Goal: Task Accomplishment & Management: Manage account settings

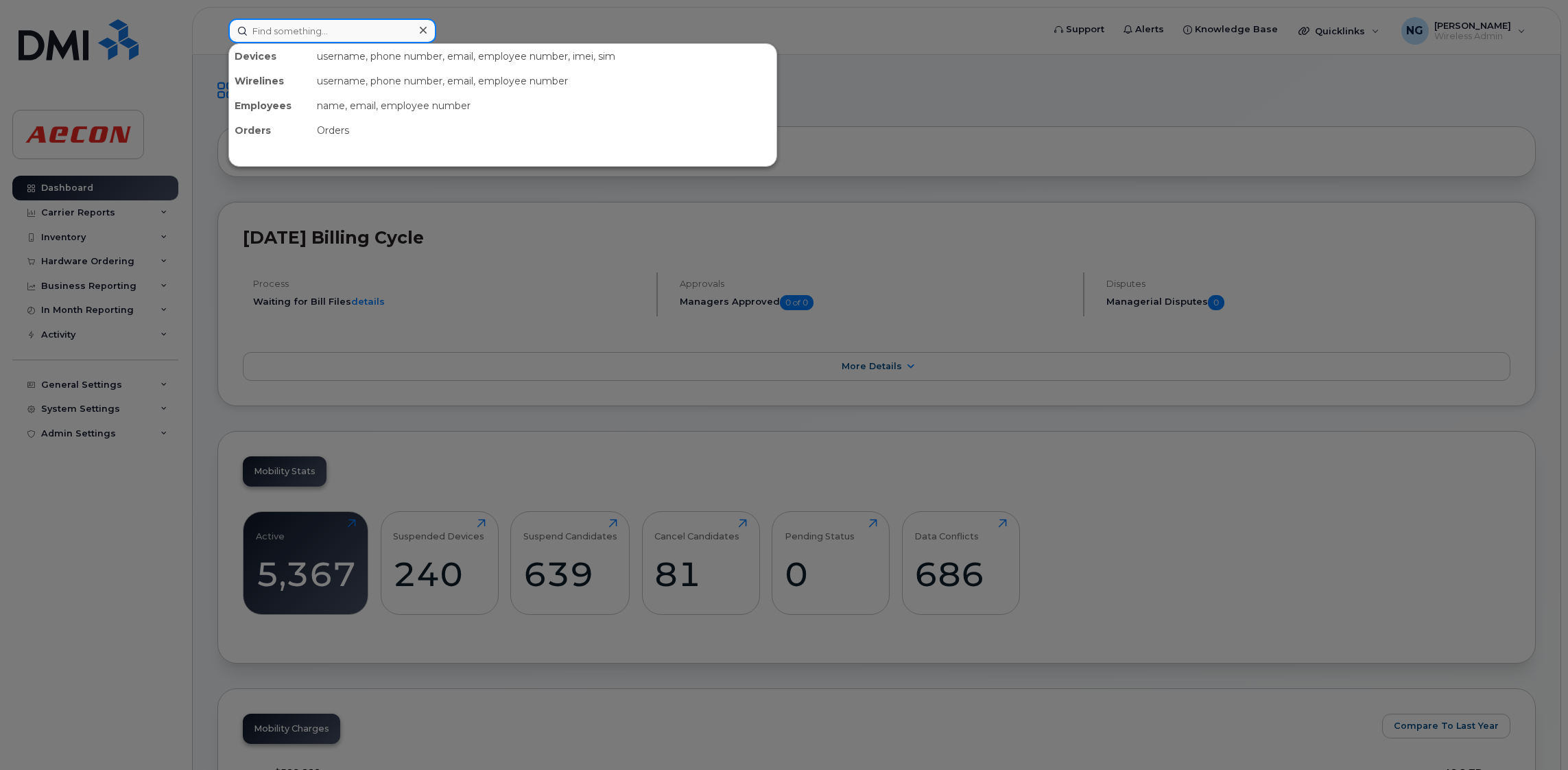
click at [257, 27] on input at bounding box center [332, 31] width 208 height 25
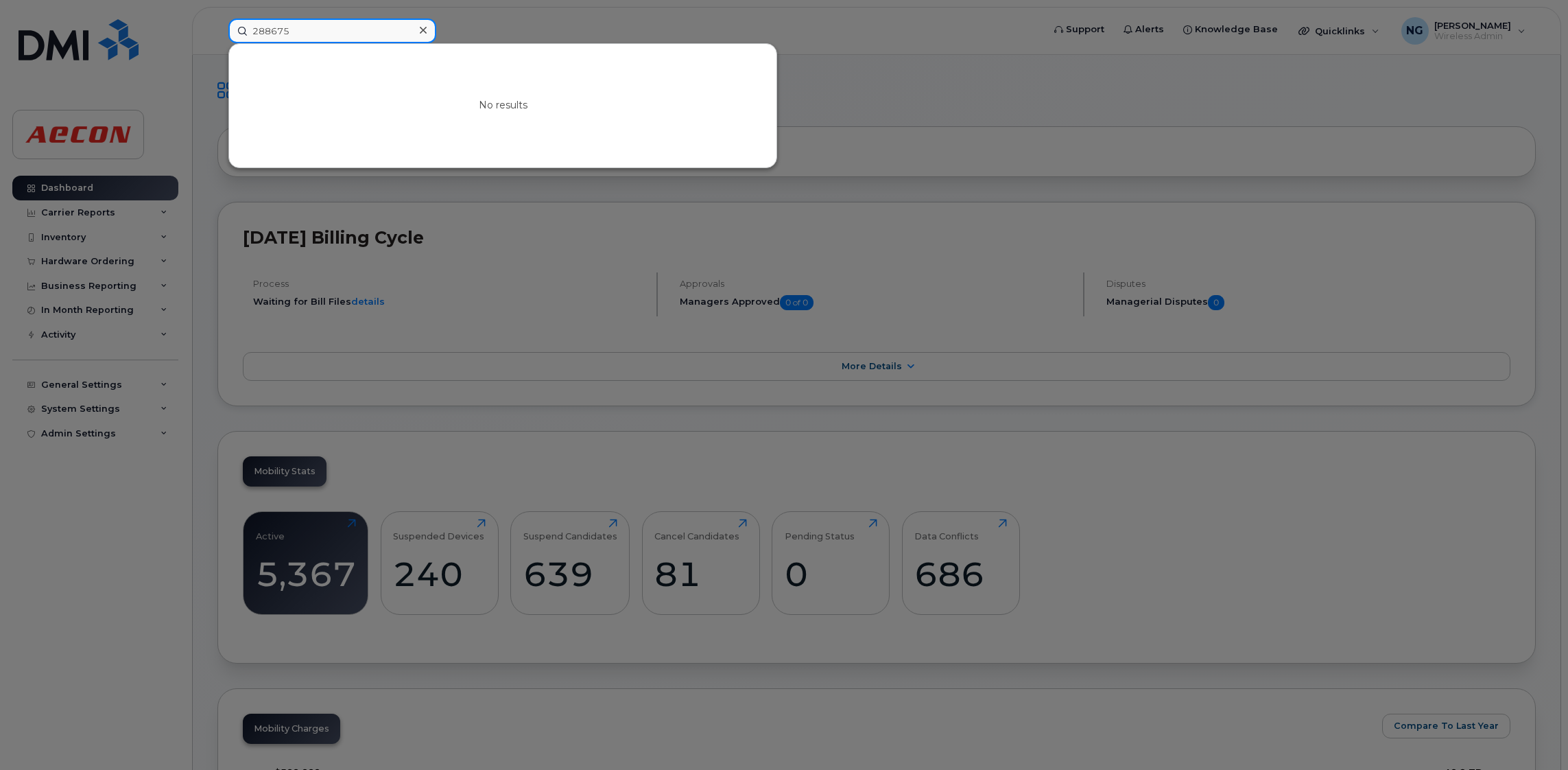
click at [379, 26] on input "288675" at bounding box center [332, 31] width 208 height 25
type input "288675"
click at [422, 26] on icon at bounding box center [423, 30] width 7 height 11
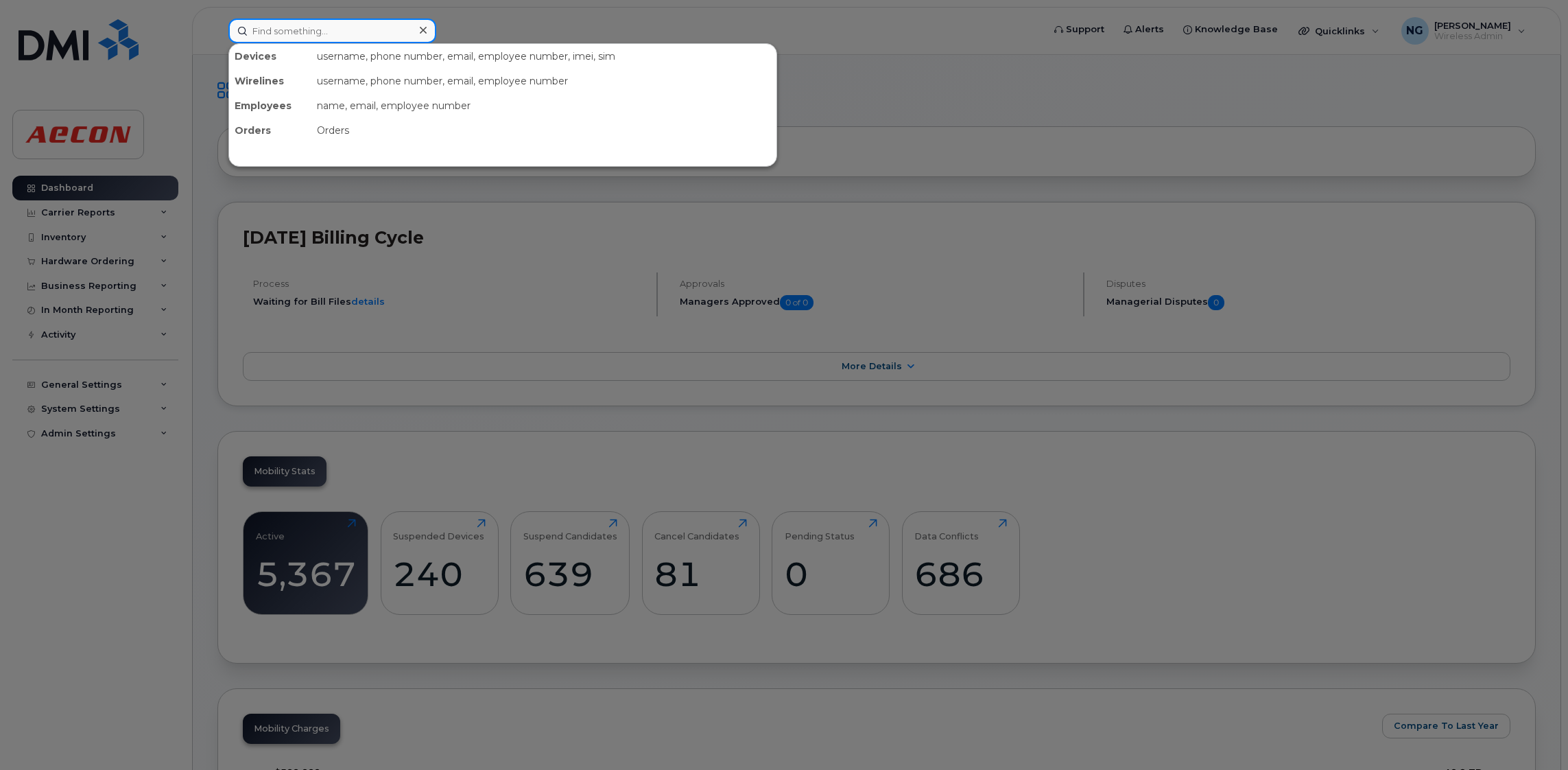
click at [343, 19] on input at bounding box center [332, 31] width 208 height 25
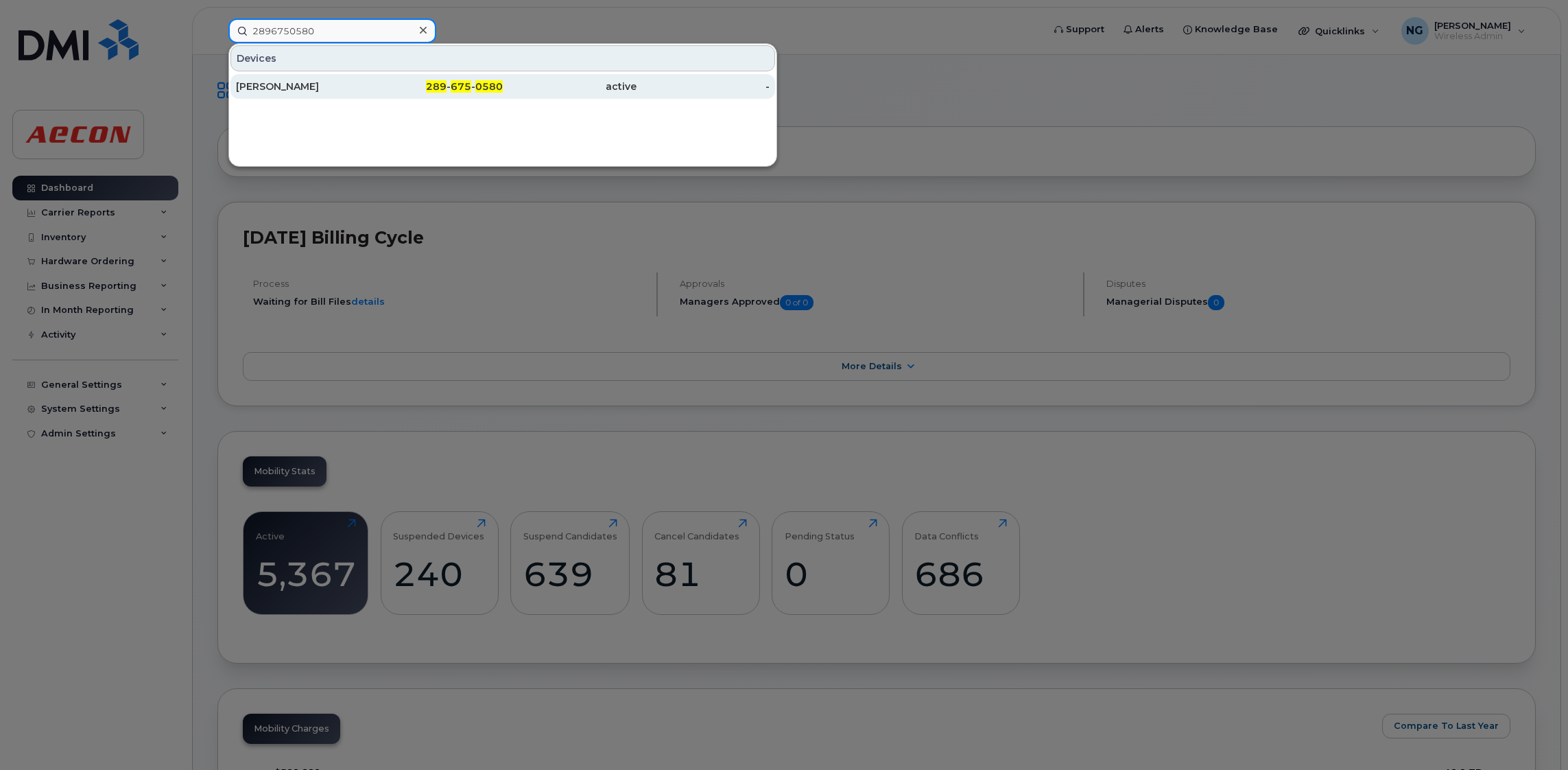
type input "2896750580"
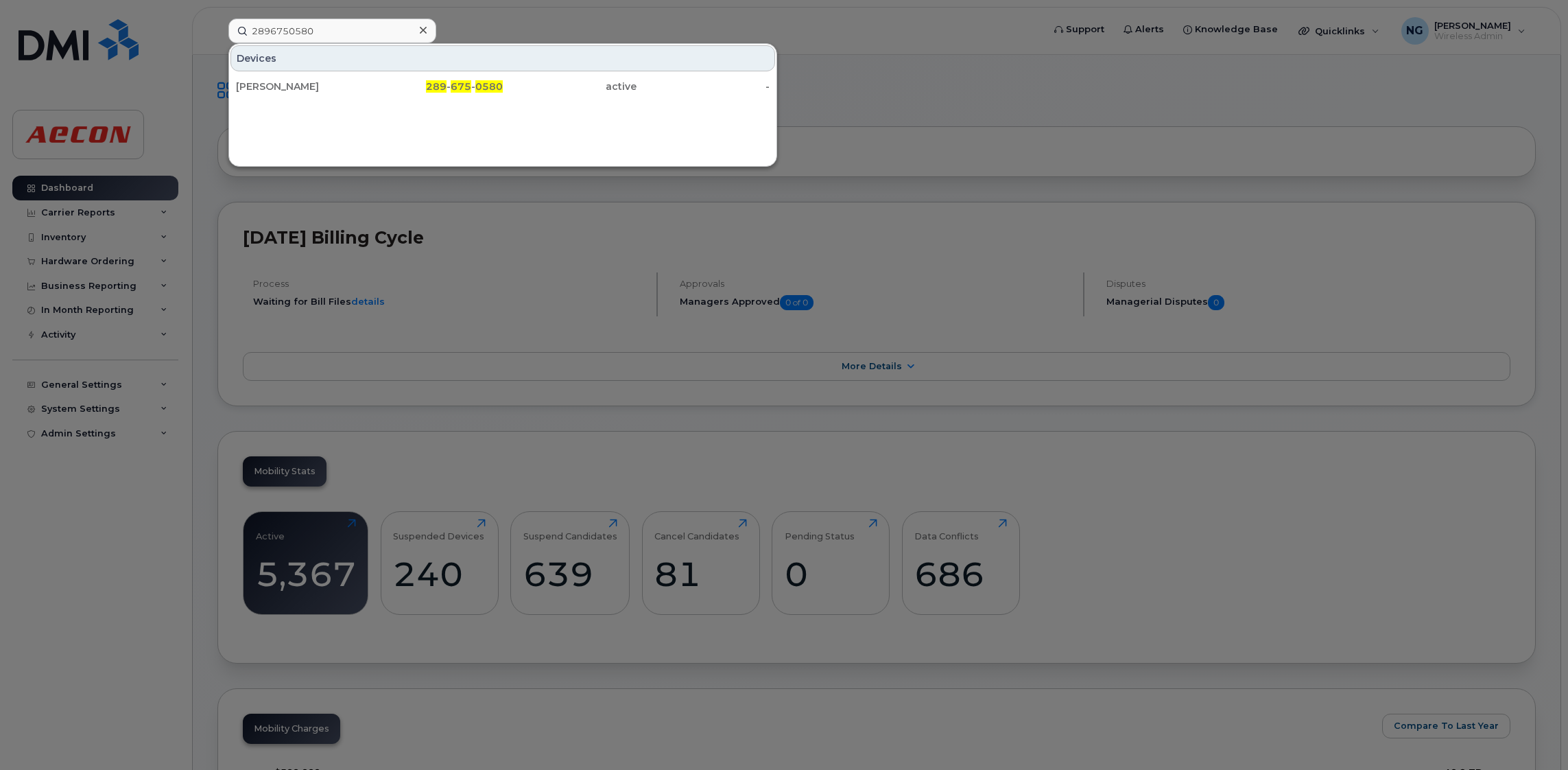
drag, startPoint x: 261, startPoint y: 86, endPoint x: 363, endPoint y: 118, distance: 106.9
click at [261, 86] on div "Haileigh Hamilton" at bounding box center [302, 86] width 134 height 14
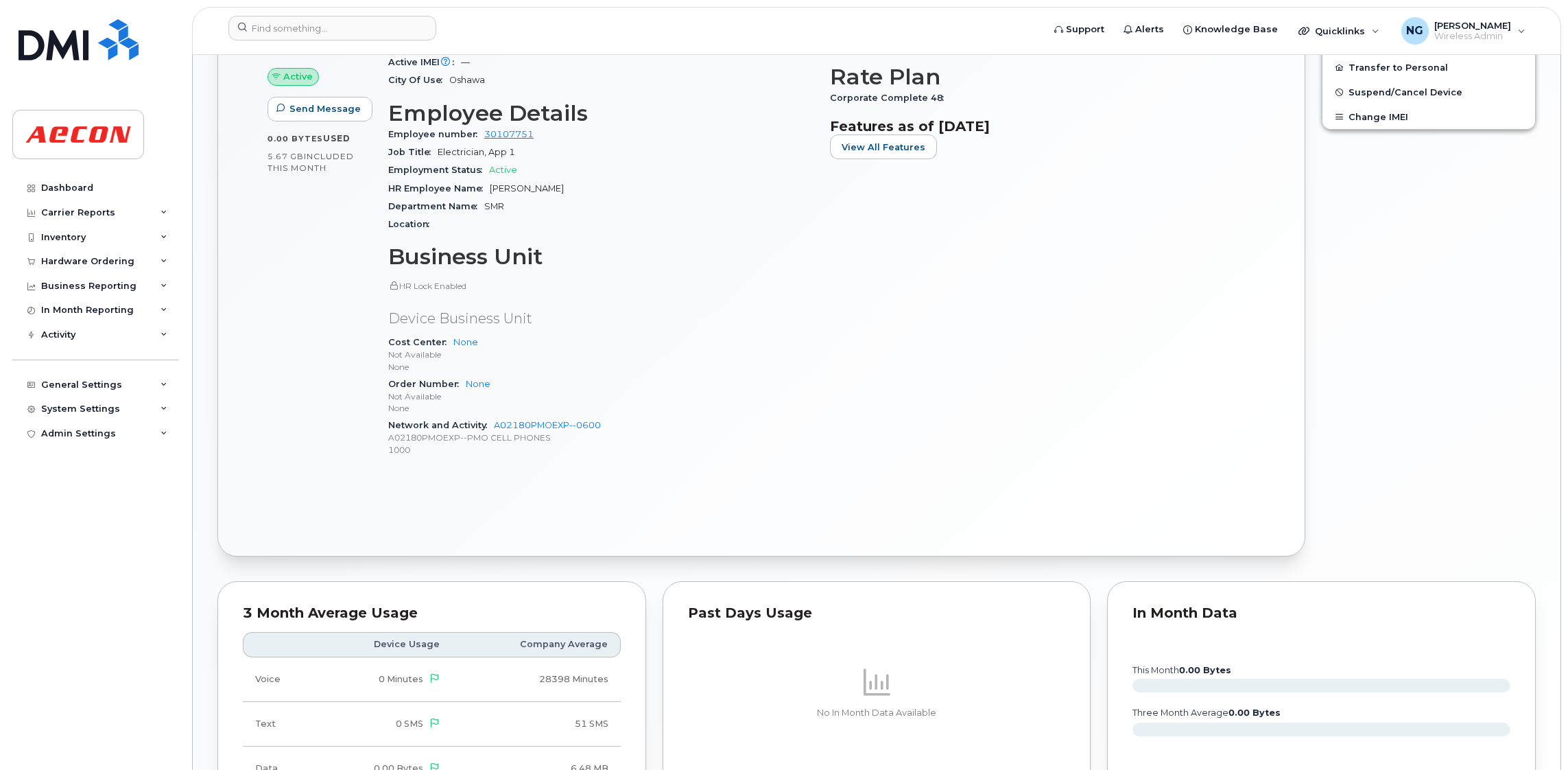
scroll to position [369, 0]
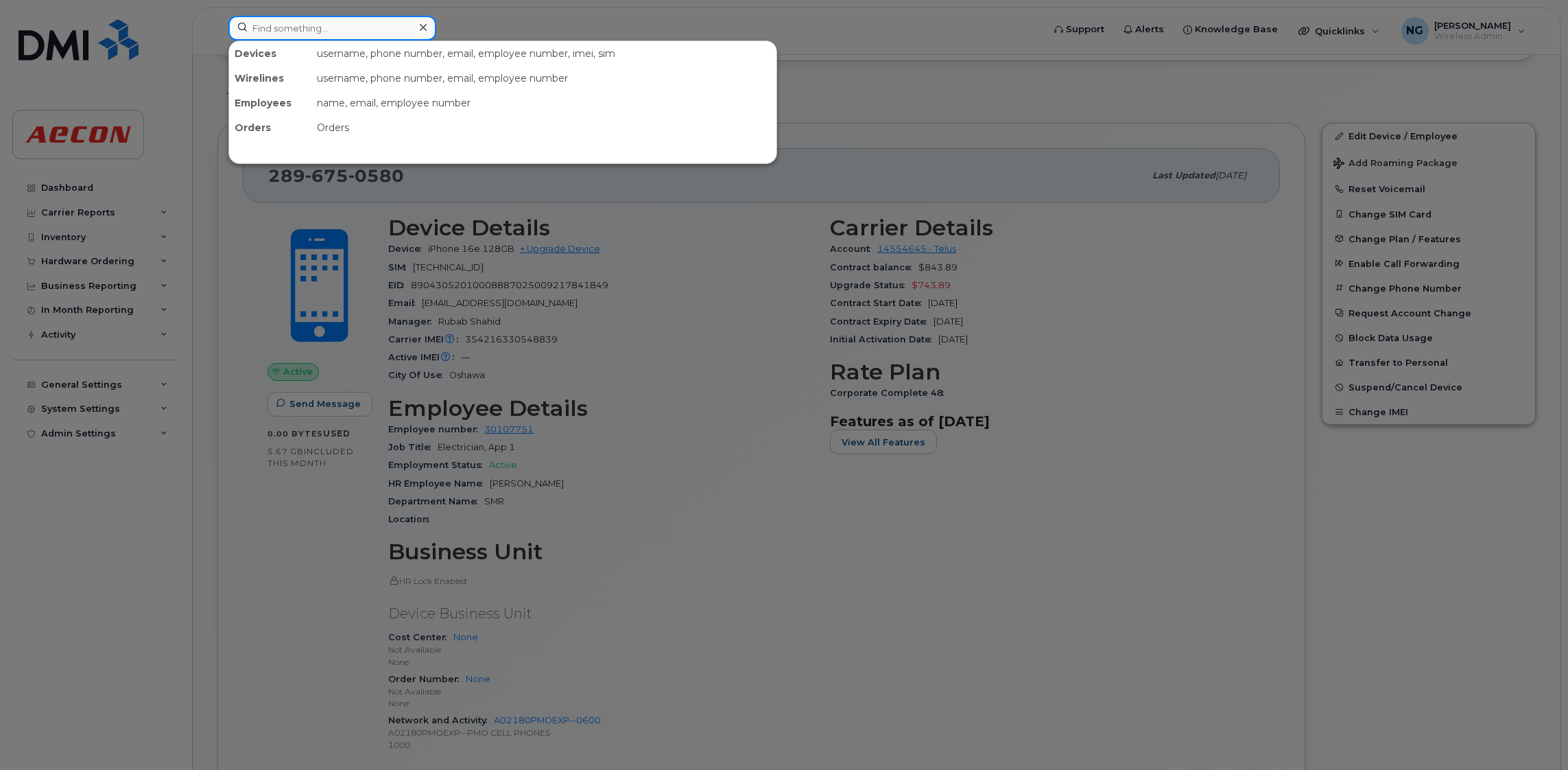
click at [328, 29] on input at bounding box center [332, 28] width 208 height 25
click at [360, 29] on input at bounding box center [332, 28] width 208 height 25
type input "2502040462"
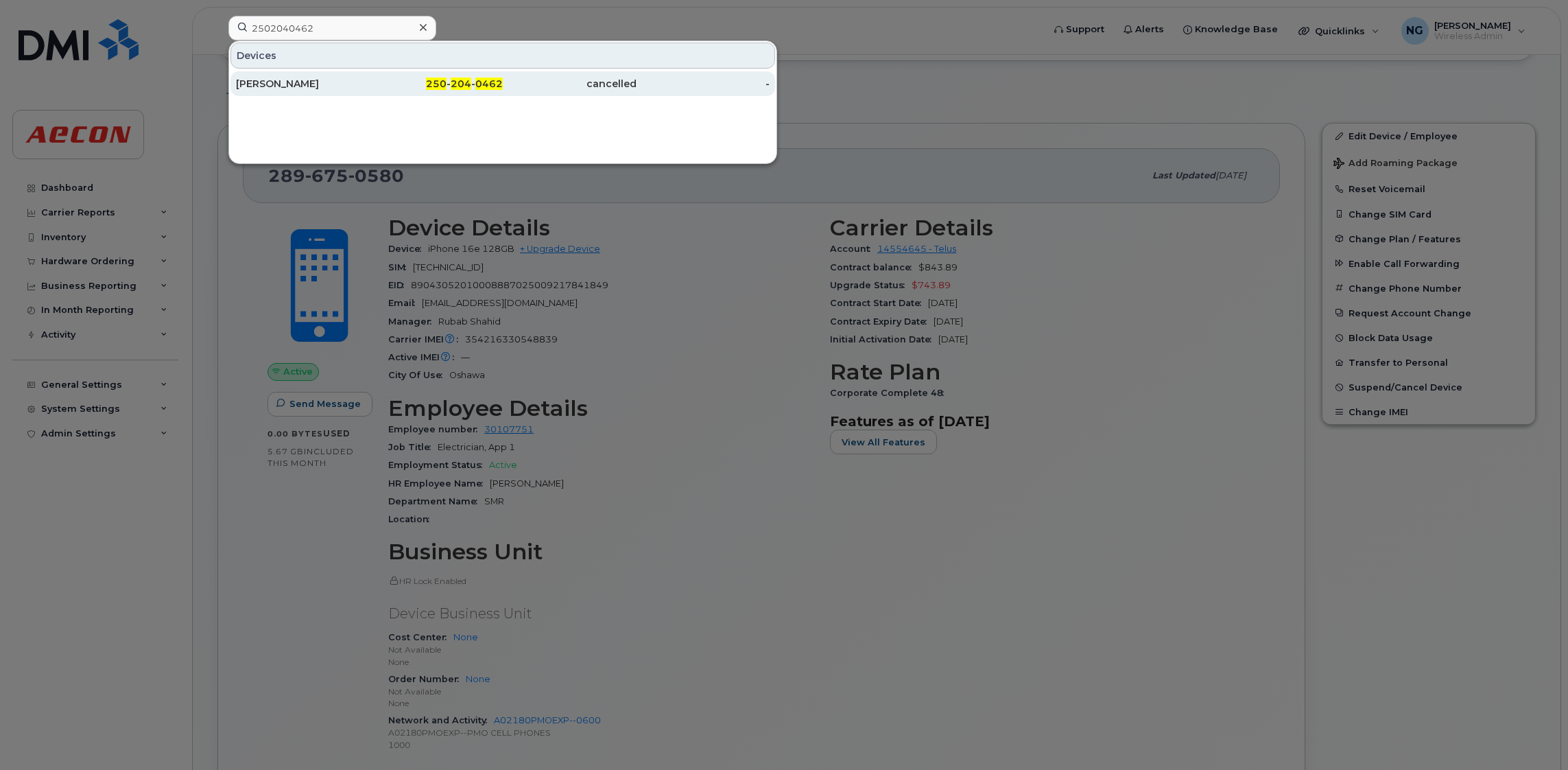
click at [250, 86] on div "[PERSON_NAME]" at bounding box center [302, 84] width 134 height 14
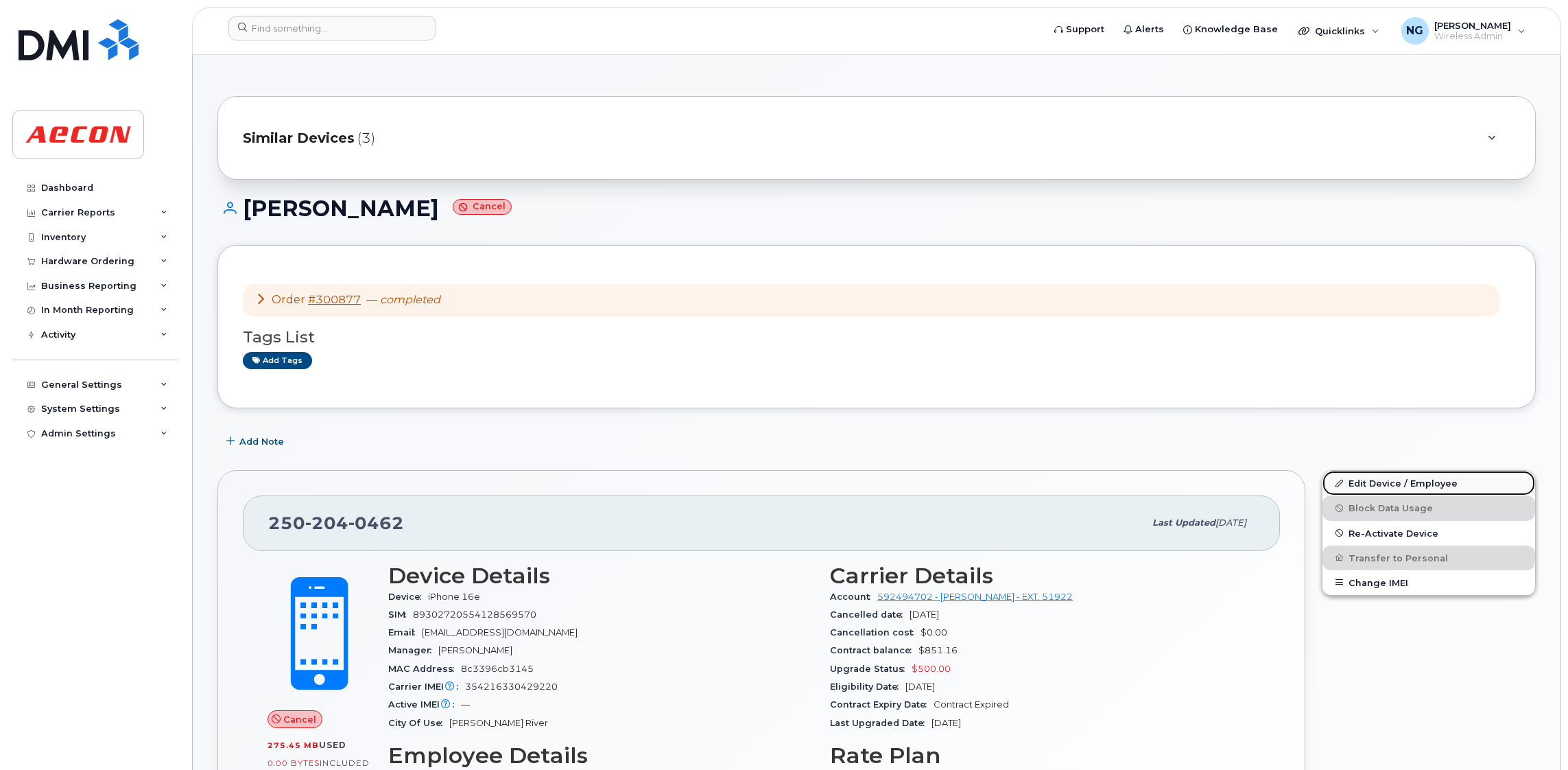
click at [1437, 483] on link "Edit Device / Employee" at bounding box center [1429, 483] width 213 height 25
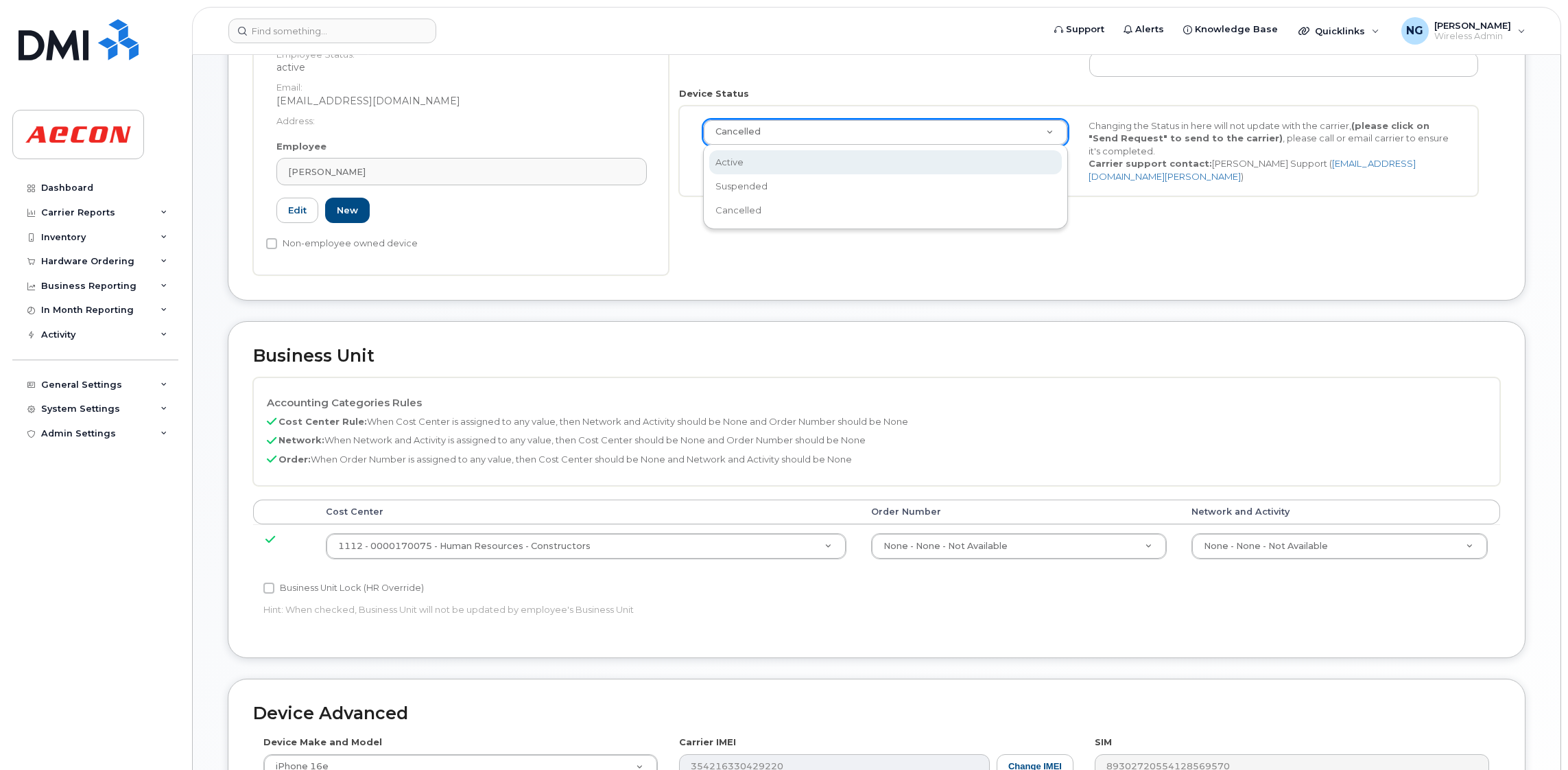
scroll to position [0, 4]
select select "active"
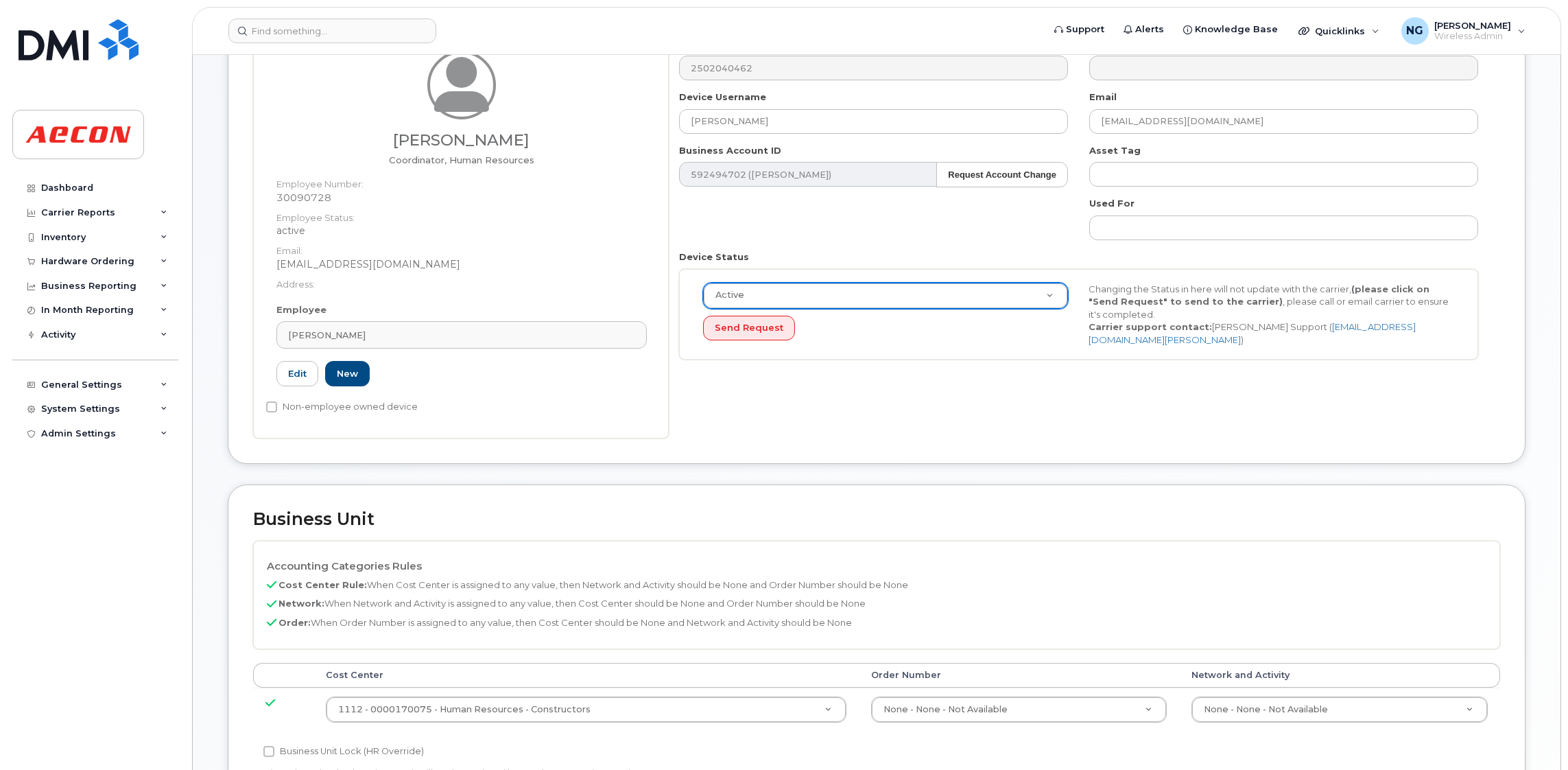
scroll to position [0, 0]
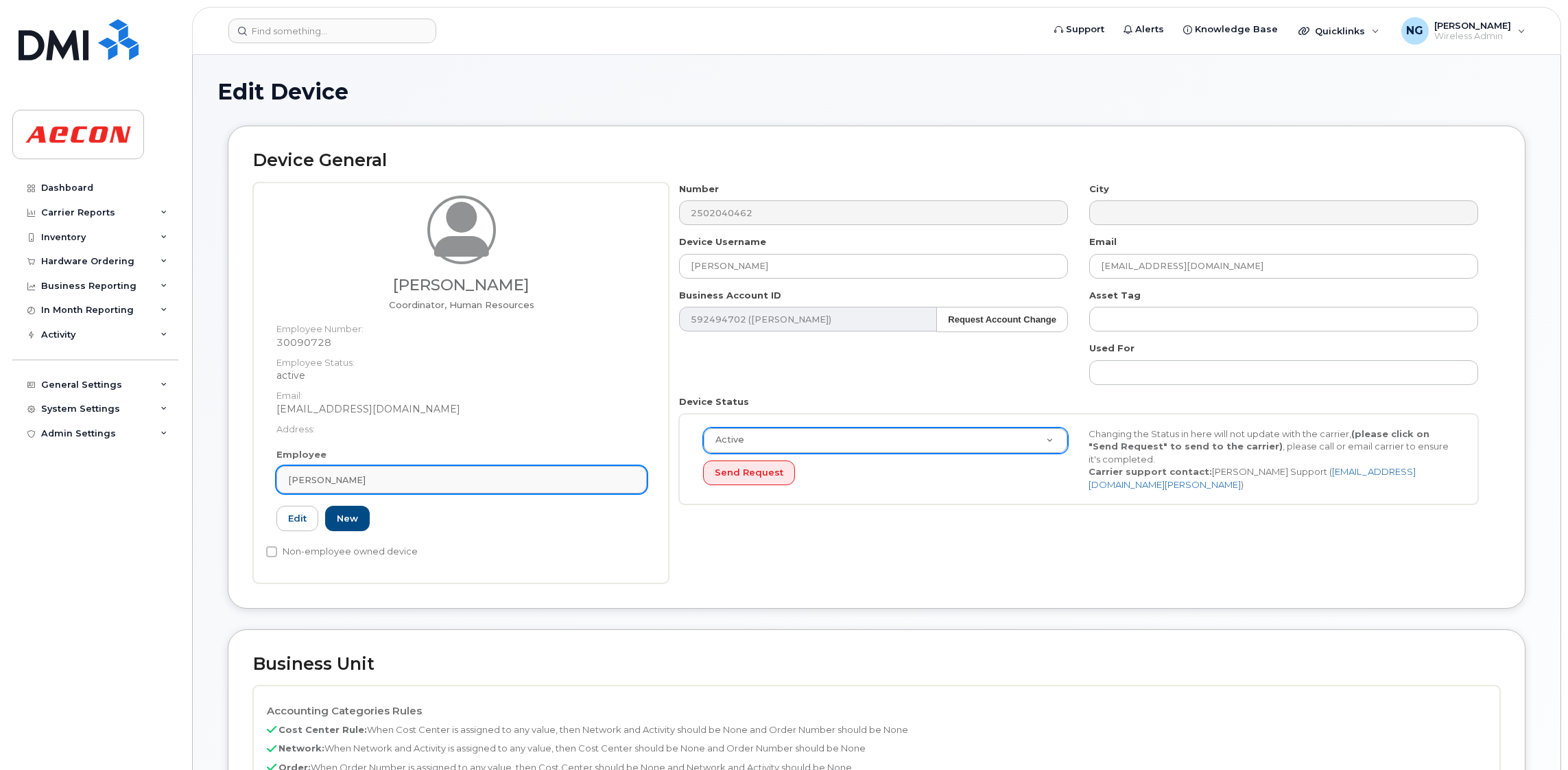
click at [443, 475] on div "[PERSON_NAME]" at bounding box center [461, 480] width 347 height 13
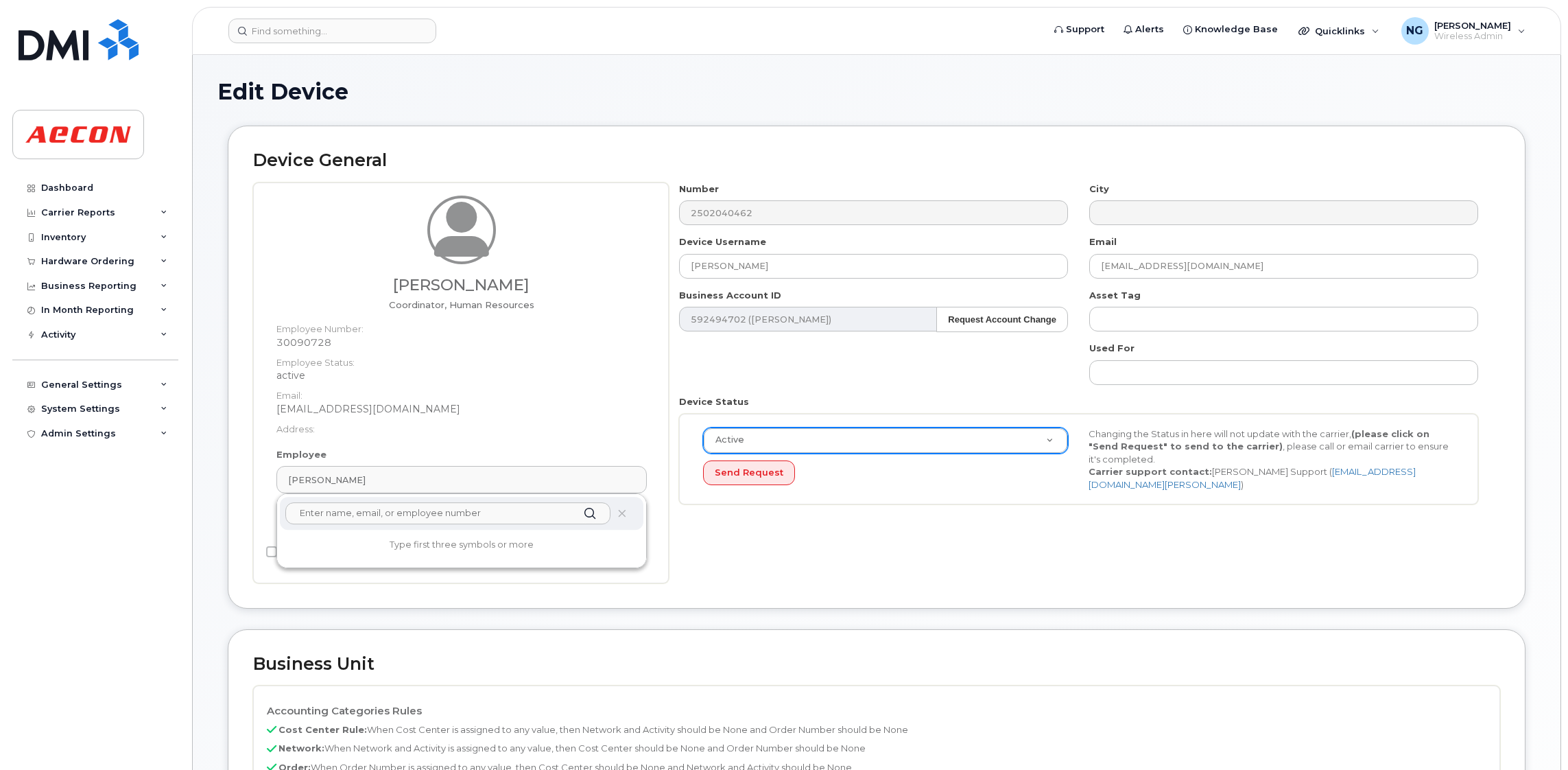
click at [452, 516] on input "text" at bounding box center [448, 513] width 325 height 22
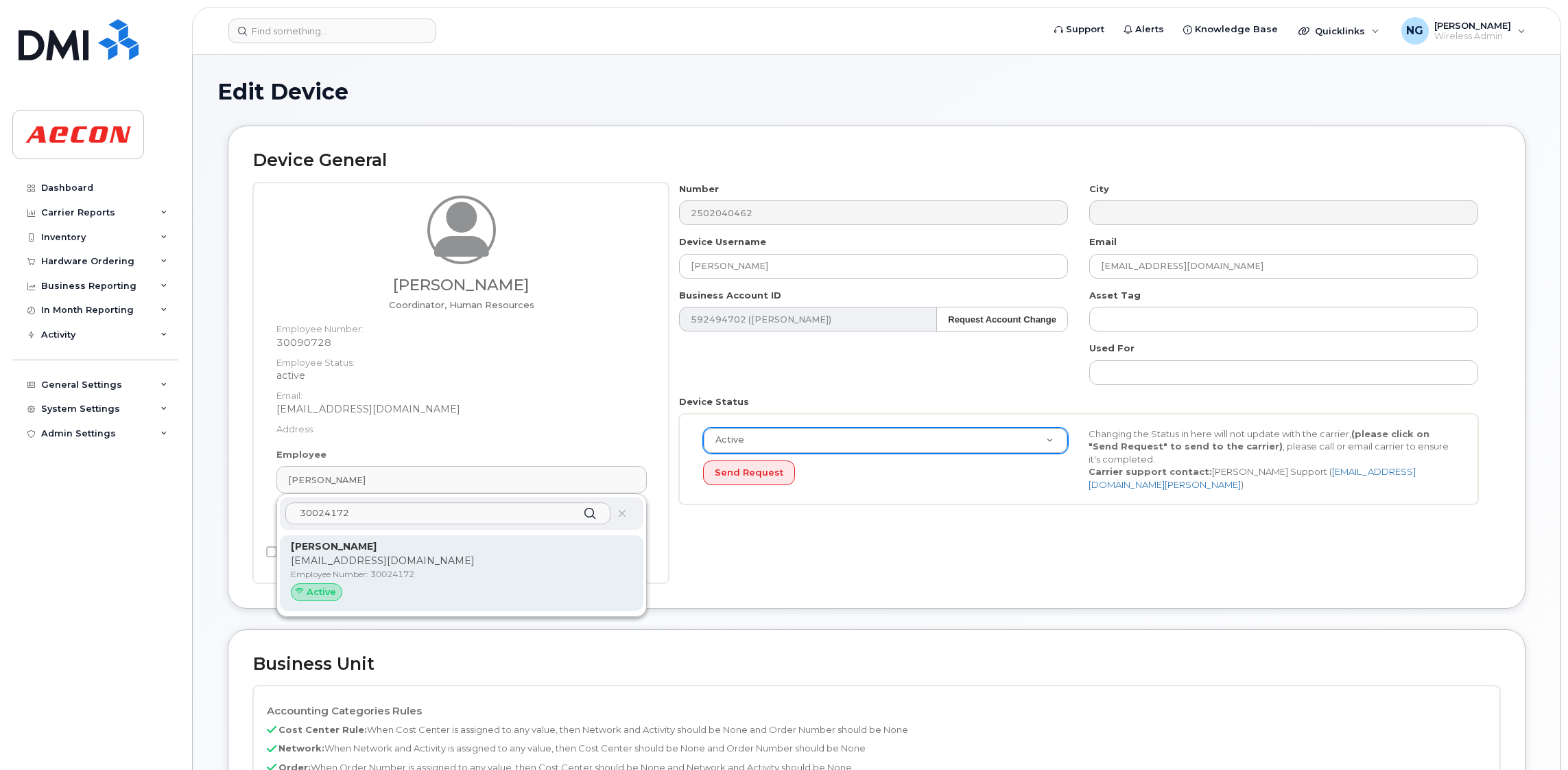
type input "30024172"
click at [532, 577] on p "Employee Number: 30024172" at bounding box center [461, 574] width 341 height 12
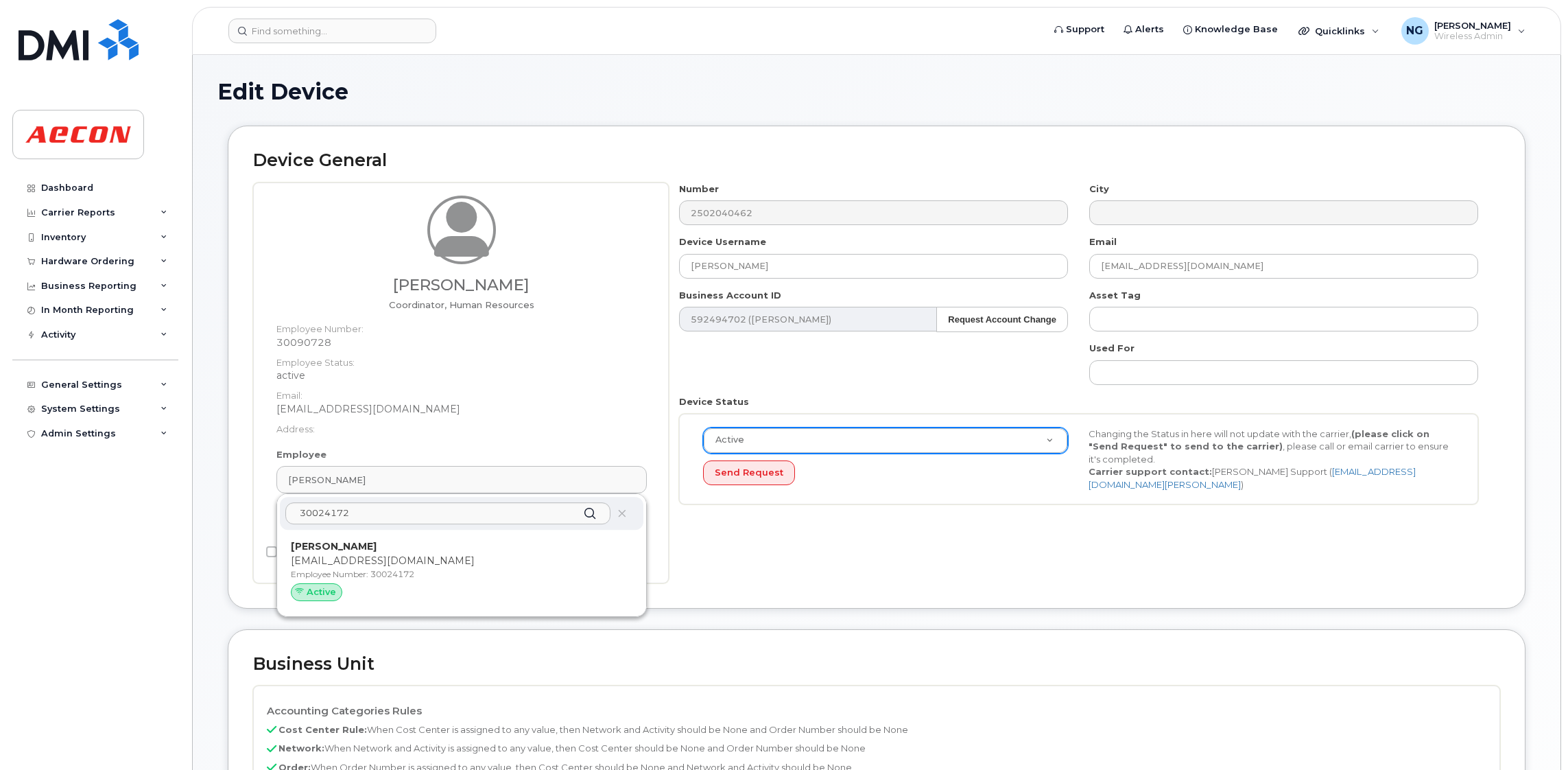
type input "30024172"
type input "Shane McCarthy"
type input "smccarthy@aecon.com"
type input "283728"
type input "283607"
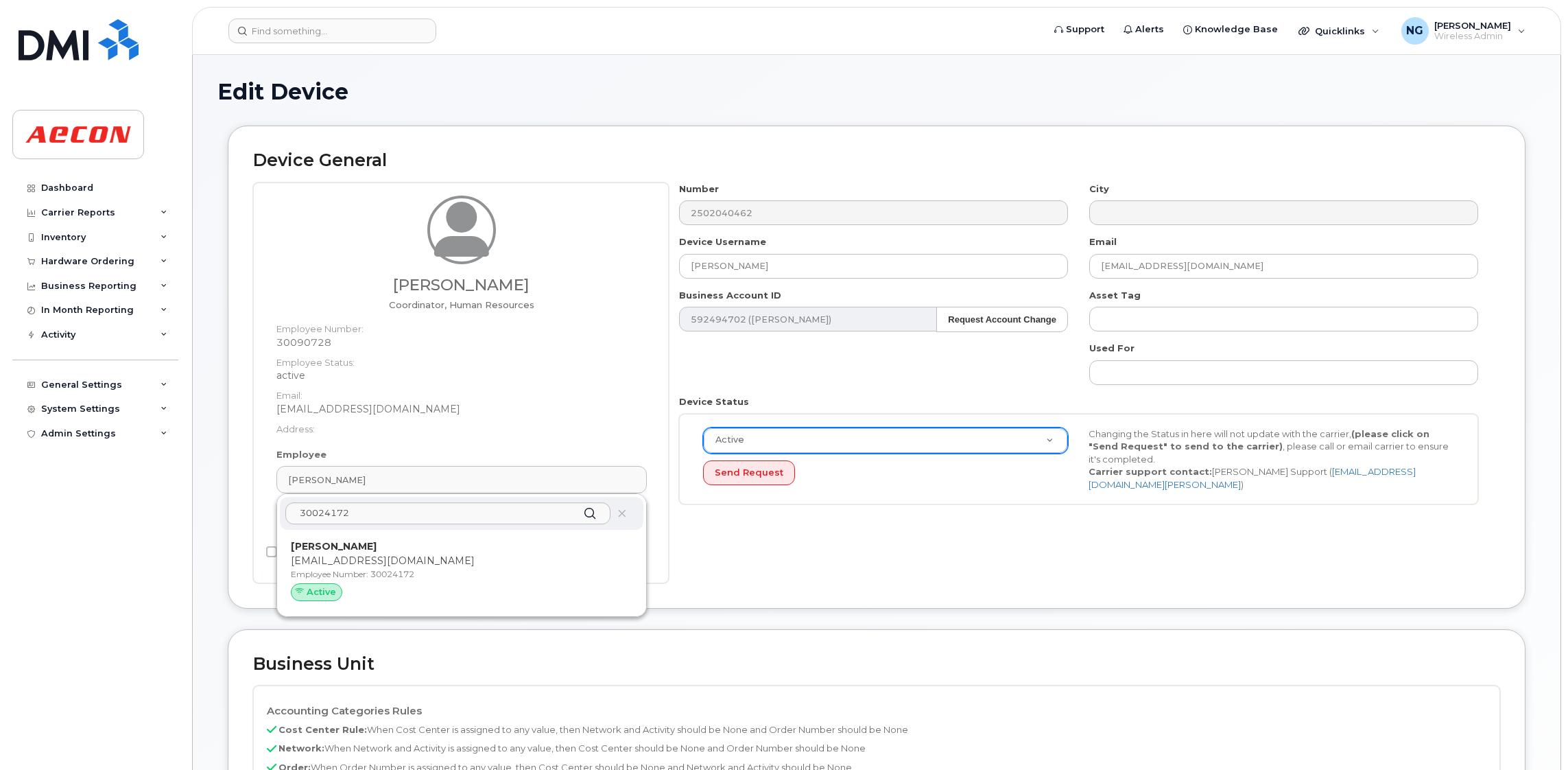
type input "283608"
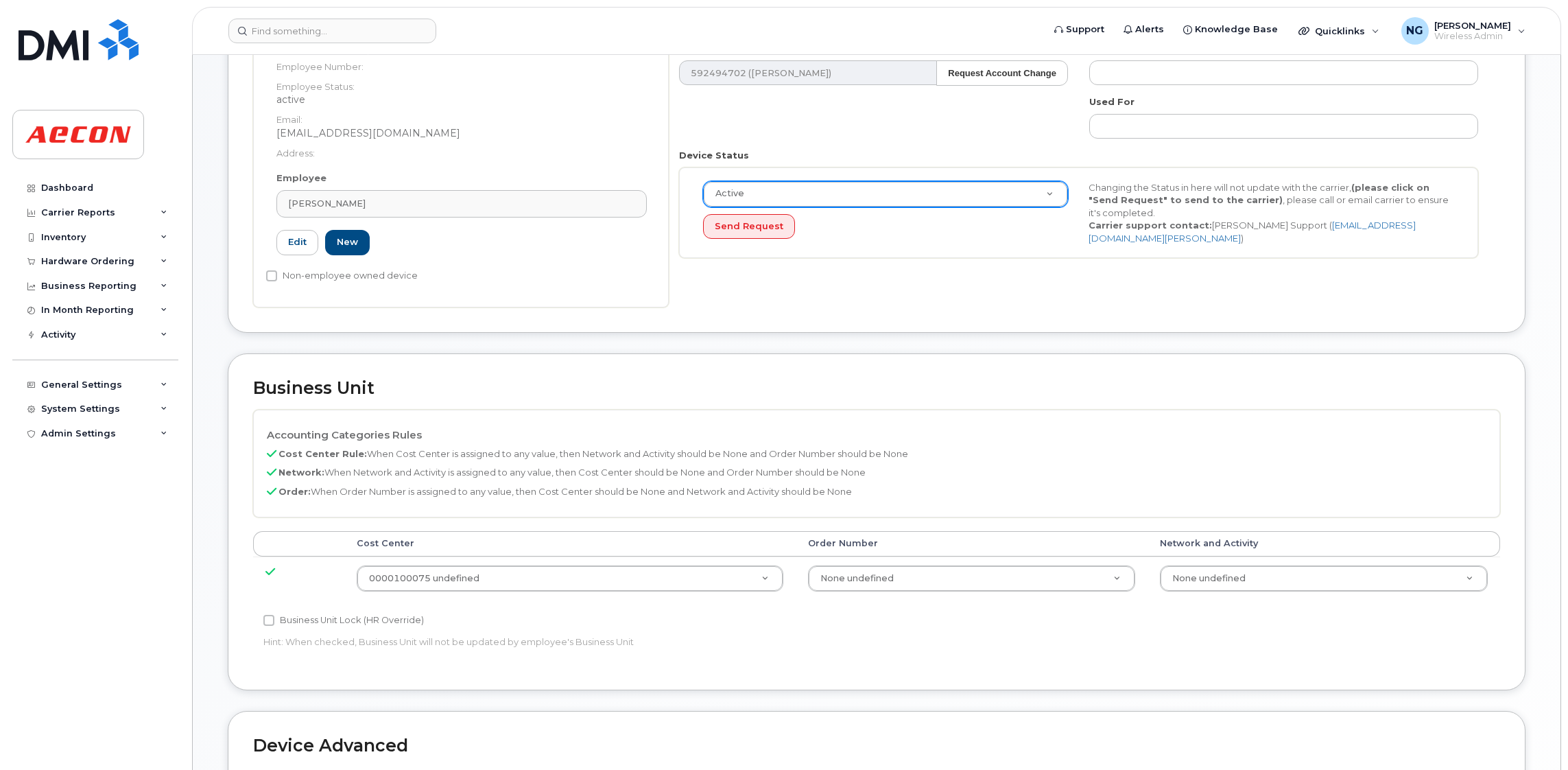
scroll to position [411, 0]
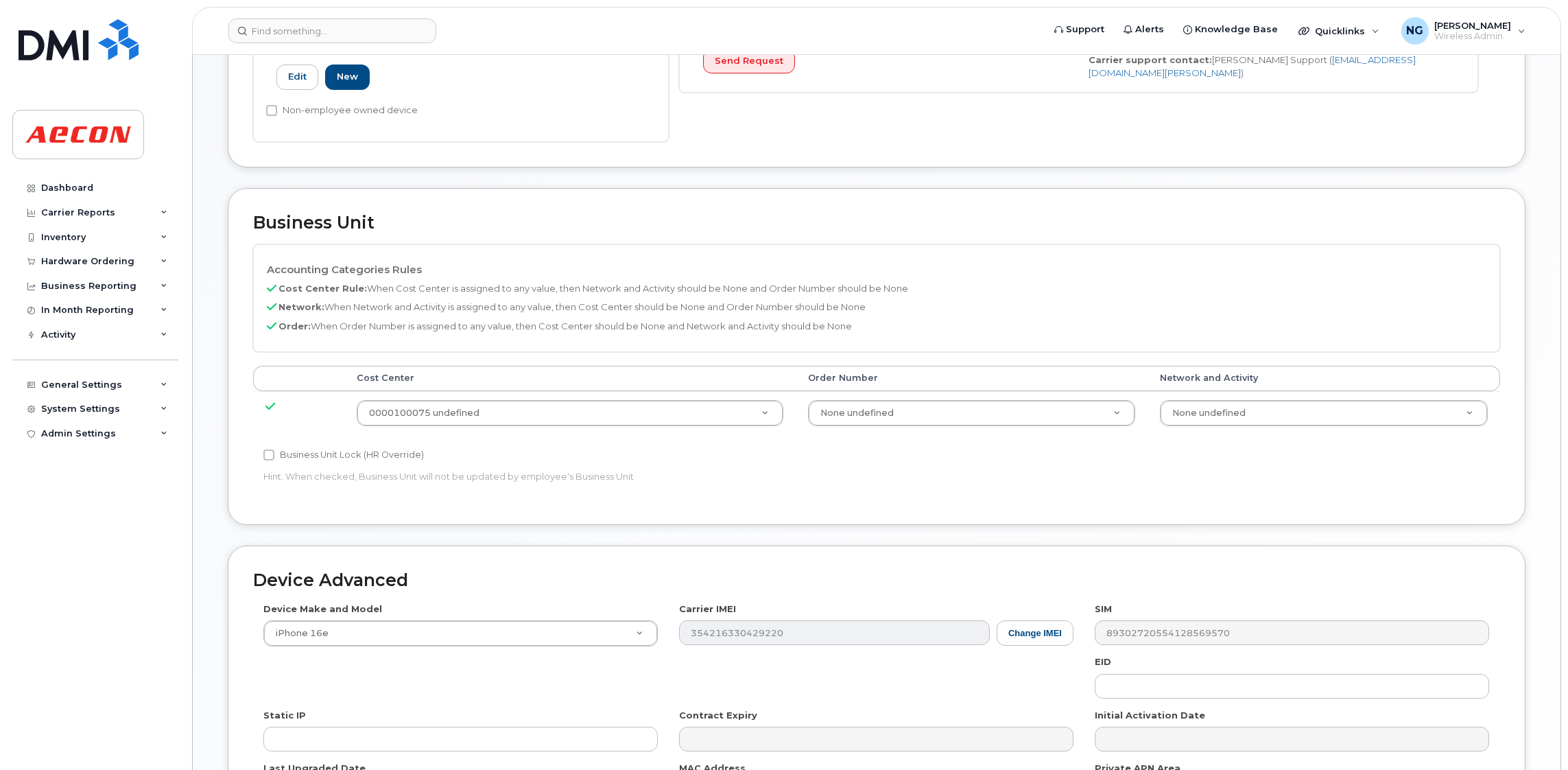
drag, startPoint x: 269, startPoint y: 454, endPoint x: 488, endPoint y: 471, distance: 219.7
click at [270, 454] on input "Business Unit Lock (HR Override)" at bounding box center [268, 454] width 11 height 11
checkbox input "true"
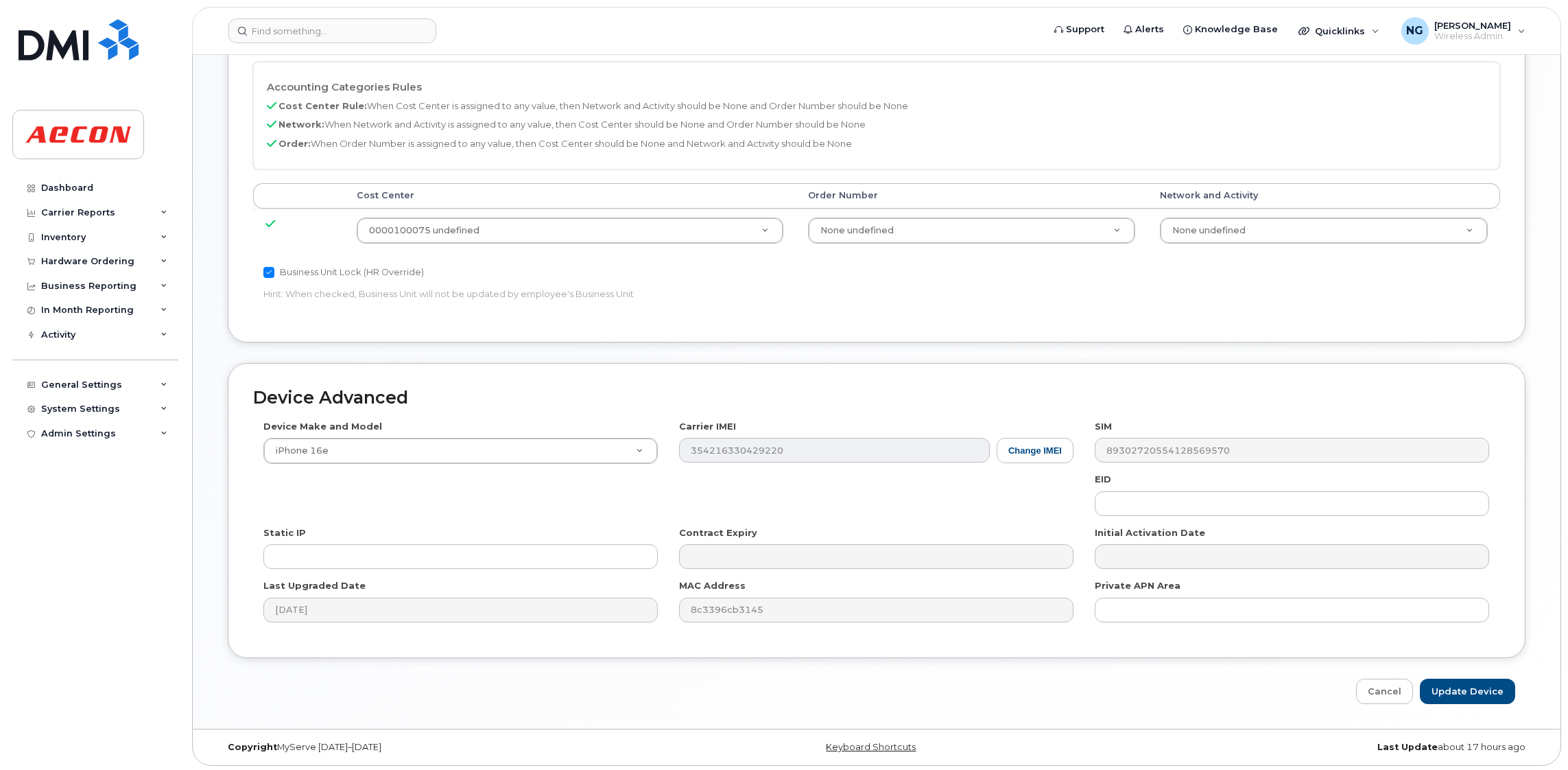
scroll to position [599, 0]
click at [1454, 682] on input "Update Device" at bounding box center [1467, 689] width 95 height 26
type input "Saving..."
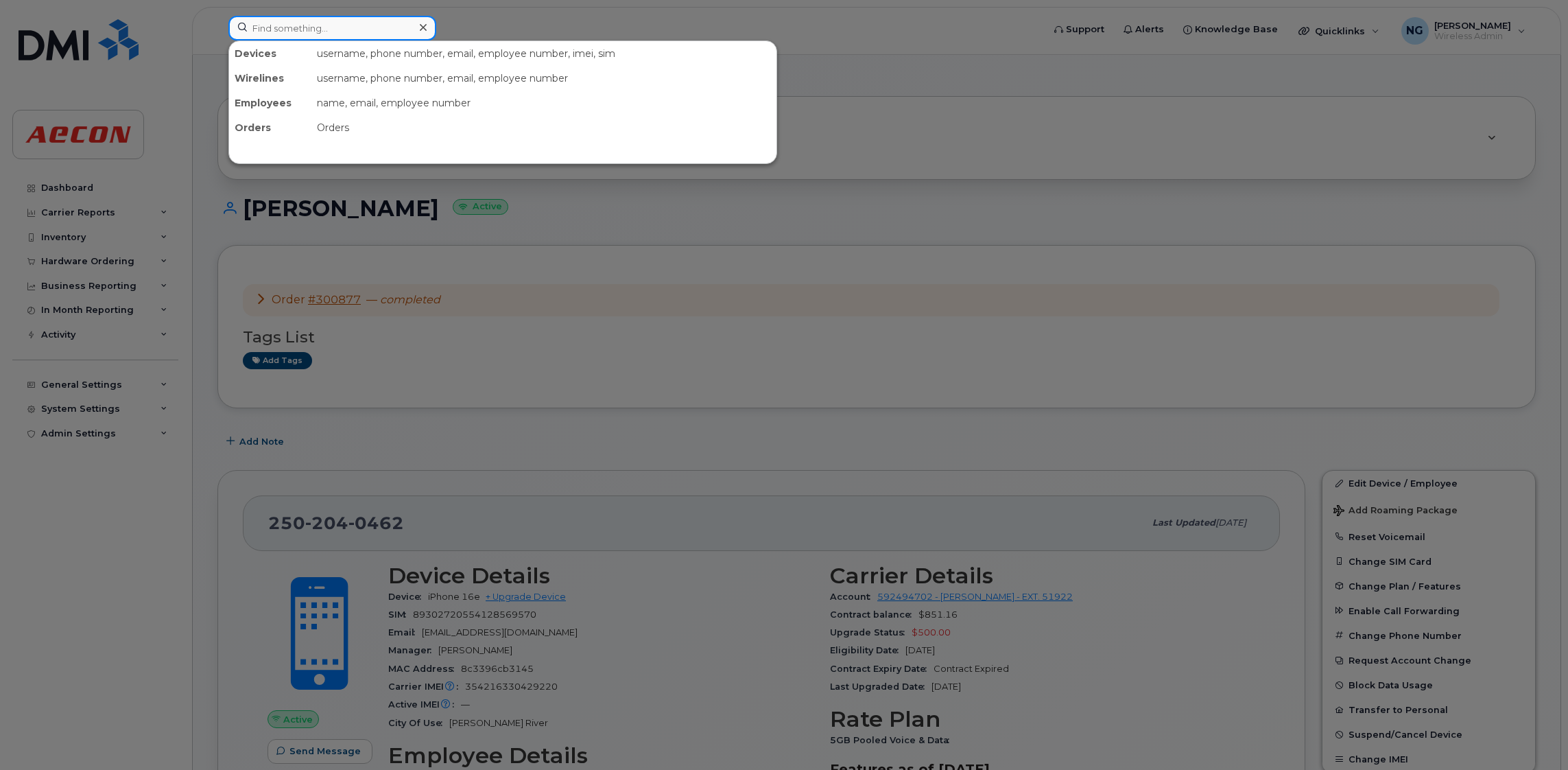
drag, startPoint x: 335, startPoint y: 32, endPoint x: 341, endPoint y: 27, distance: 7.8
click at [336, 31] on input at bounding box center [332, 28] width 208 height 25
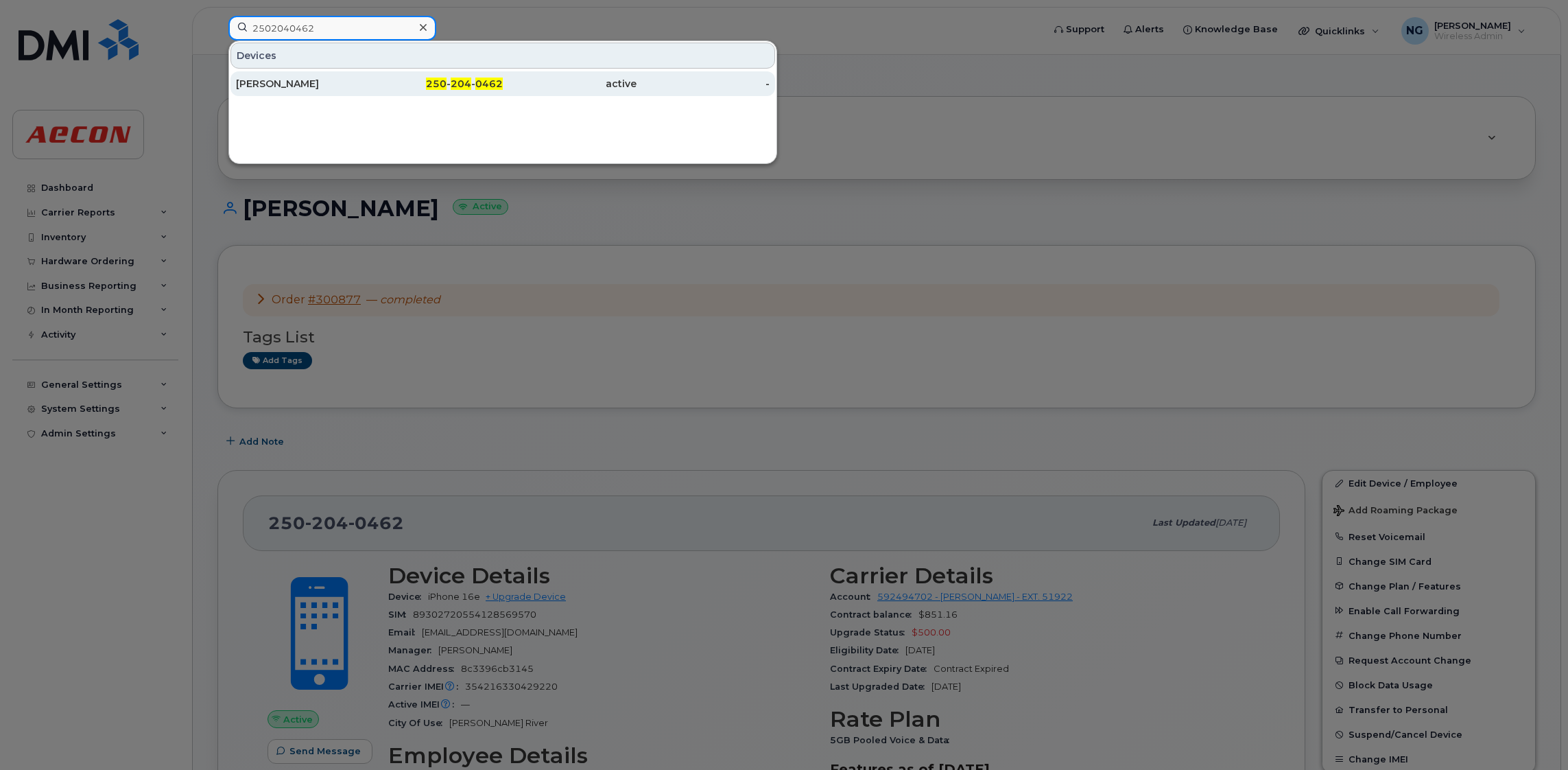
type input "2502040462"
click at [488, 87] on span "0462" at bounding box center [489, 84] width 27 height 12
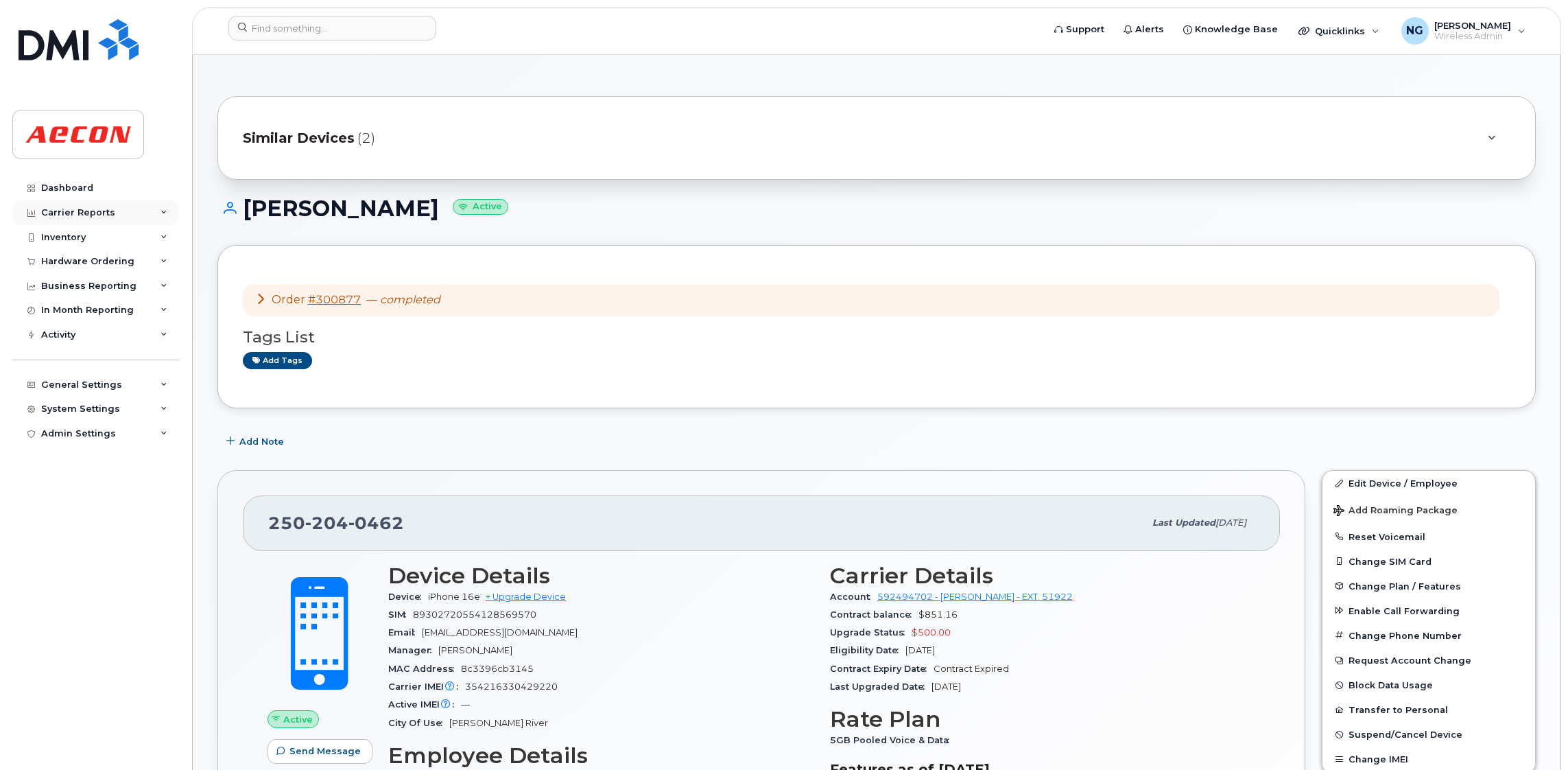
click at [76, 211] on div "Carrier Reports" at bounding box center [79, 212] width 74 height 11
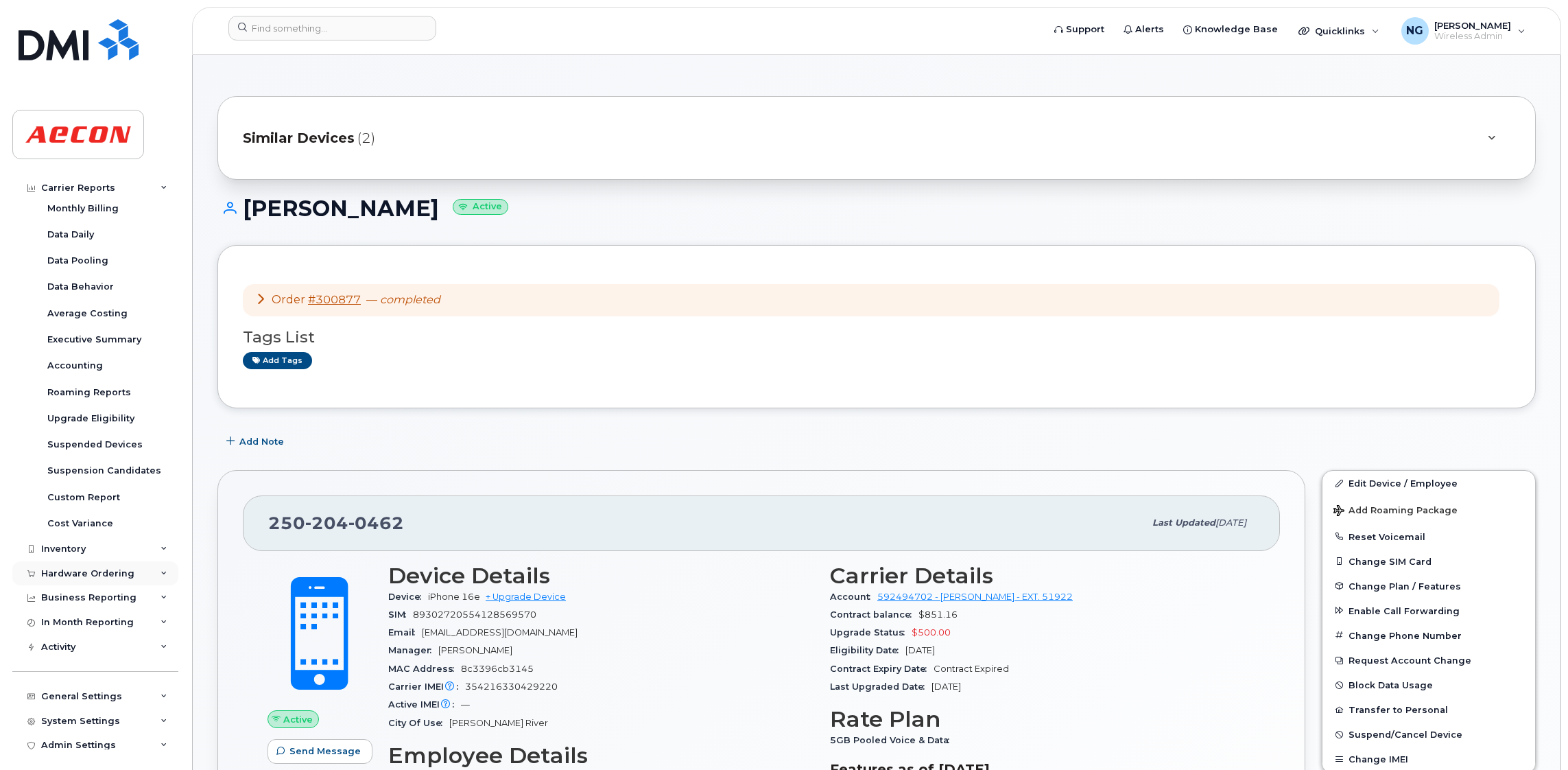
scroll to position [39, 0]
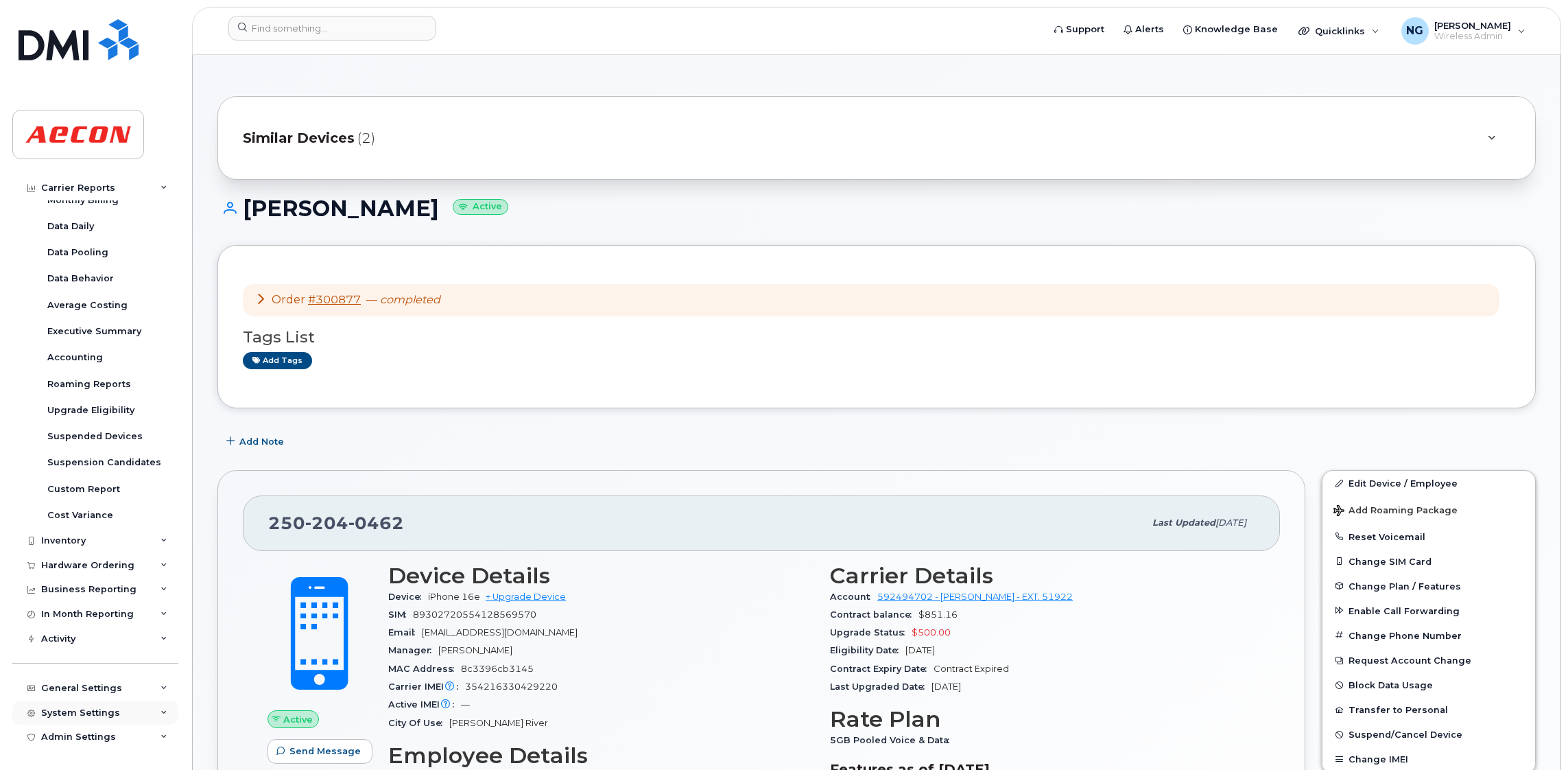
click at [78, 721] on div "System Settings" at bounding box center [95, 713] width 166 height 25
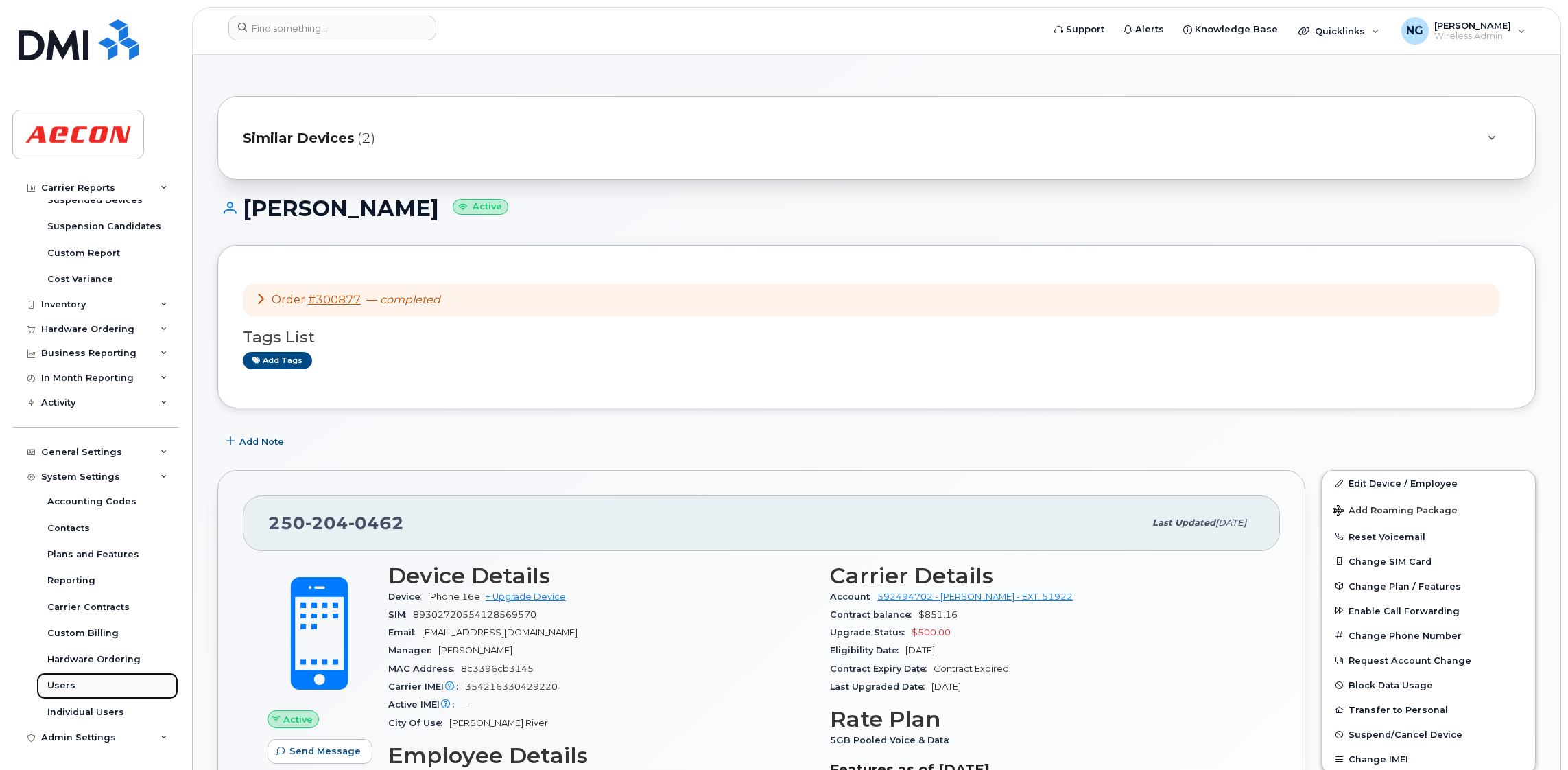
click at [76, 687] on link "Users" at bounding box center [107, 685] width 142 height 26
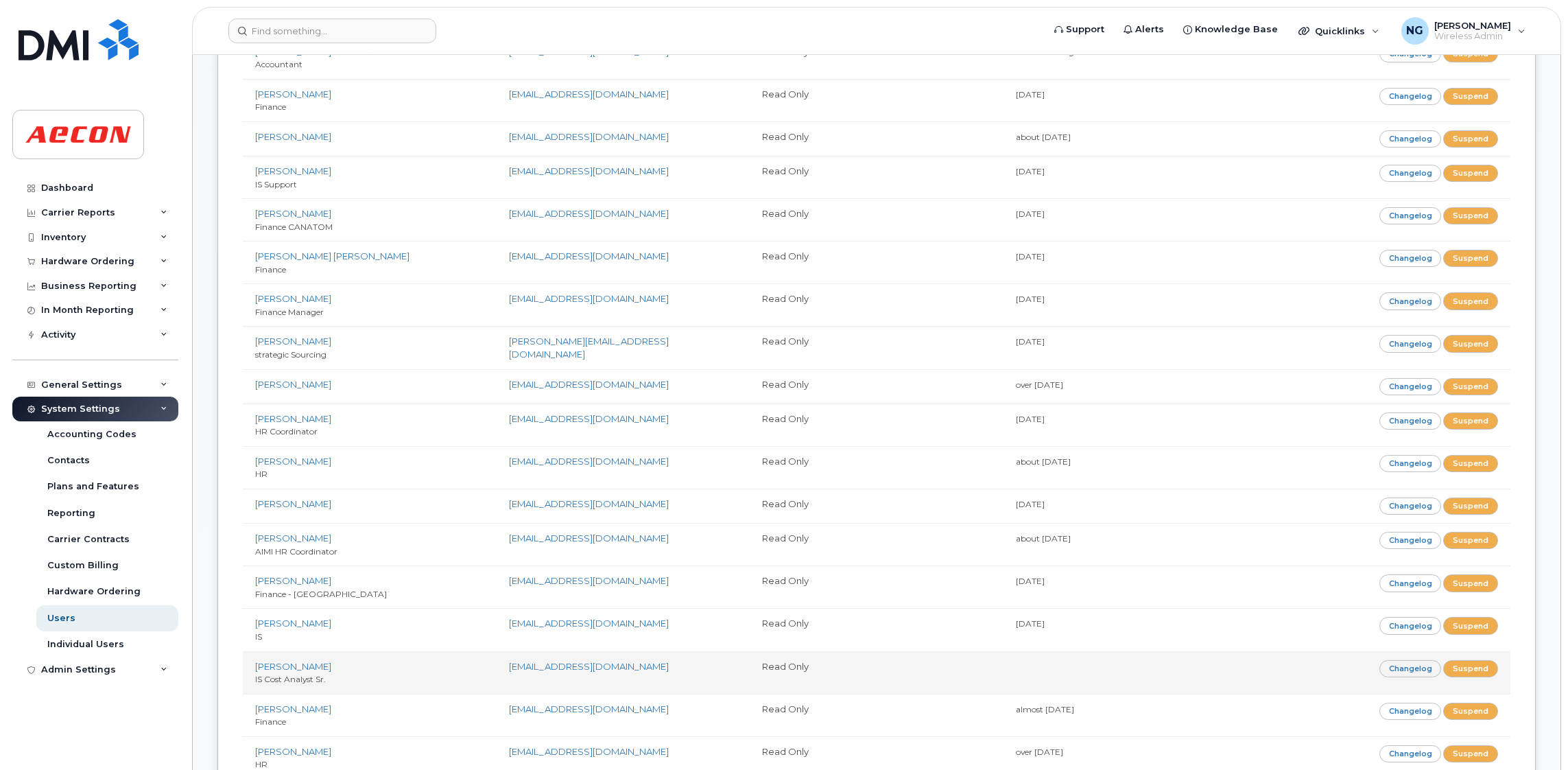
scroll to position [926, 0]
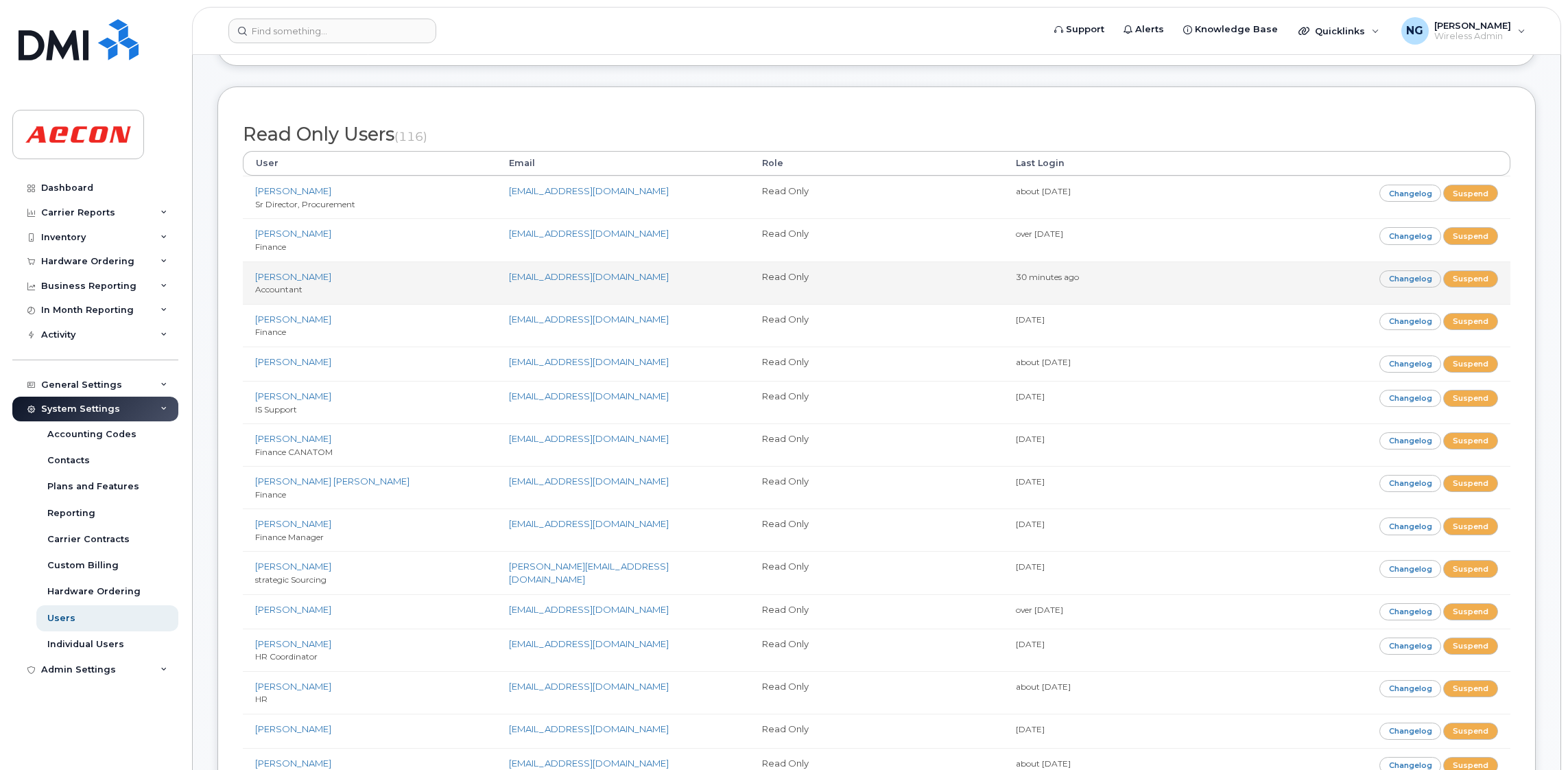
click at [283, 294] on small "Accountant" at bounding box center [278, 289] width 47 height 10
click at [282, 294] on small "Accountant" at bounding box center [278, 289] width 47 height 10
drag, startPoint x: 282, startPoint y: 294, endPoint x: 297, endPoint y: 284, distance: 18.0
click at [297, 282] on link "[PERSON_NAME]" at bounding box center [293, 276] width 76 height 11
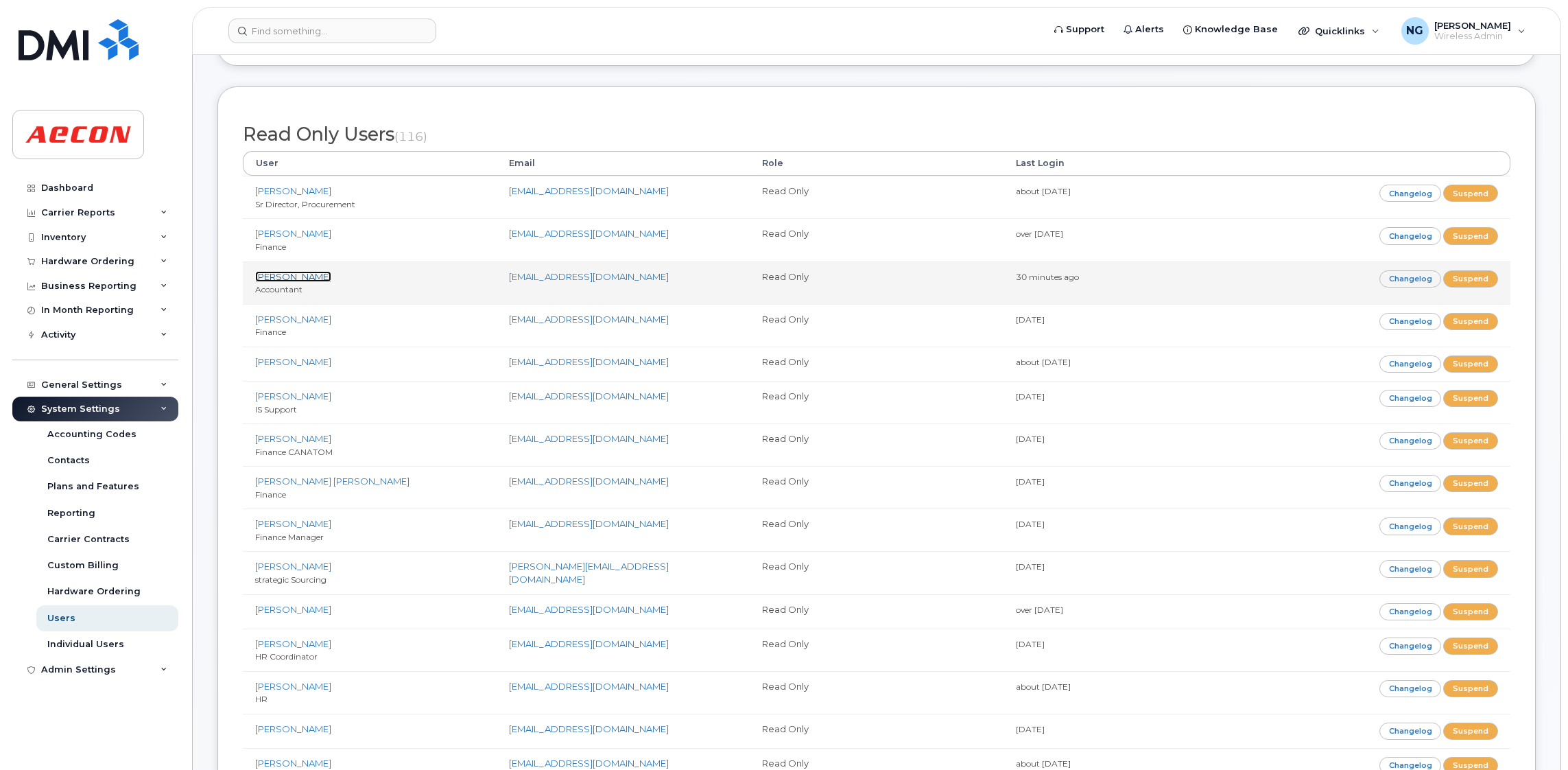
click at [297, 282] on link "[PERSON_NAME]" at bounding box center [293, 276] width 76 height 11
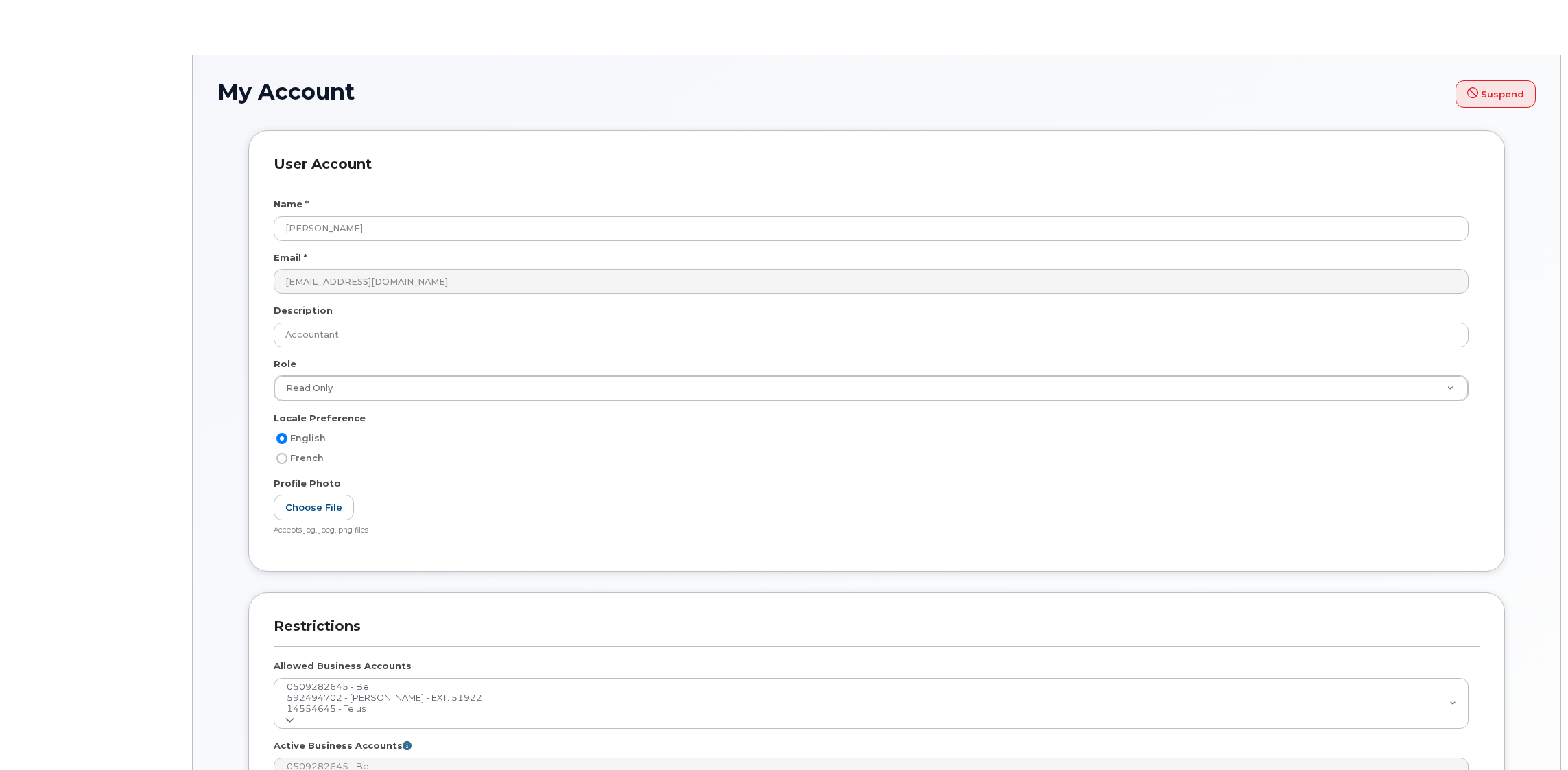
select select
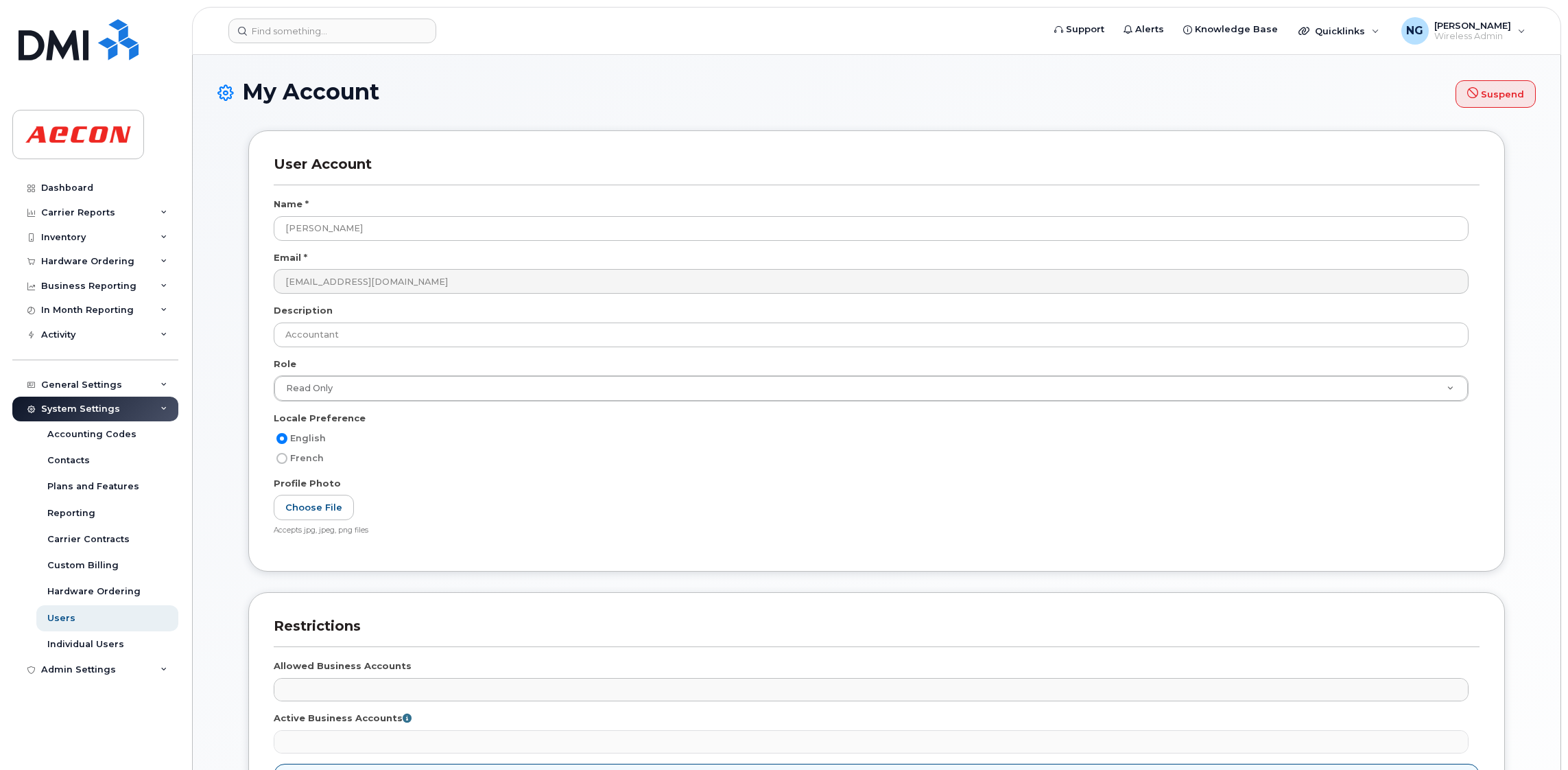
drag, startPoint x: 0, startPoint y: 0, endPoint x: 483, endPoint y: 461, distance: 667.7
click at [483, 461] on div "French" at bounding box center [870, 458] width 1195 height 16
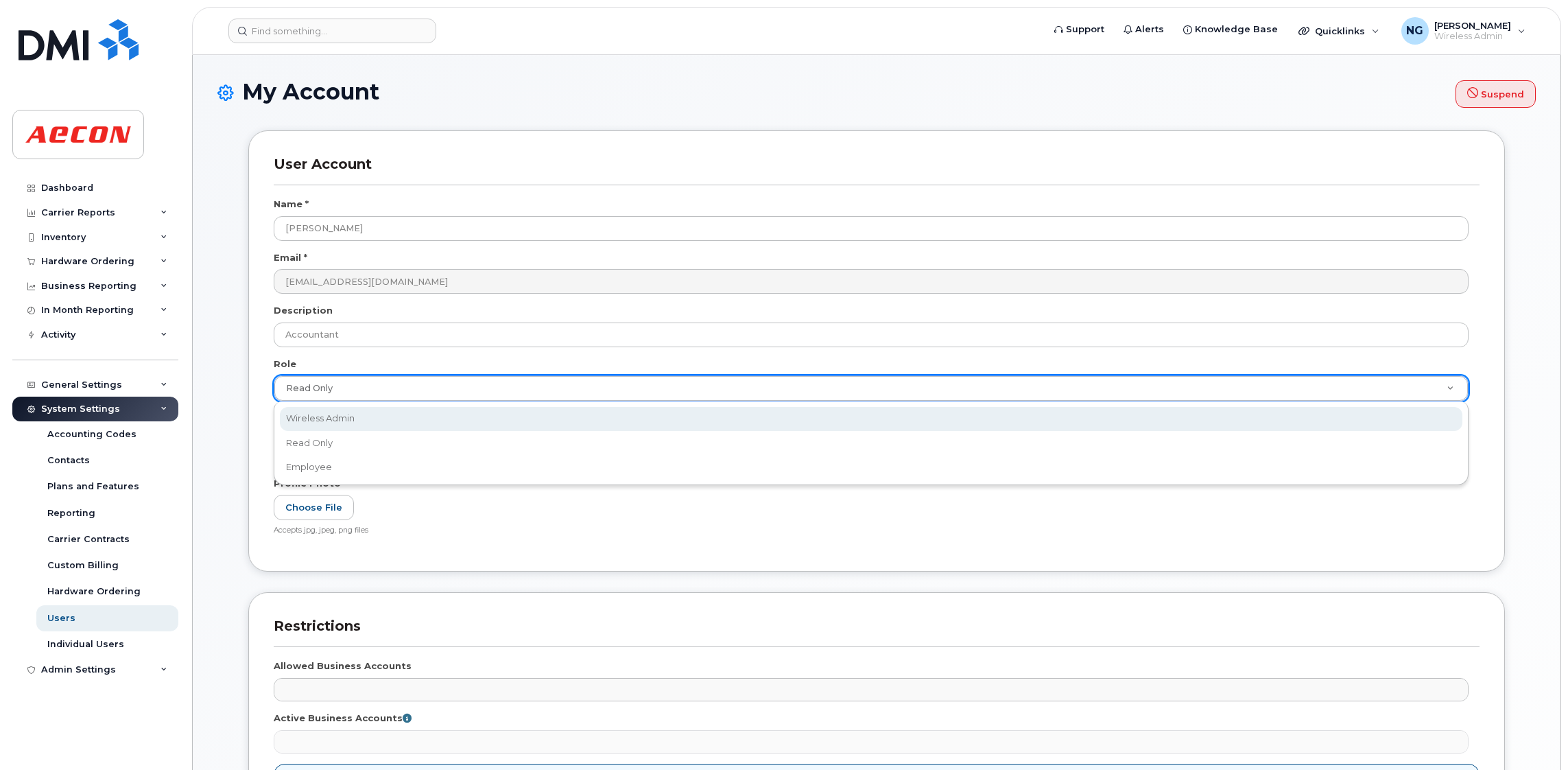
scroll to position [0, 4]
select select "wireless_admin"
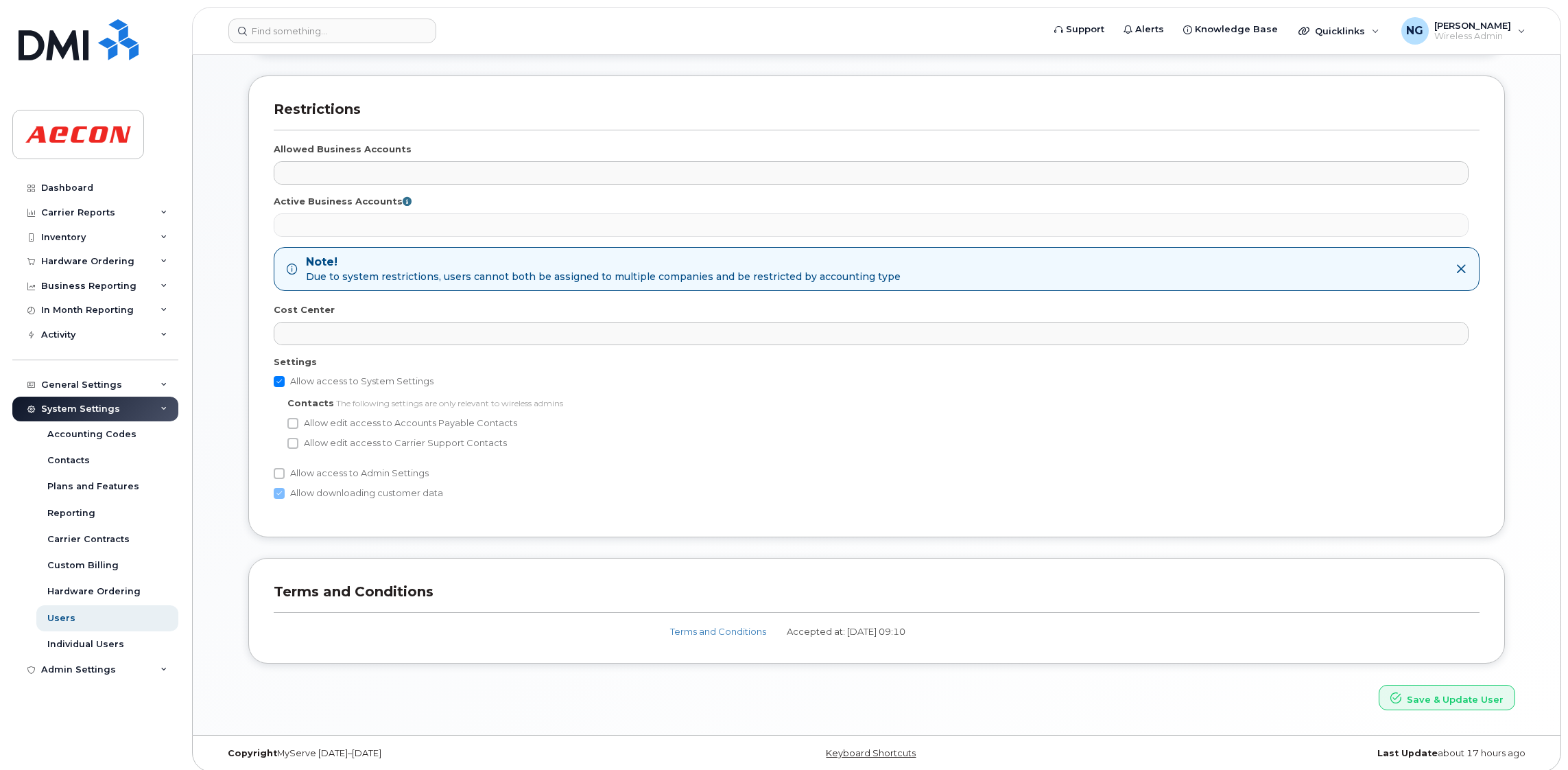
scroll to position [528, 0]
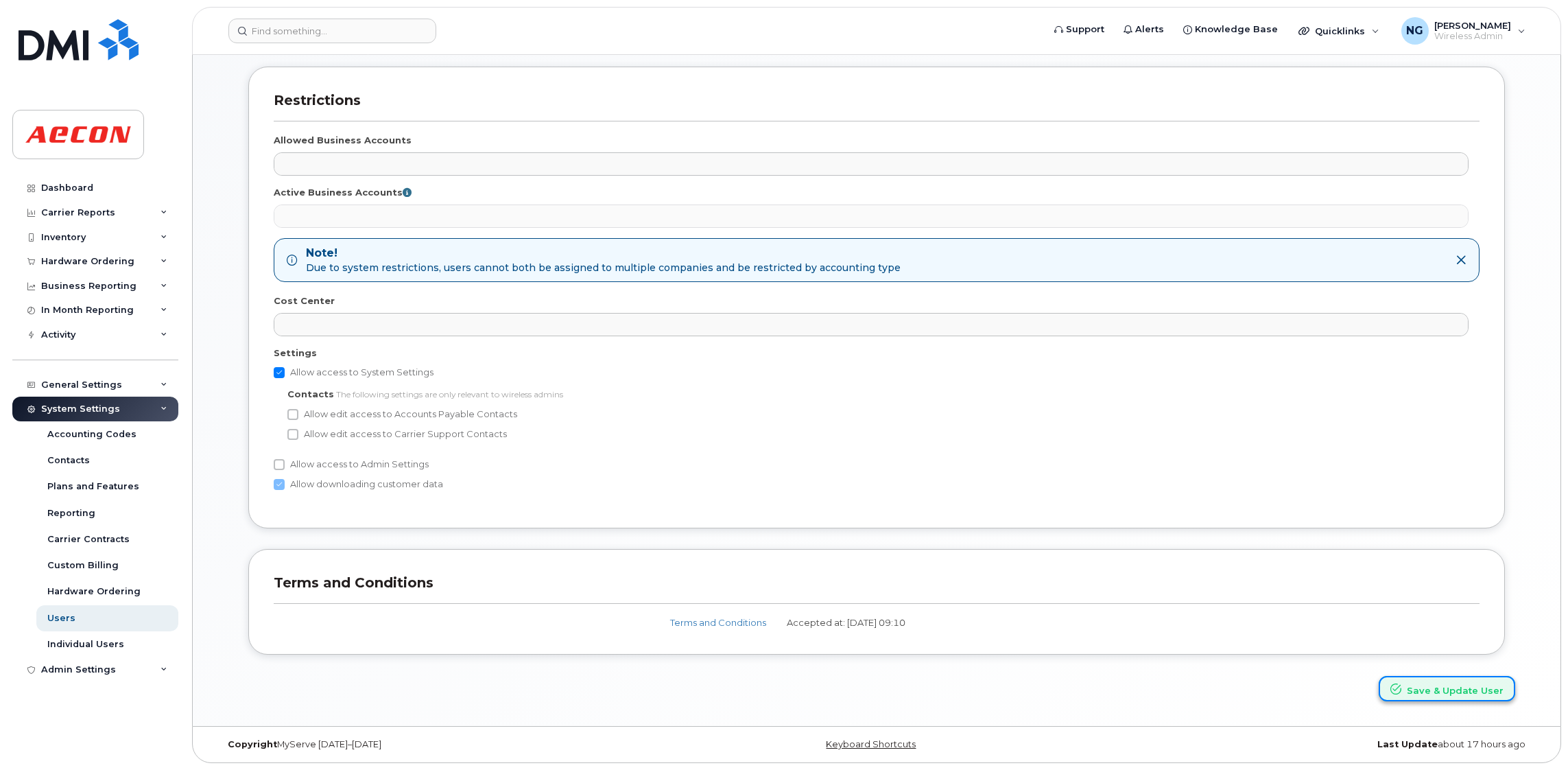
click at [1459, 688] on button "Save & Update User" at bounding box center [1446, 689] width 136 height 26
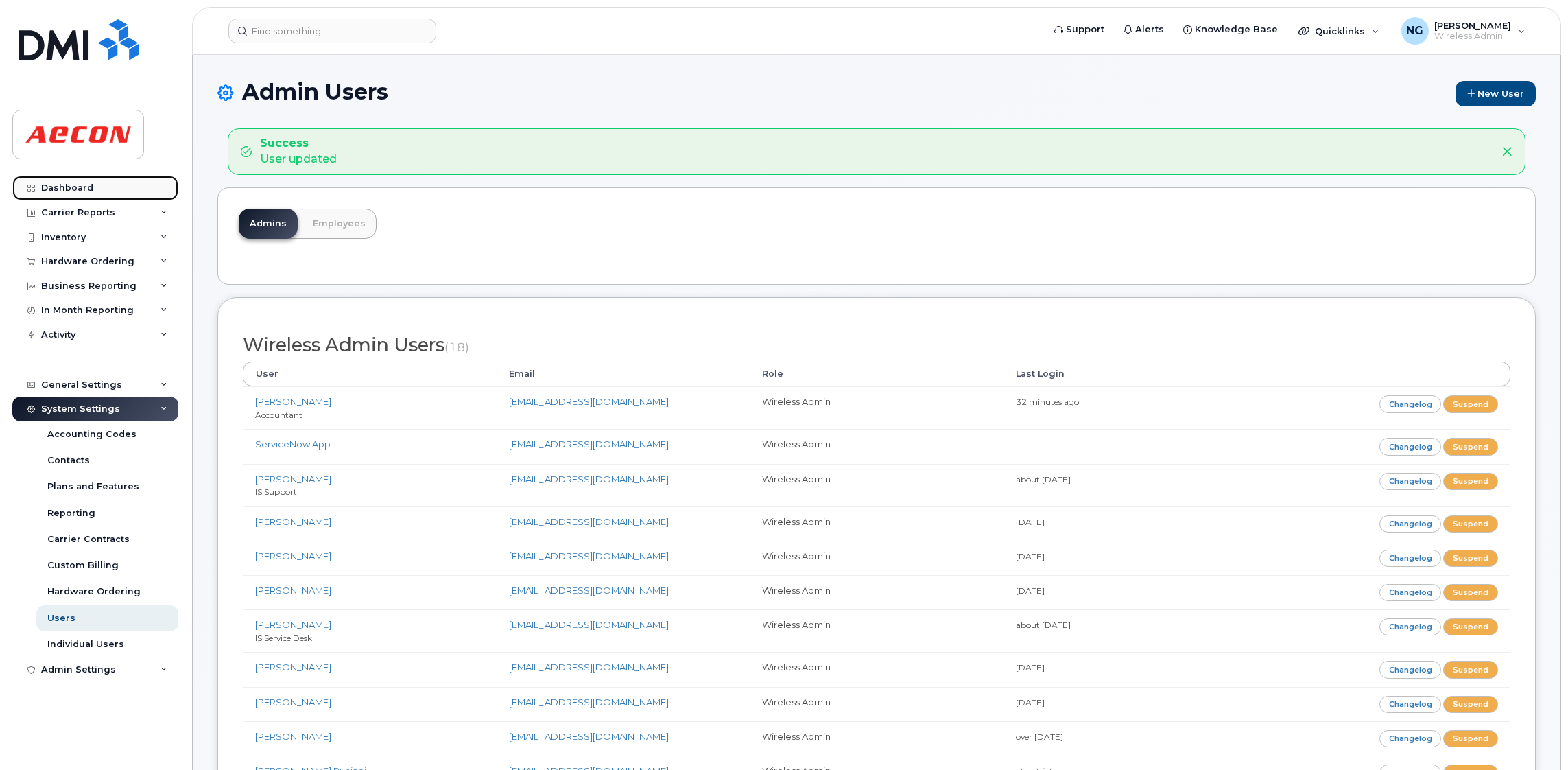
click at [60, 188] on div "Dashboard" at bounding box center [67, 187] width 52 height 11
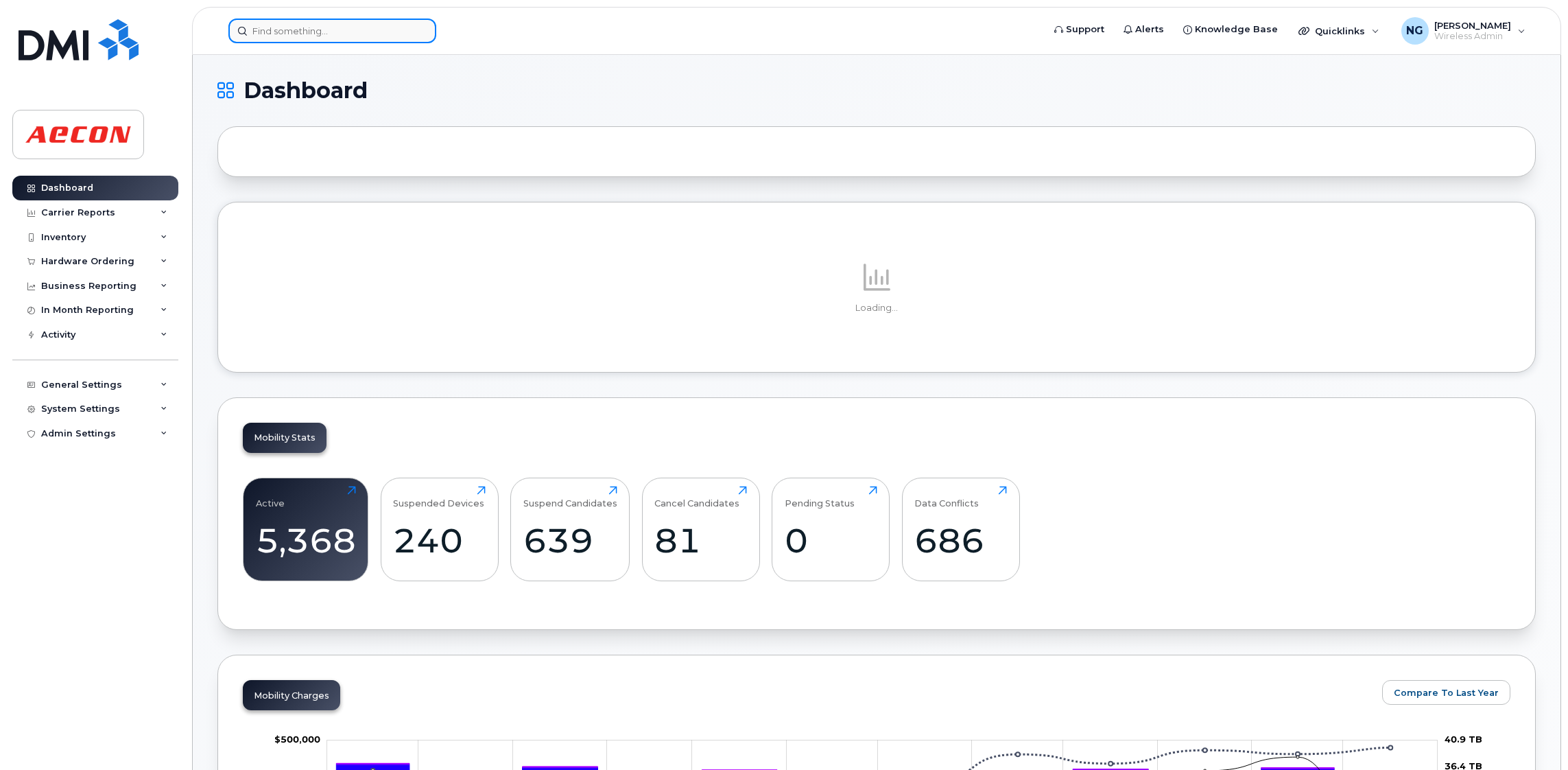
click at [351, 28] on input at bounding box center [332, 31] width 208 height 25
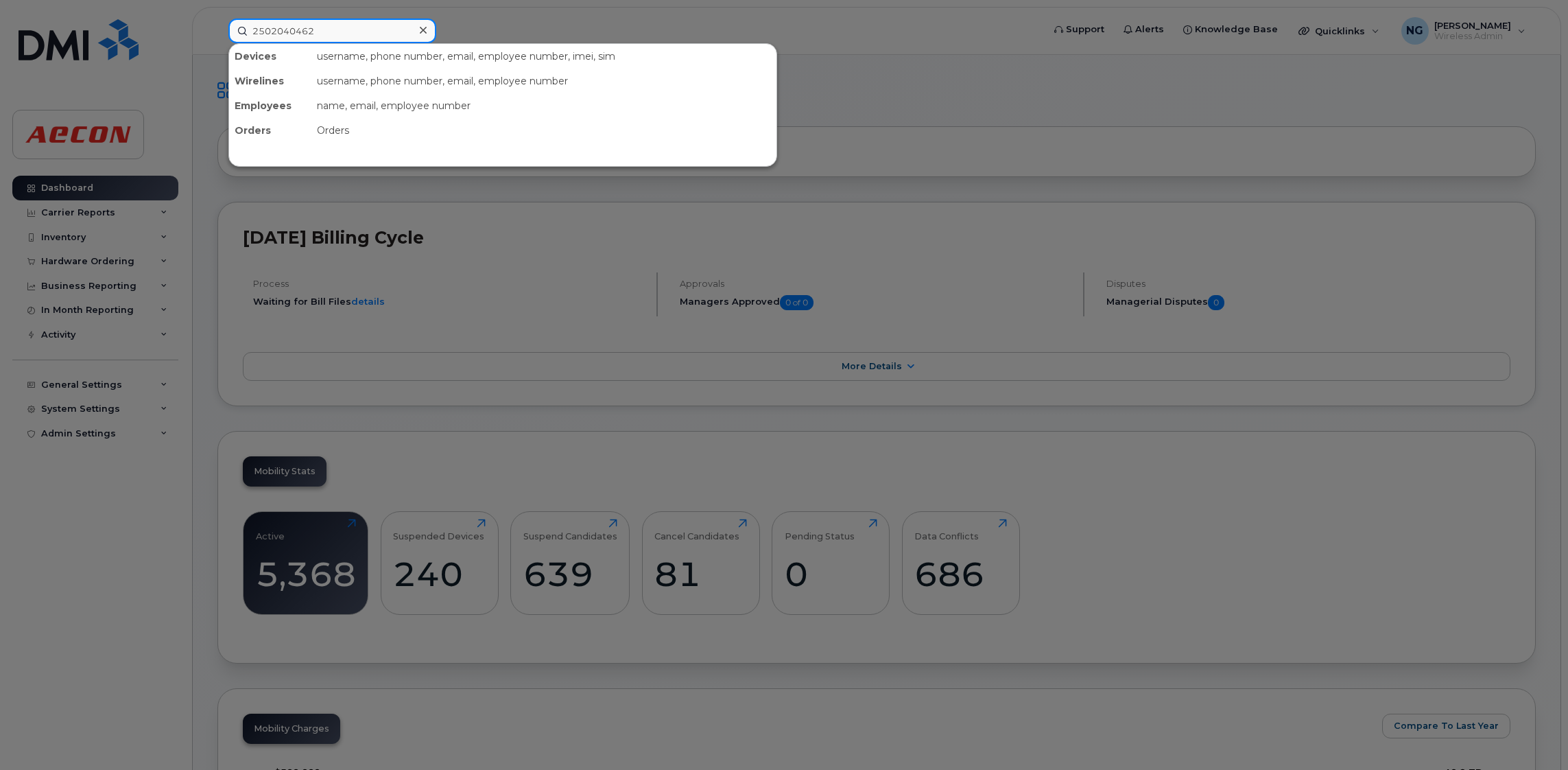
type input "2502040462"
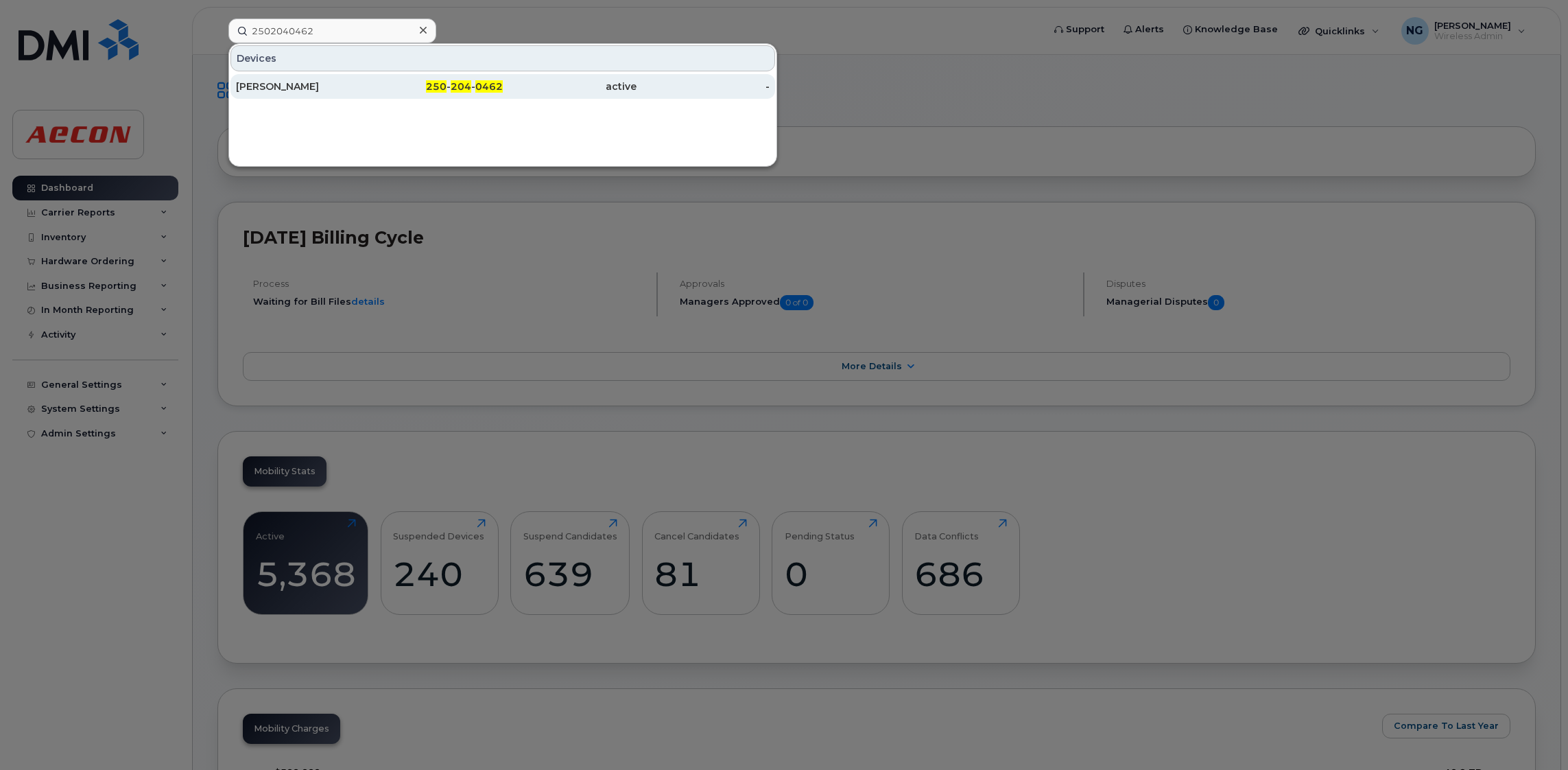
click at [257, 87] on div "Shane McCarthy" at bounding box center [302, 86] width 134 height 14
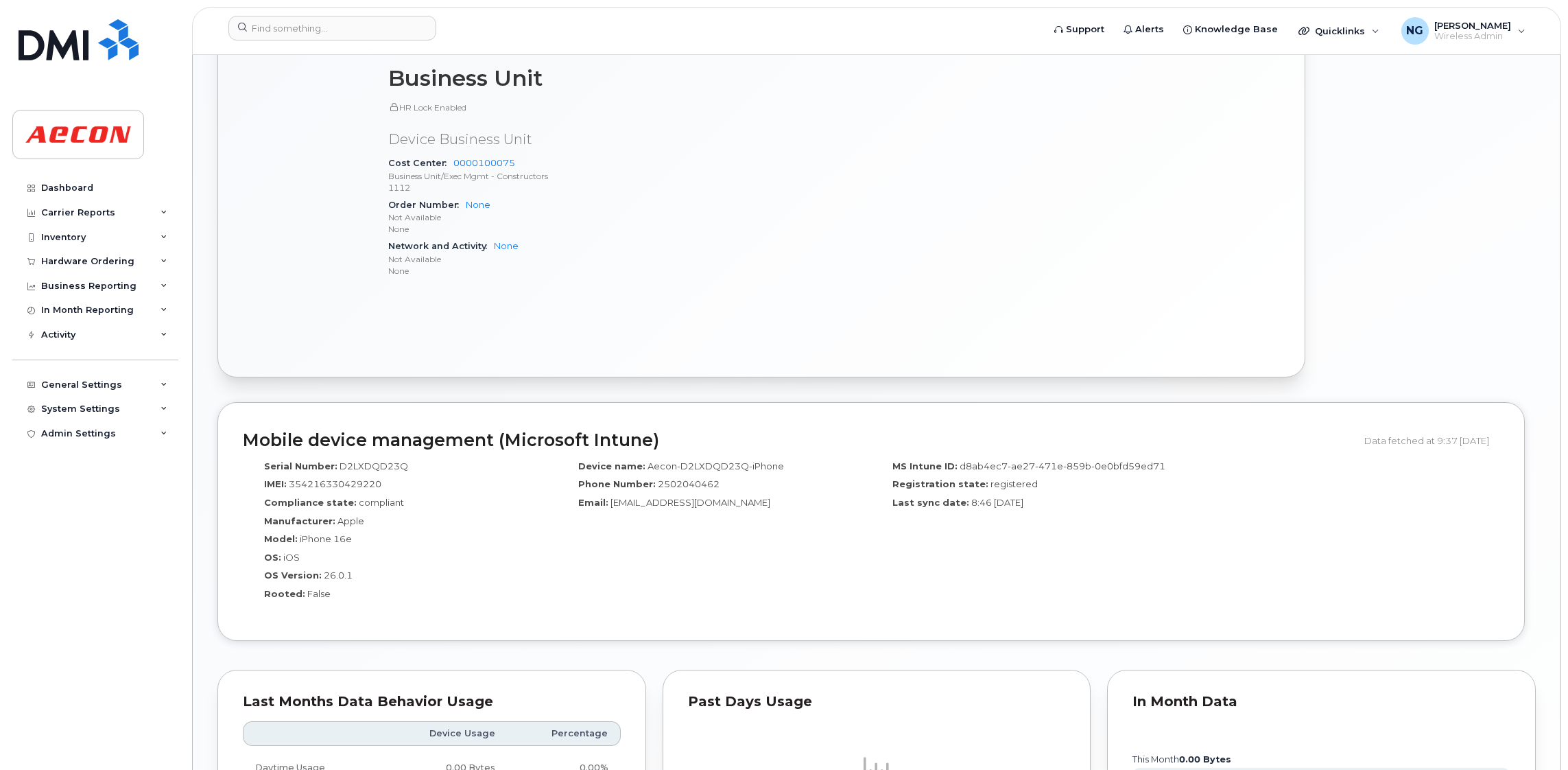
scroll to position [306, 0]
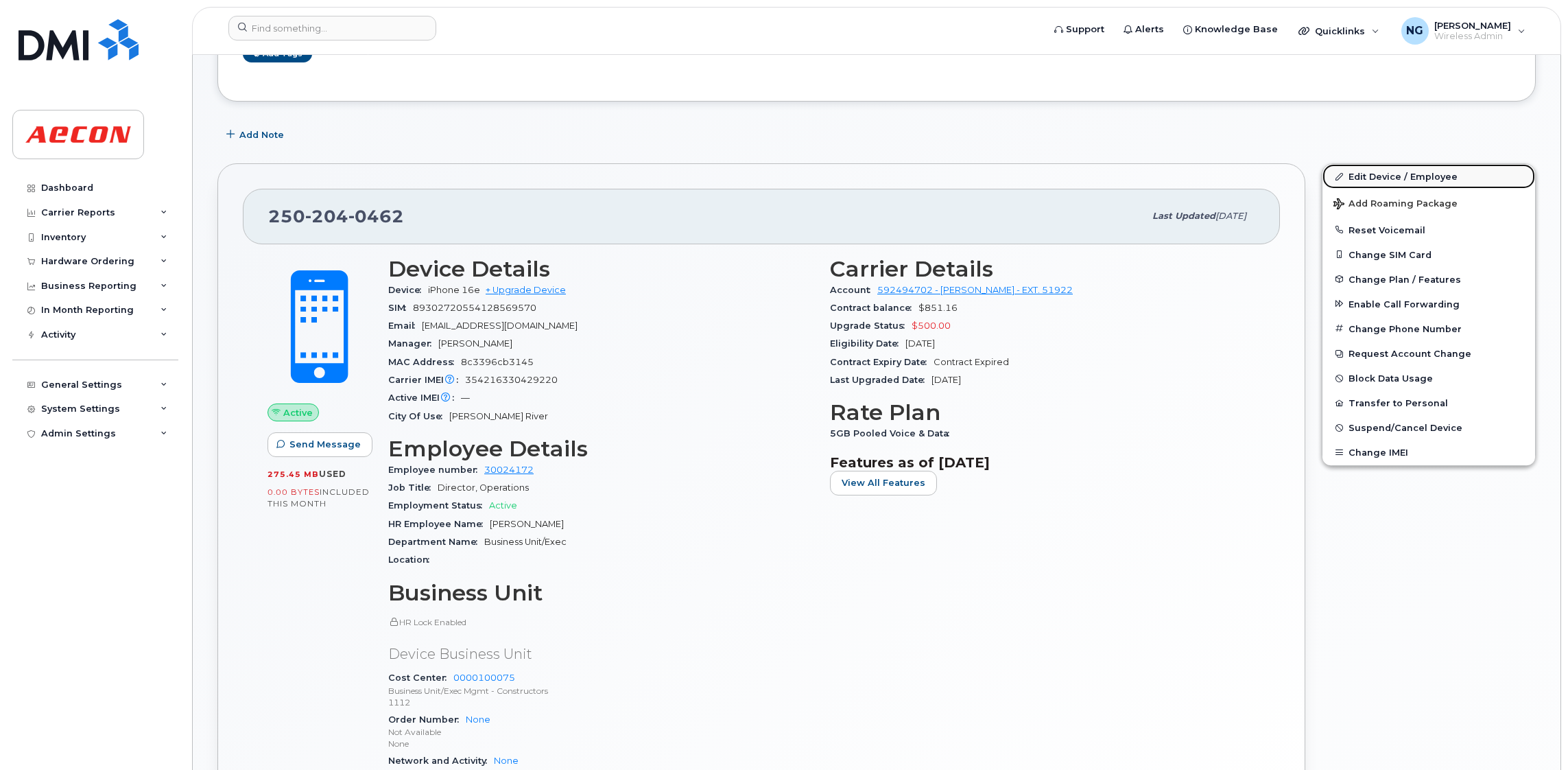
click at [1404, 174] on link "Edit Device / Employee" at bounding box center [1429, 176] width 213 height 25
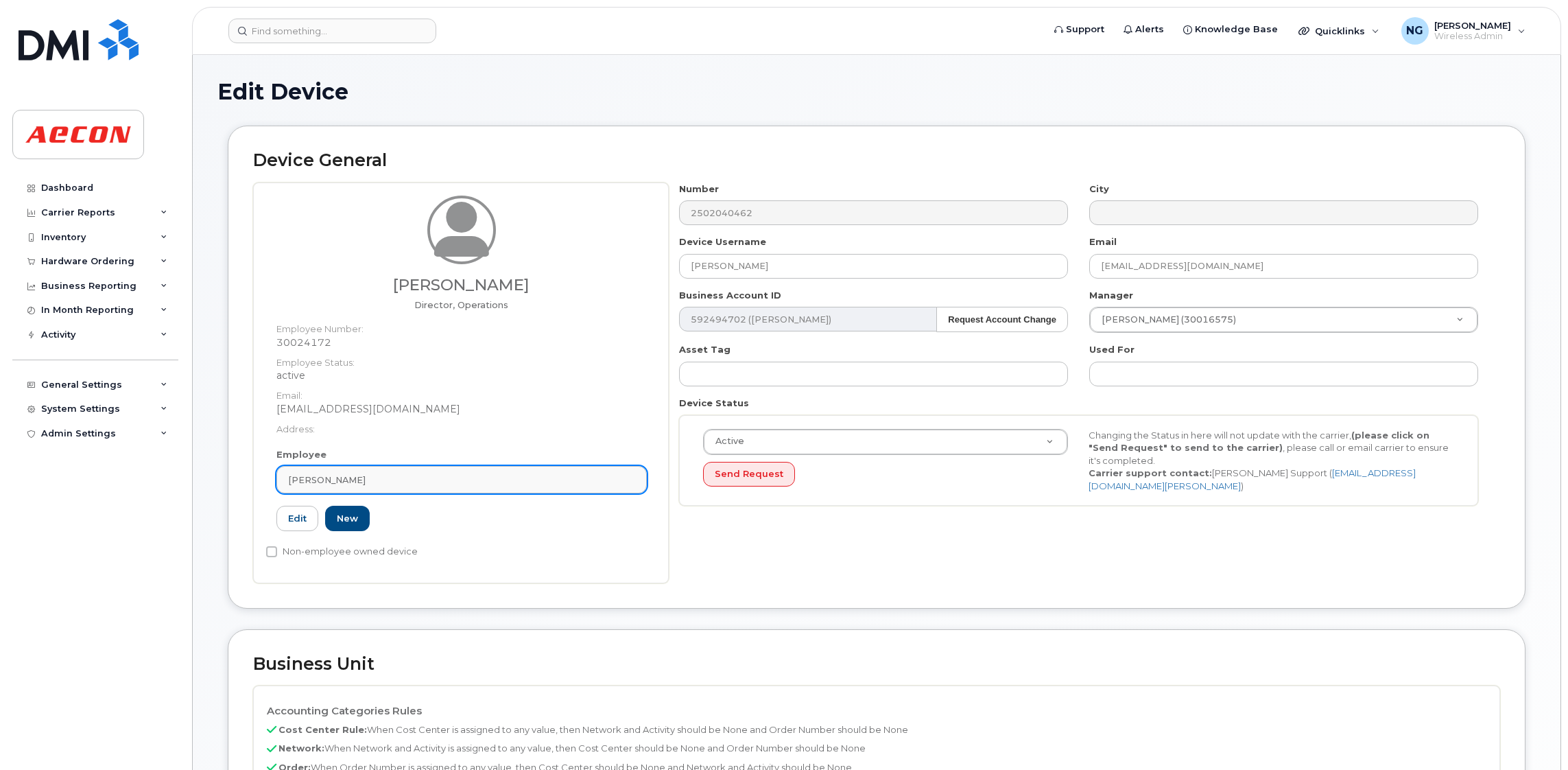
click at [438, 478] on div "Shane McCarthy" at bounding box center [461, 480] width 347 height 13
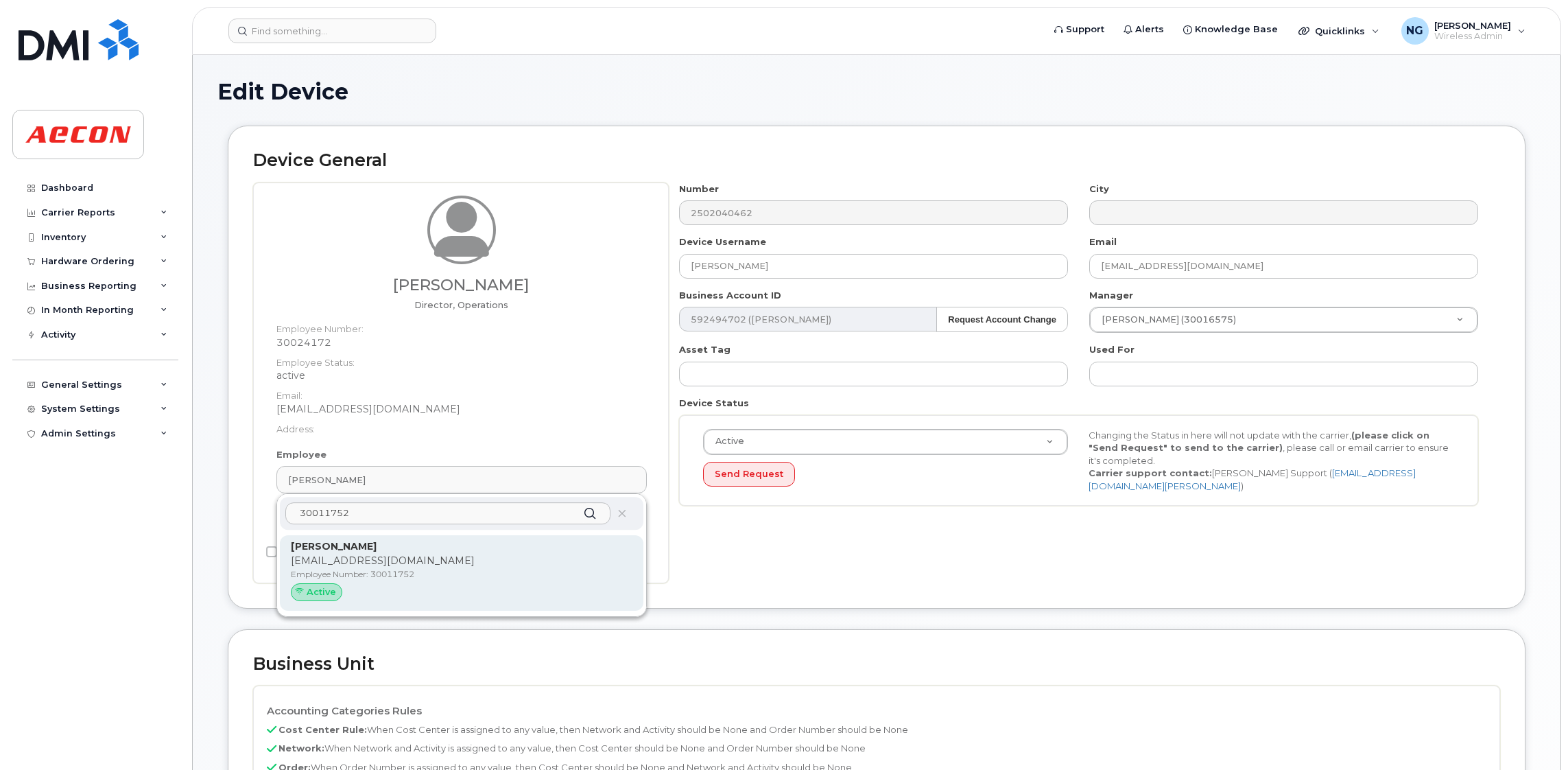
type input "30011752"
click at [495, 571] on p "Employee Number: 30011752" at bounding box center [461, 574] width 341 height 12
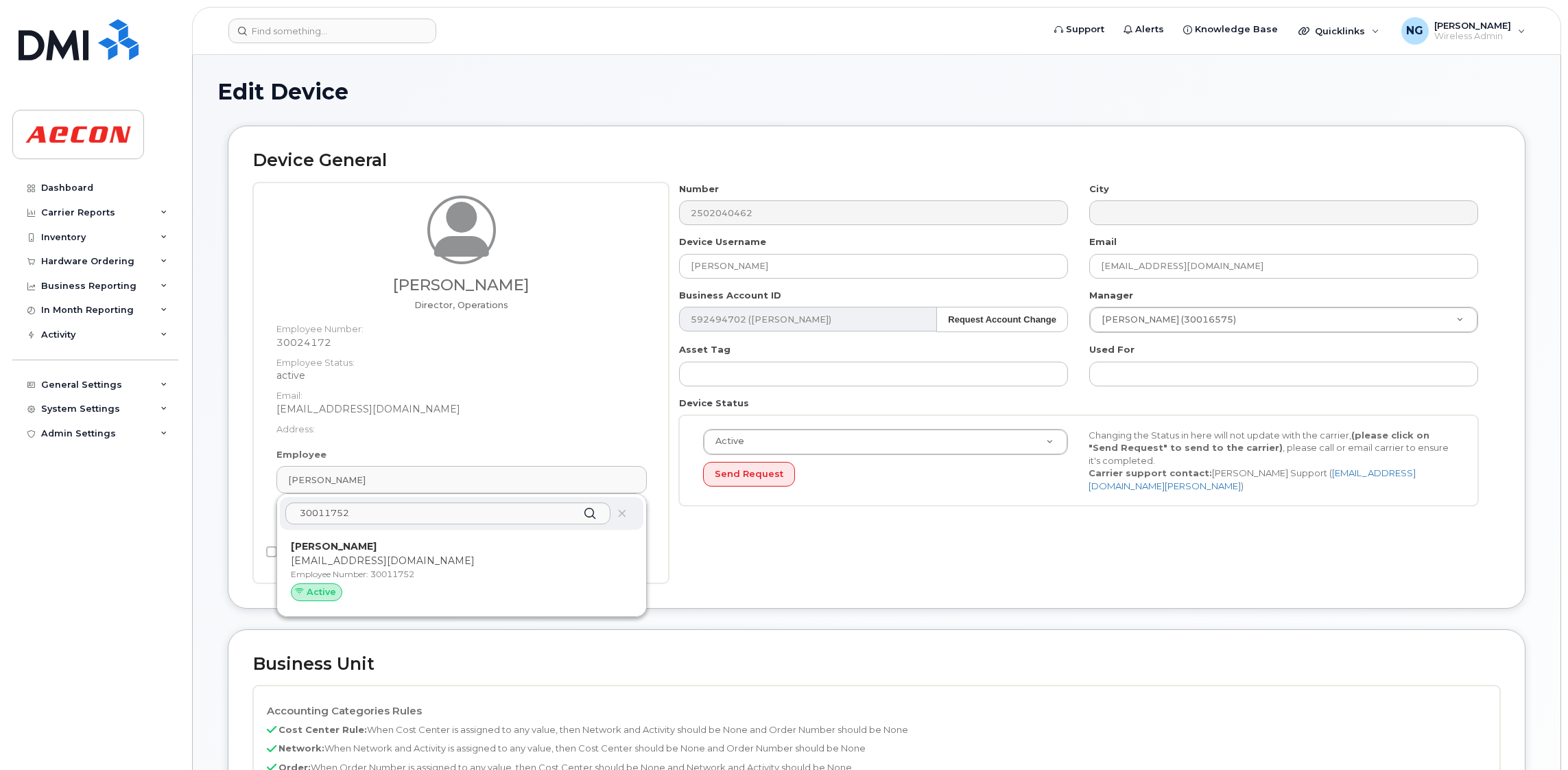
type input "30011752"
type input "James Dow"
type input "jdow@aecon.com"
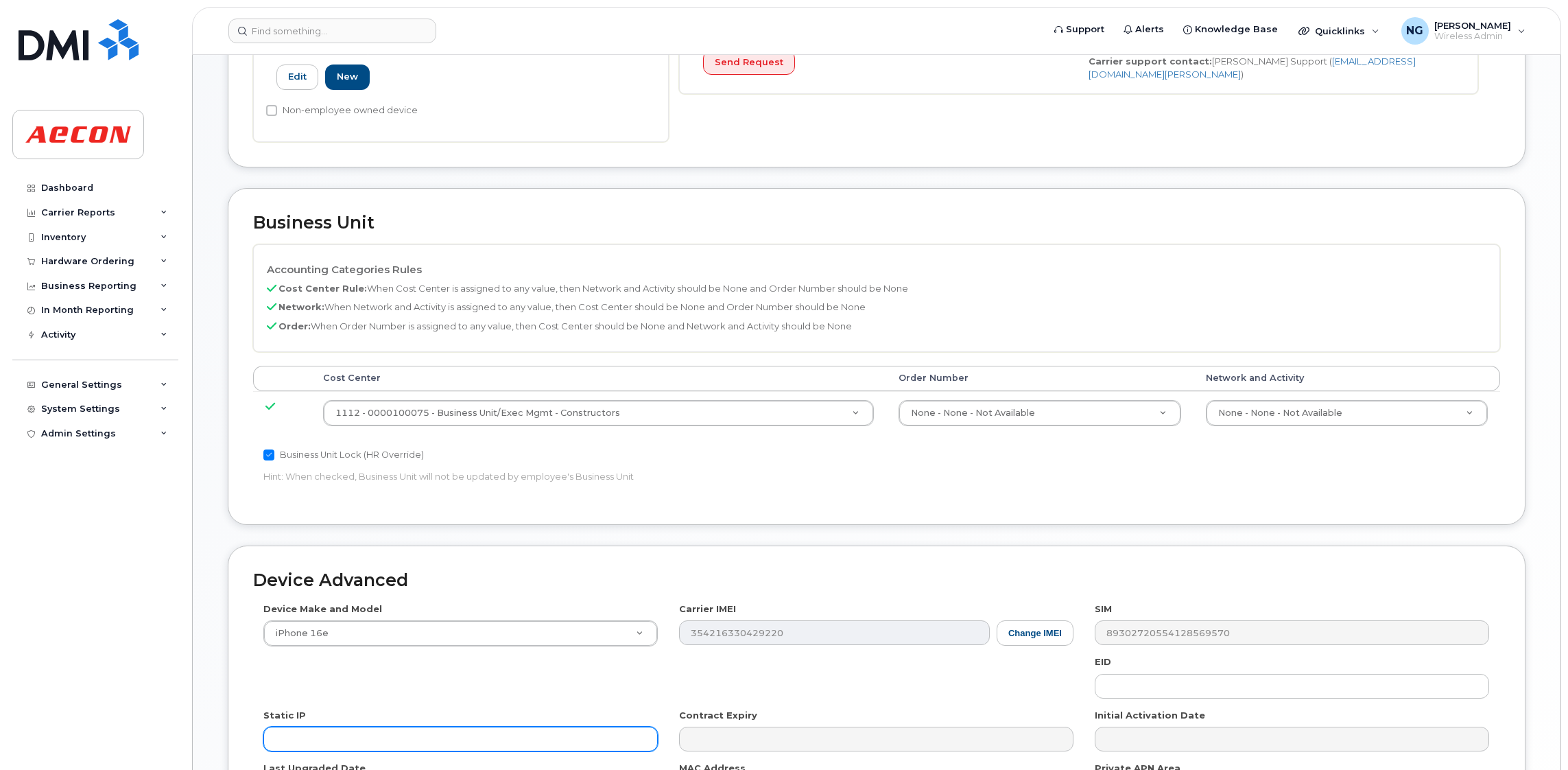
scroll to position [599, 0]
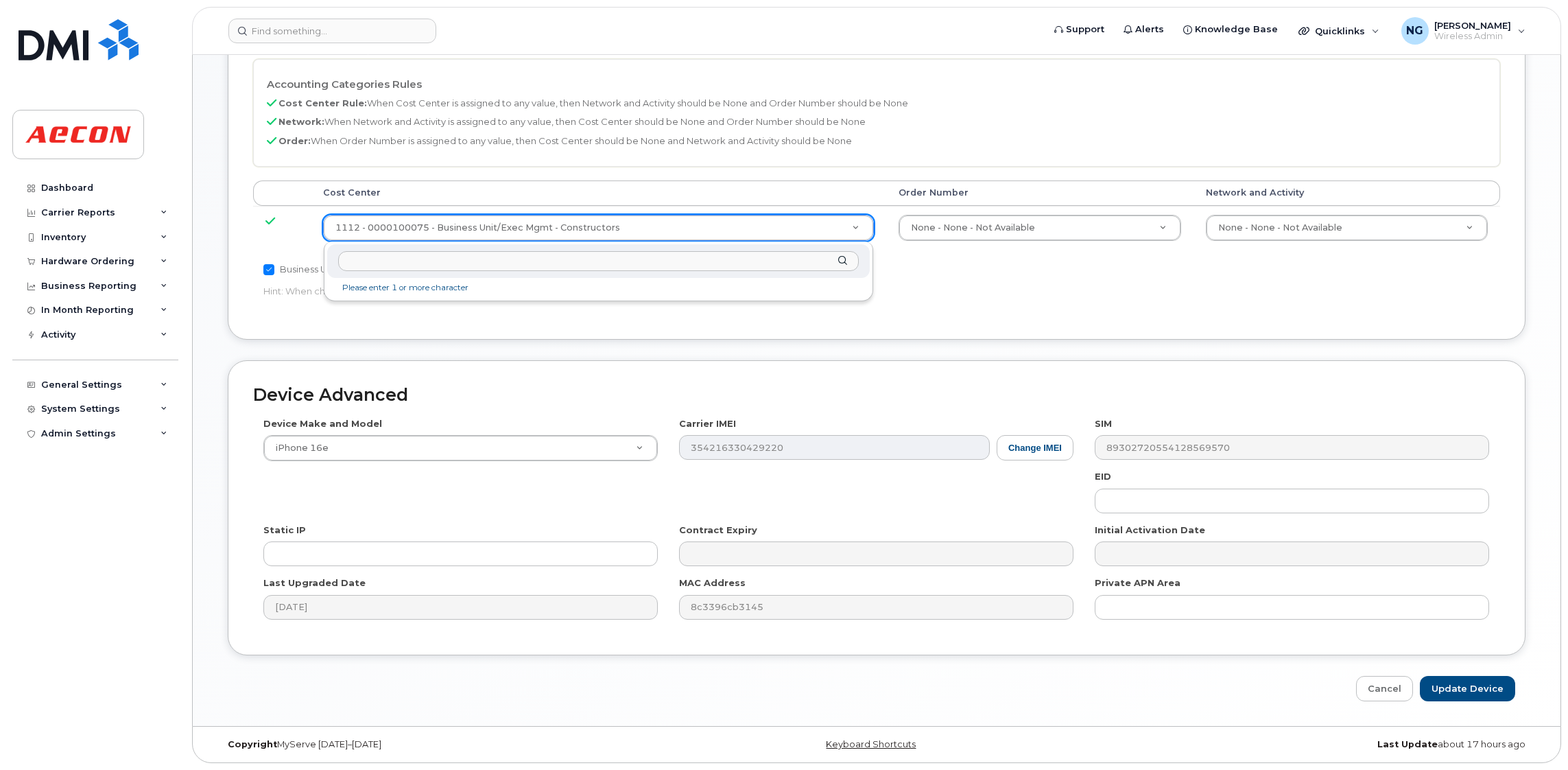
drag, startPoint x: 533, startPoint y: 226, endPoint x: 538, endPoint y: 219, distance: 8.6
type input "700631"
type input "5706070"
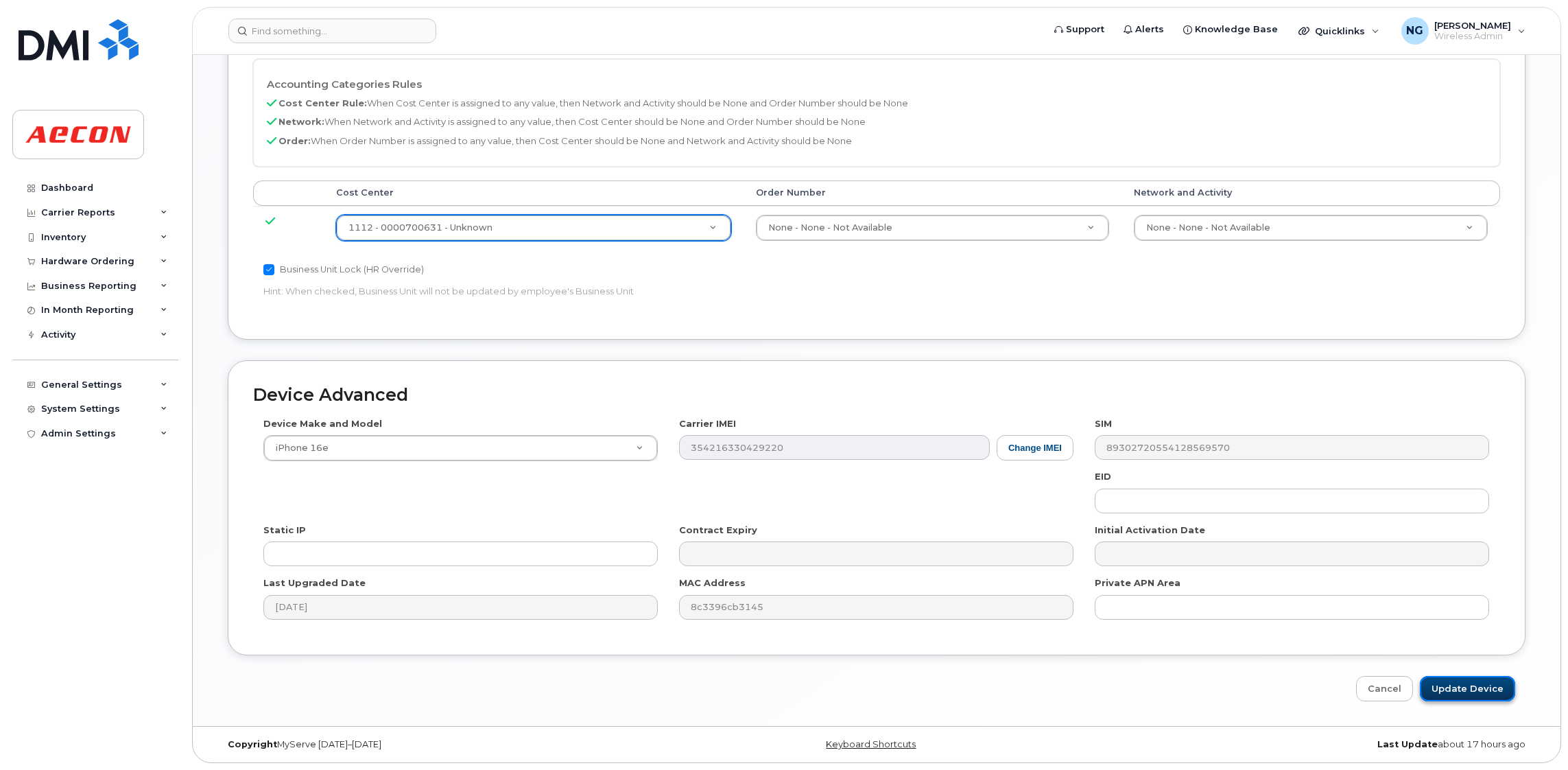
click at [1489, 688] on input "Update Device" at bounding box center [1467, 689] width 95 height 26
type input "Saving..."
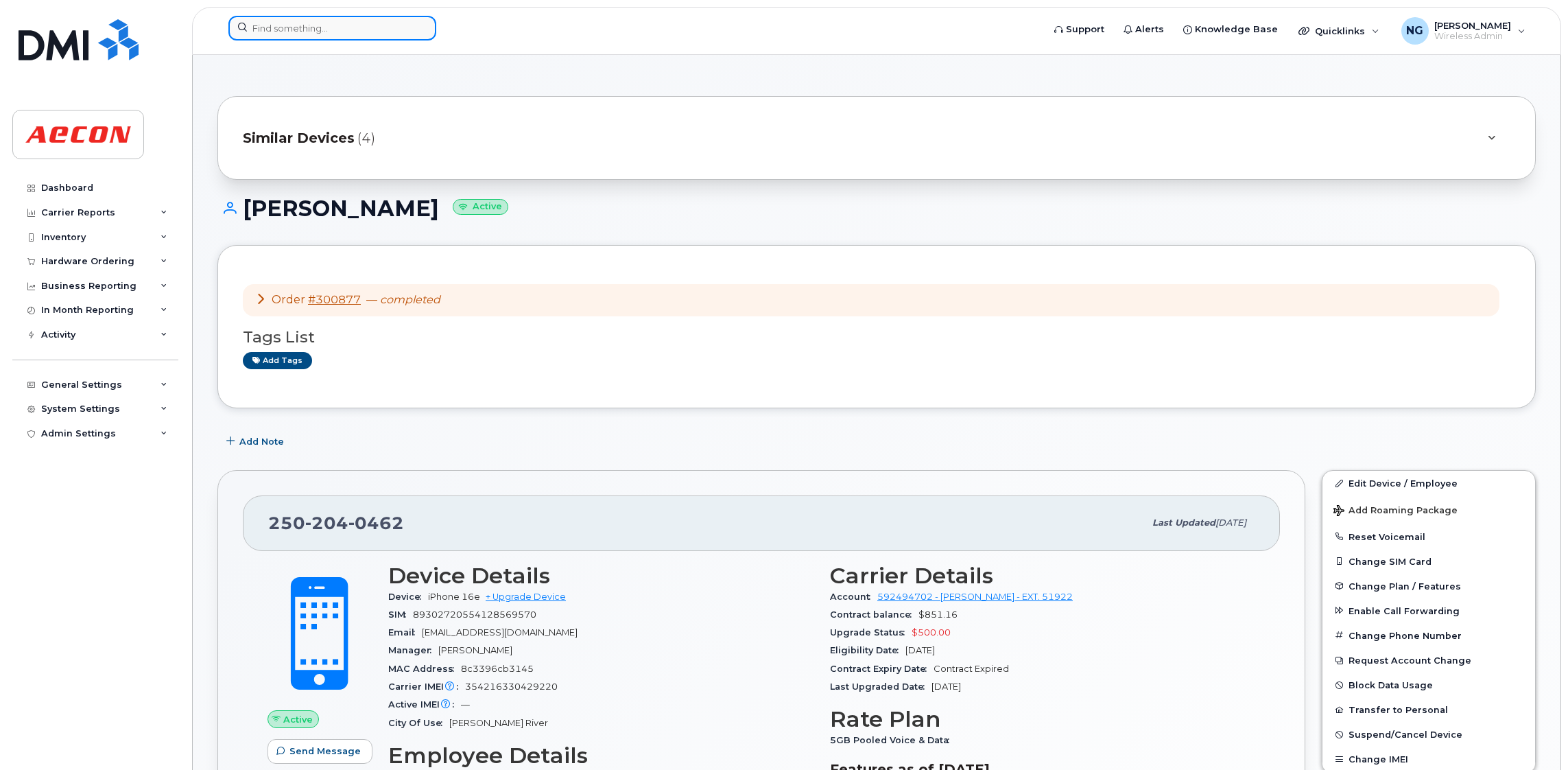
click at [343, 29] on input at bounding box center [332, 28] width 208 height 25
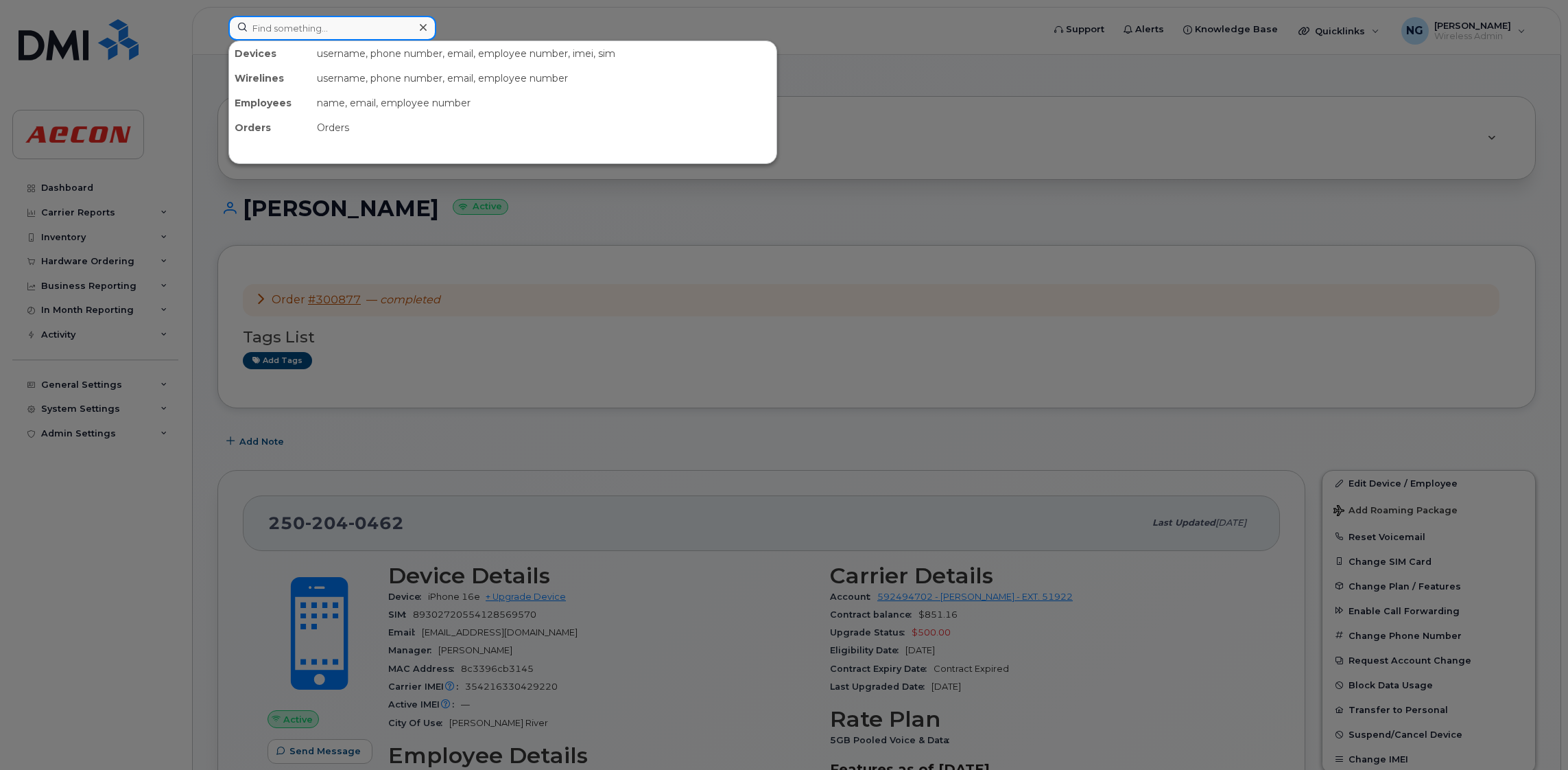
click at [368, 19] on input at bounding box center [332, 28] width 208 height 25
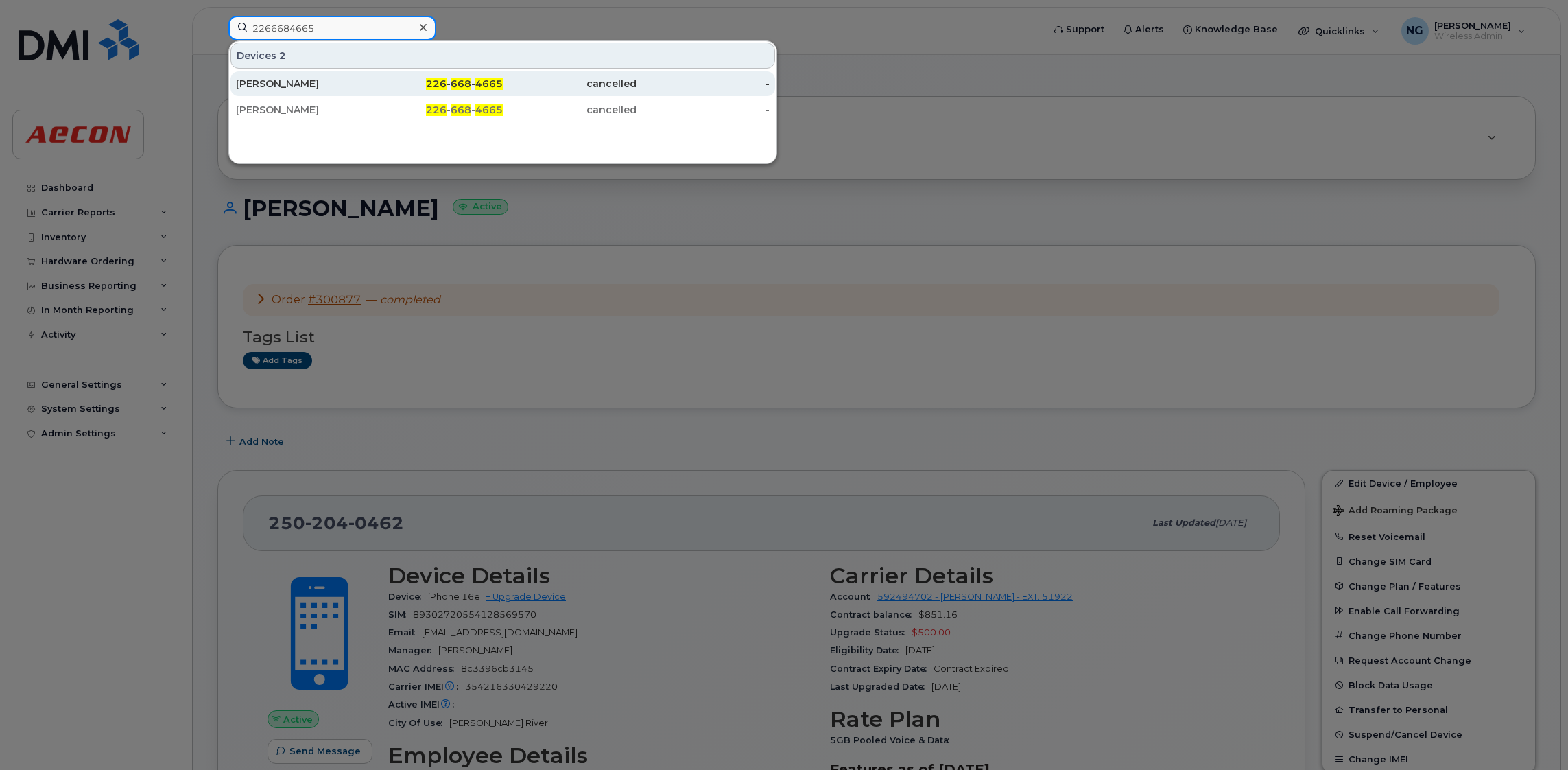
type input "2266684665"
click at [476, 88] on span "4665" at bounding box center [489, 84] width 27 height 12
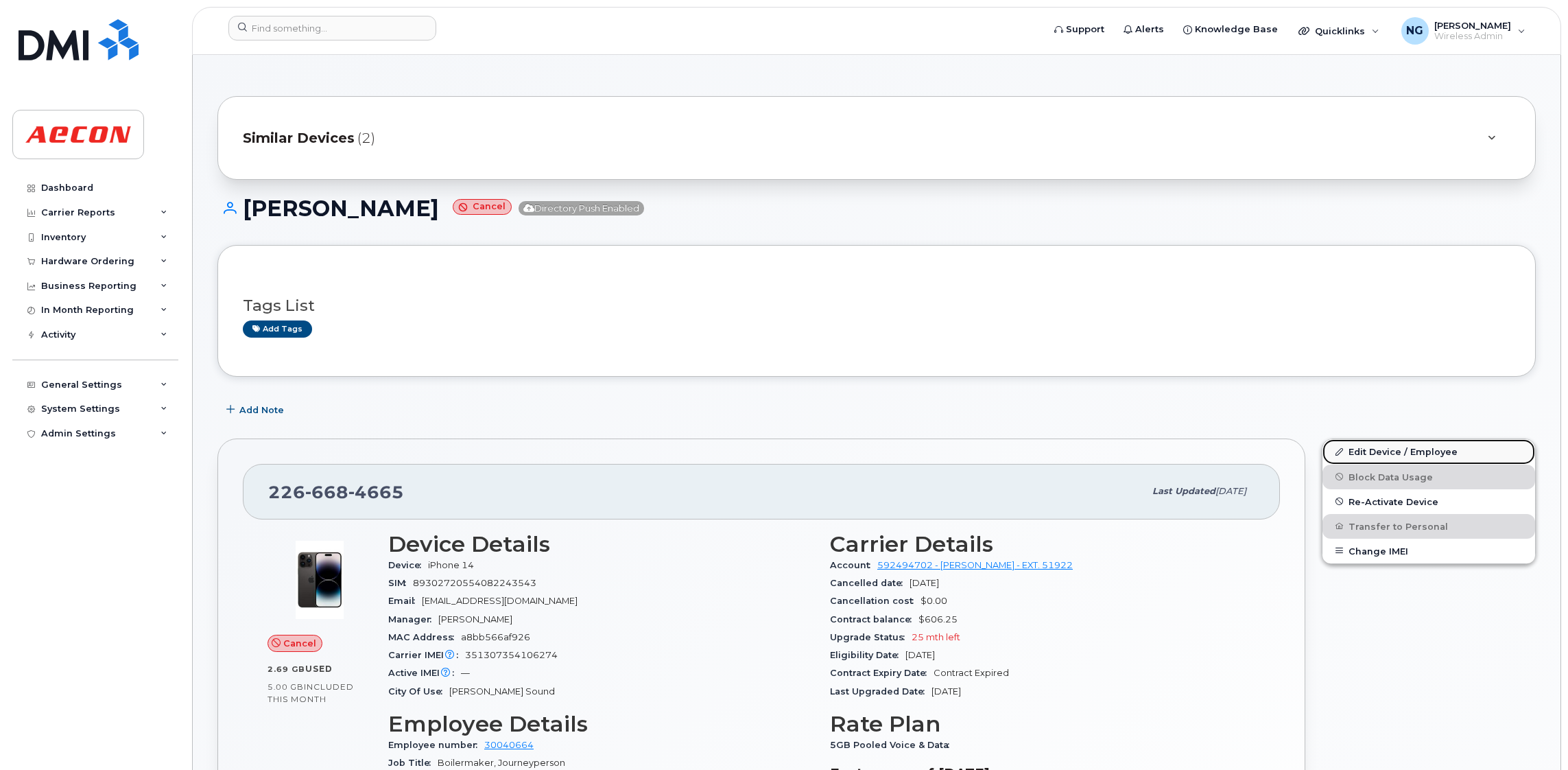
click at [1387, 456] on link "Edit Device / Employee" at bounding box center [1429, 451] width 213 height 25
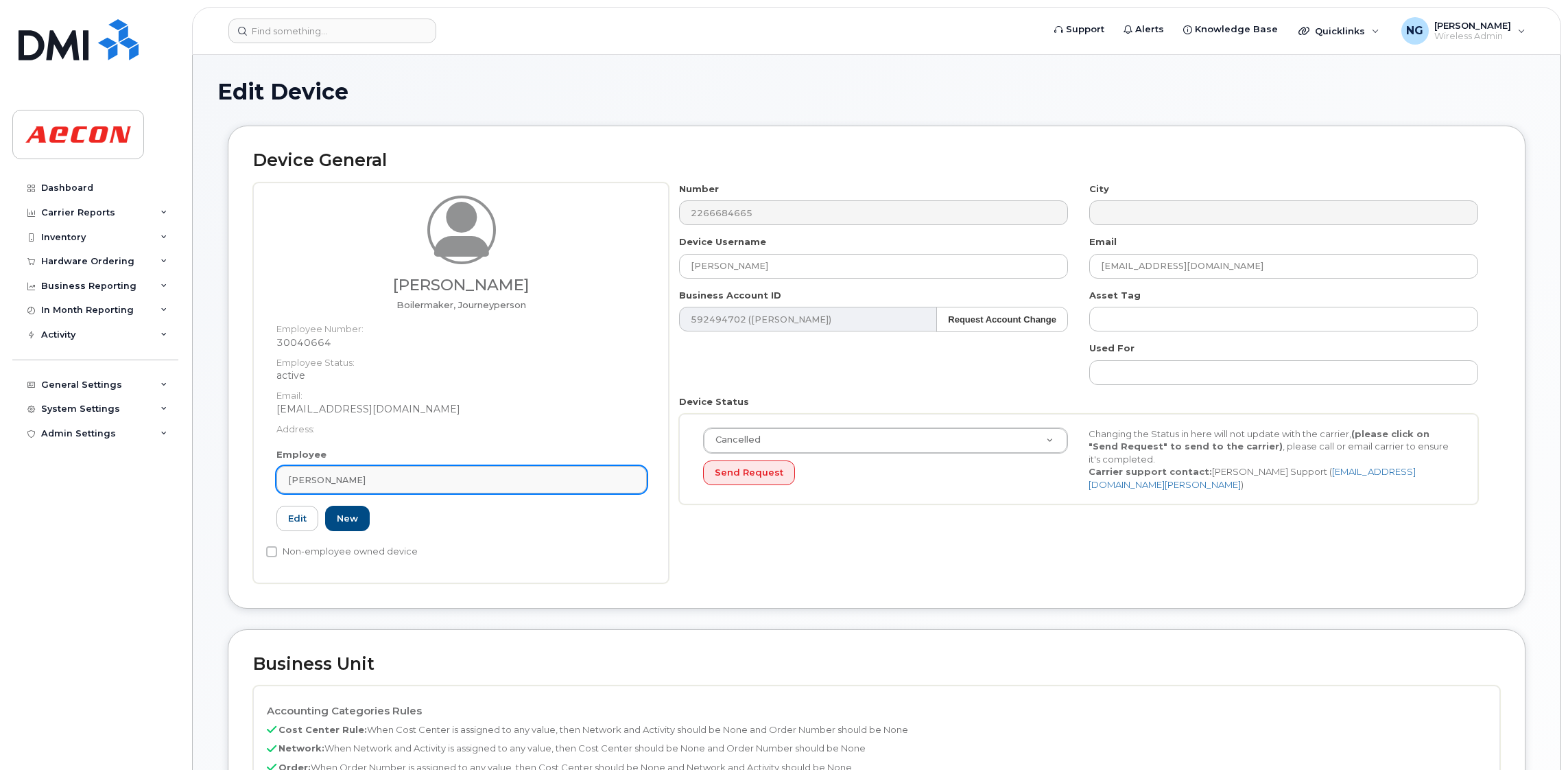
click at [494, 477] on div "[PERSON_NAME]" at bounding box center [461, 480] width 347 height 13
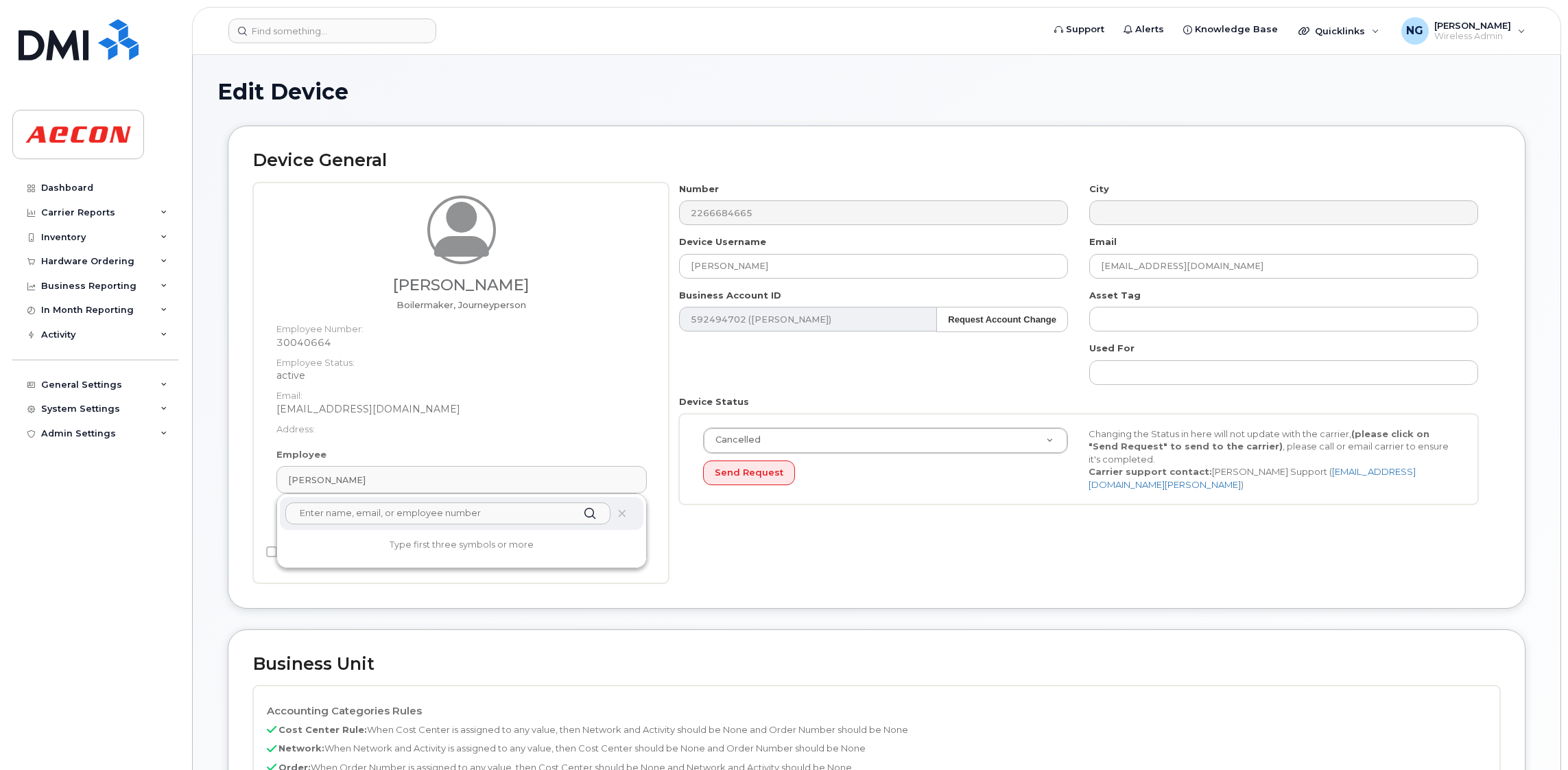
drag, startPoint x: 436, startPoint y: 524, endPoint x: 442, endPoint y: 520, distance: 7.2
click at [438, 524] on div at bounding box center [461, 513] width 363 height 33
click at [442, 519] on input "text" at bounding box center [448, 513] width 325 height 22
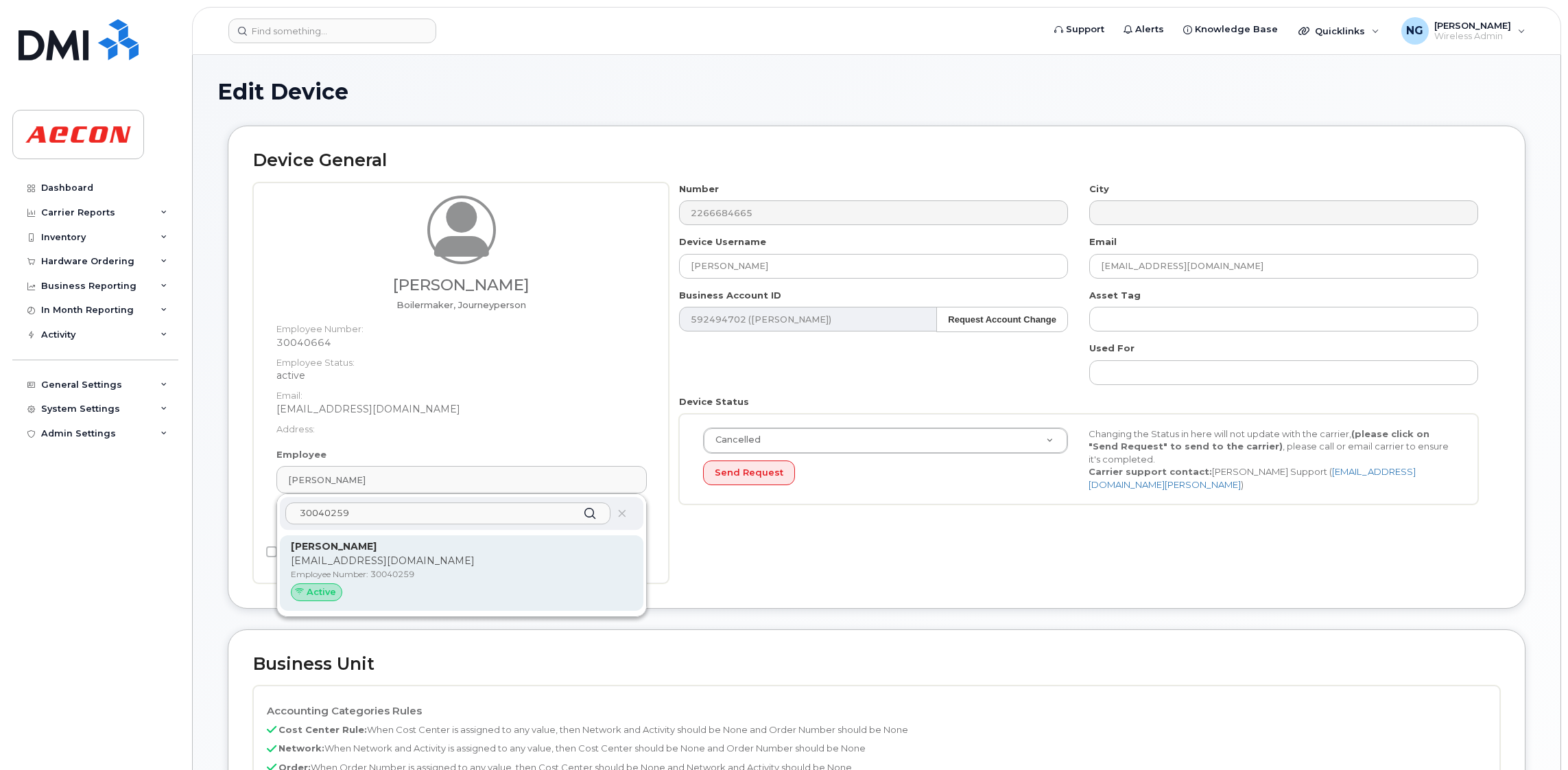
type input "30040259"
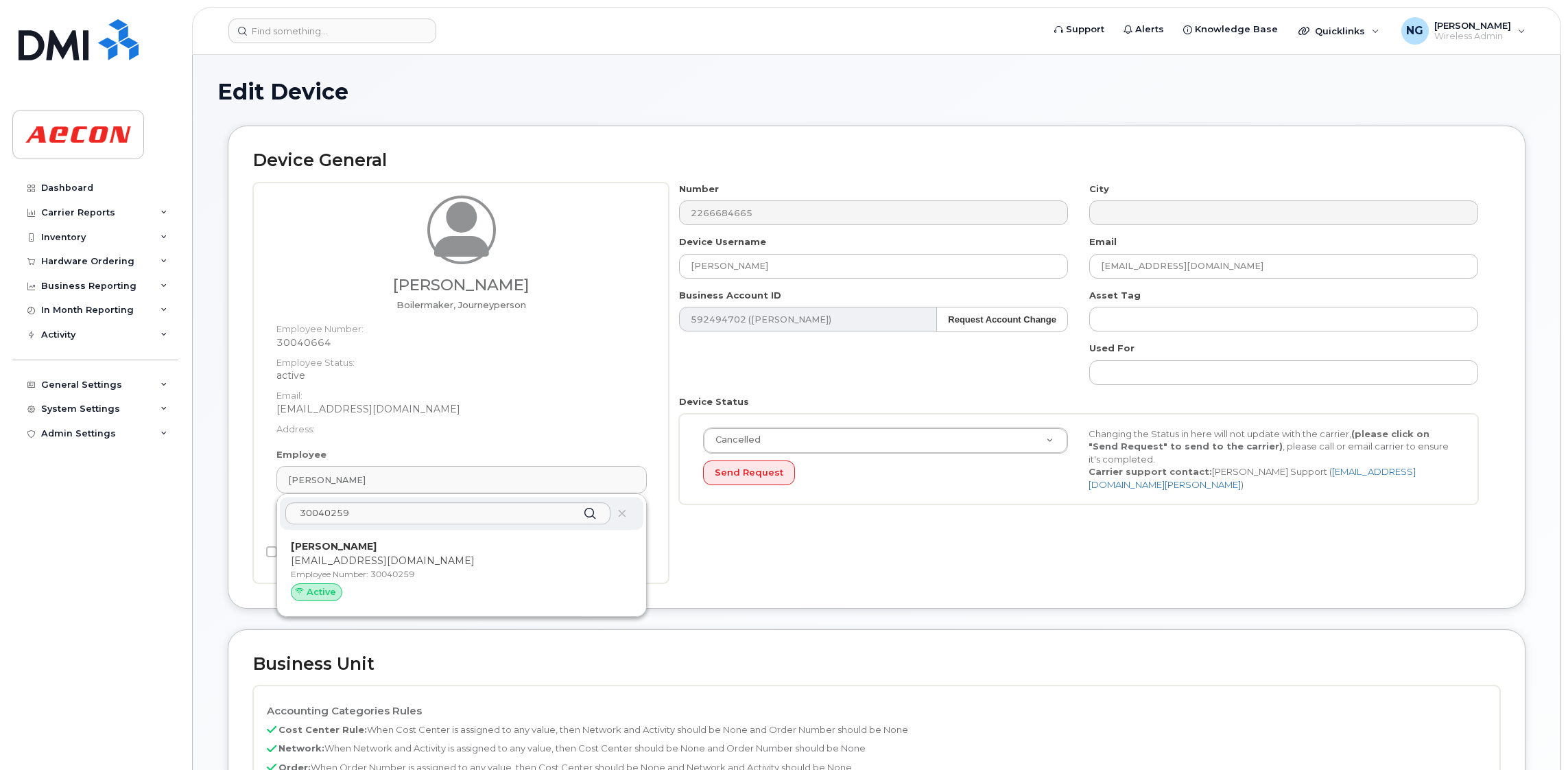
drag, startPoint x: 516, startPoint y: 552, endPoint x: 888, endPoint y: 128, distance: 564.1
click at [516, 551] on p "[PERSON_NAME]" at bounding box center [461, 546] width 341 height 14
type input "30040259"
type input "[PERSON_NAME]"
type input "[EMAIL_ADDRESS][DOMAIN_NAME]"
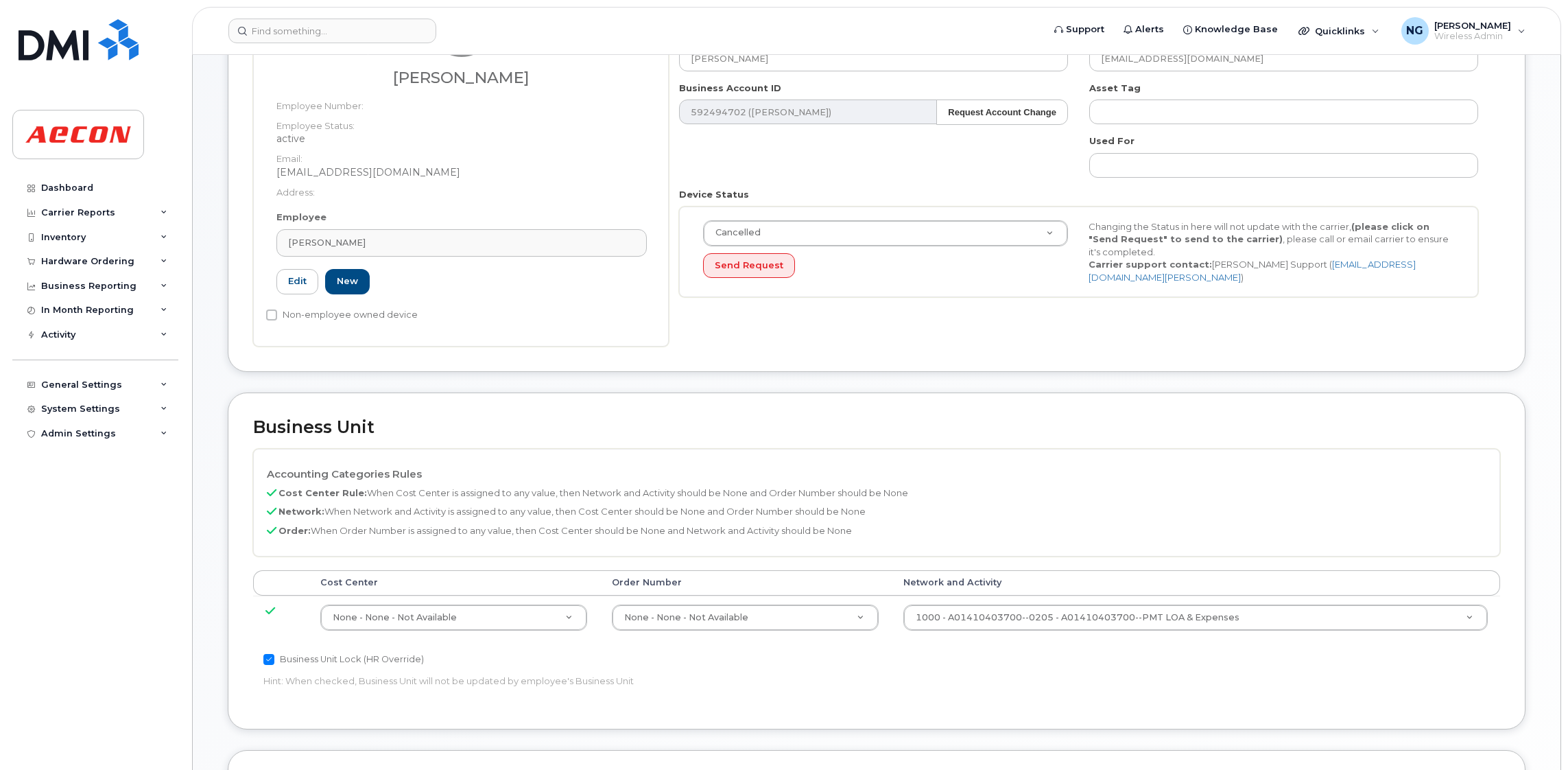
scroll to position [411, 0]
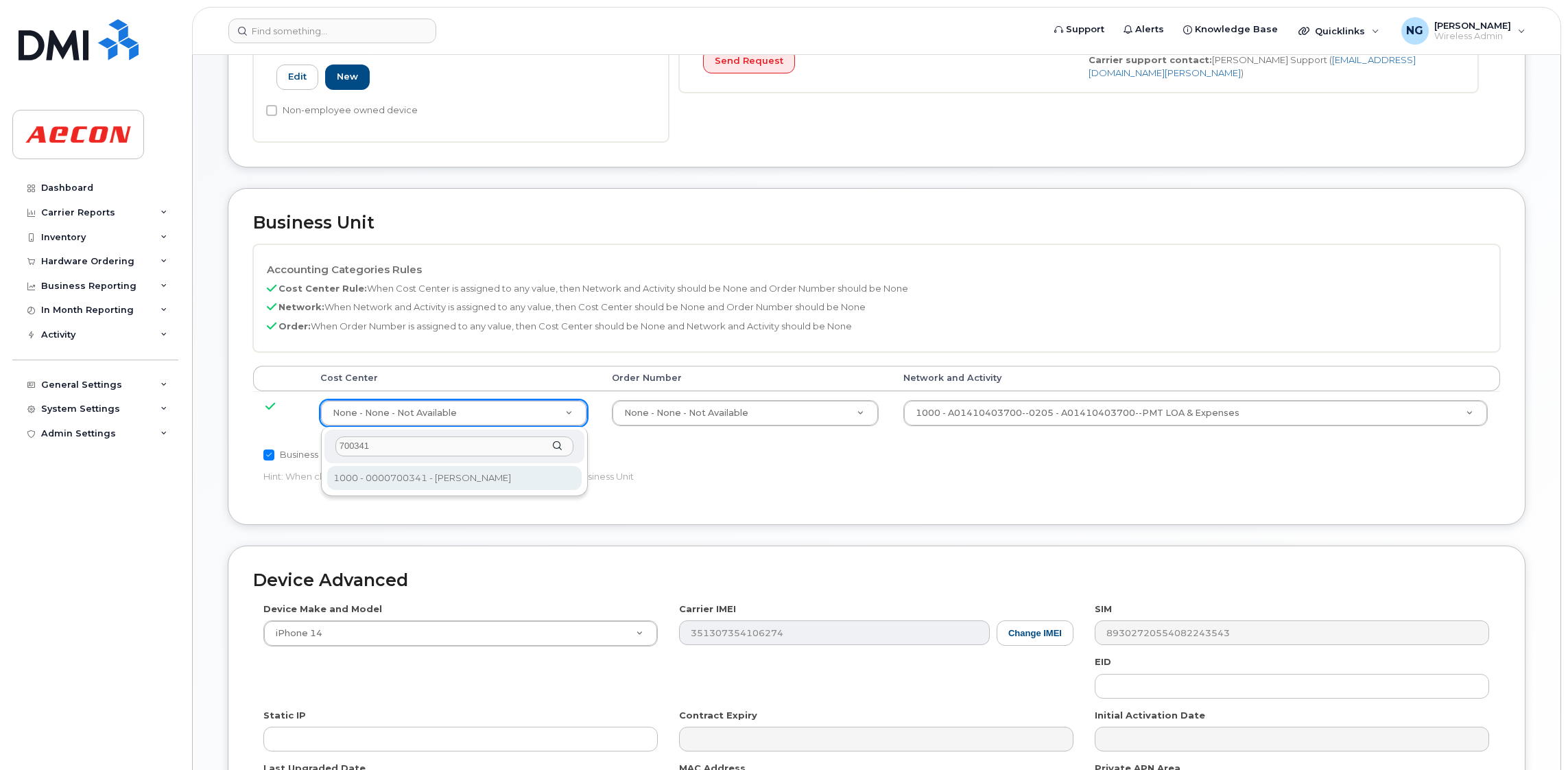
type input "700341"
type input "283964"
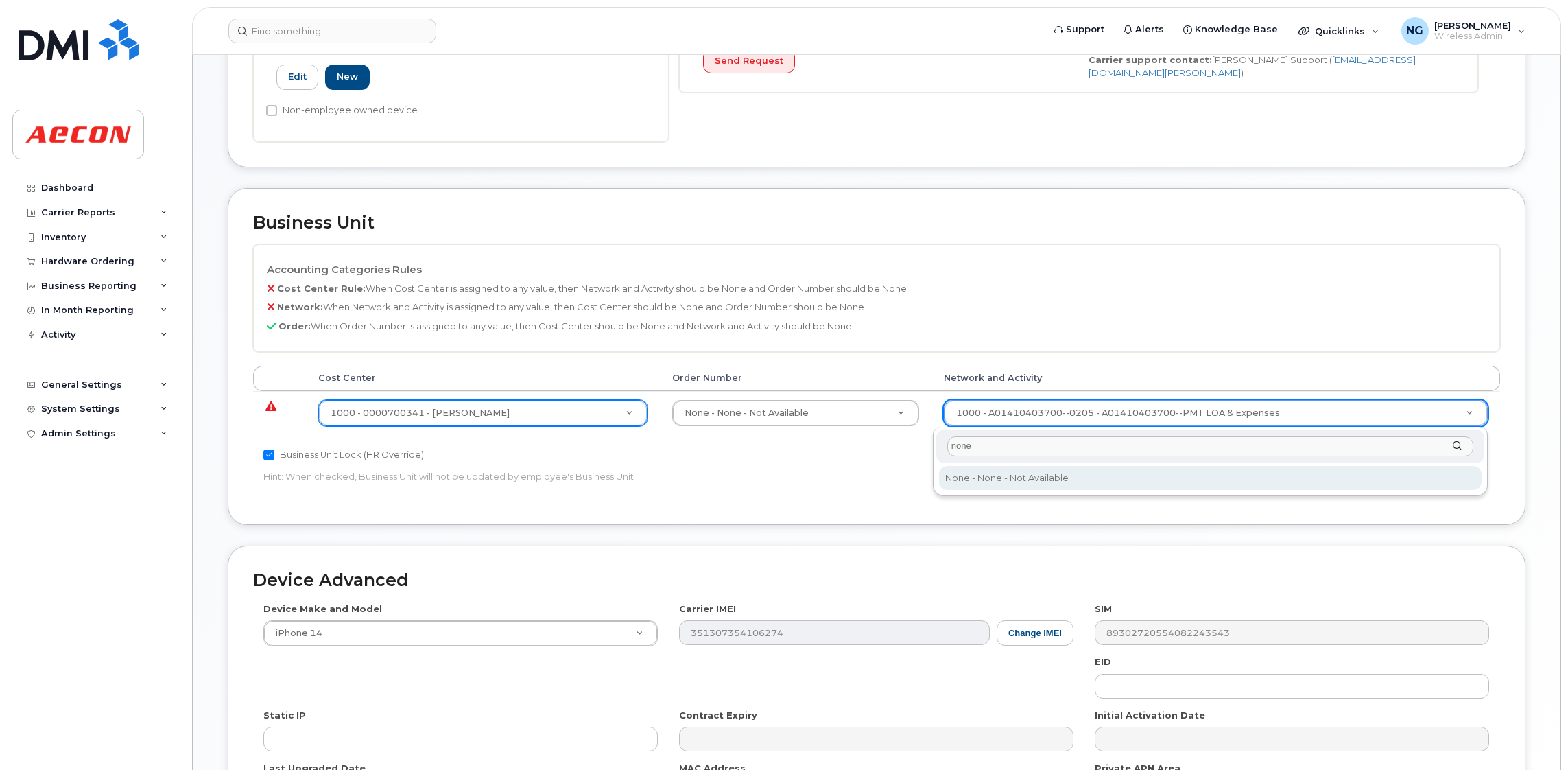
type input "none"
type input "283608"
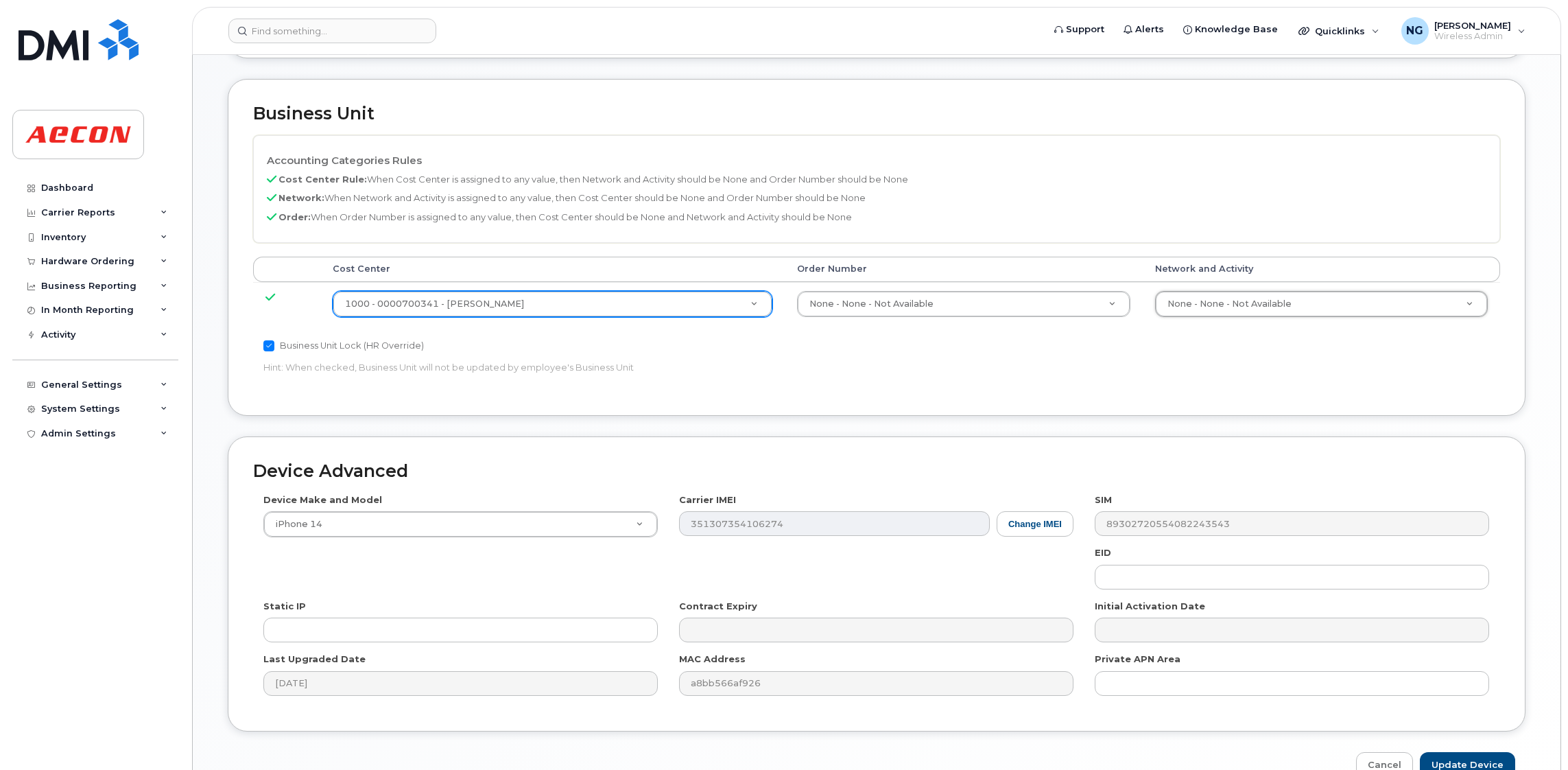
scroll to position [599, 0]
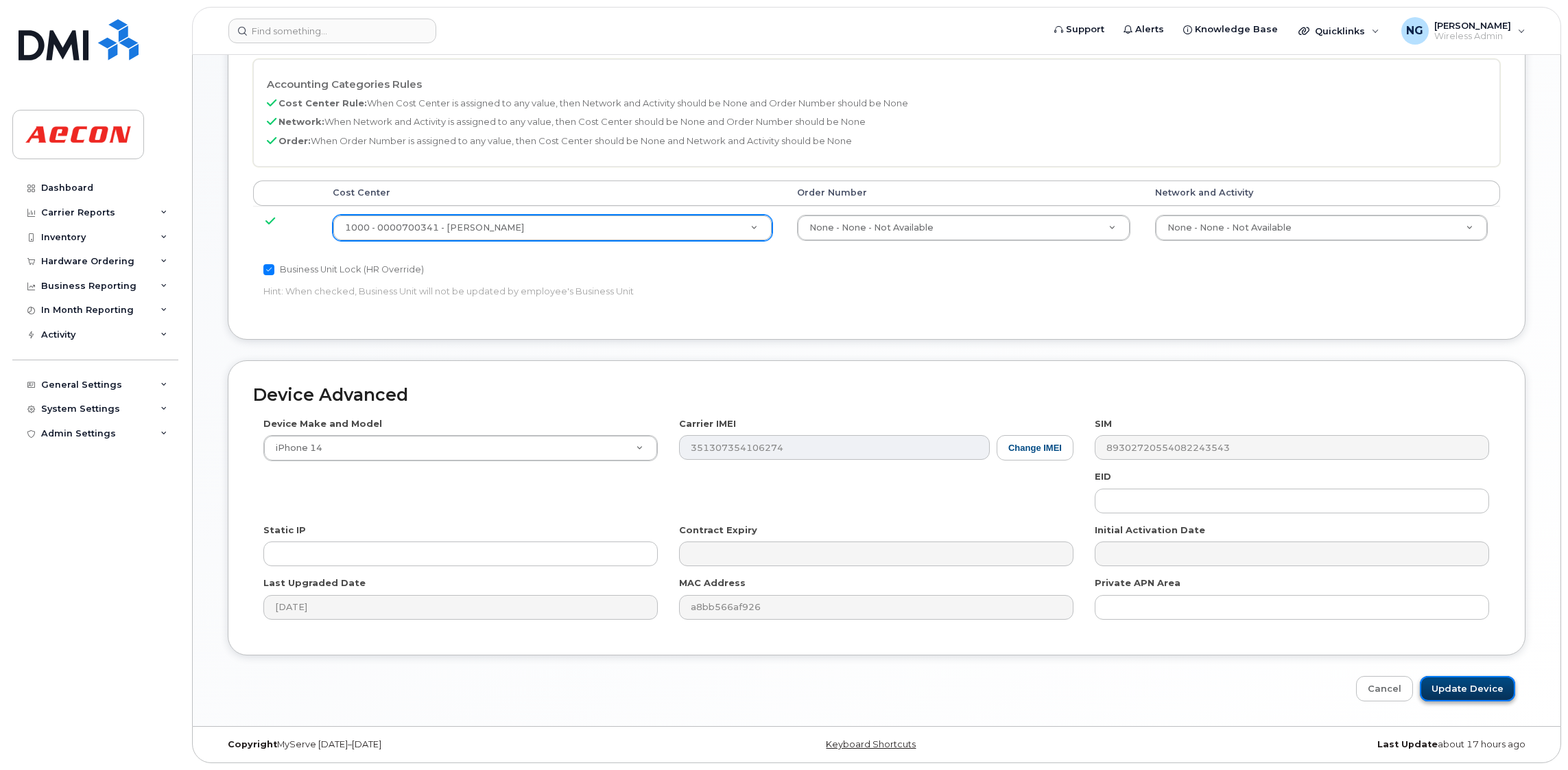
click at [1468, 684] on input "Update Device" at bounding box center [1467, 689] width 95 height 26
type input "Saving..."
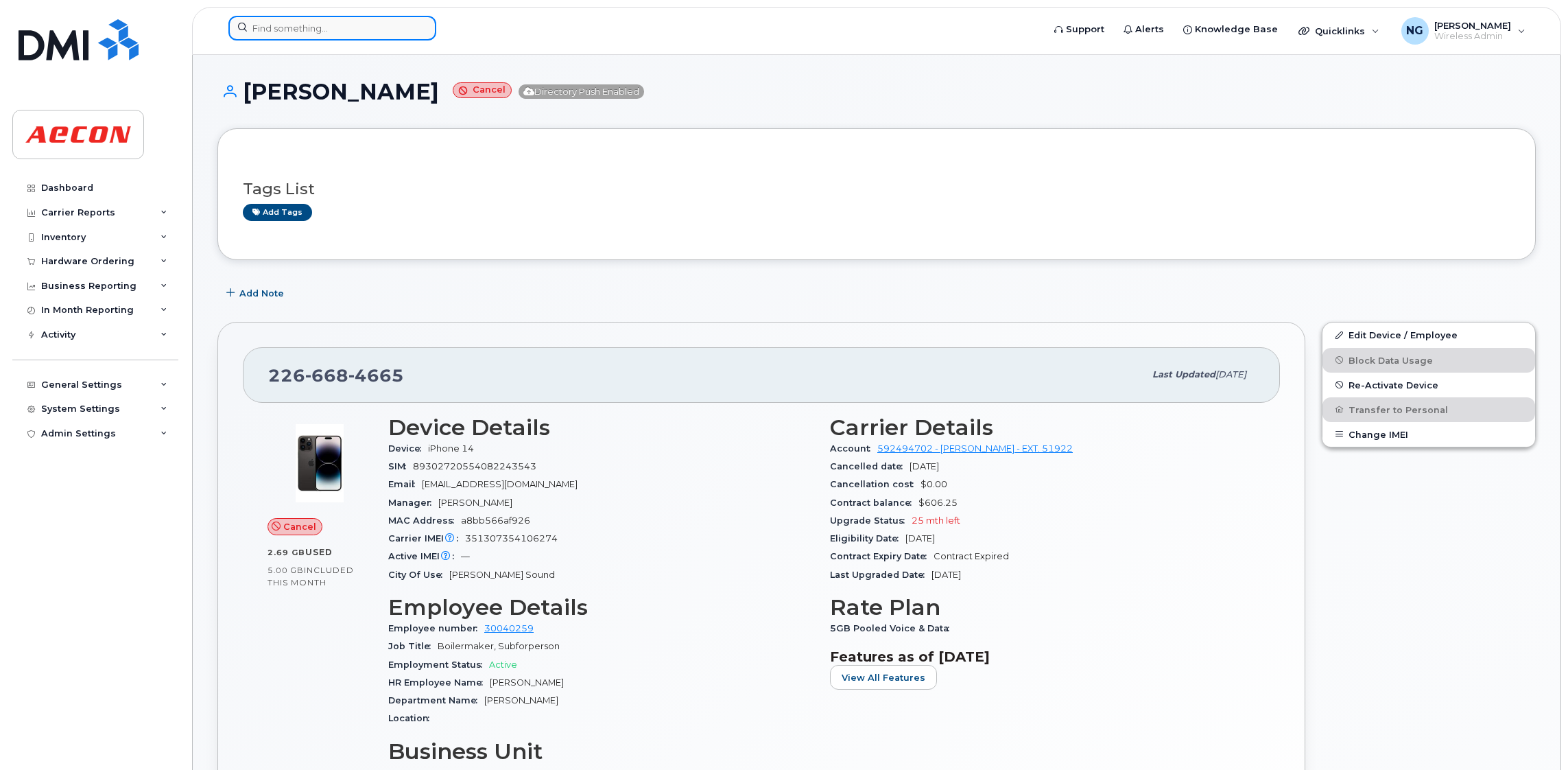
drag, startPoint x: 358, startPoint y: 14, endPoint x: 355, endPoint y: 21, distance: 7.6
click at [355, 21] on input at bounding box center [332, 28] width 208 height 25
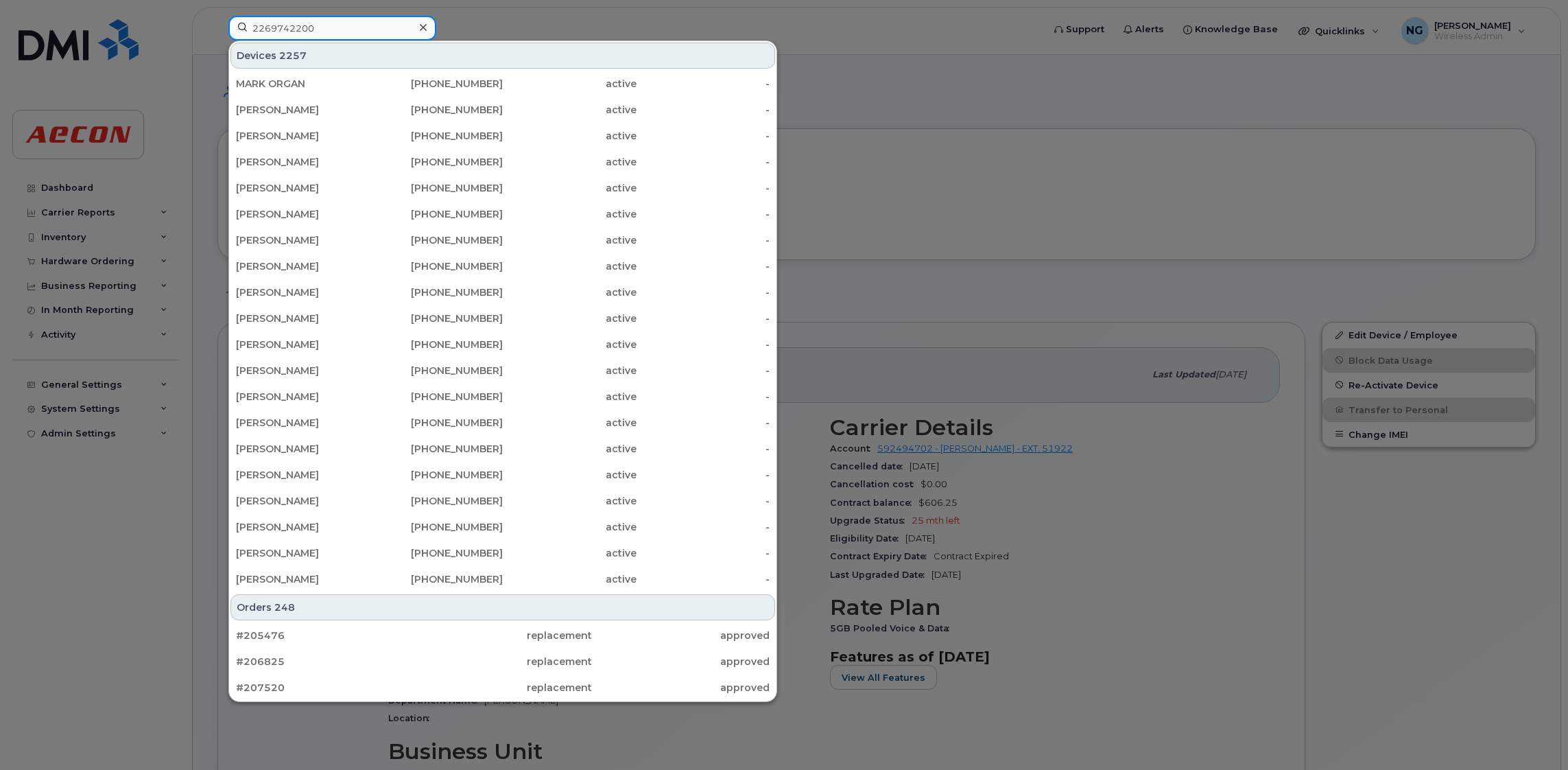
type input "2269742200"
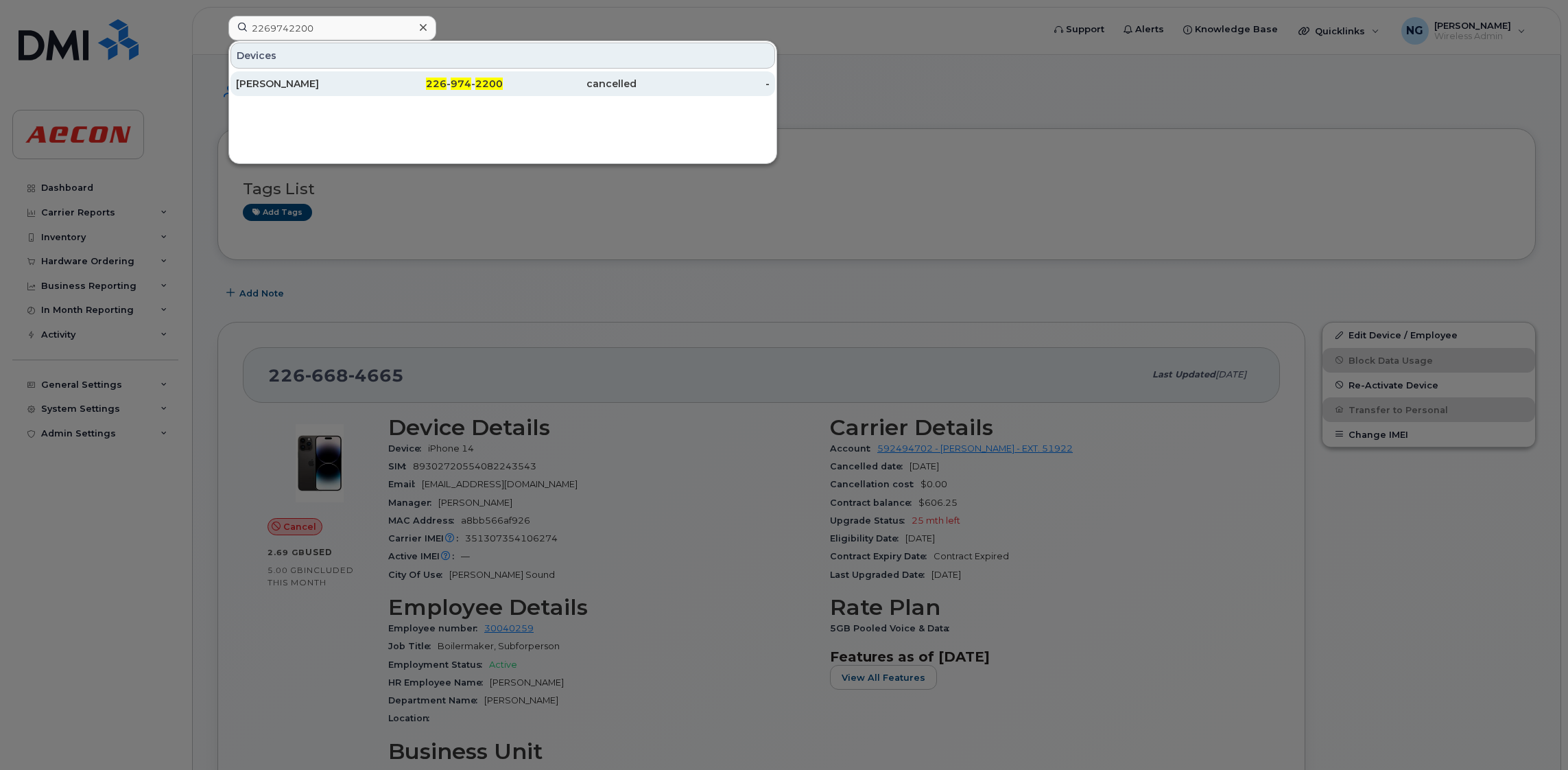
click at [478, 88] on span "2200" at bounding box center [489, 84] width 27 height 12
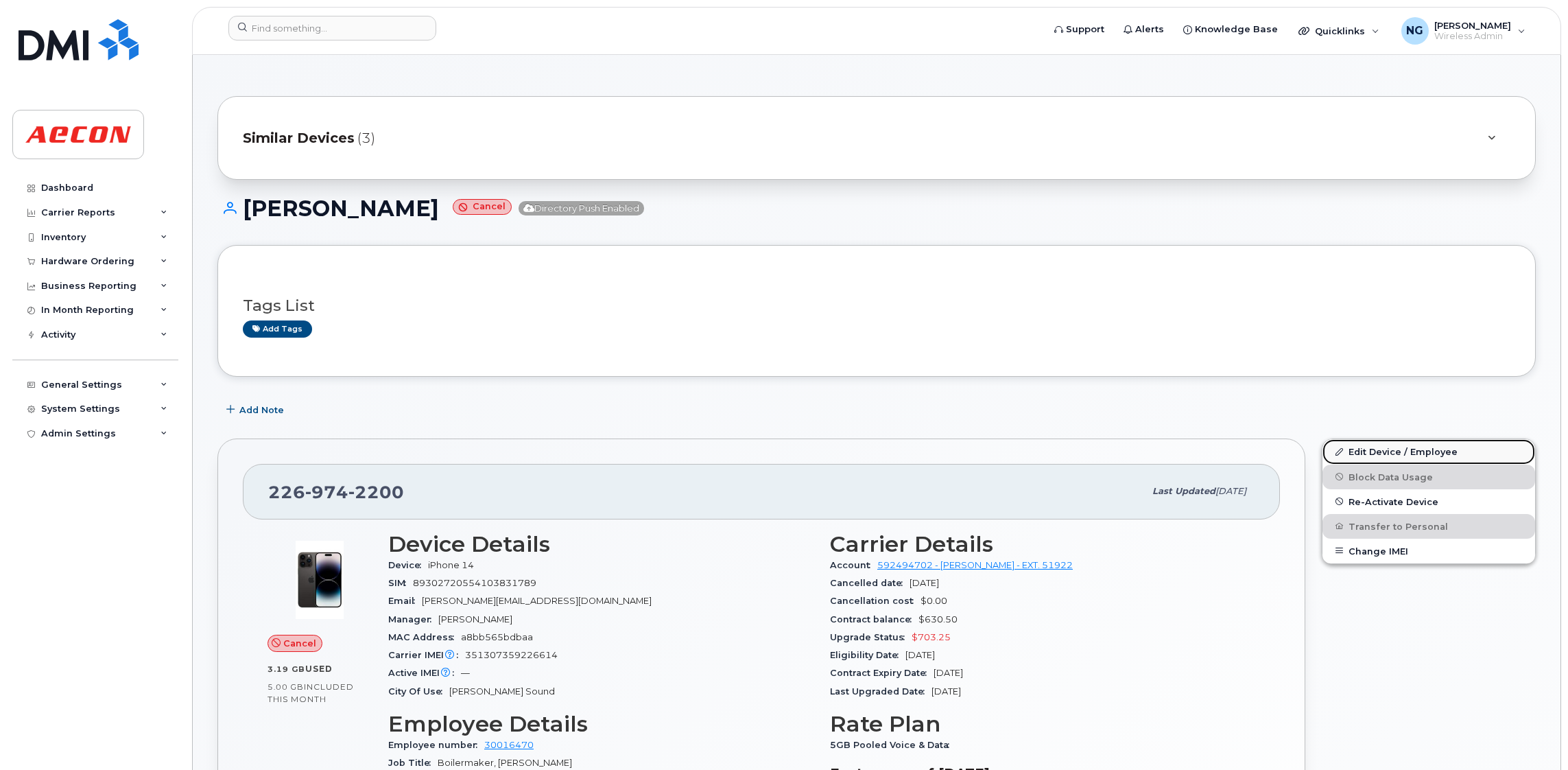
click at [1399, 450] on link "Edit Device / Employee" at bounding box center [1429, 451] width 213 height 25
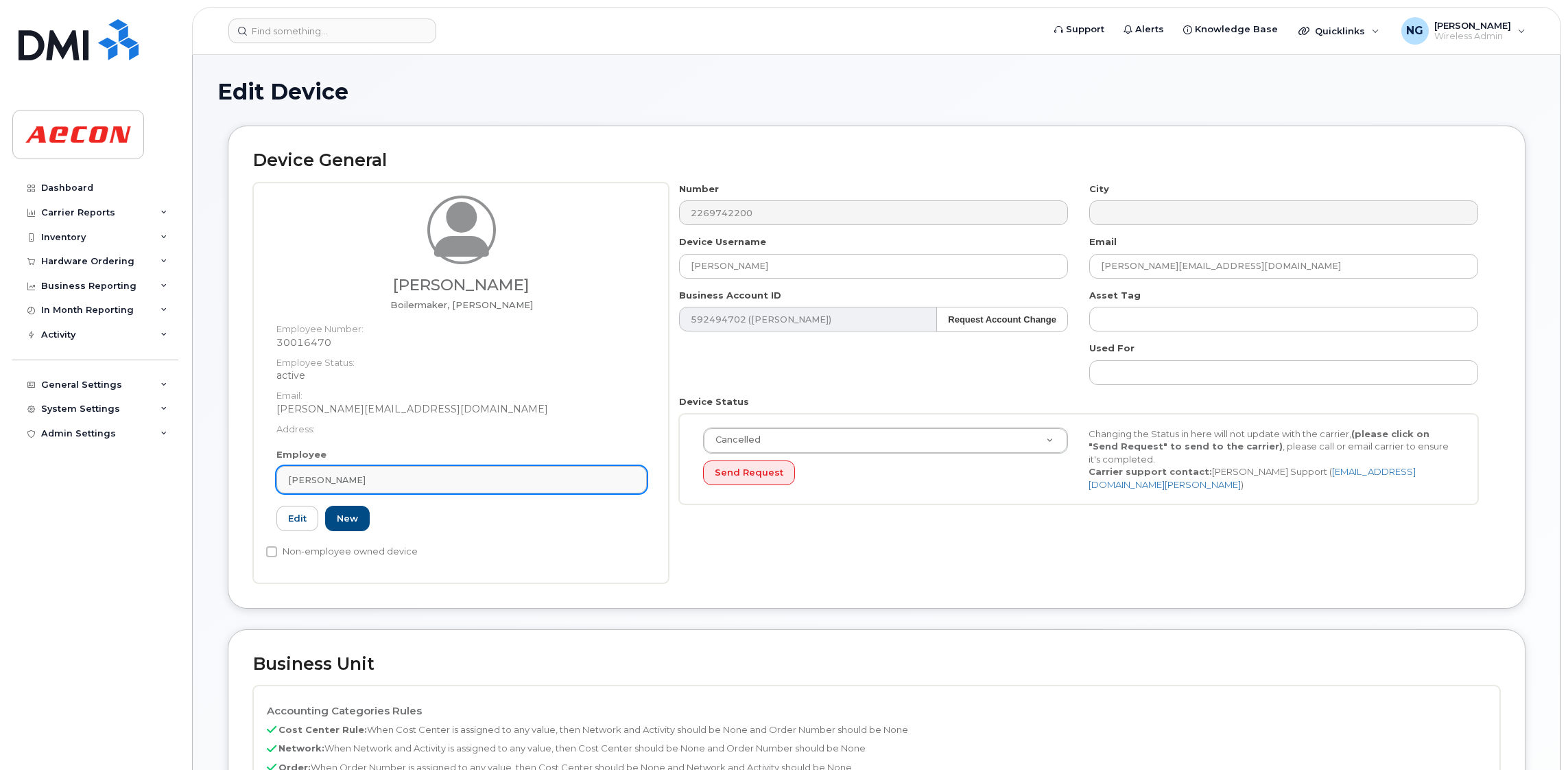
click at [386, 474] on div "[PERSON_NAME]" at bounding box center [461, 480] width 347 height 13
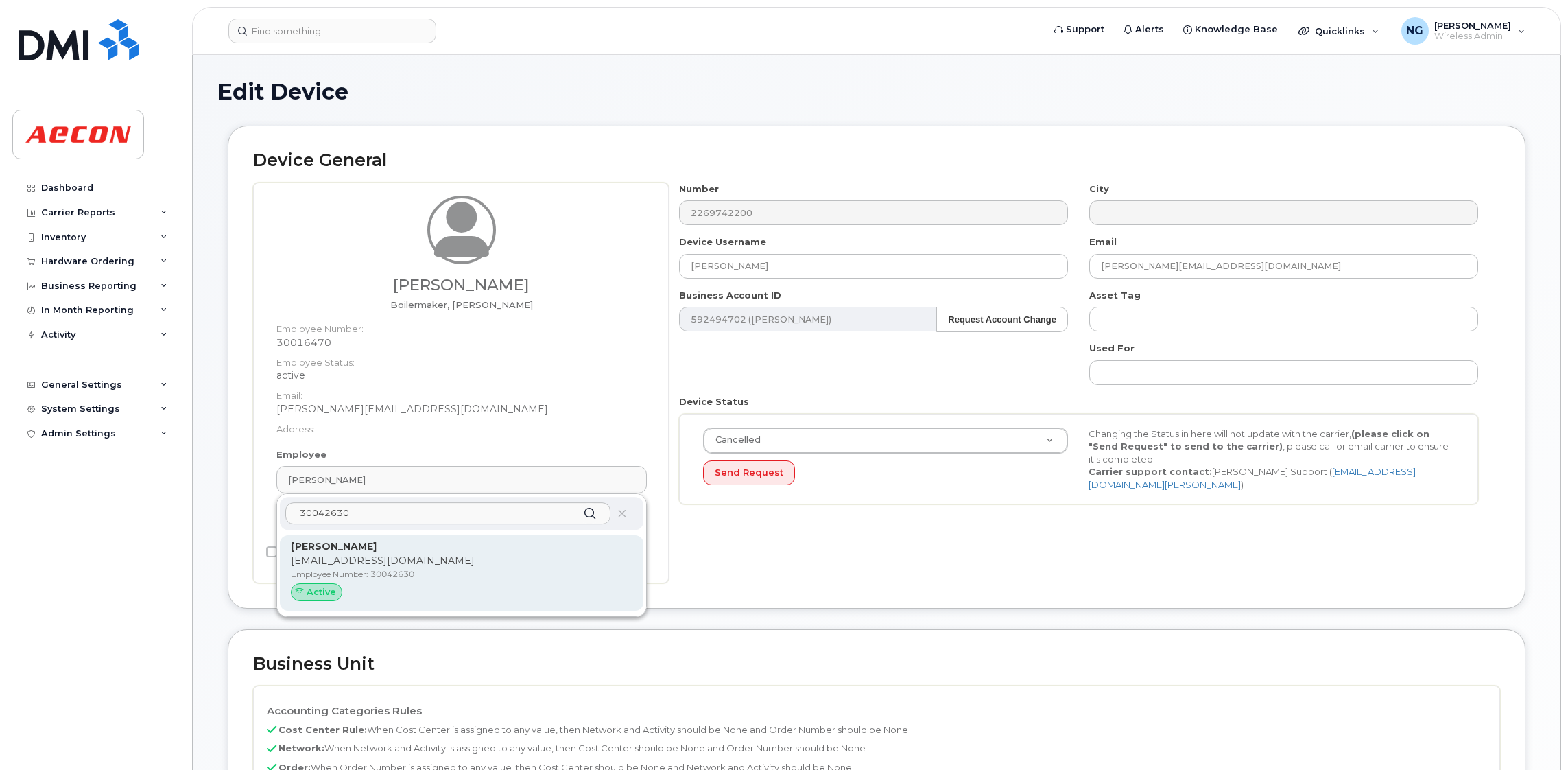
type input "30042630"
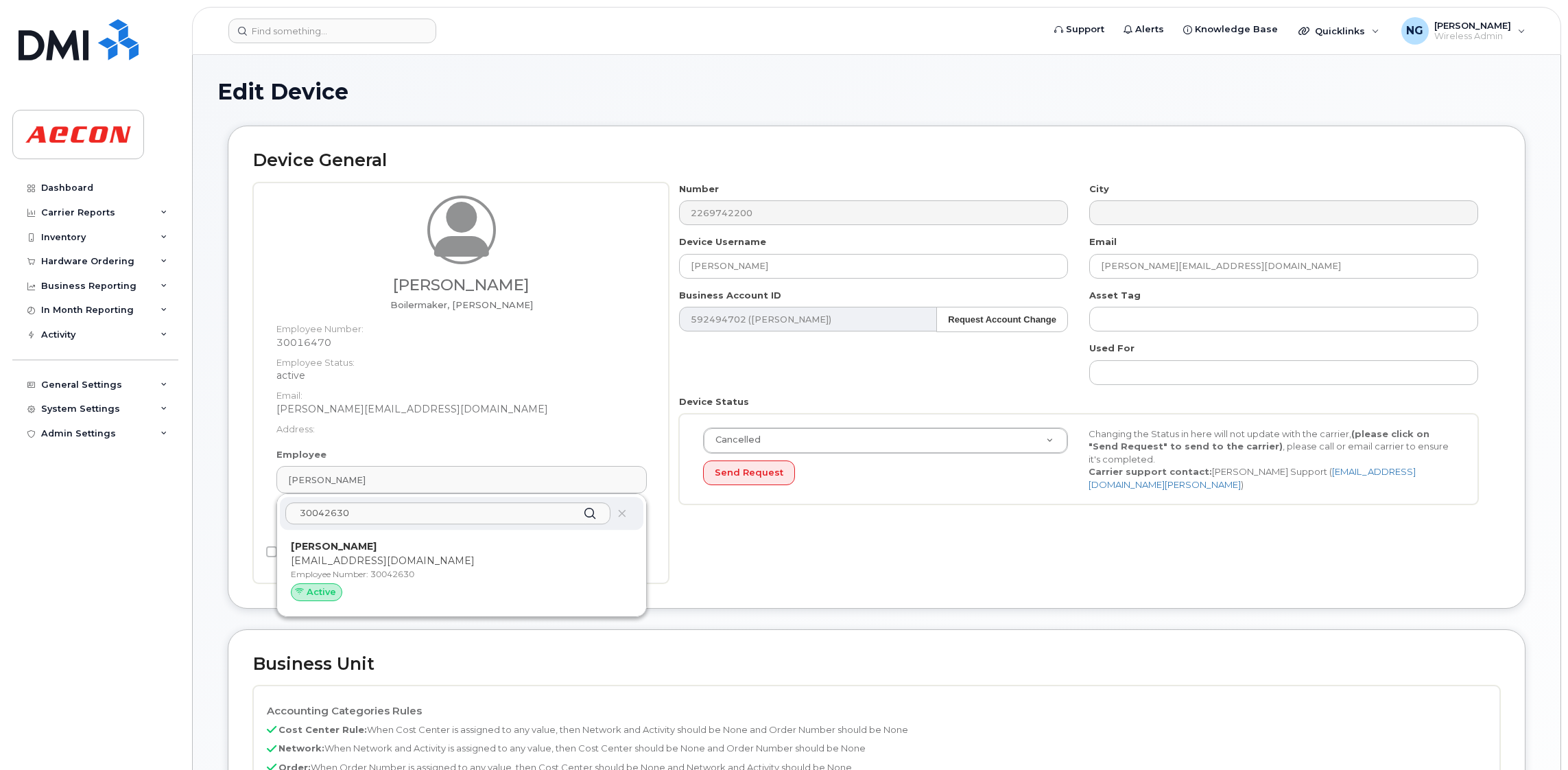
drag, startPoint x: 461, startPoint y: 556, endPoint x: 887, endPoint y: 124, distance: 606.7
click at [462, 554] on p "CGARDINER@AECON.COM" at bounding box center [461, 561] width 341 height 14
type input "30042630"
type input "[PERSON_NAME]"
type input "[EMAIL_ADDRESS][DOMAIN_NAME]"
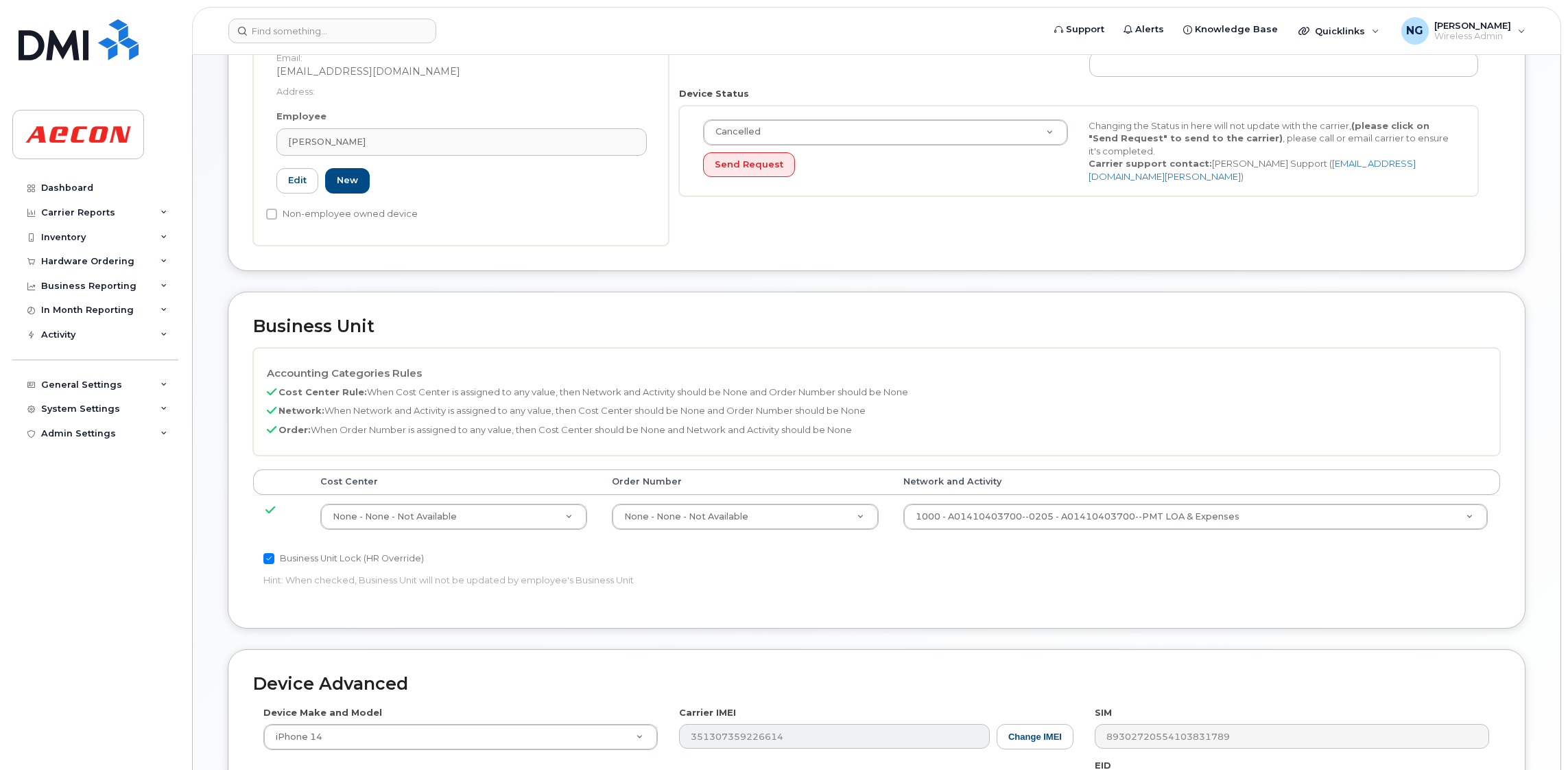
scroll to position [514, 0]
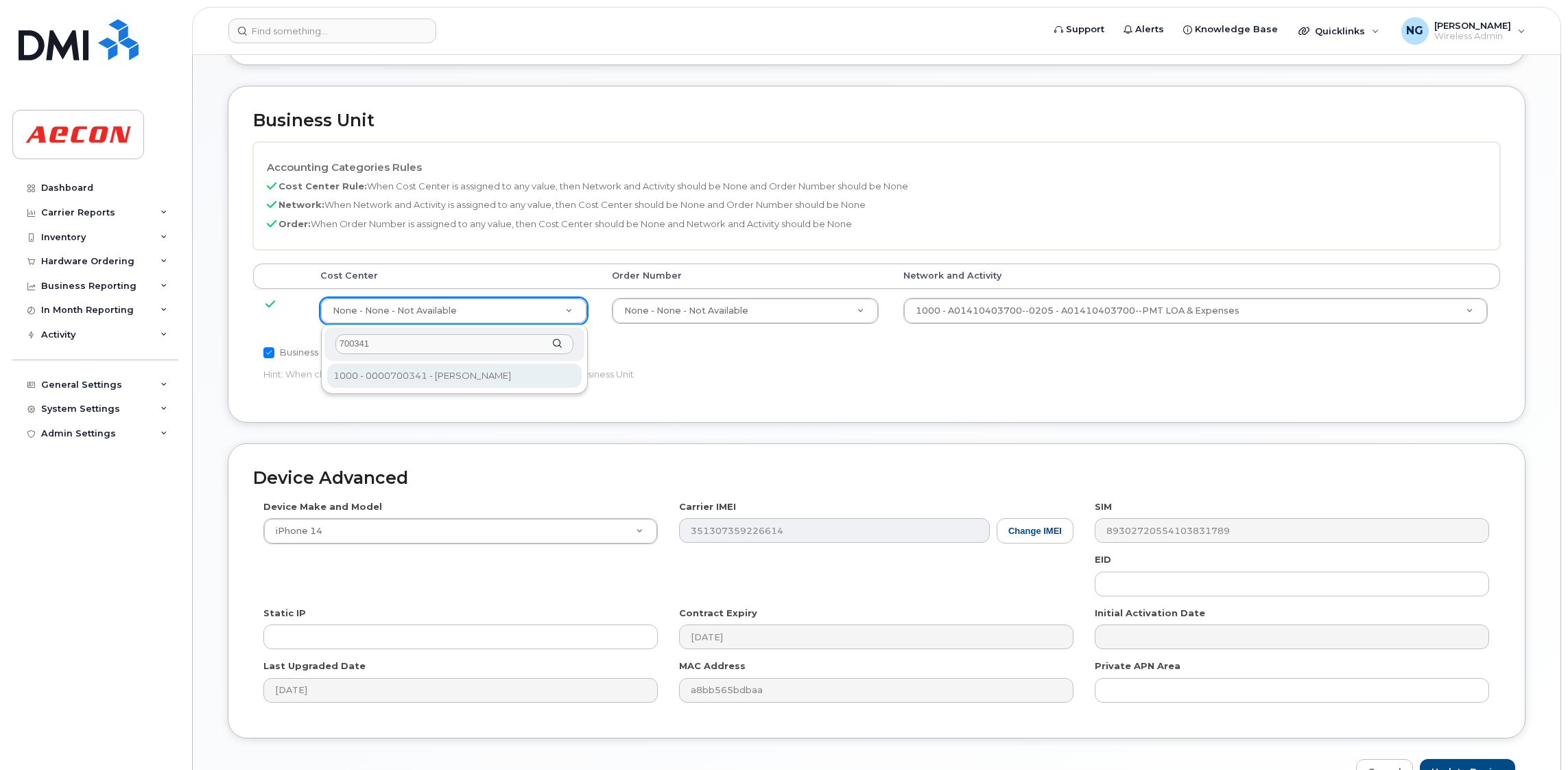
type input "700341"
type input "283964"
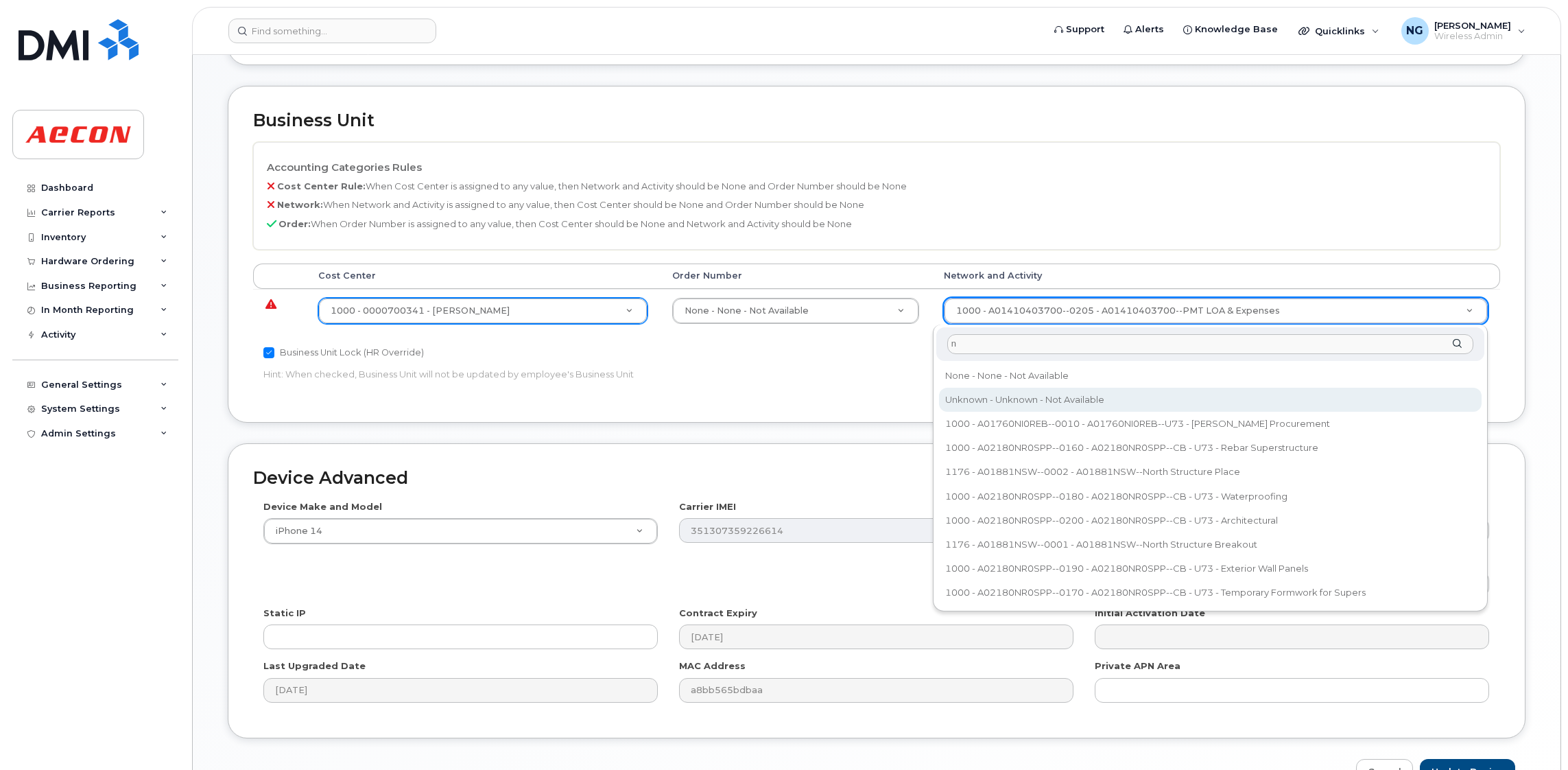
type input "n"
type input "44873"
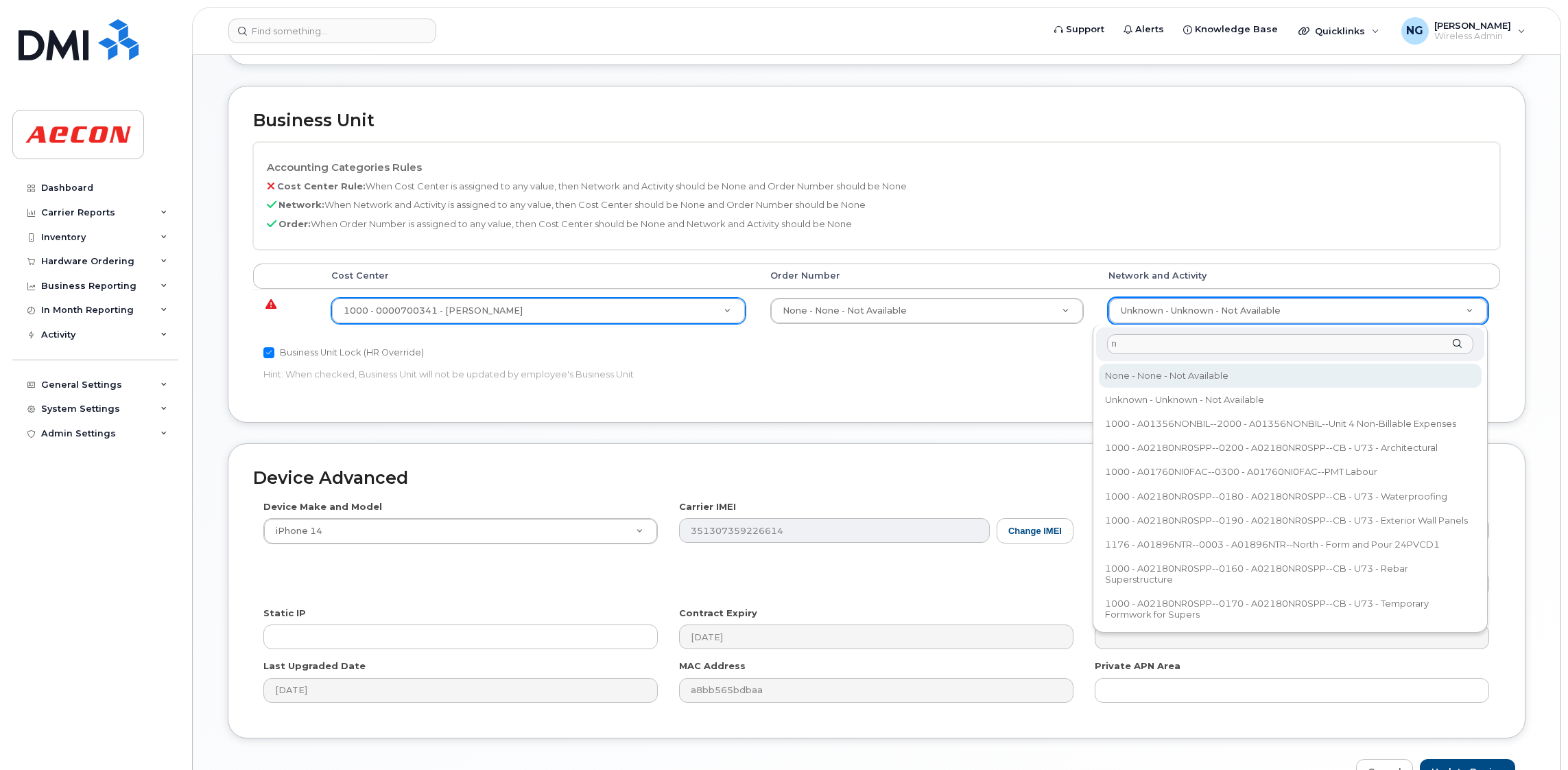
type input "n"
type input "283608"
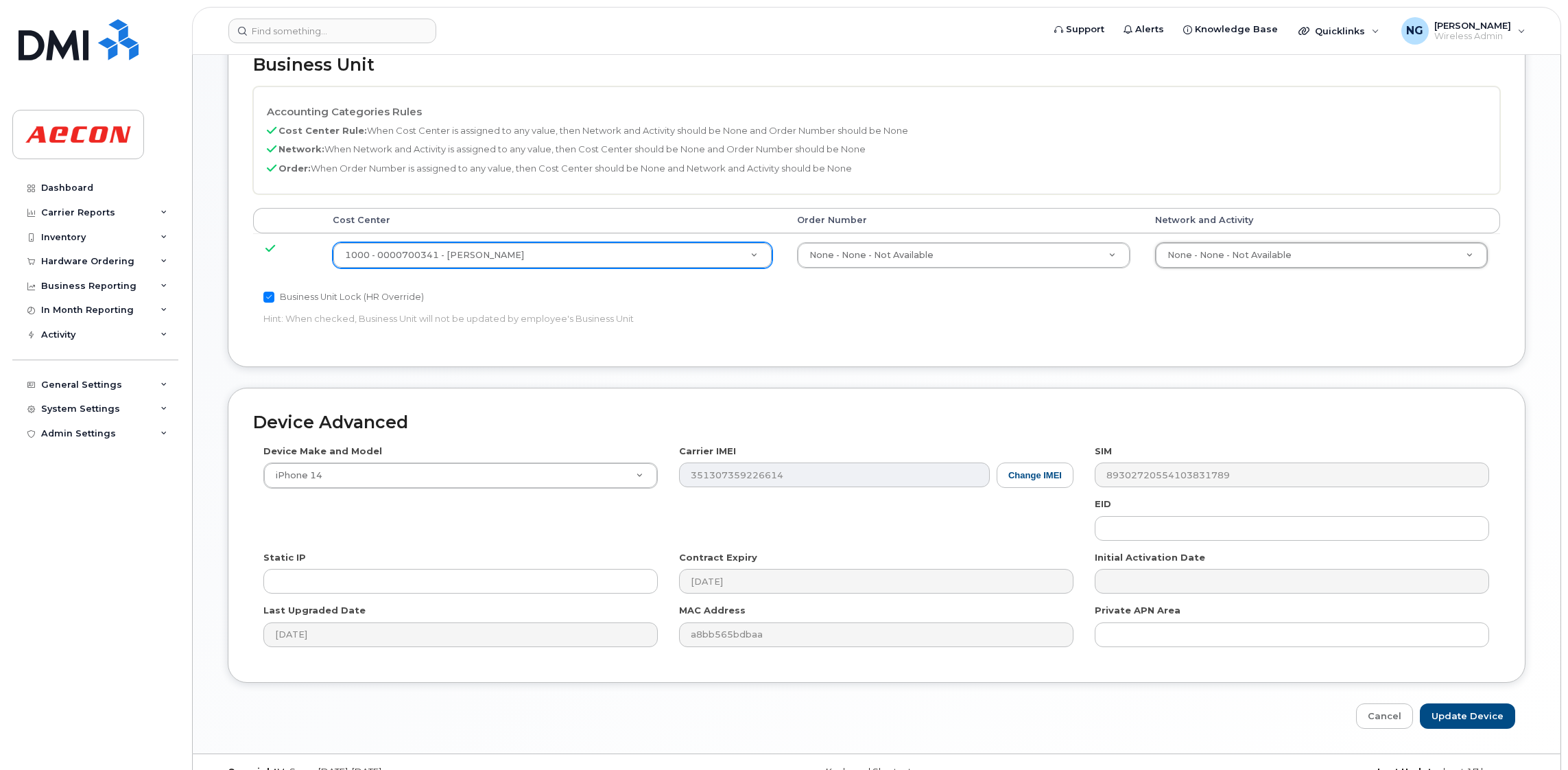
scroll to position [599, 0]
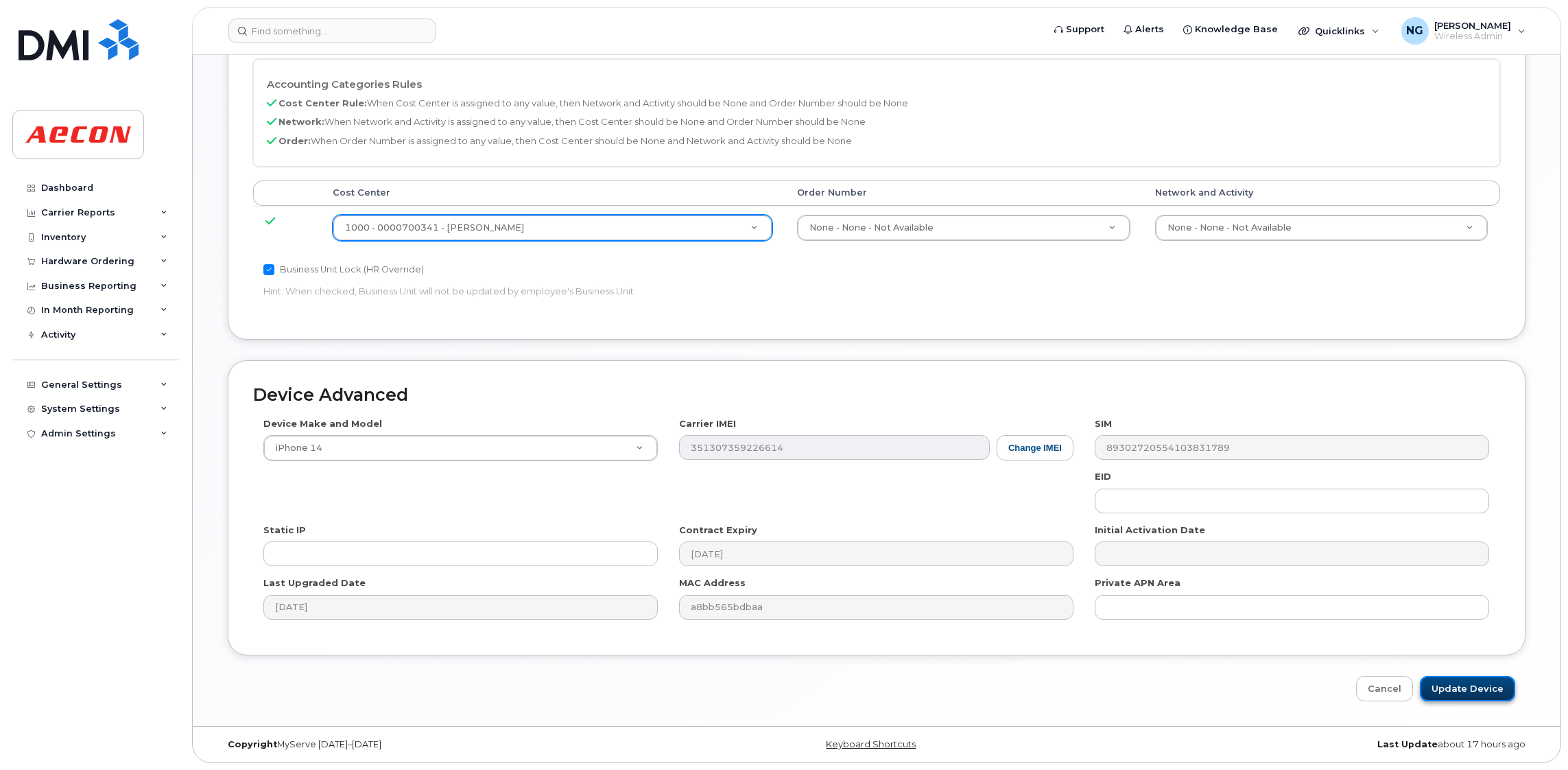
click at [1472, 682] on input "Update Device" at bounding box center [1467, 689] width 95 height 26
type input "Saving..."
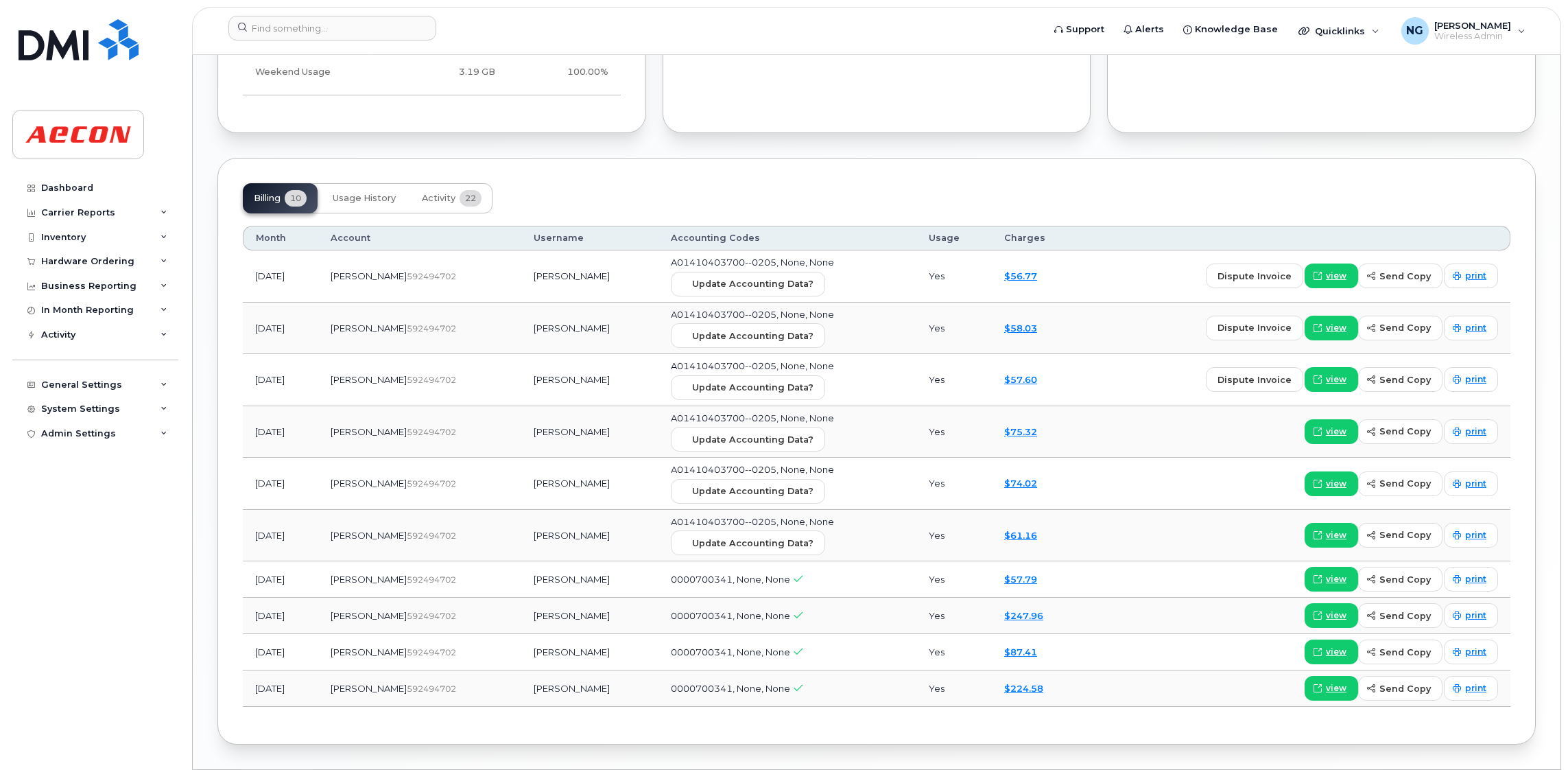
scroll to position [1361, 0]
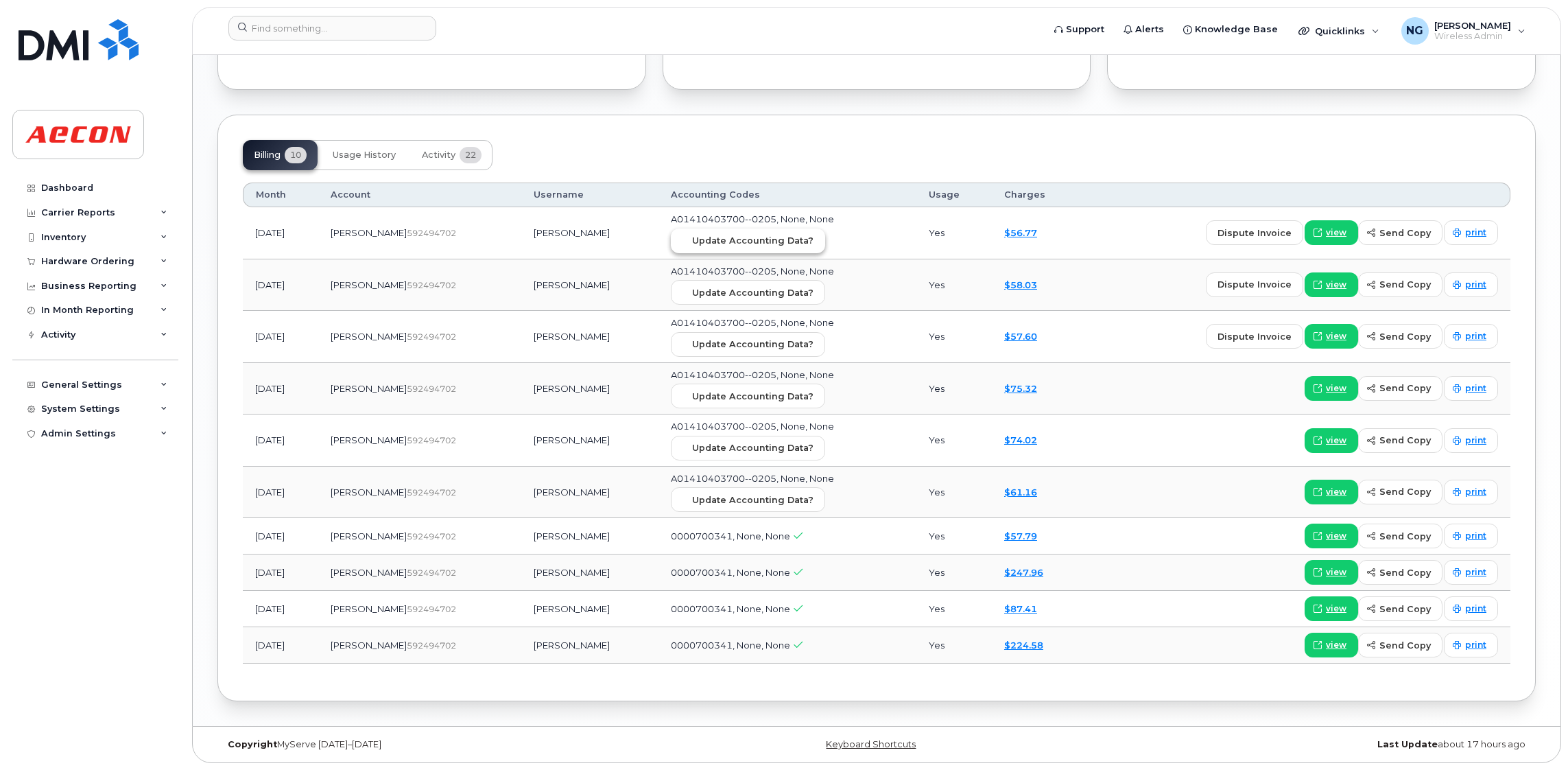
click at [770, 238] on span "Update Accounting Data?" at bounding box center [753, 241] width 121 height 13
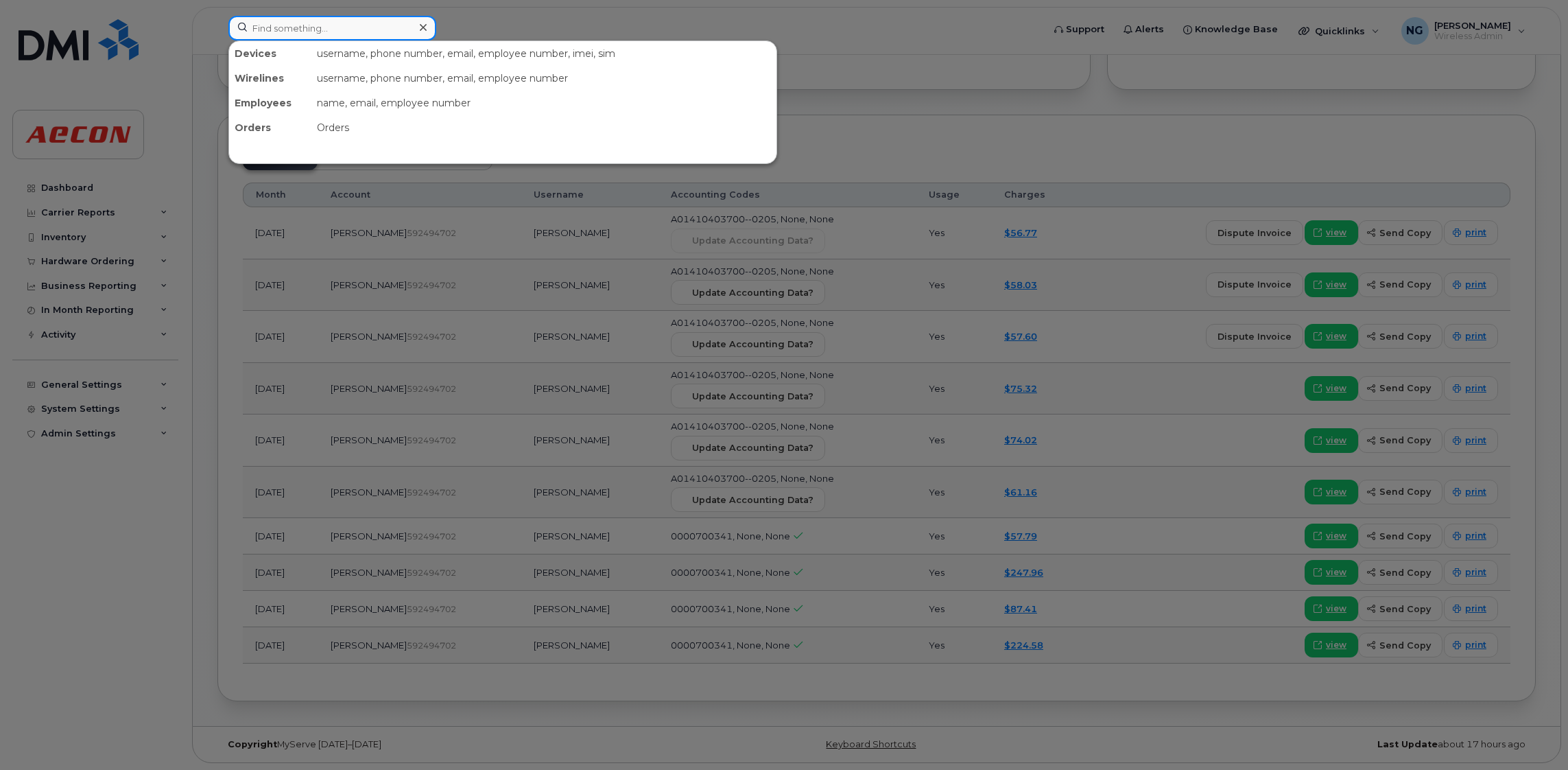
click at [371, 20] on input at bounding box center [332, 28] width 208 height 25
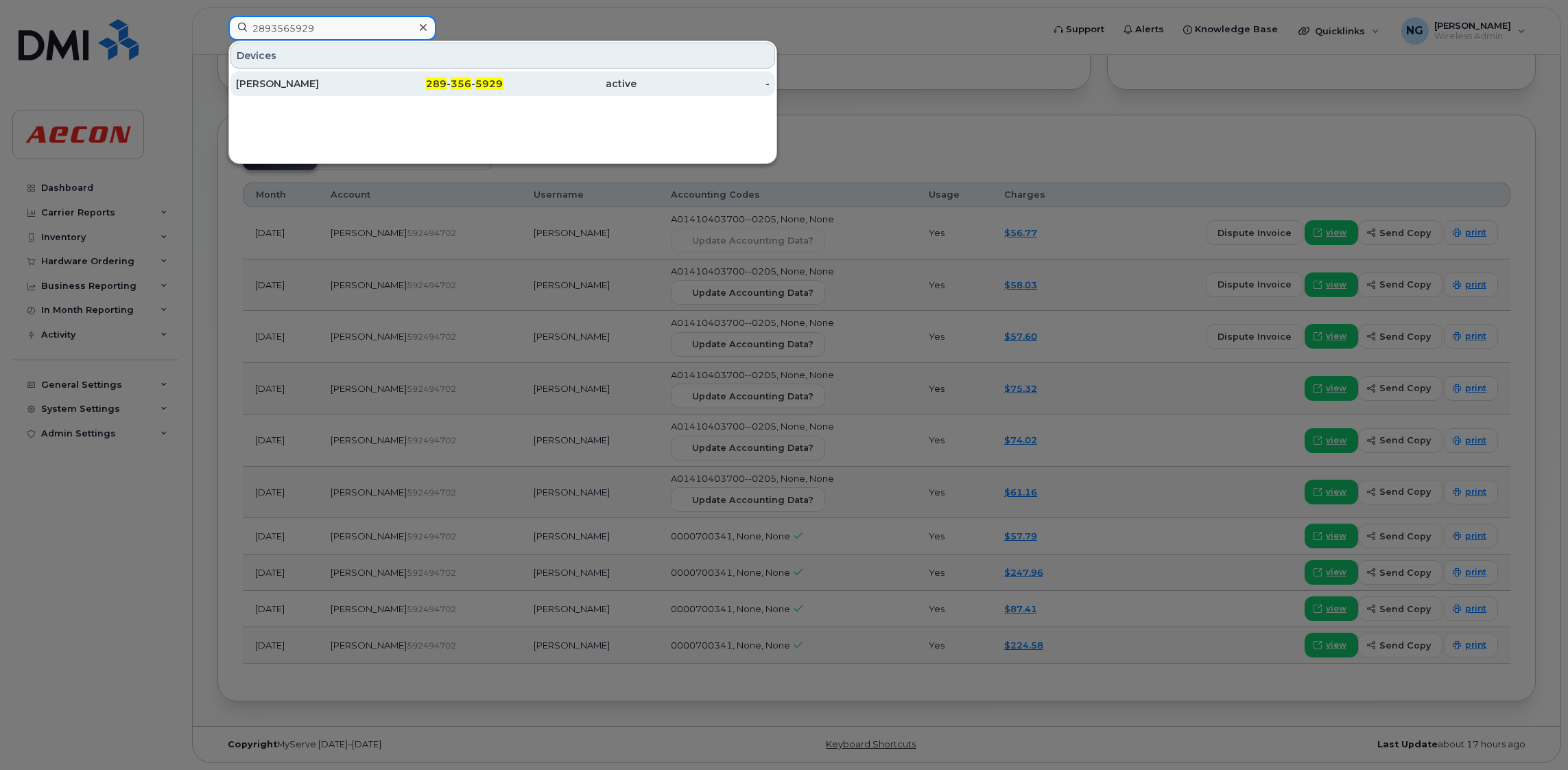
type input "2893565929"
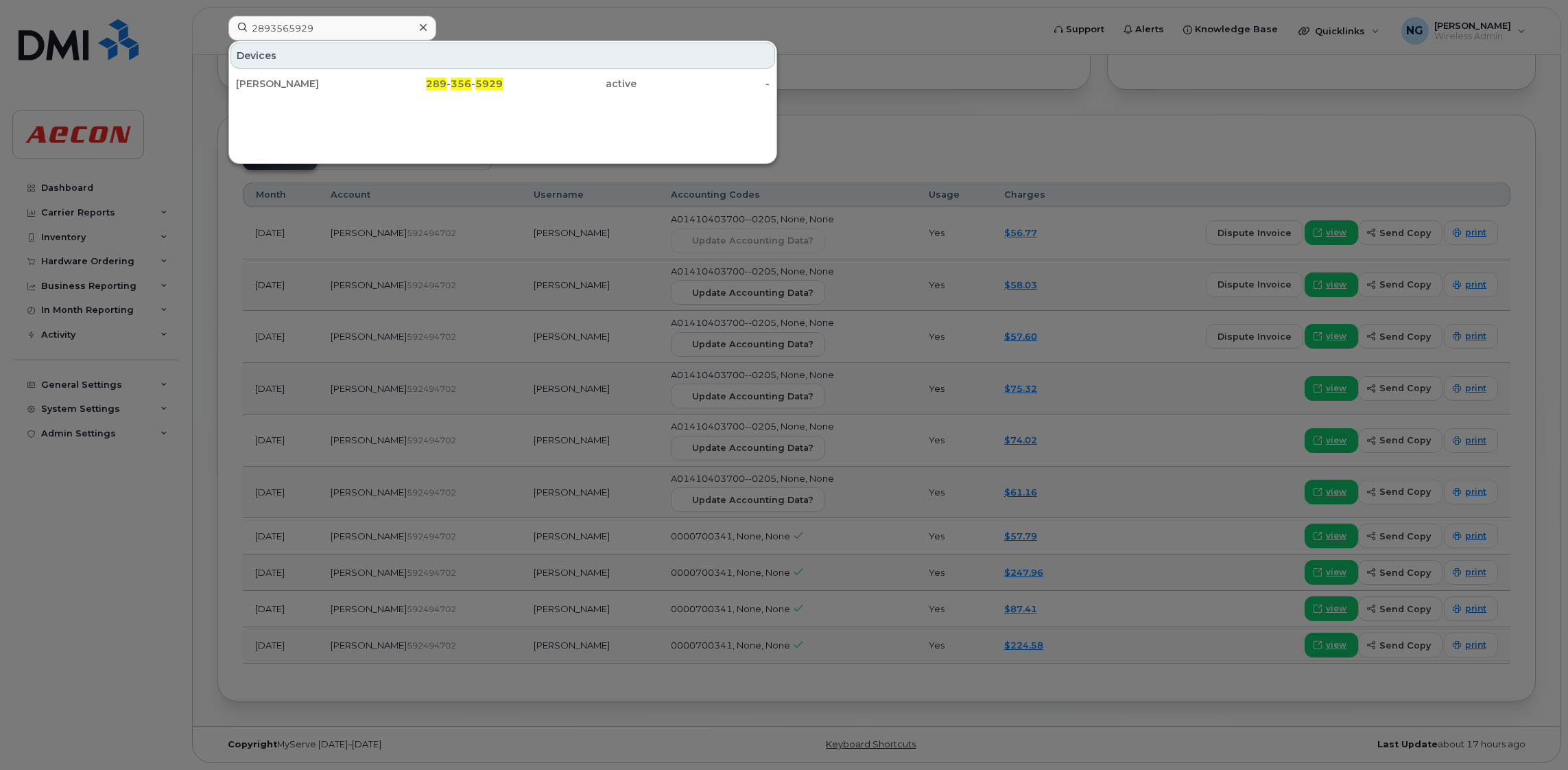
drag, startPoint x: 251, startPoint y: 79, endPoint x: 555, endPoint y: 211, distance: 331.4
click at [251, 79] on div "[PERSON_NAME]" at bounding box center [302, 84] width 134 height 14
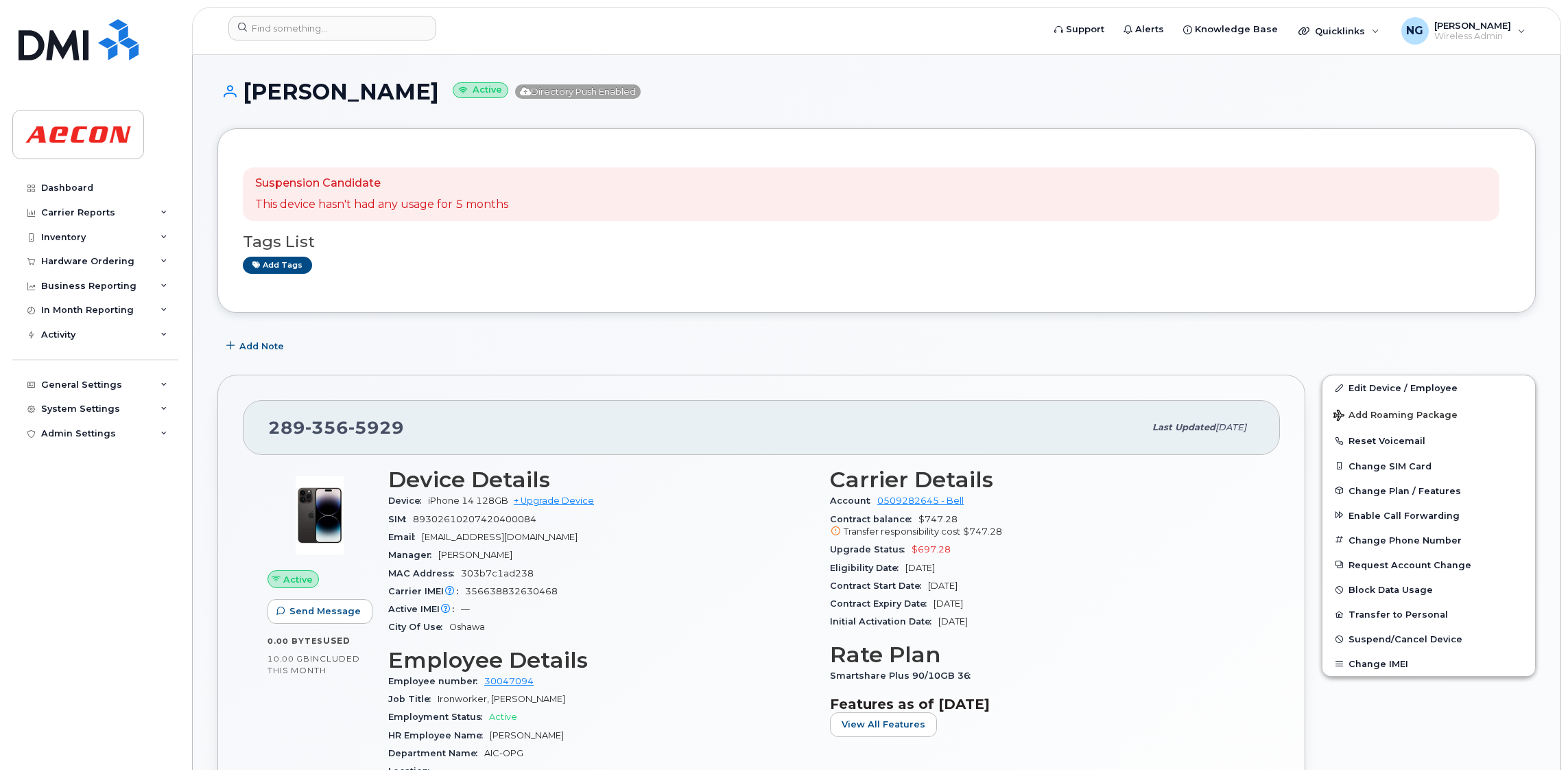
scroll to position [308, 0]
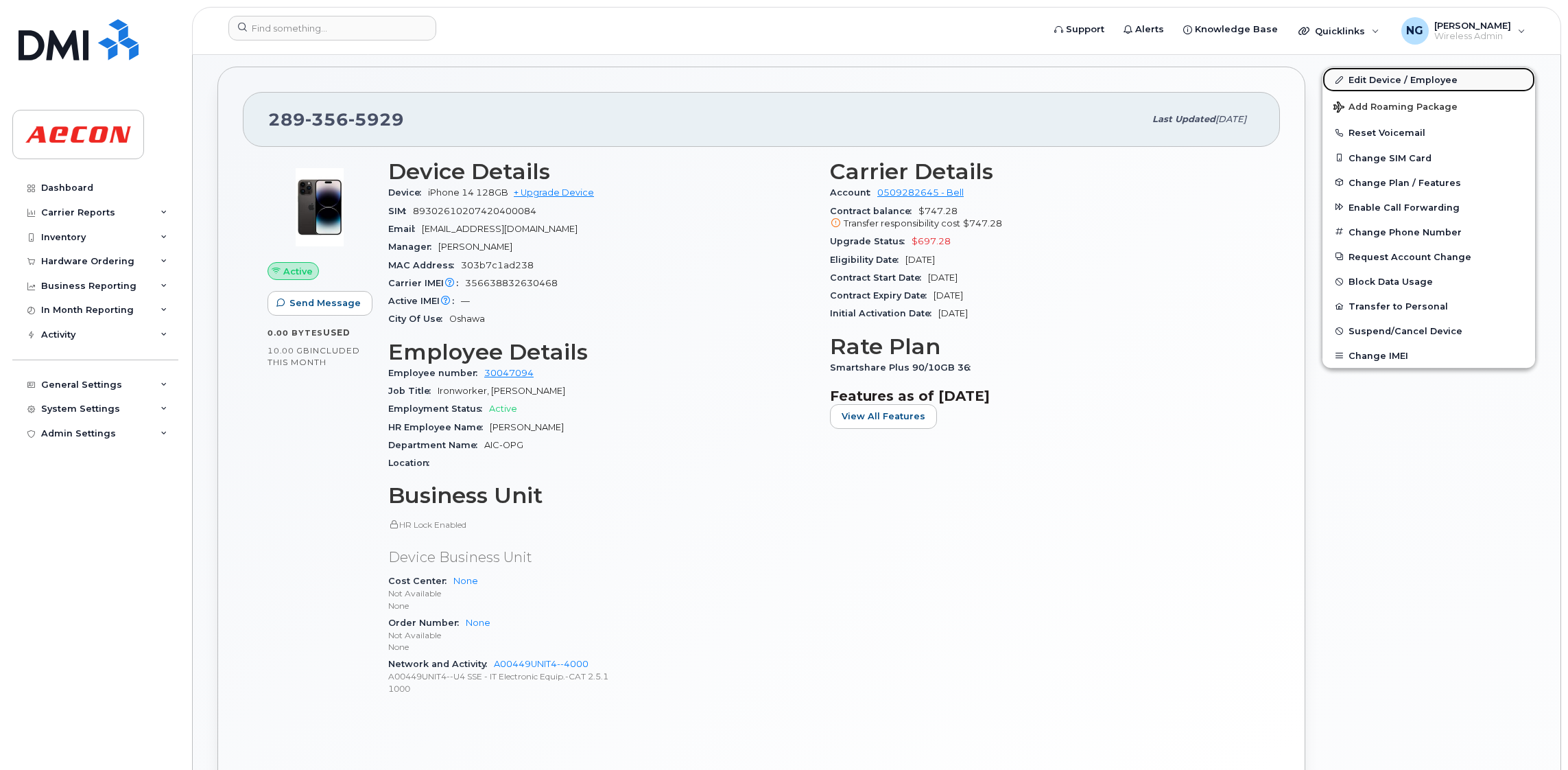
click at [1409, 75] on link "Edit Device / Employee" at bounding box center [1429, 79] width 213 height 25
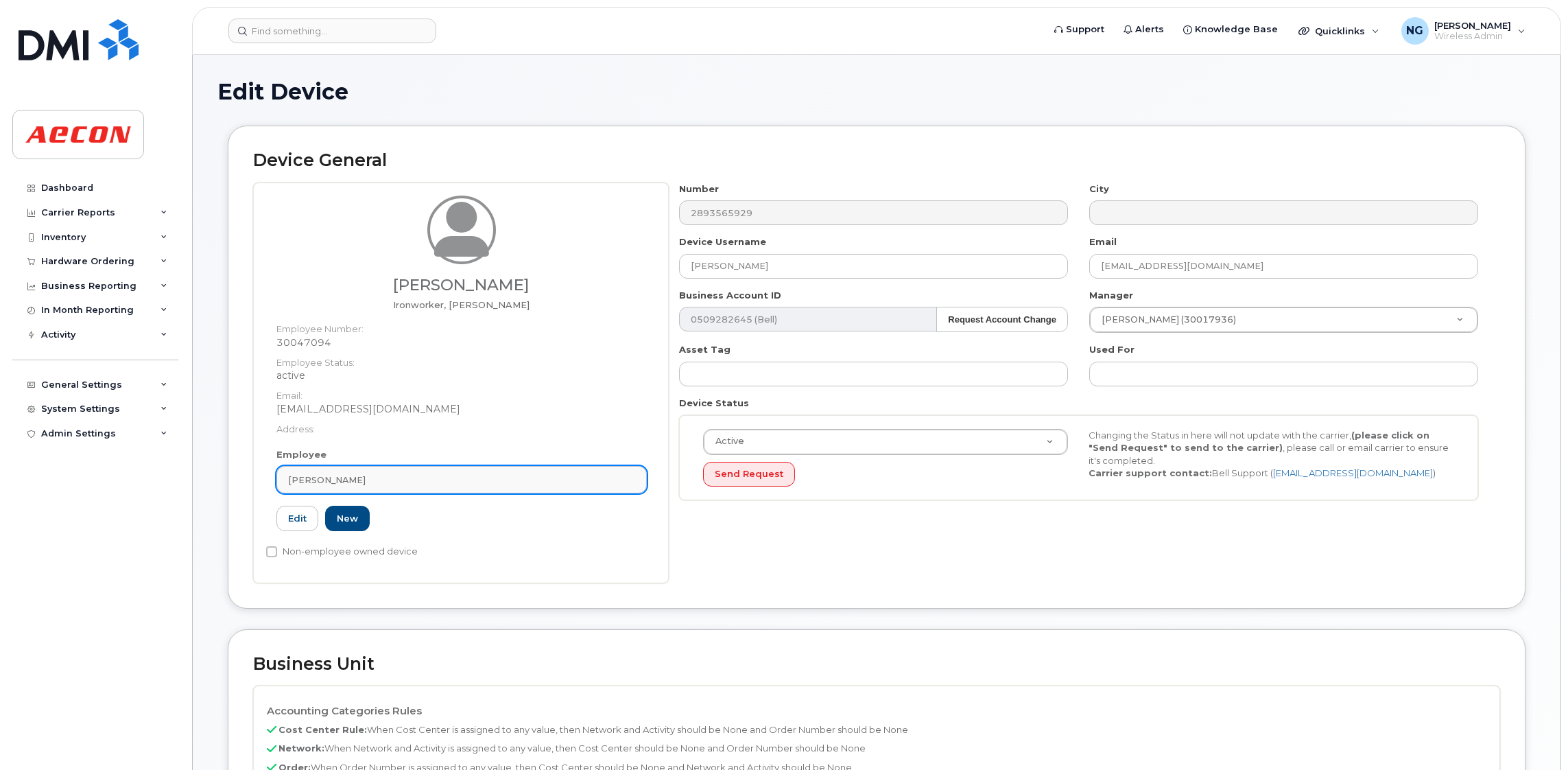
click at [526, 476] on div "[PERSON_NAME]" at bounding box center [461, 480] width 347 height 13
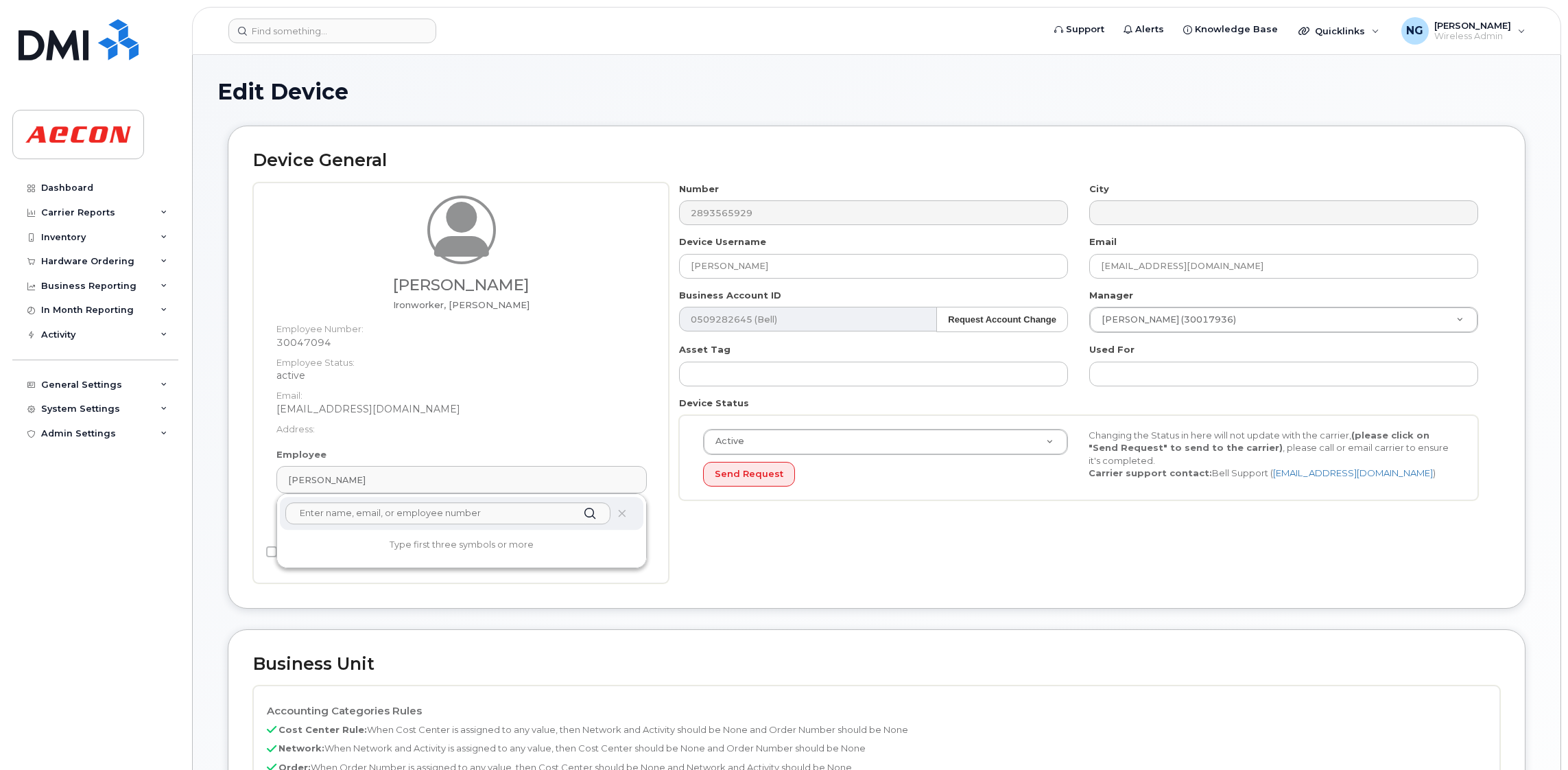
click at [898, 564] on div "Number 2893565929 City Device Username William Bickle Email BBICKLE@AECON.COM B…" at bounding box center [1084, 382] width 831 height 401
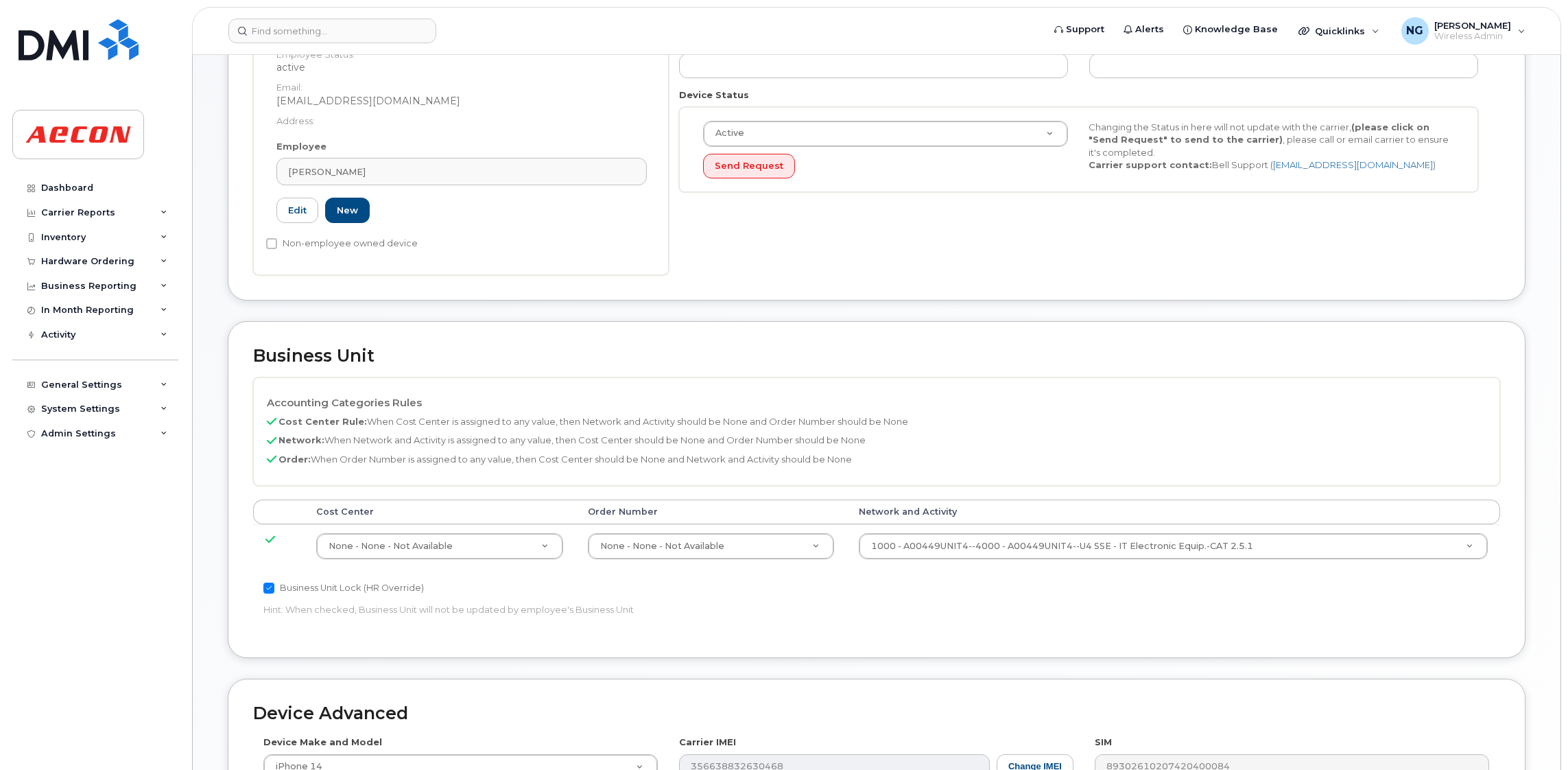
scroll to position [629, 0]
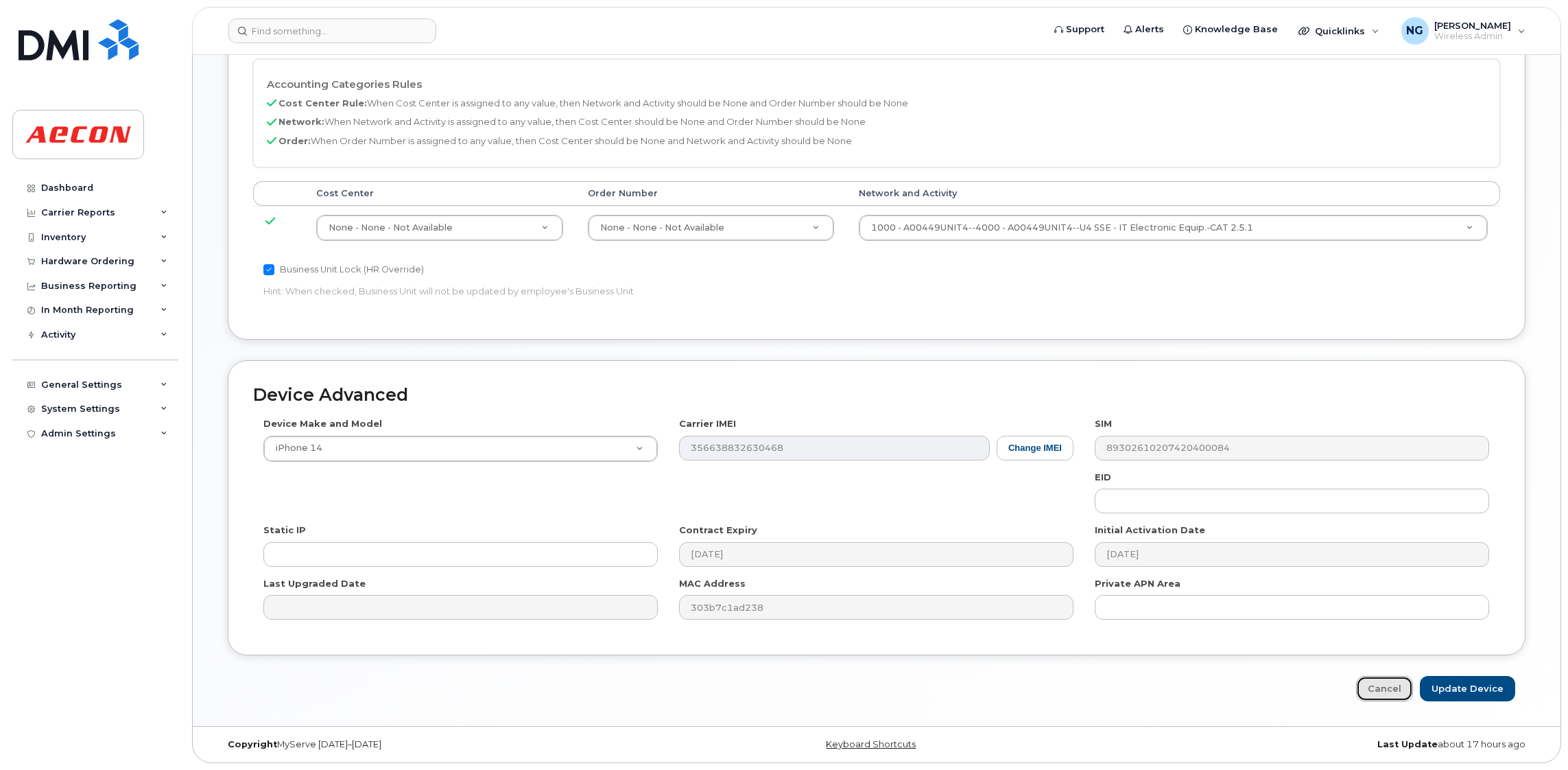
click at [1394, 691] on link "Cancel" at bounding box center [1384, 689] width 57 height 26
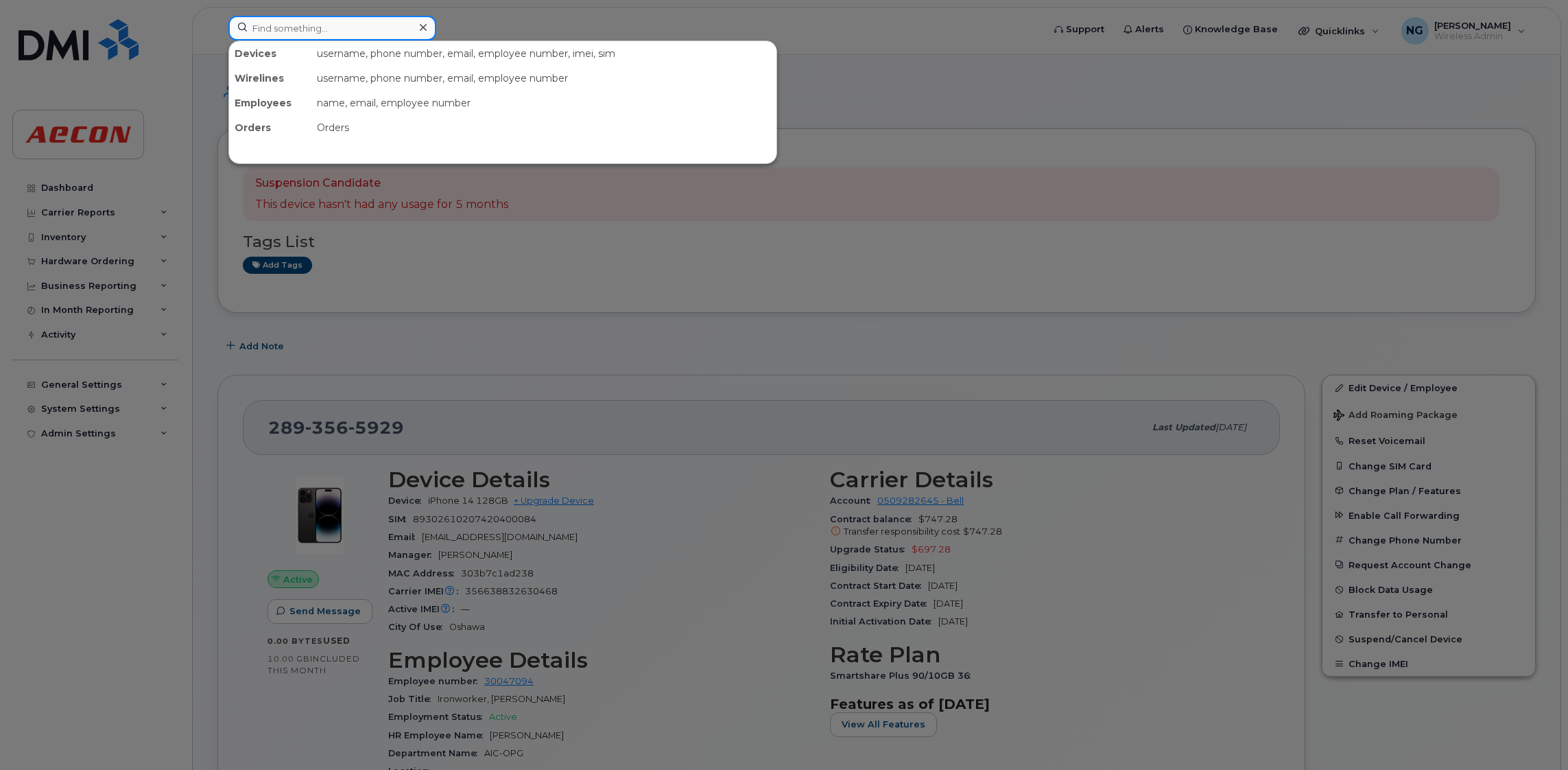
click at [348, 27] on input at bounding box center [332, 28] width 208 height 25
type input "2269741038"
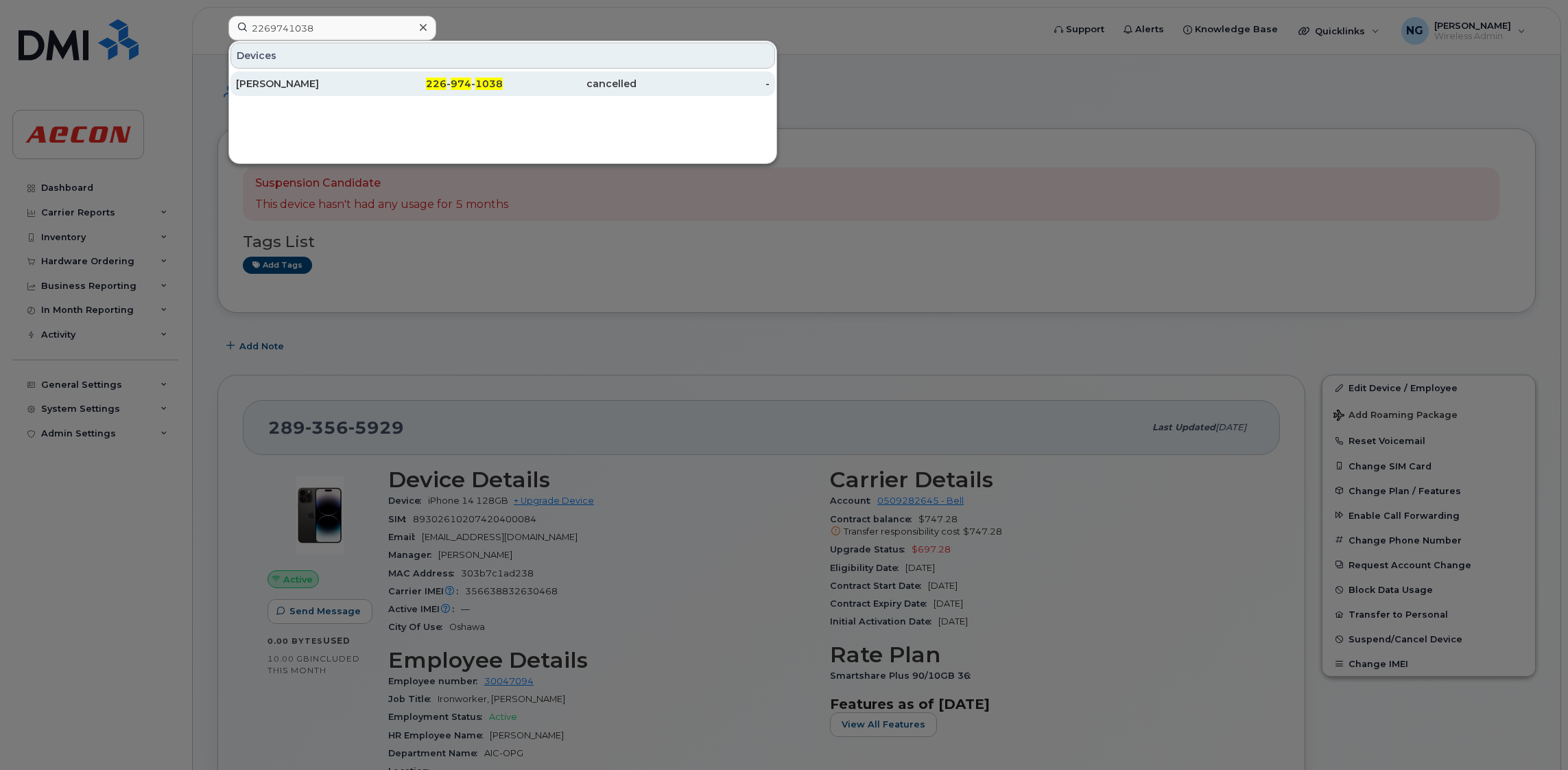
click at [242, 83] on div "[PERSON_NAME]" at bounding box center [302, 84] width 134 height 14
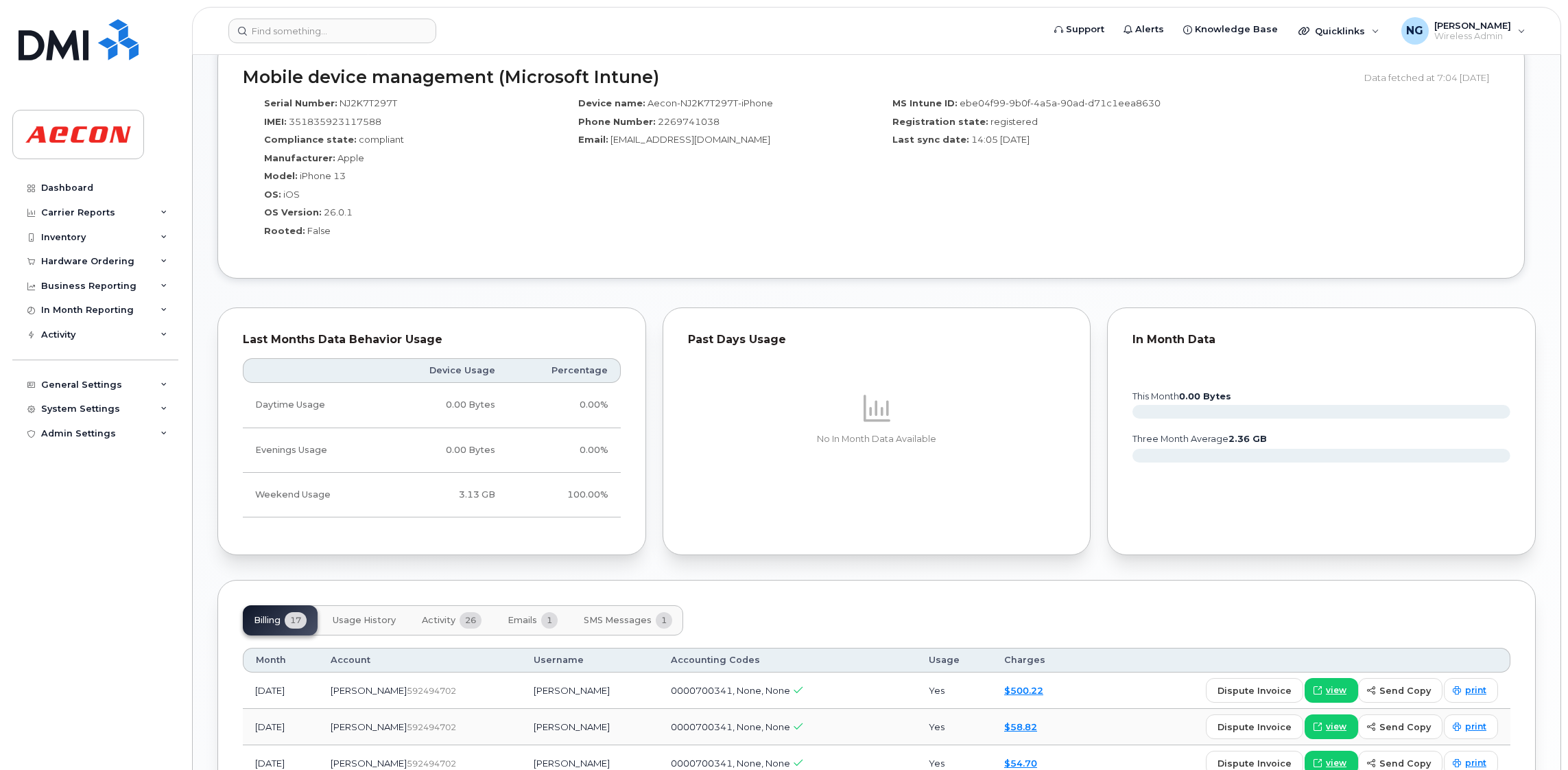
scroll to position [1234, 0]
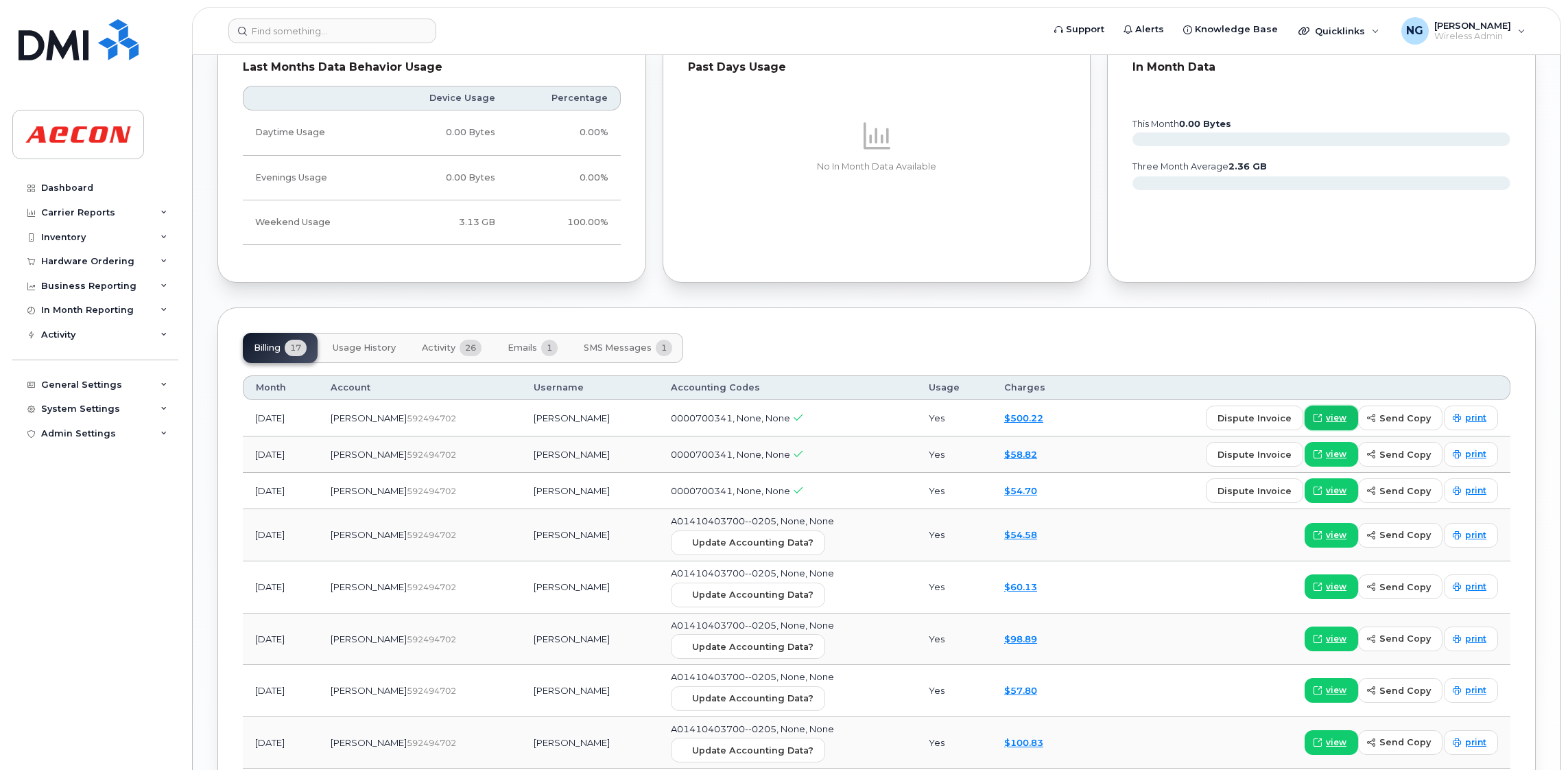
click at [1322, 416] on icon at bounding box center [1317, 418] width 9 height 9
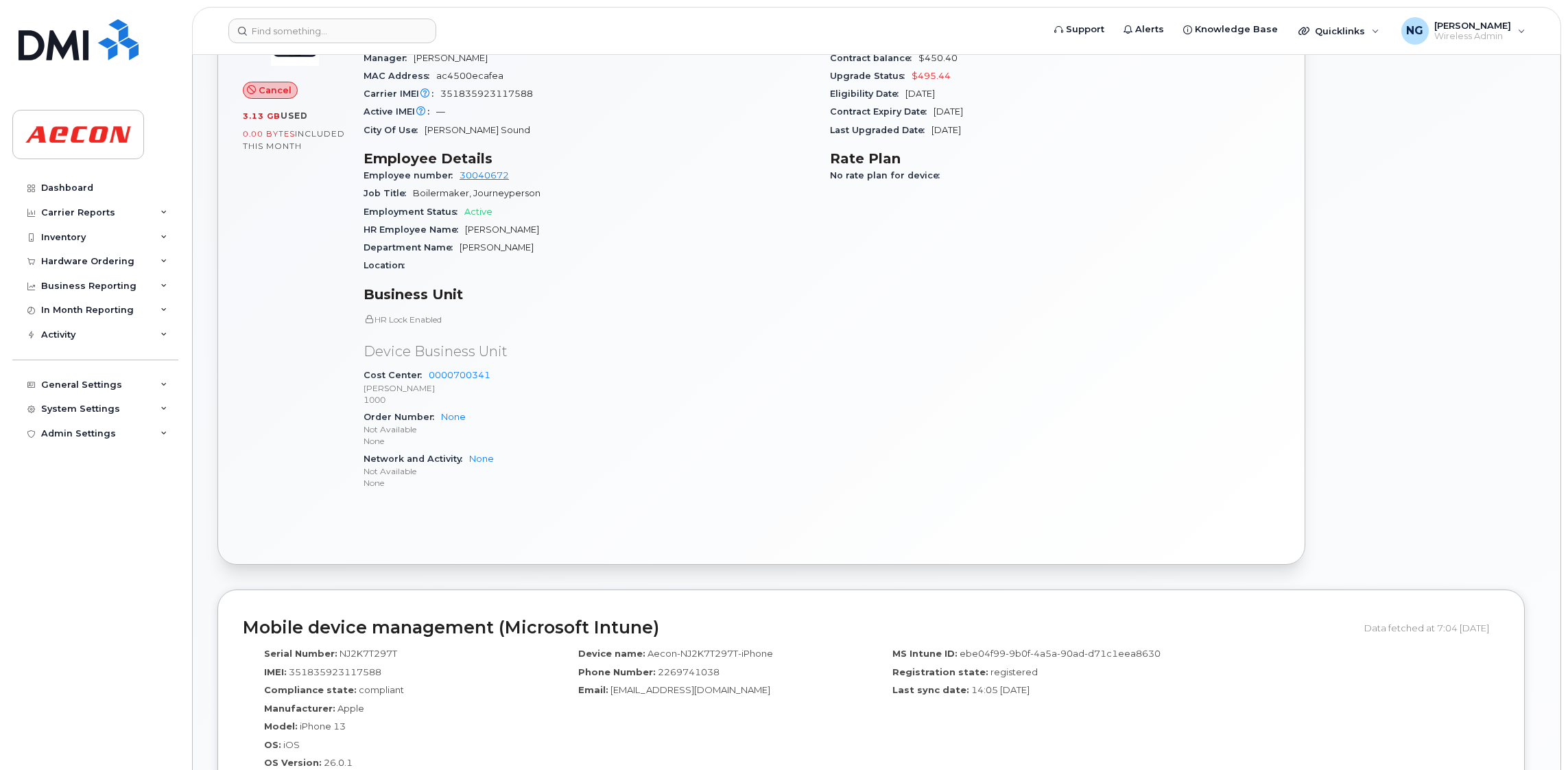
scroll to position [0, 0]
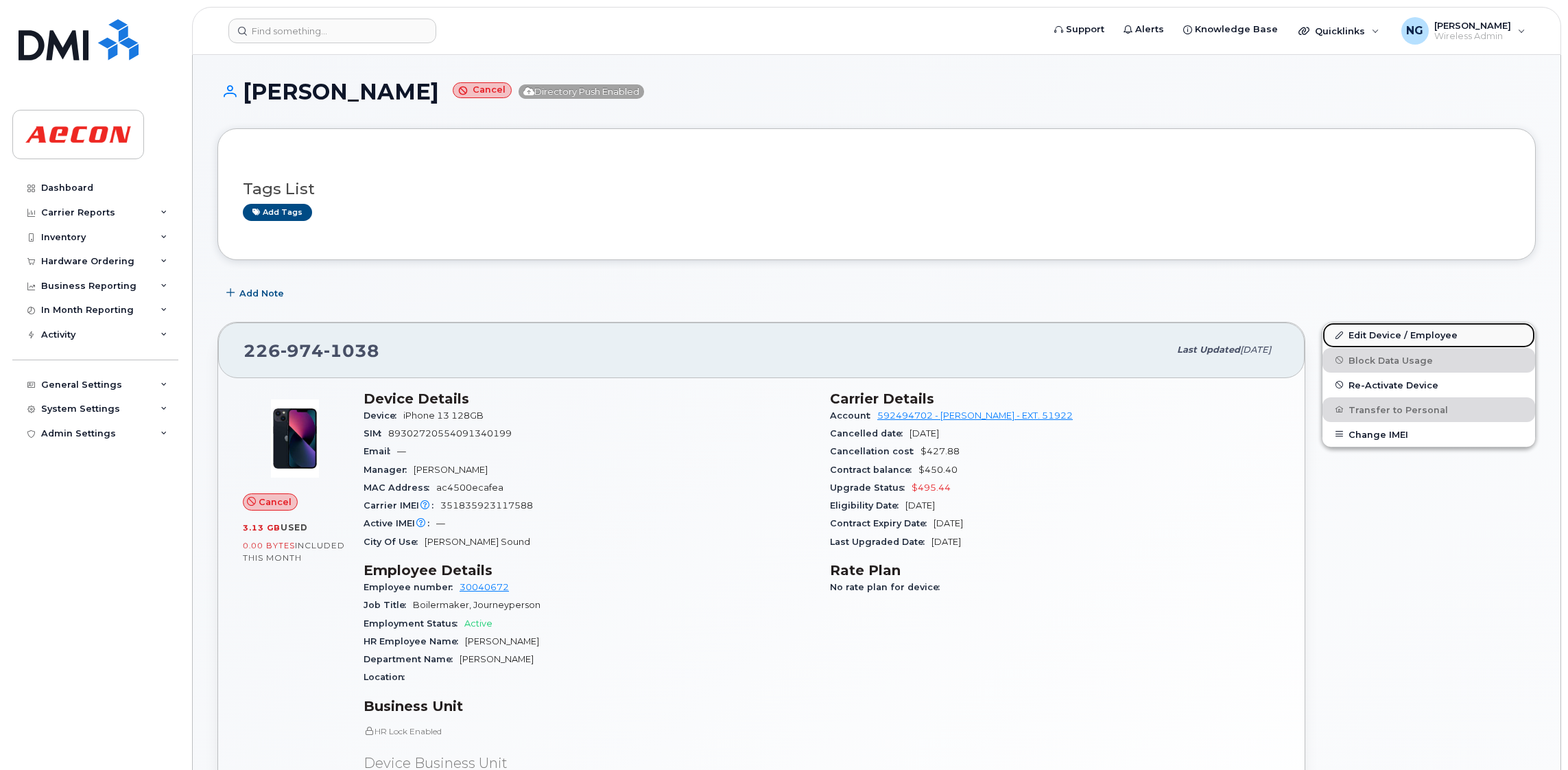
click at [1419, 338] on link "Edit Device / Employee" at bounding box center [1429, 334] width 213 height 25
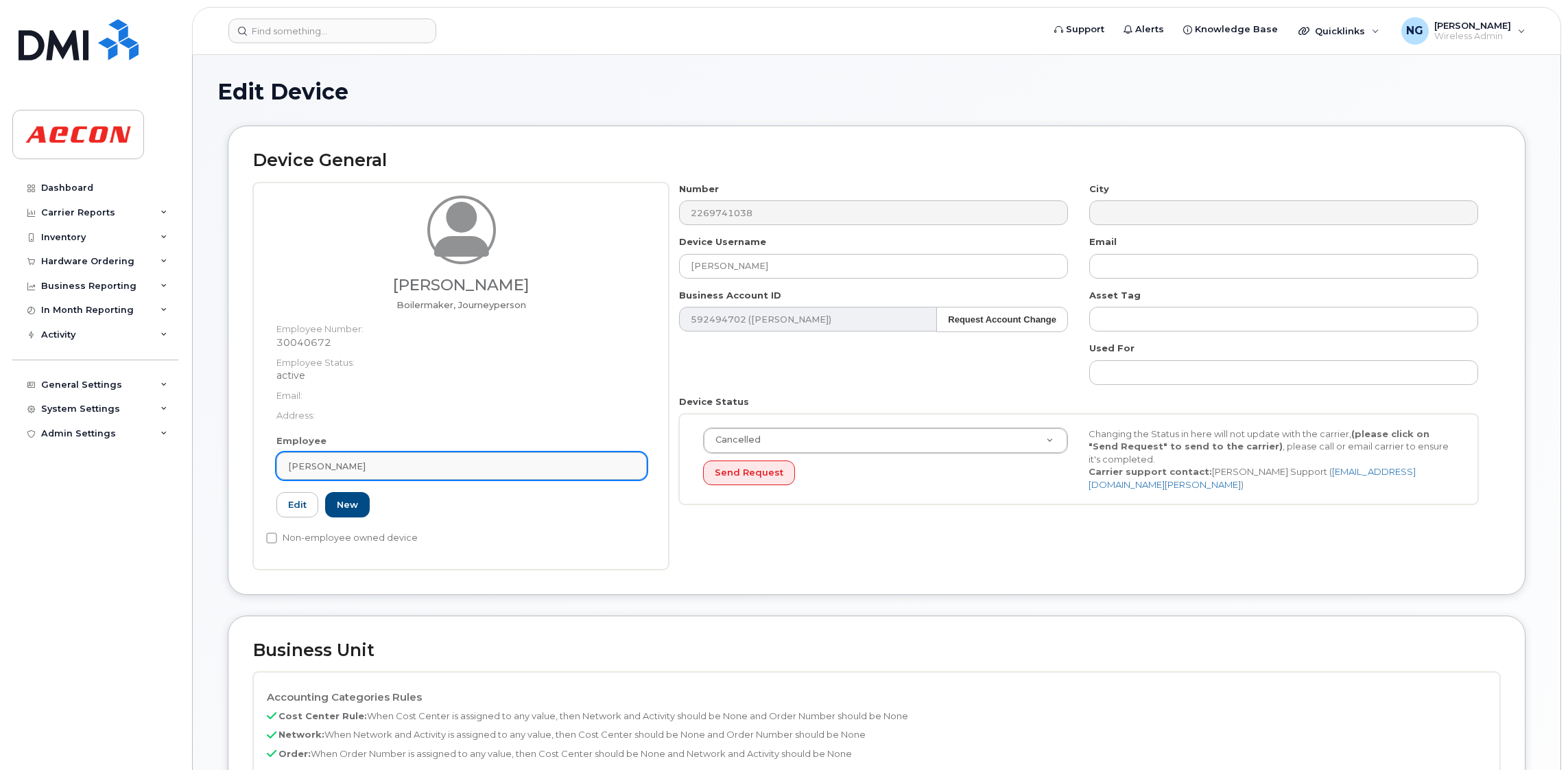
click at [476, 461] on div "Kenneth Kilday" at bounding box center [461, 466] width 347 height 13
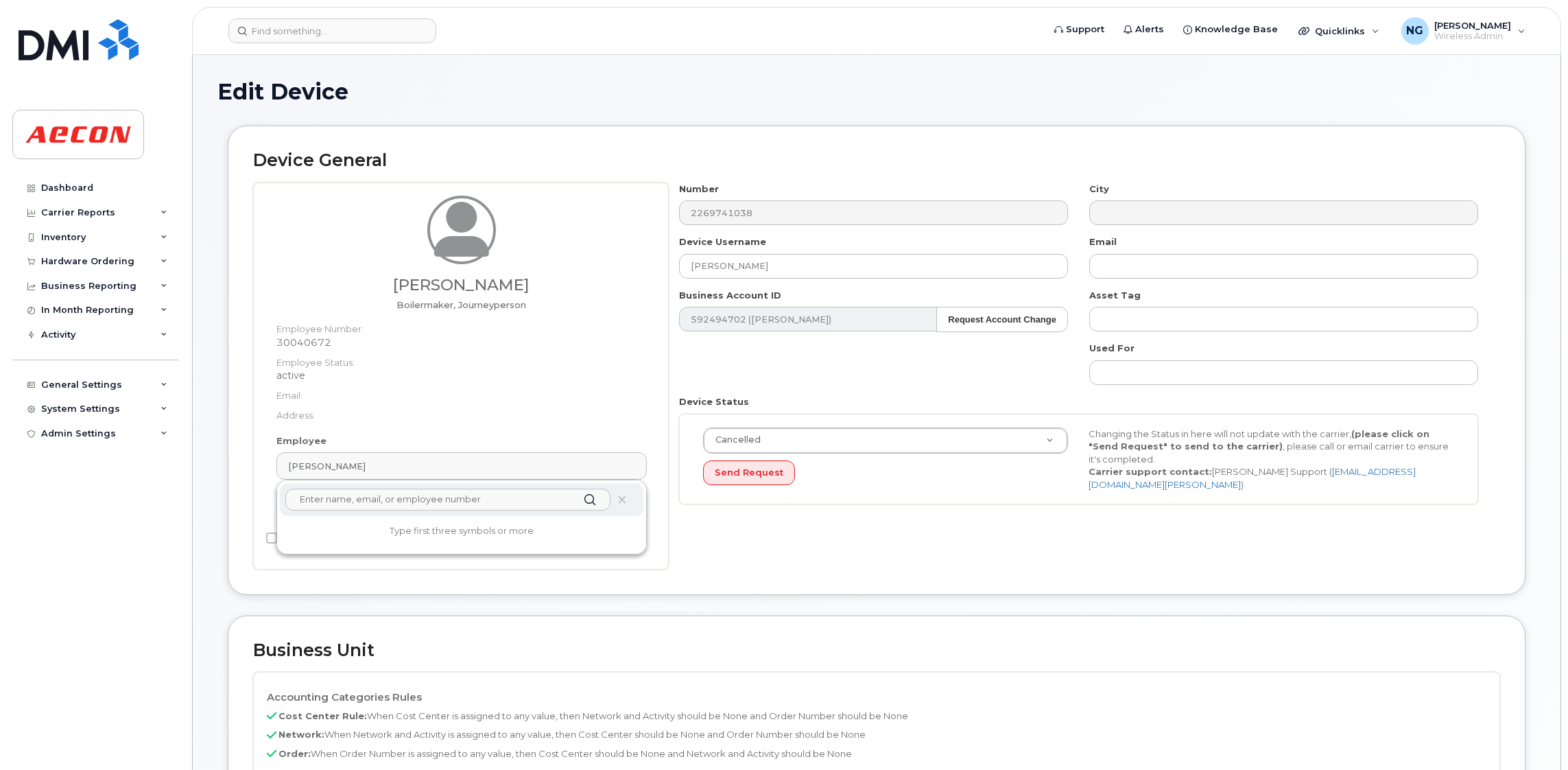
click at [441, 498] on input "text" at bounding box center [448, 499] width 325 height 22
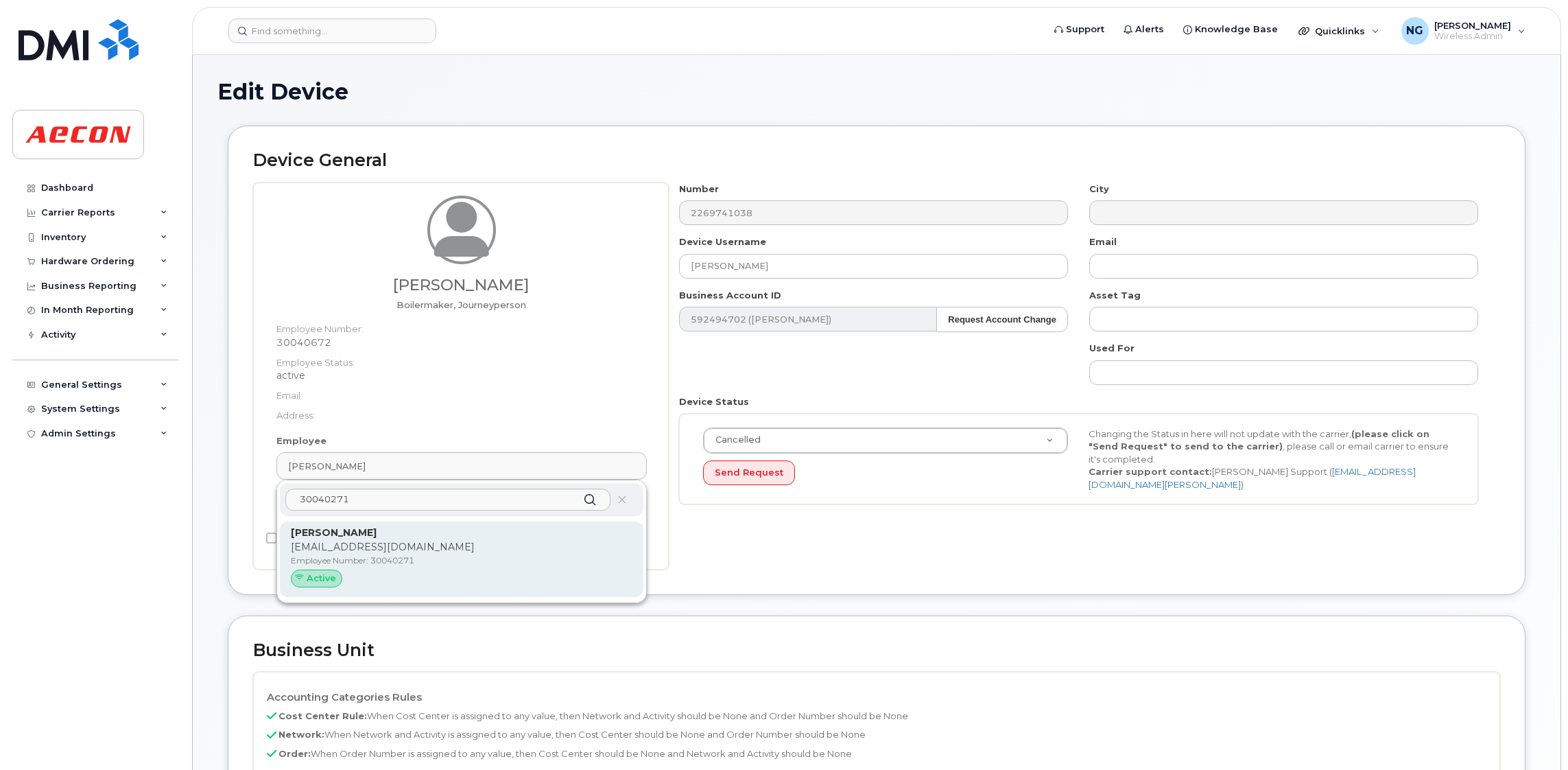
type input "30040271"
click at [520, 550] on p "JCOLLETTE@AECON.COM" at bounding box center [461, 547] width 341 height 14
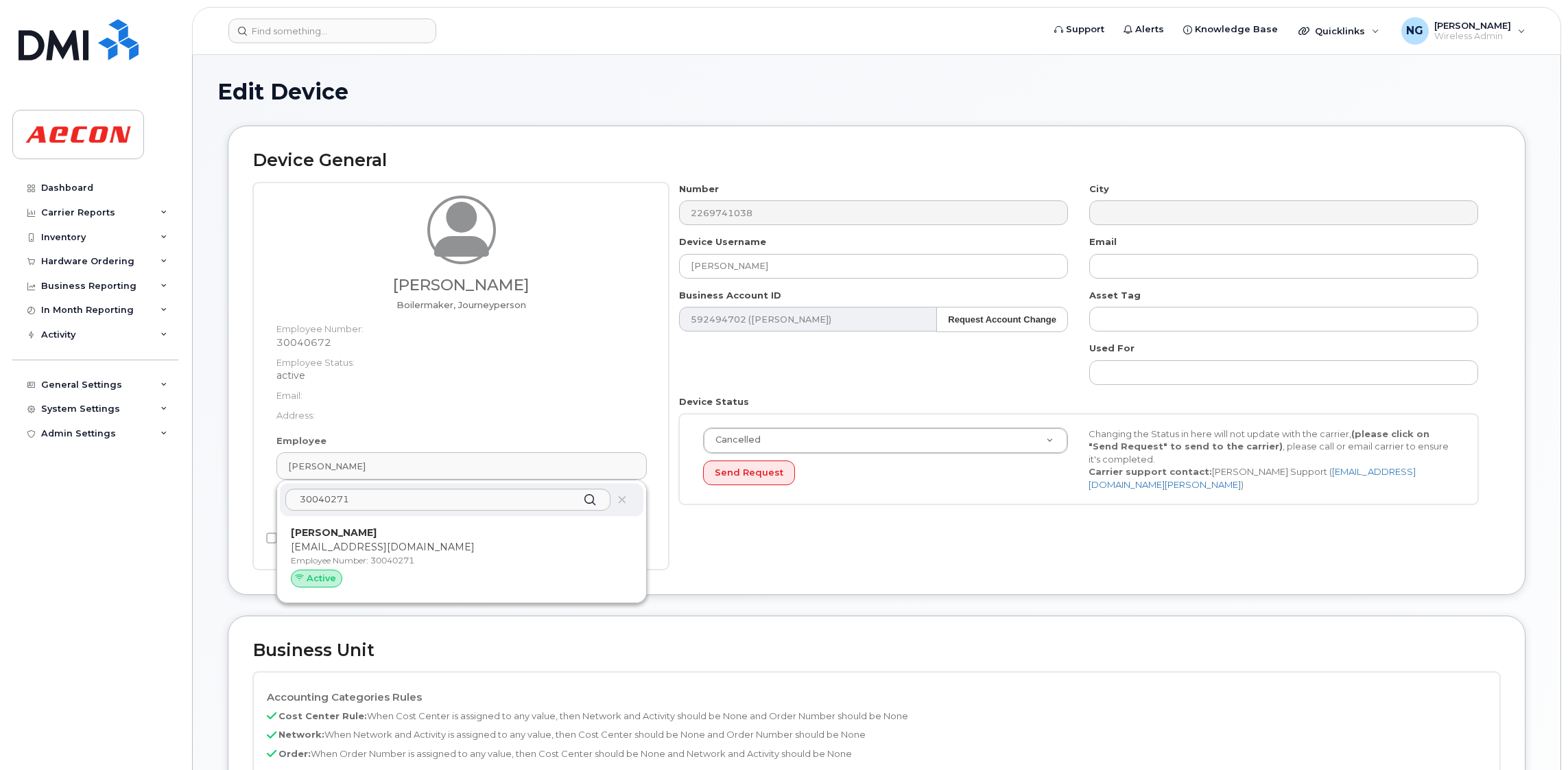
type input "30040271"
type input "Josh Collette"
type input "jcollette@aecon.com"
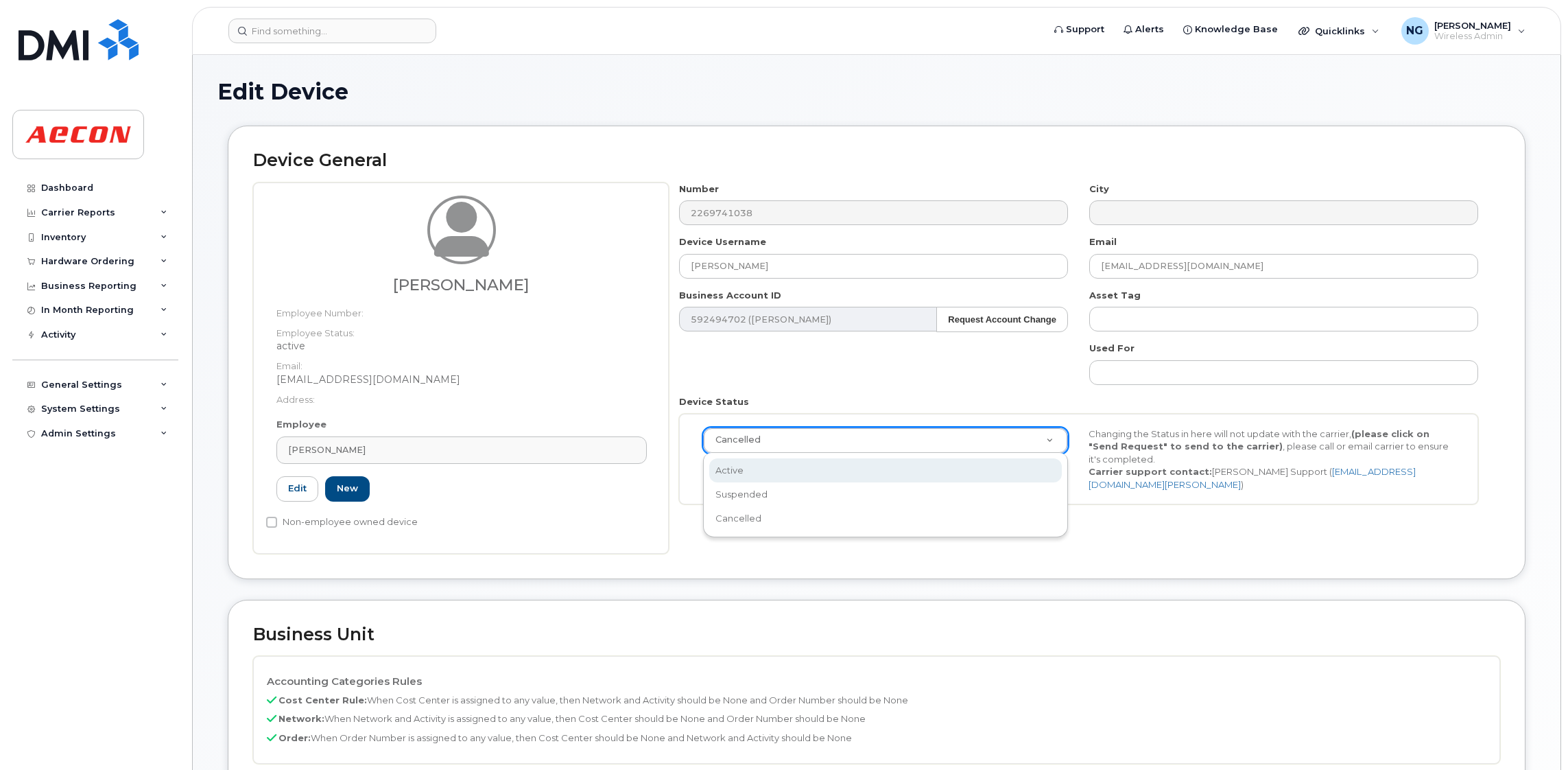
select select "active"
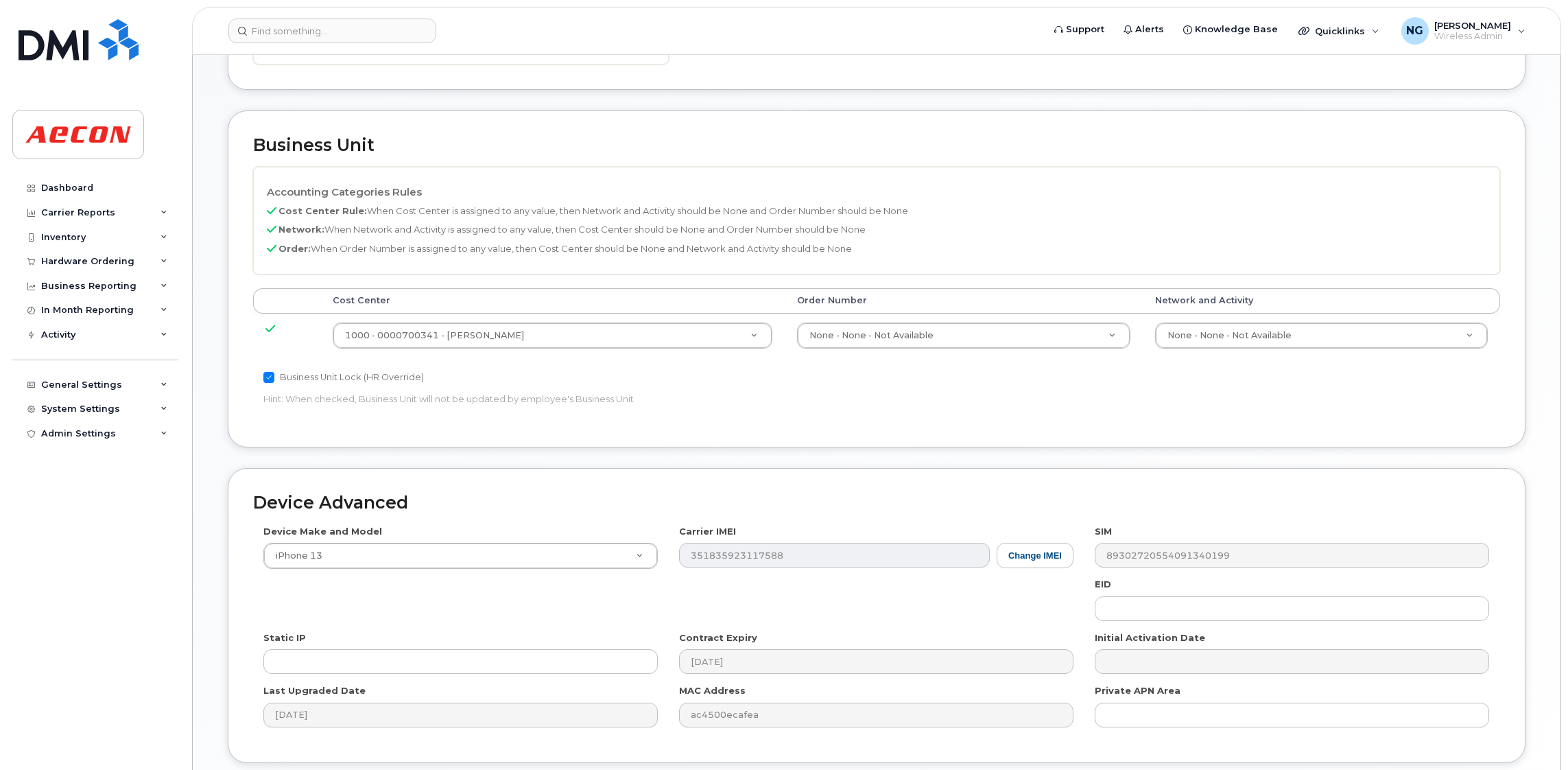
scroll to position [514, 0]
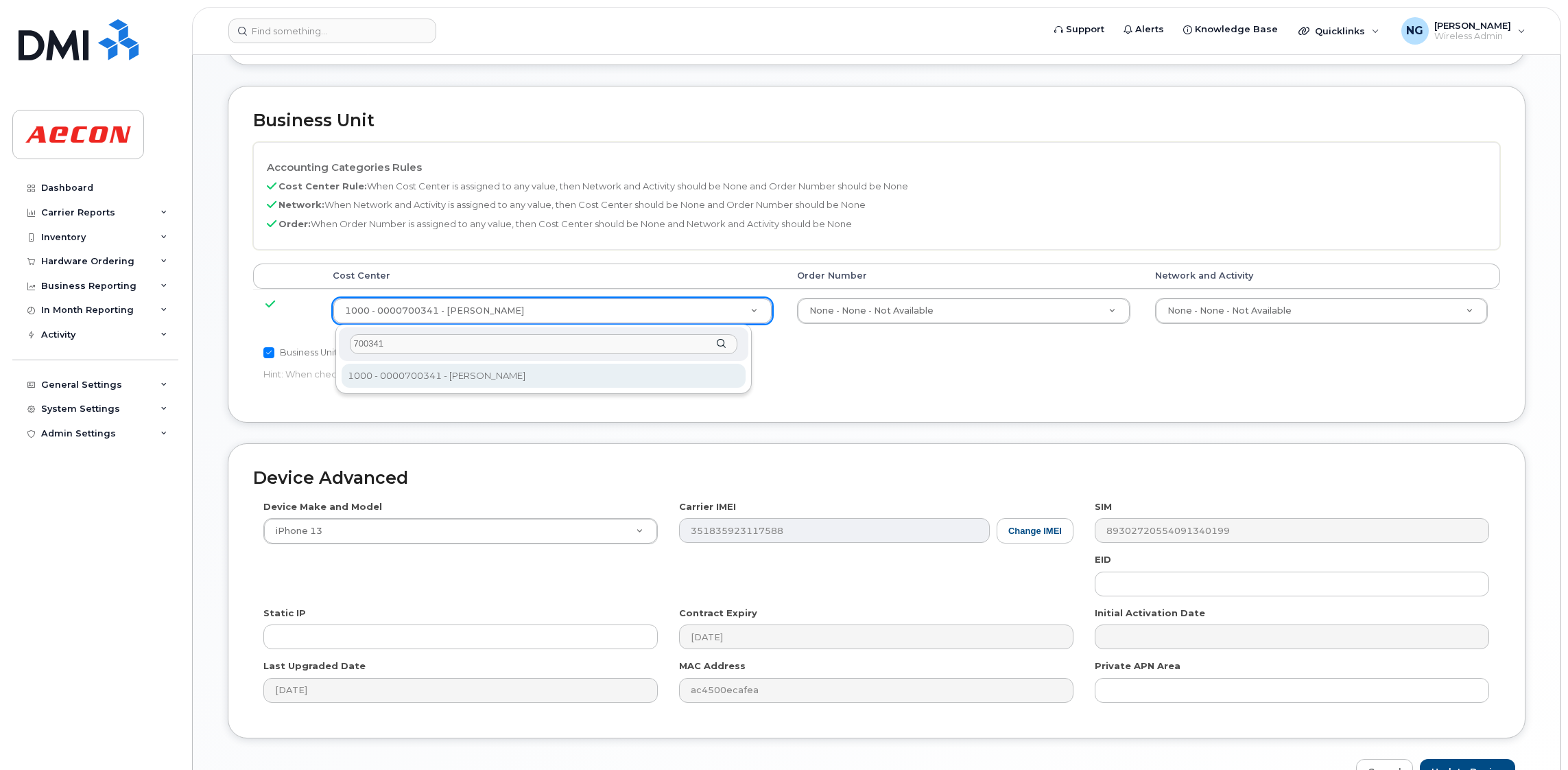
type input "700341"
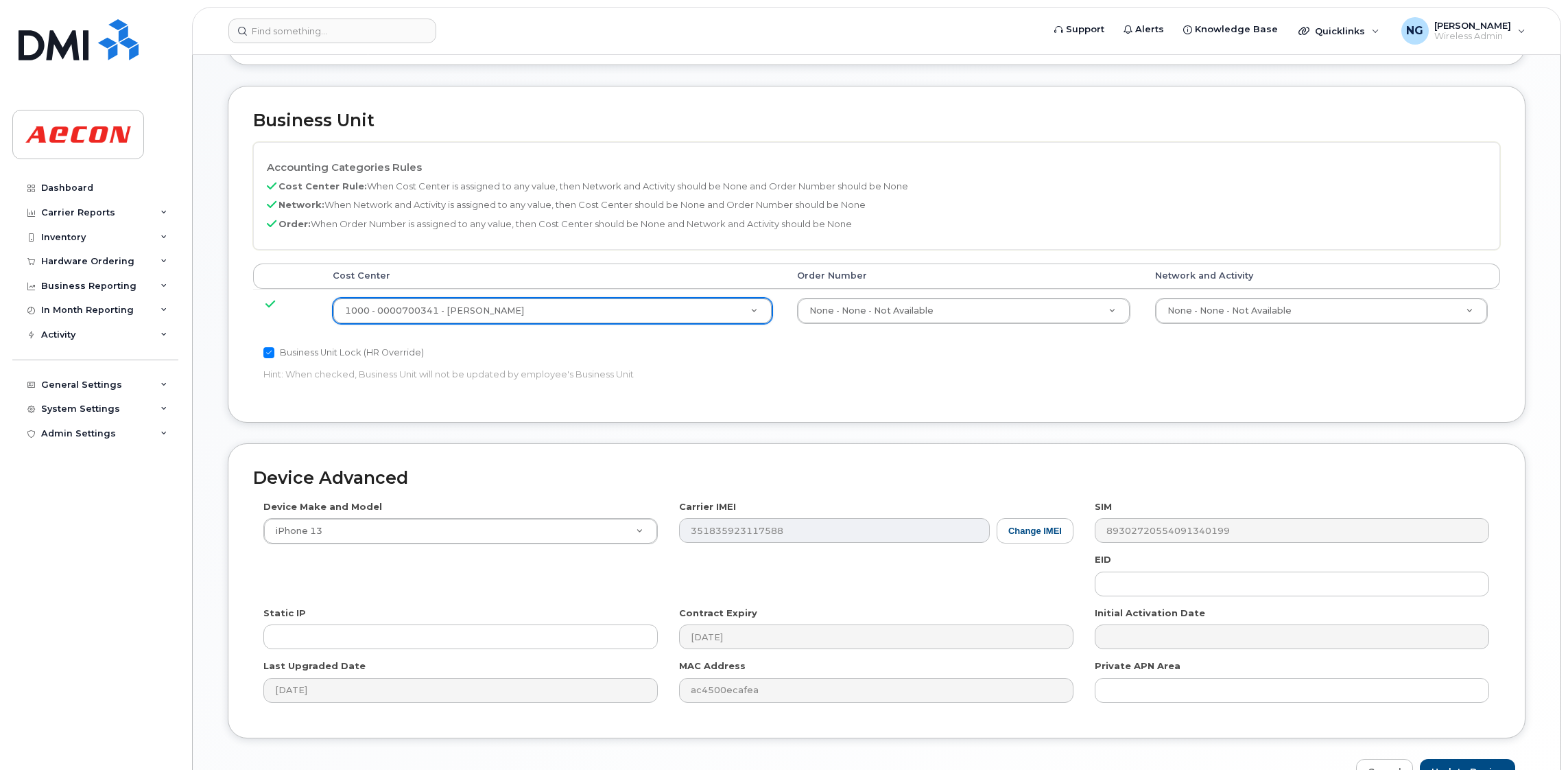
scroll to position [599, 0]
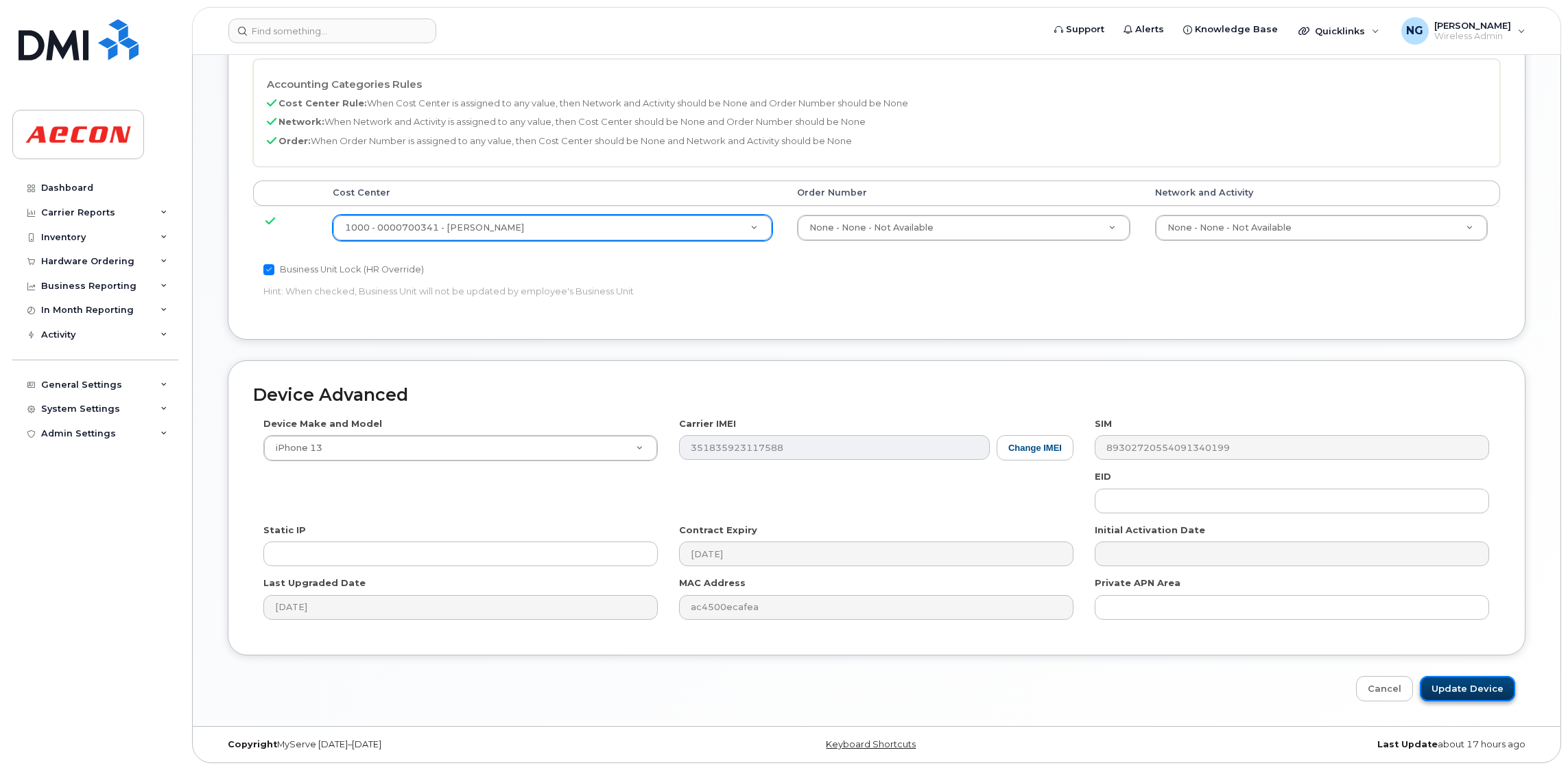
click at [1476, 684] on input "Update Device" at bounding box center [1467, 689] width 95 height 26
type input "Saving..."
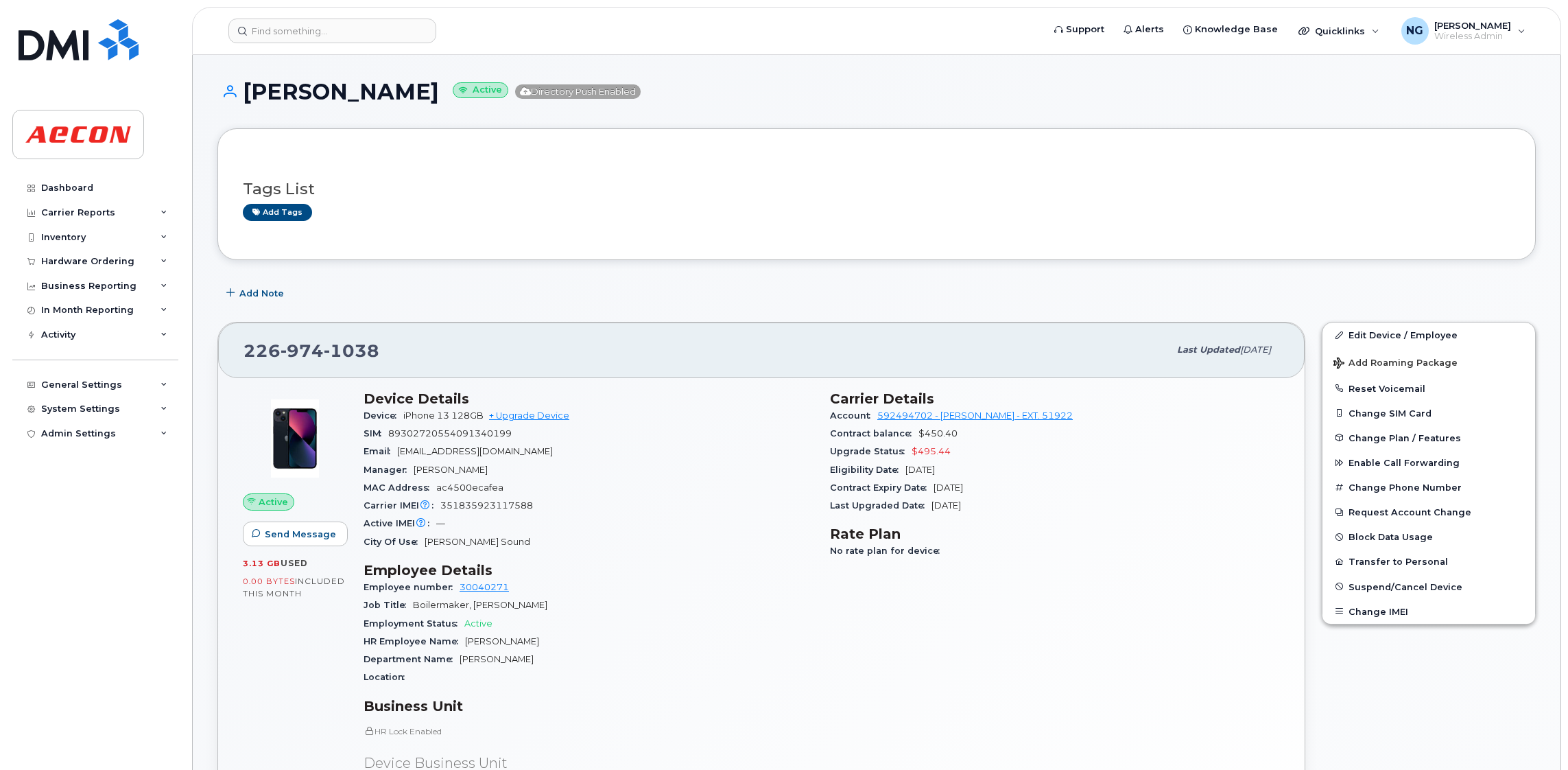
drag, startPoint x: 896, startPoint y: 654, endPoint x: 817, endPoint y: 642, distance: 79.9
click at [898, 654] on div "Carrier Details Account 592494702 - Rogers - EXT. 51922 Contract balance $450.4…" at bounding box center [1055, 652] width 466 height 540
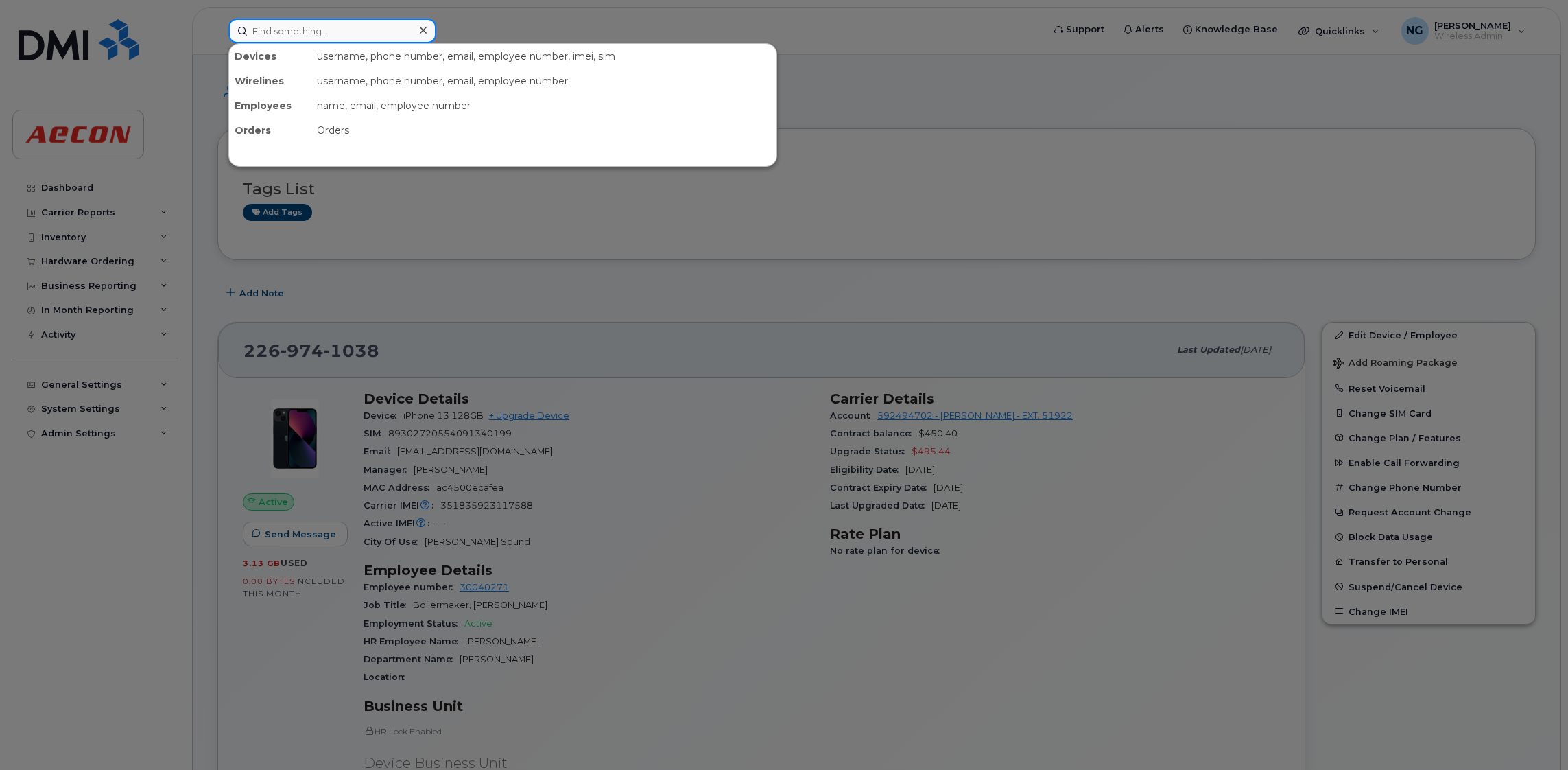
click at [296, 36] on input at bounding box center [332, 31] width 208 height 25
click at [368, 24] on input at bounding box center [332, 31] width 208 height 25
click at [321, 34] on input at bounding box center [332, 31] width 208 height 25
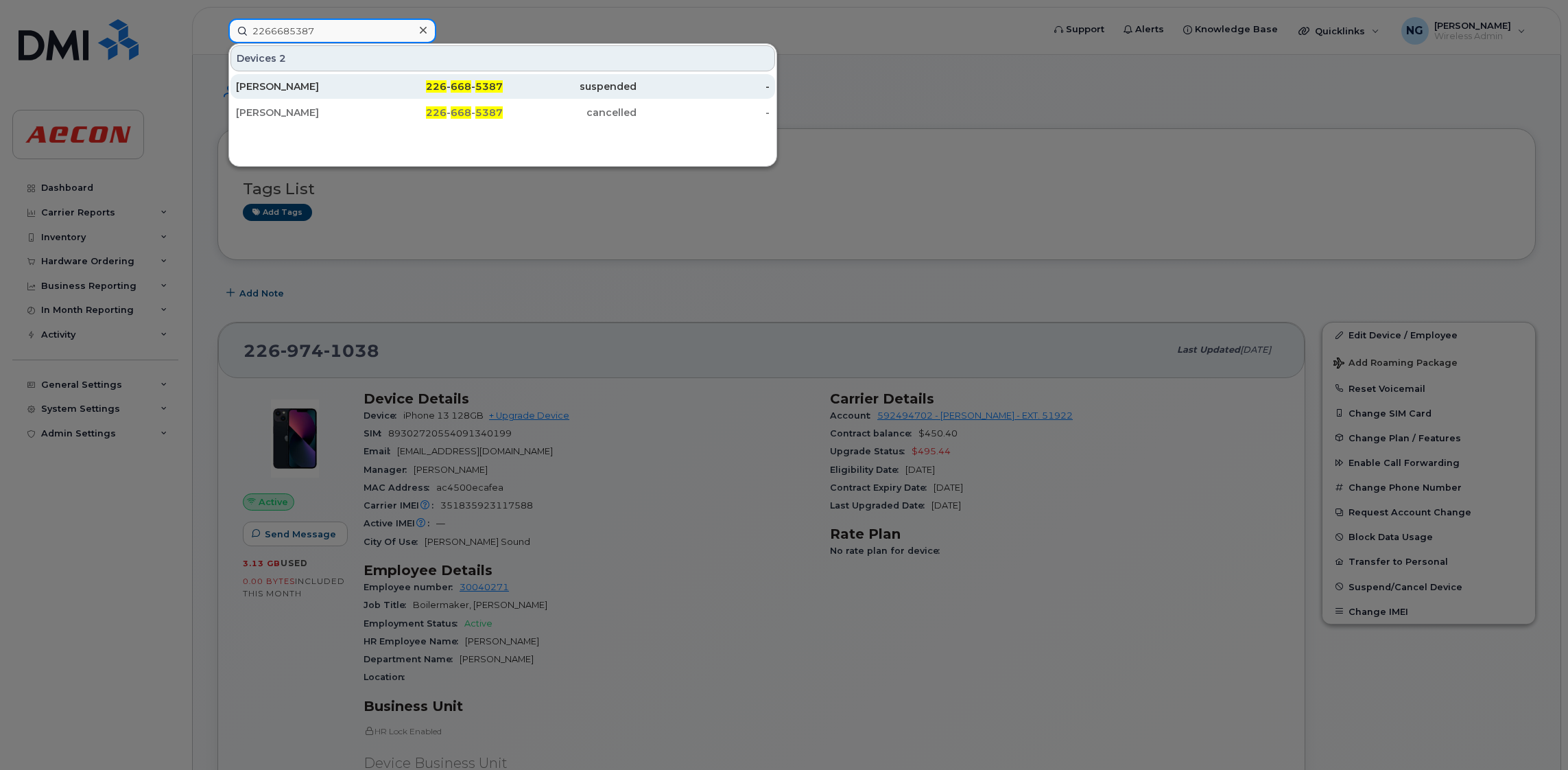
type input "2266685387"
click at [482, 87] on span "5387" at bounding box center [489, 86] width 27 height 12
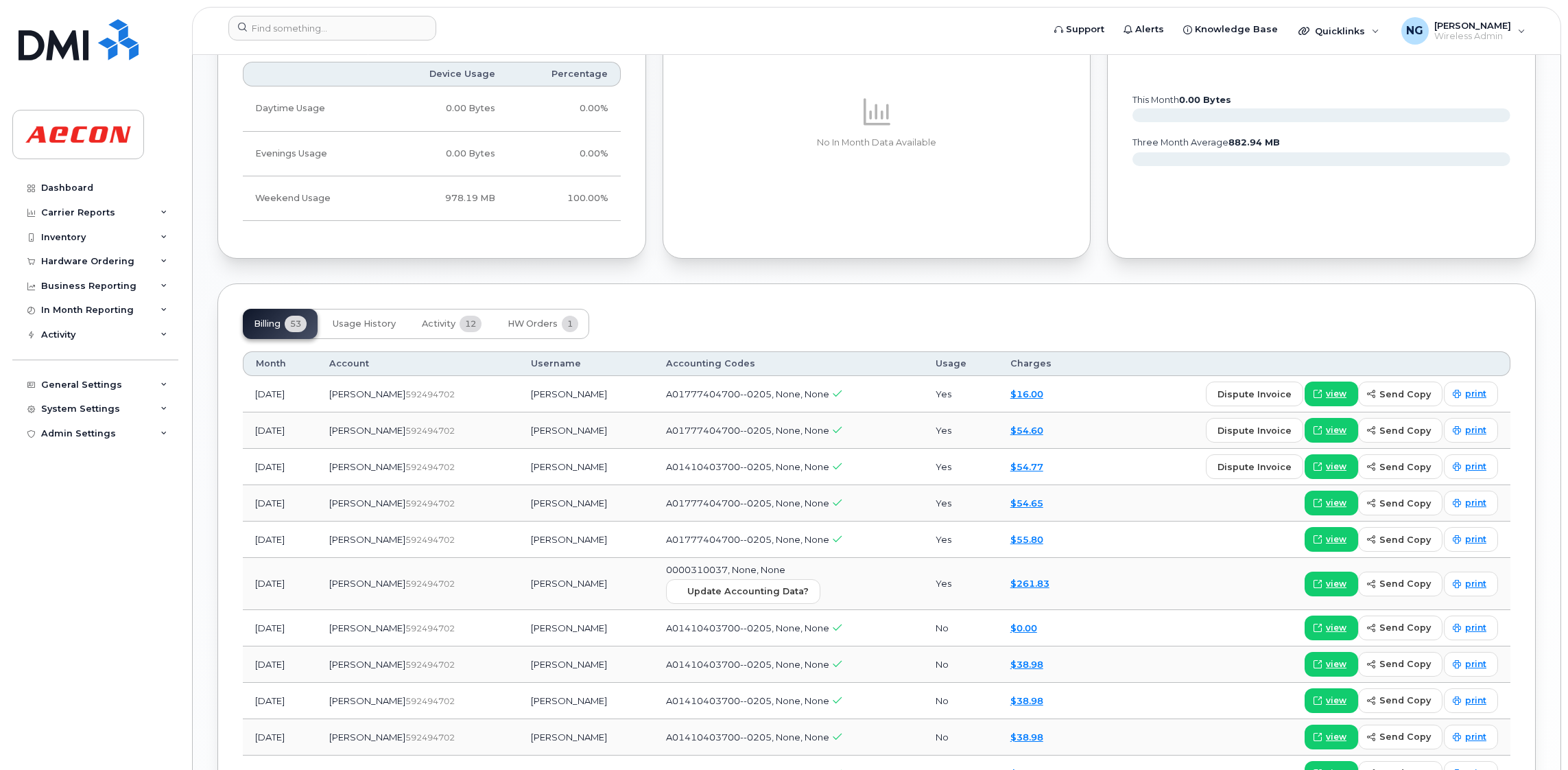
scroll to position [1749, 0]
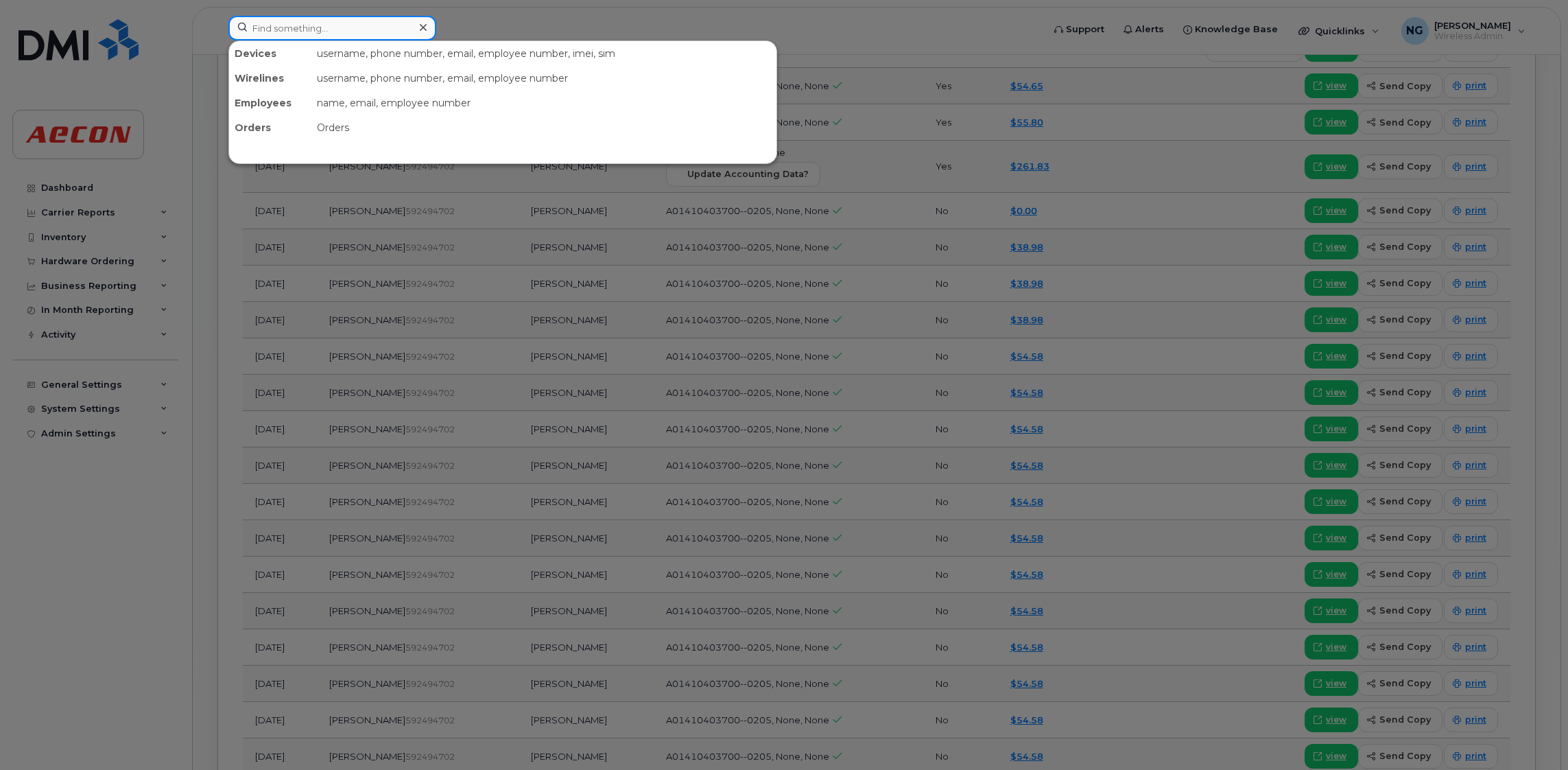
click at [283, 22] on input at bounding box center [332, 28] width 208 height 25
click at [348, 27] on input at bounding box center [332, 28] width 208 height 25
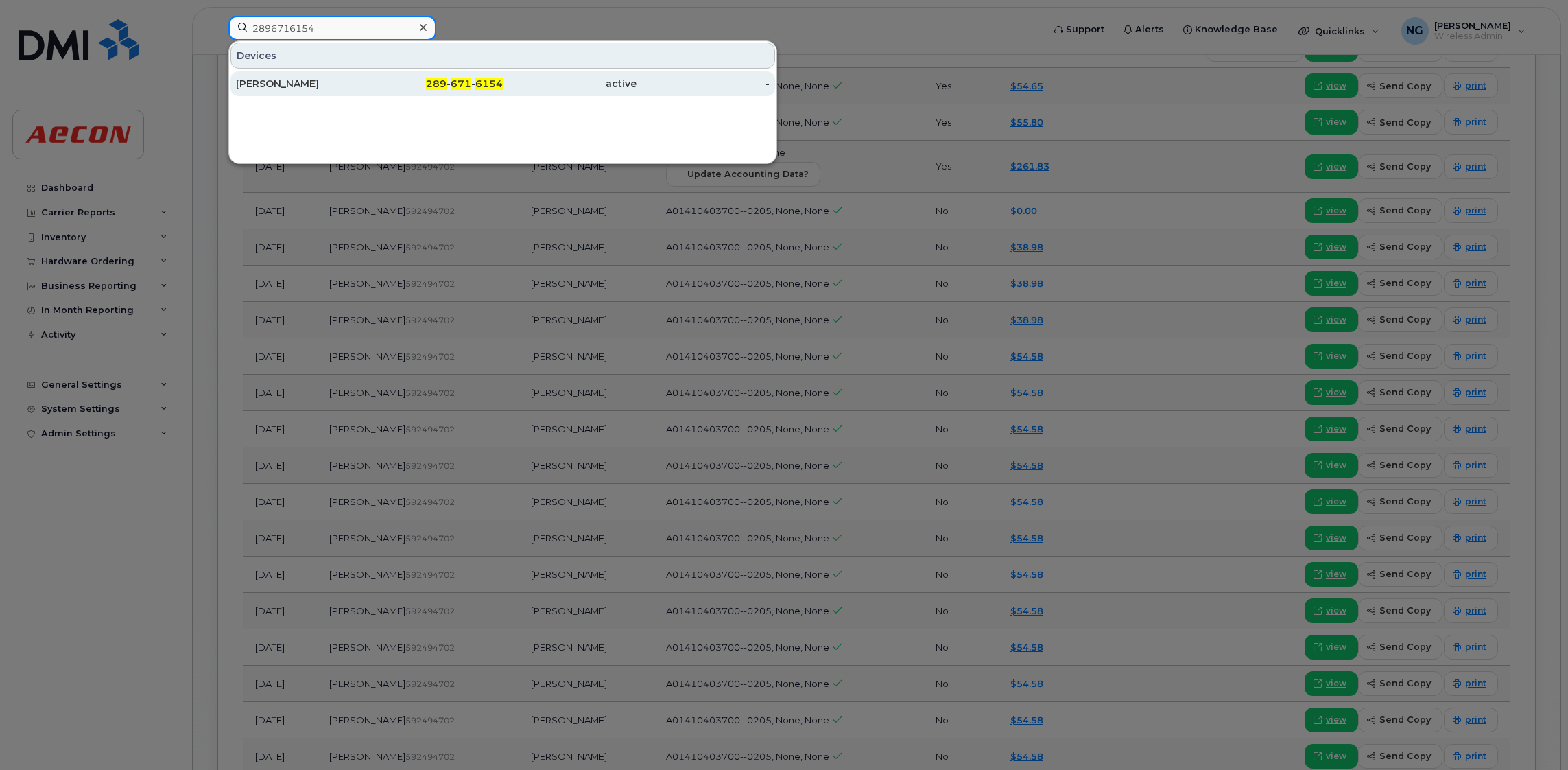
type input "2896716154"
click at [475, 89] on div "289 - 671 - 6154" at bounding box center [436, 84] width 134 height 14
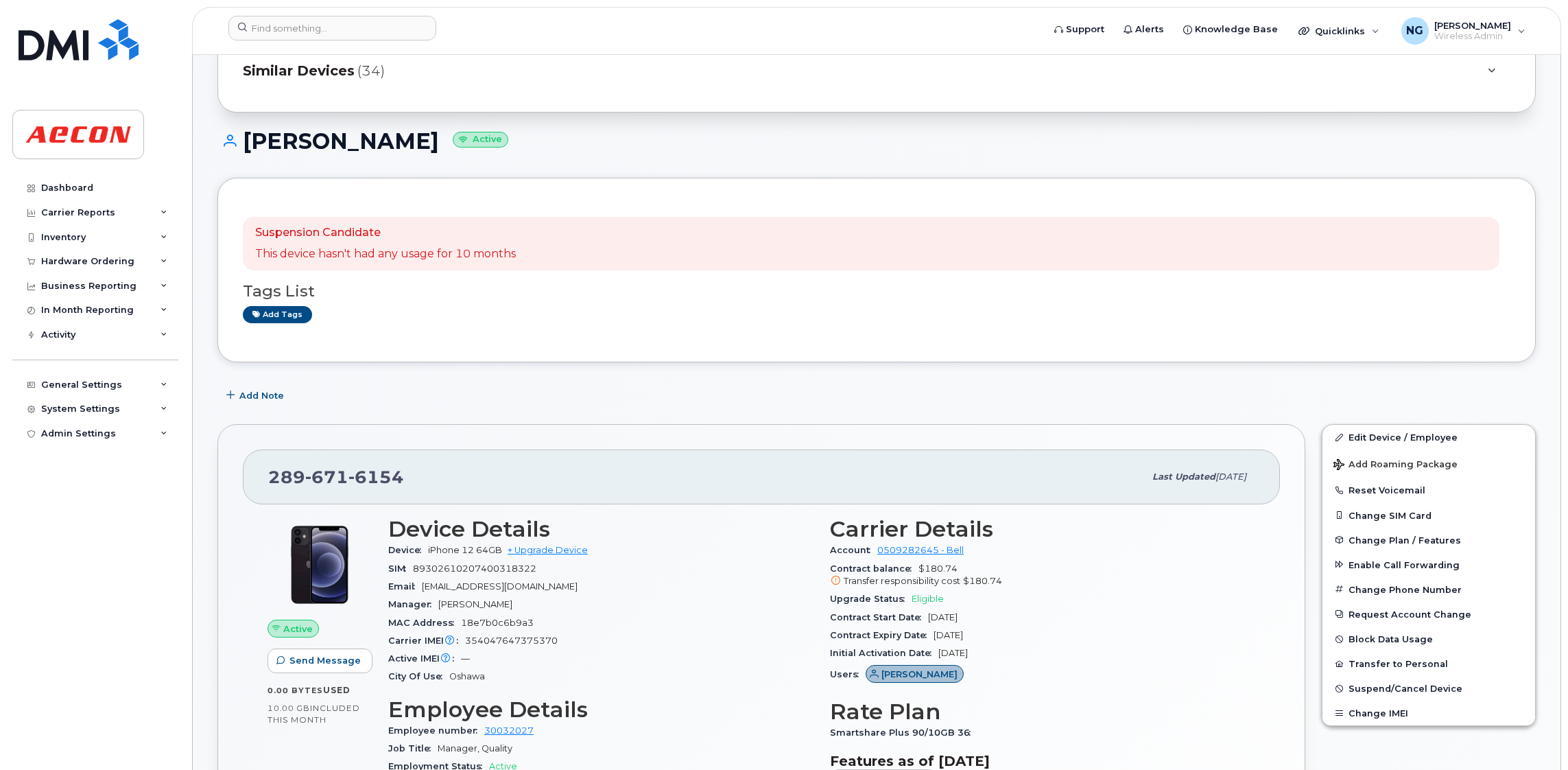
scroll to position [103, 0]
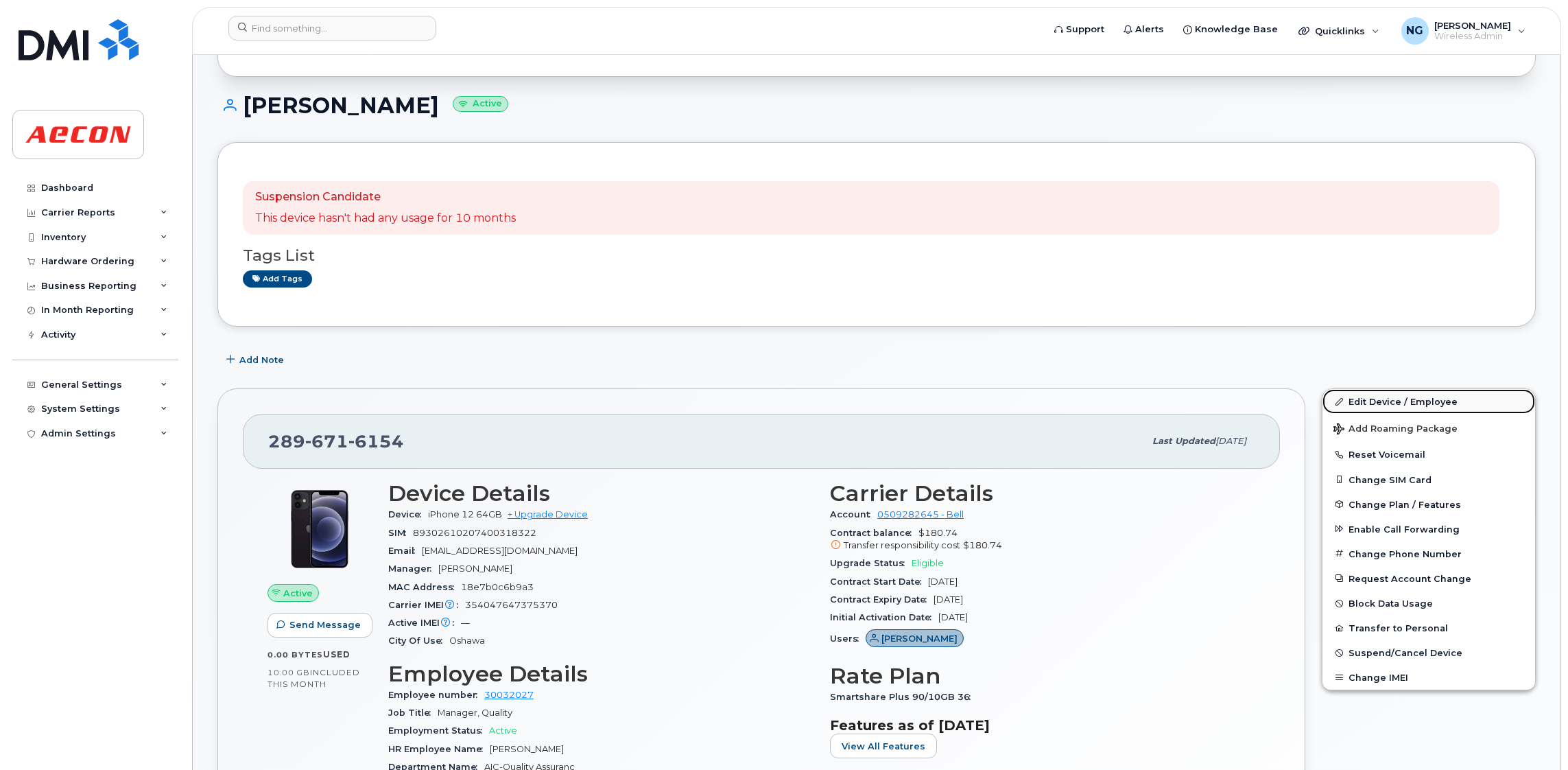
click at [1398, 399] on link "Edit Device / Employee" at bounding box center [1429, 401] width 213 height 25
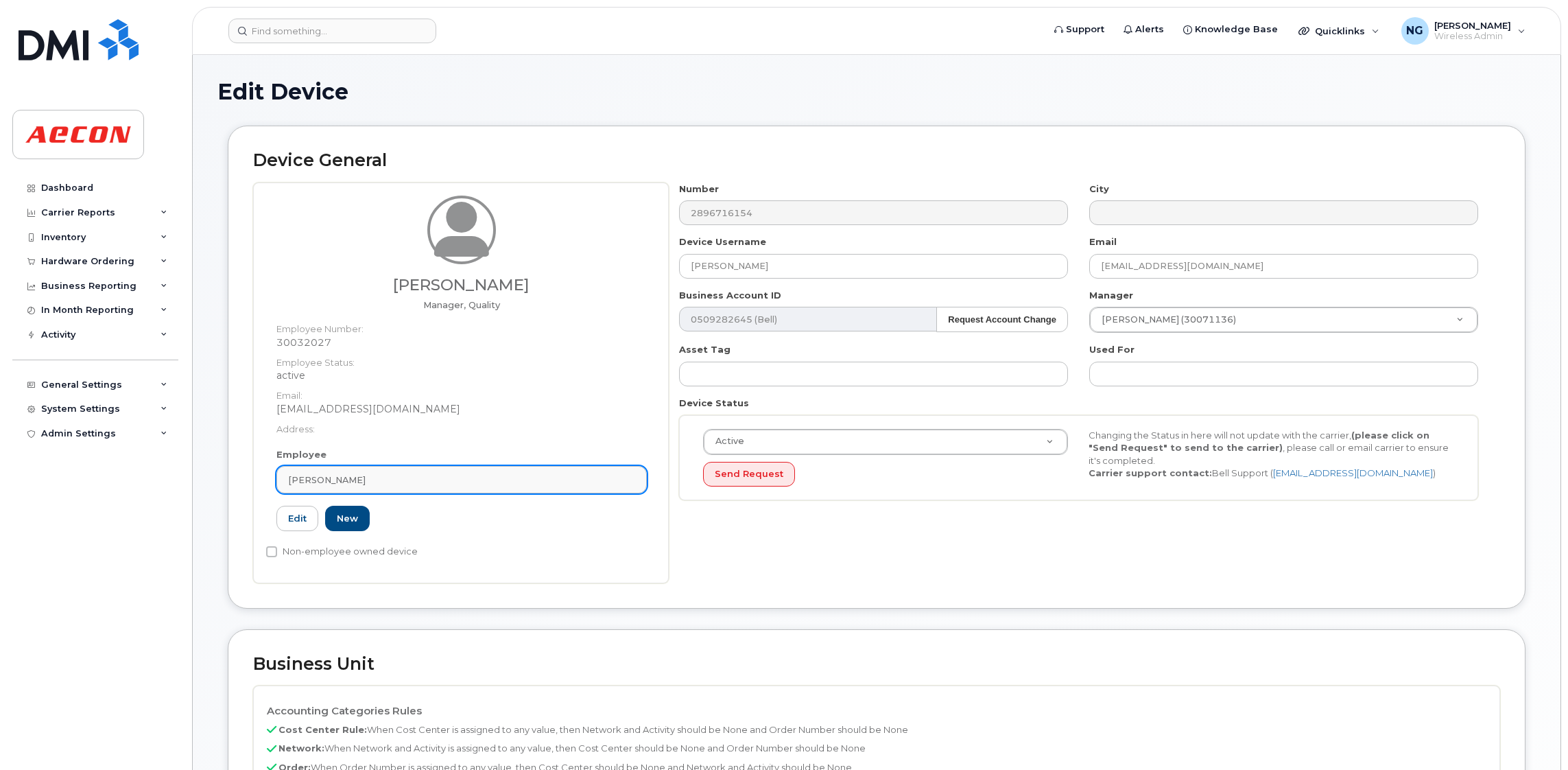
click at [489, 476] on div "Joseph Lefebvre" at bounding box center [461, 480] width 347 height 13
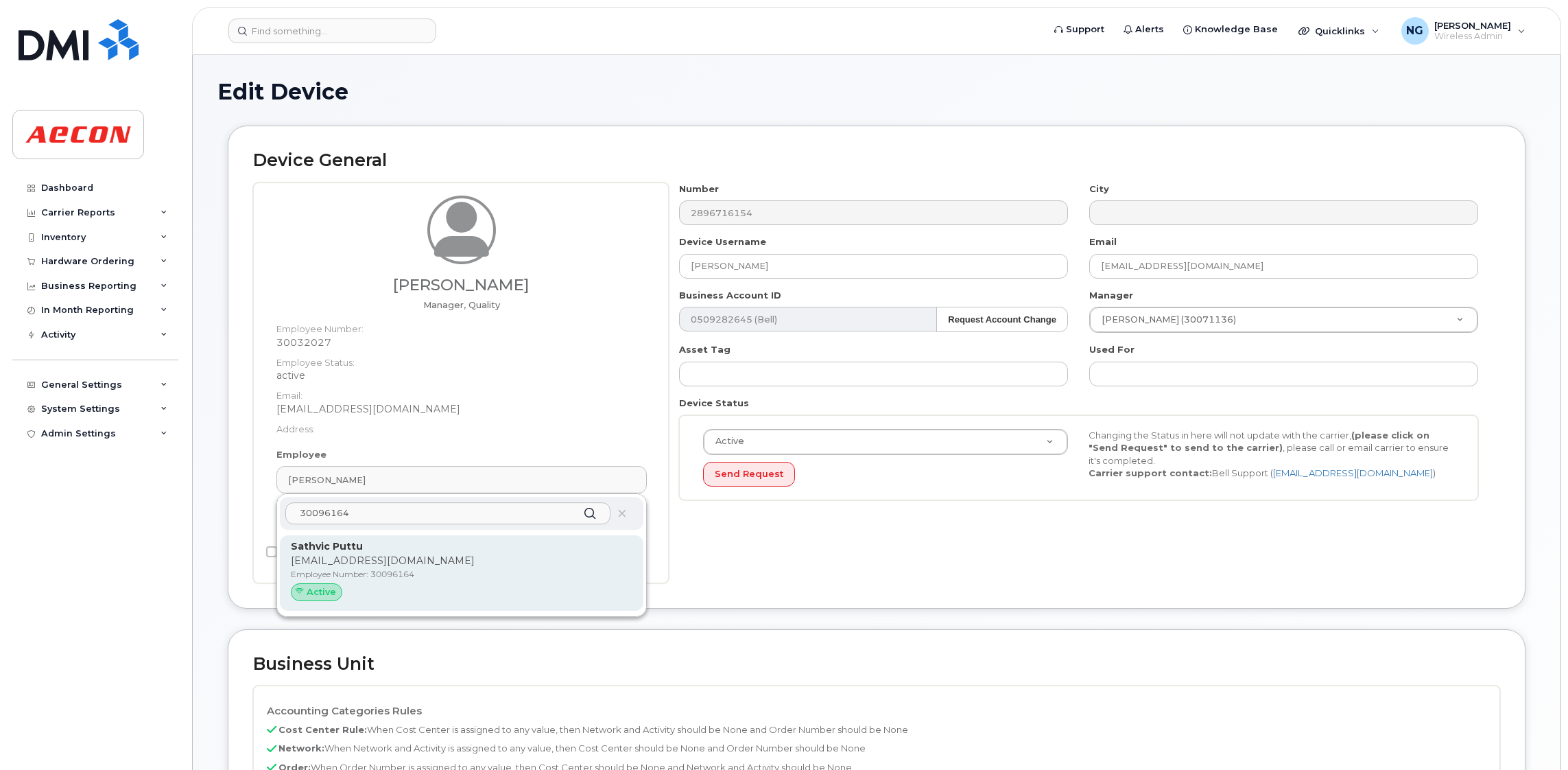
type input "30096164"
click at [546, 555] on p "SPUTTU@AECON.COM" at bounding box center [461, 561] width 341 height 14
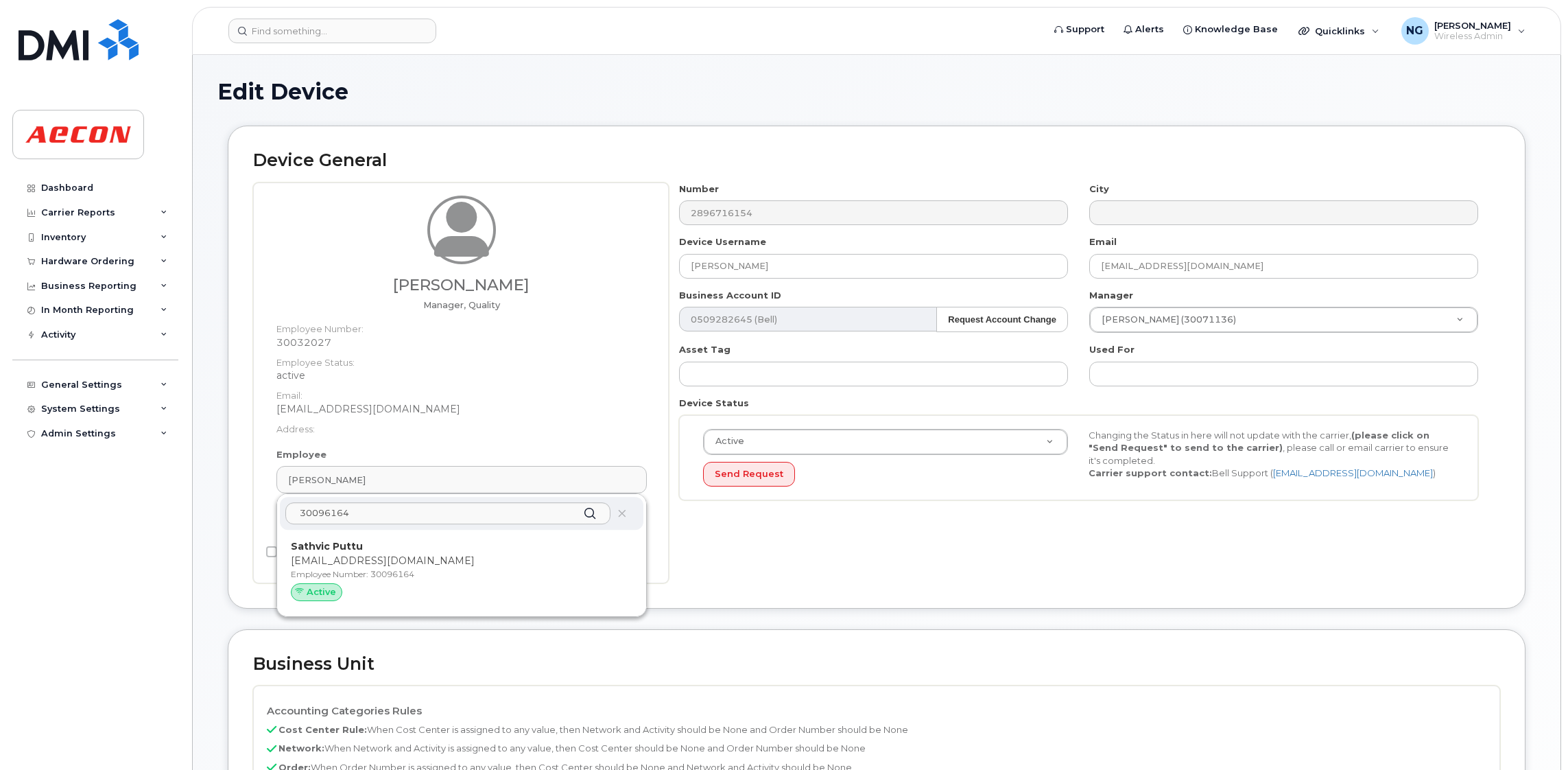
type input "30096164"
type input "Sathvic Puttu"
type input "sputtu@aecon.com"
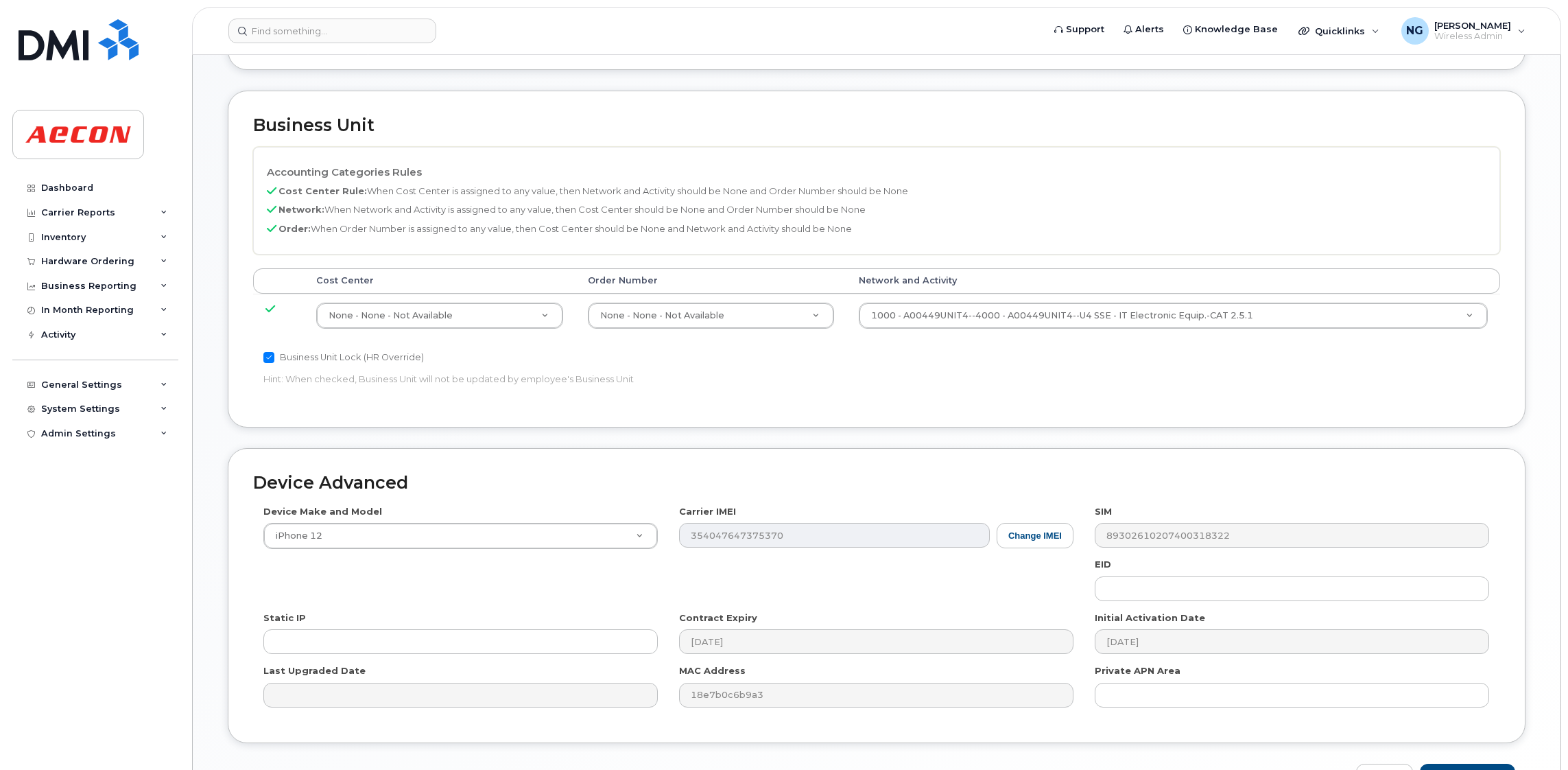
scroll to position [514, 0]
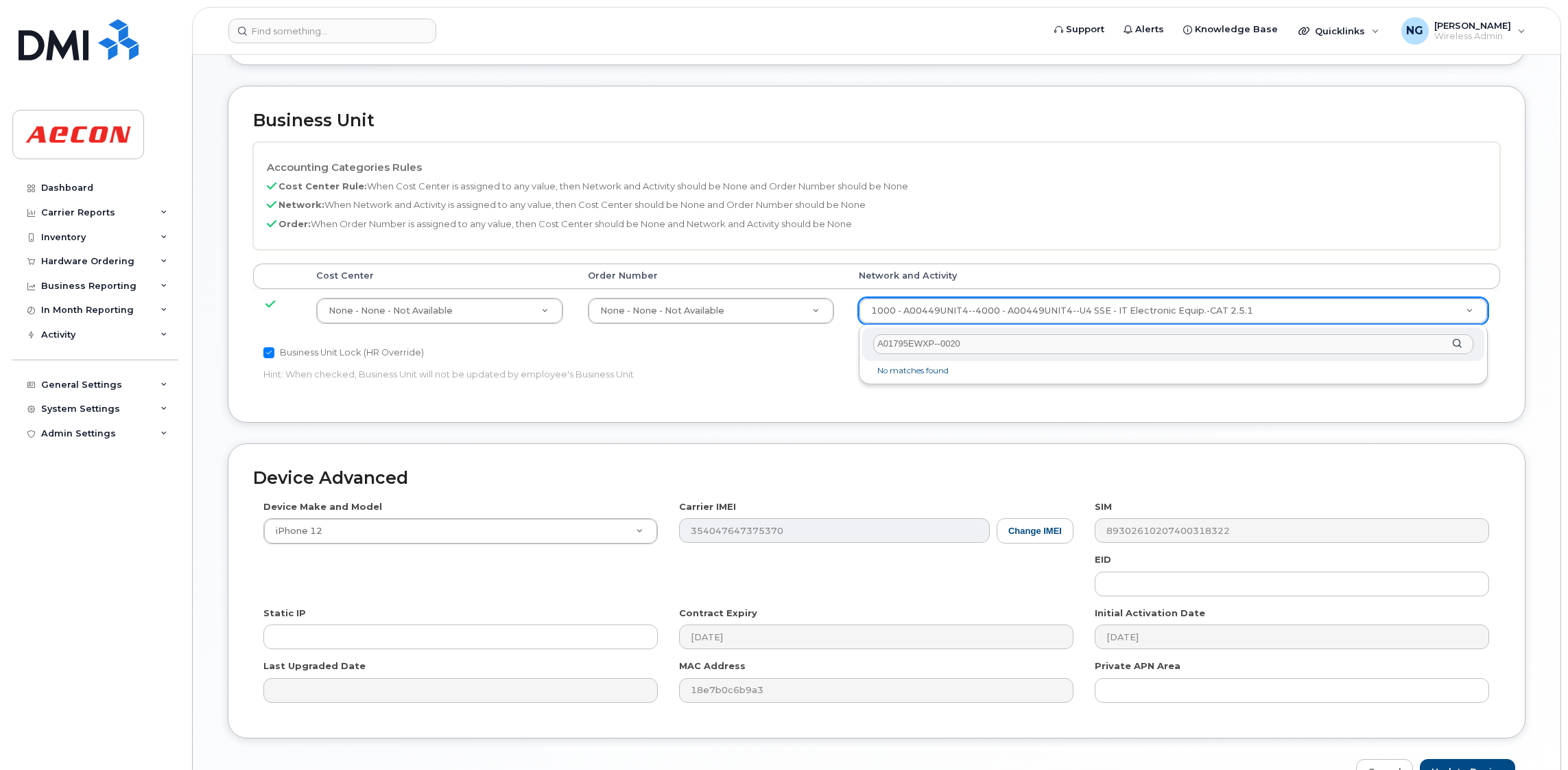
drag, startPoint x: 878, startPoint y: 356, endPoint x: 730, endPoint y: 373, distance: 149.0
click at [730, 373] on body "Support Alerts Knowledge Base Quicklinks Suspend / Cancel Device Change SIM Car…" at bounding box center [784, 169] width 1568 height 1366
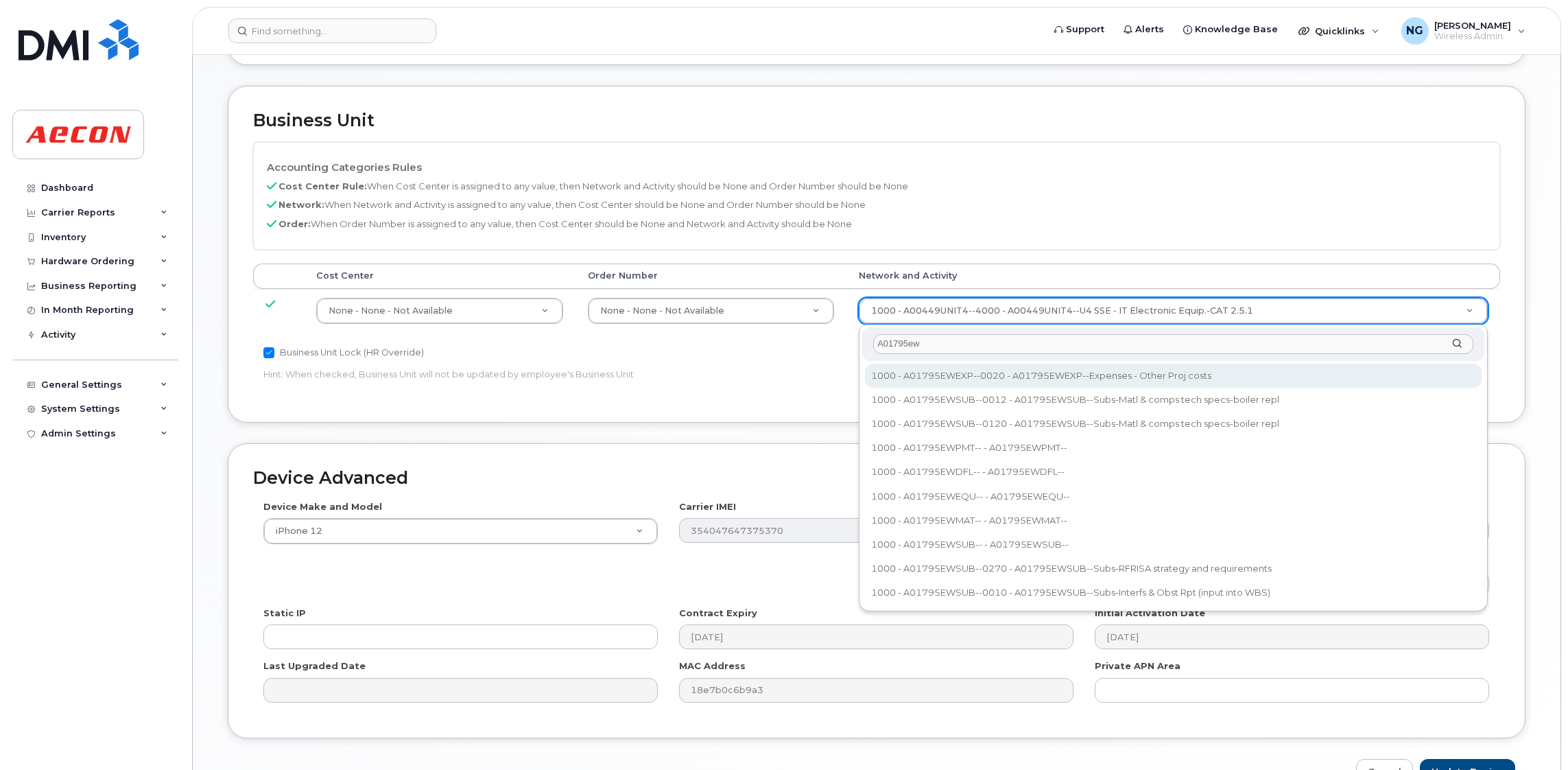
type input "A01795ew"
type input "25049408"
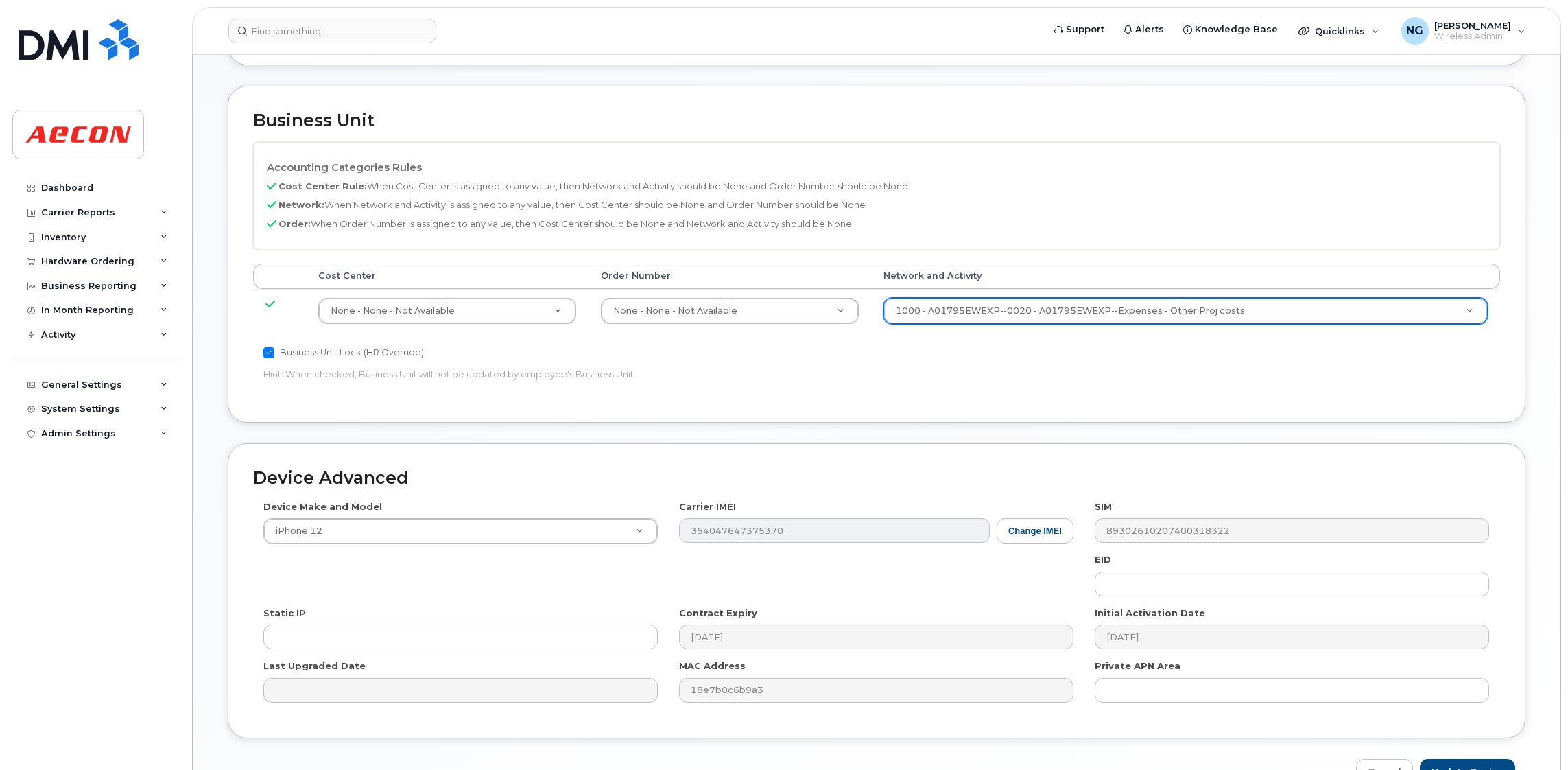
scroll to position [599, 0]
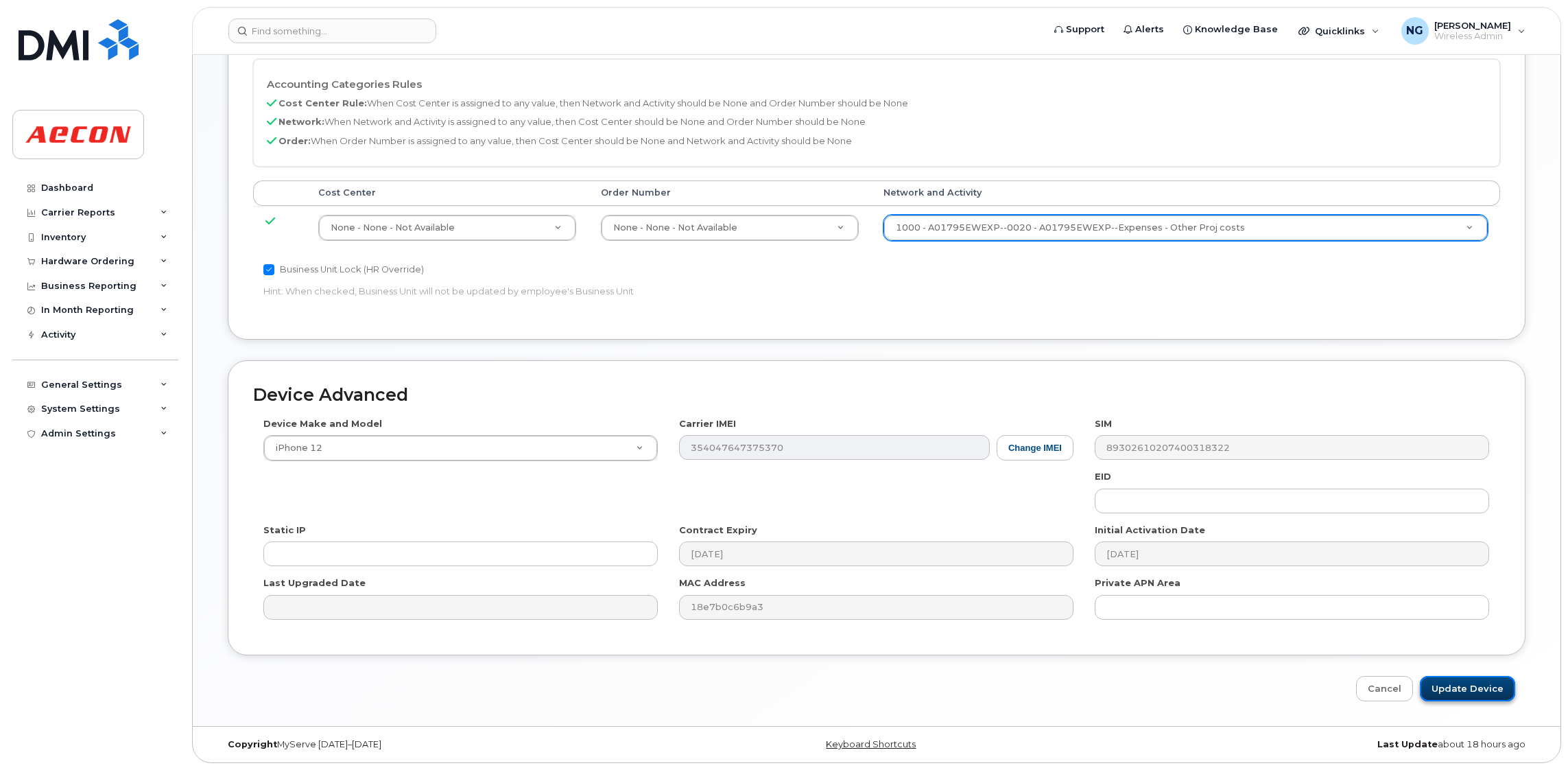
click at [1474, 684] on input "Update Device" at bounding box center [1467, 689] width 95 height 26
type input "Saving..."
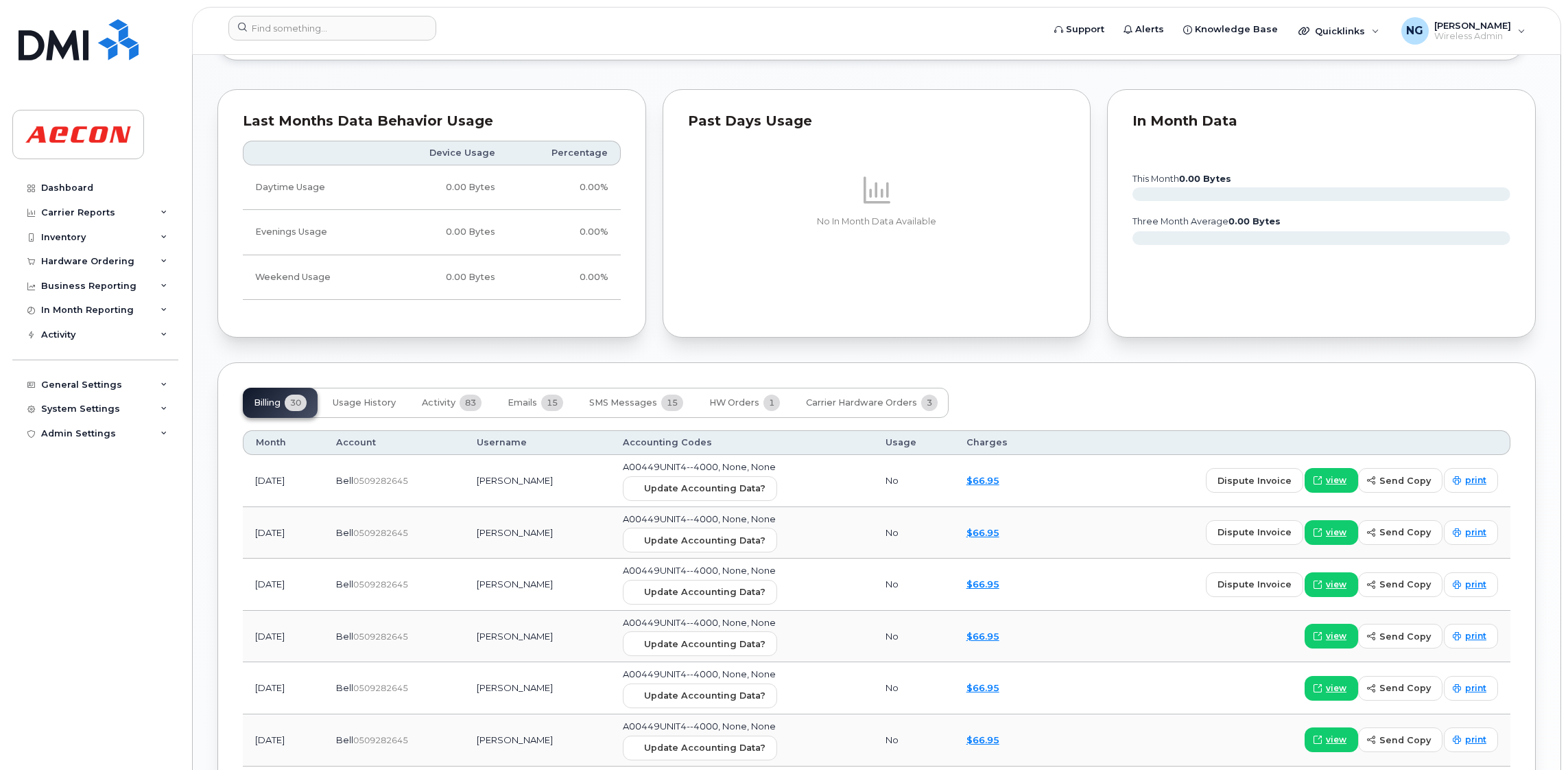
scroll to position [1544, 0]
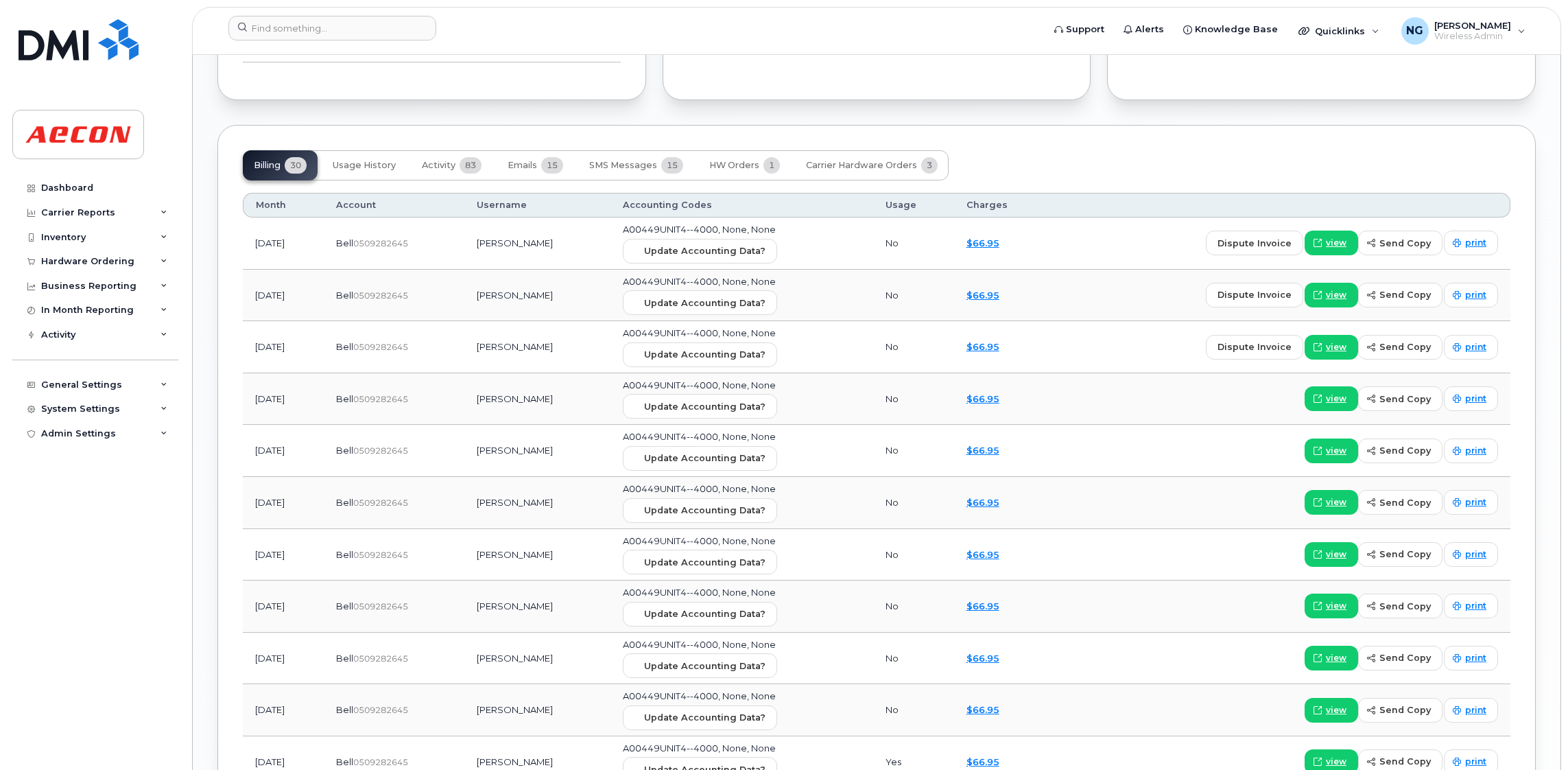
click at [735, 267] on td "A00449UNIT4--4000, None, None Update Accounting Data?" at bounding box center [741, 243] width 262 height 52
click at [738, 261] on button "Update Accounting Data?" at bounding box center [700, 251] width 154 height 25
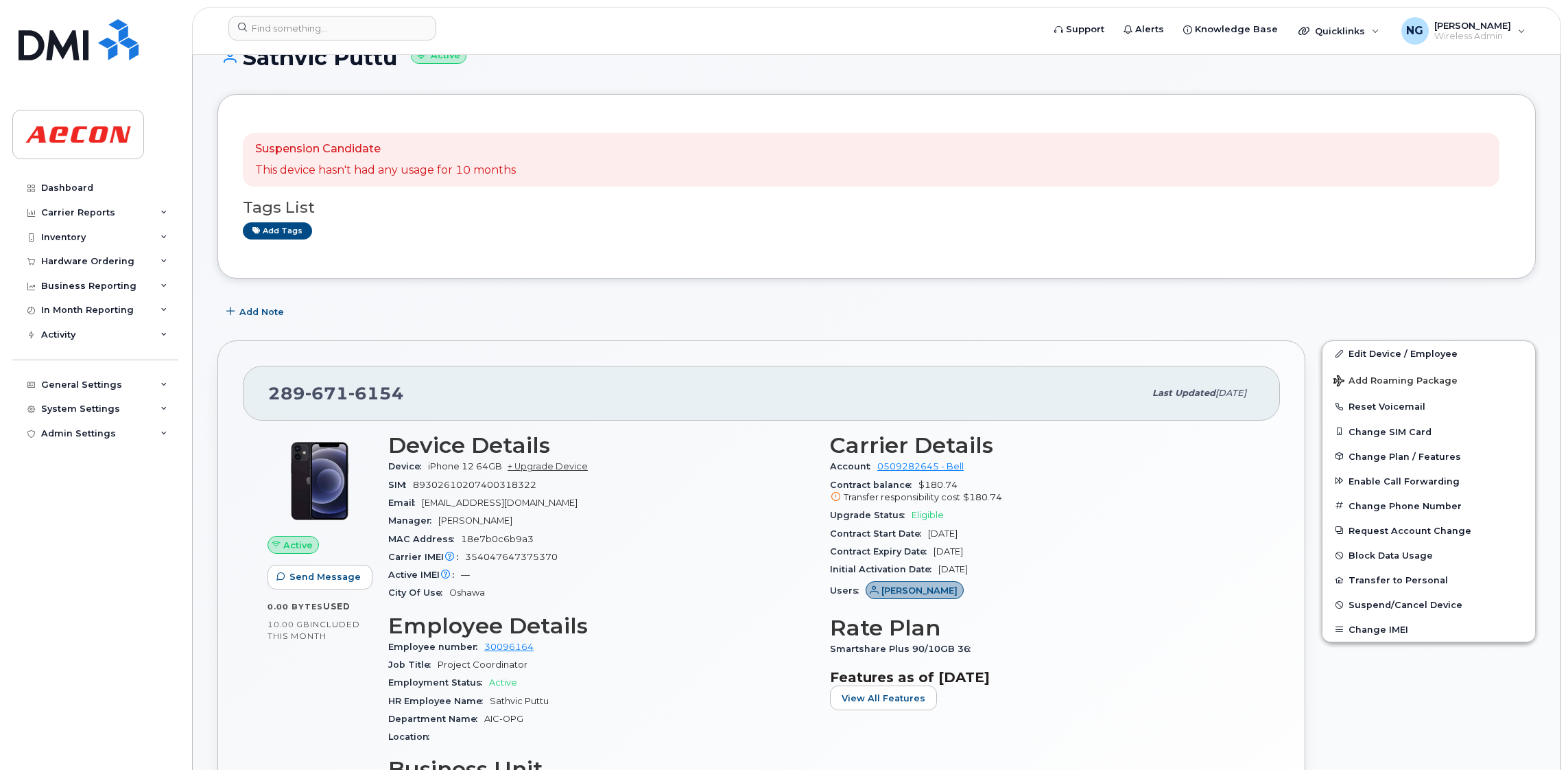
scroll to position [0, 0]
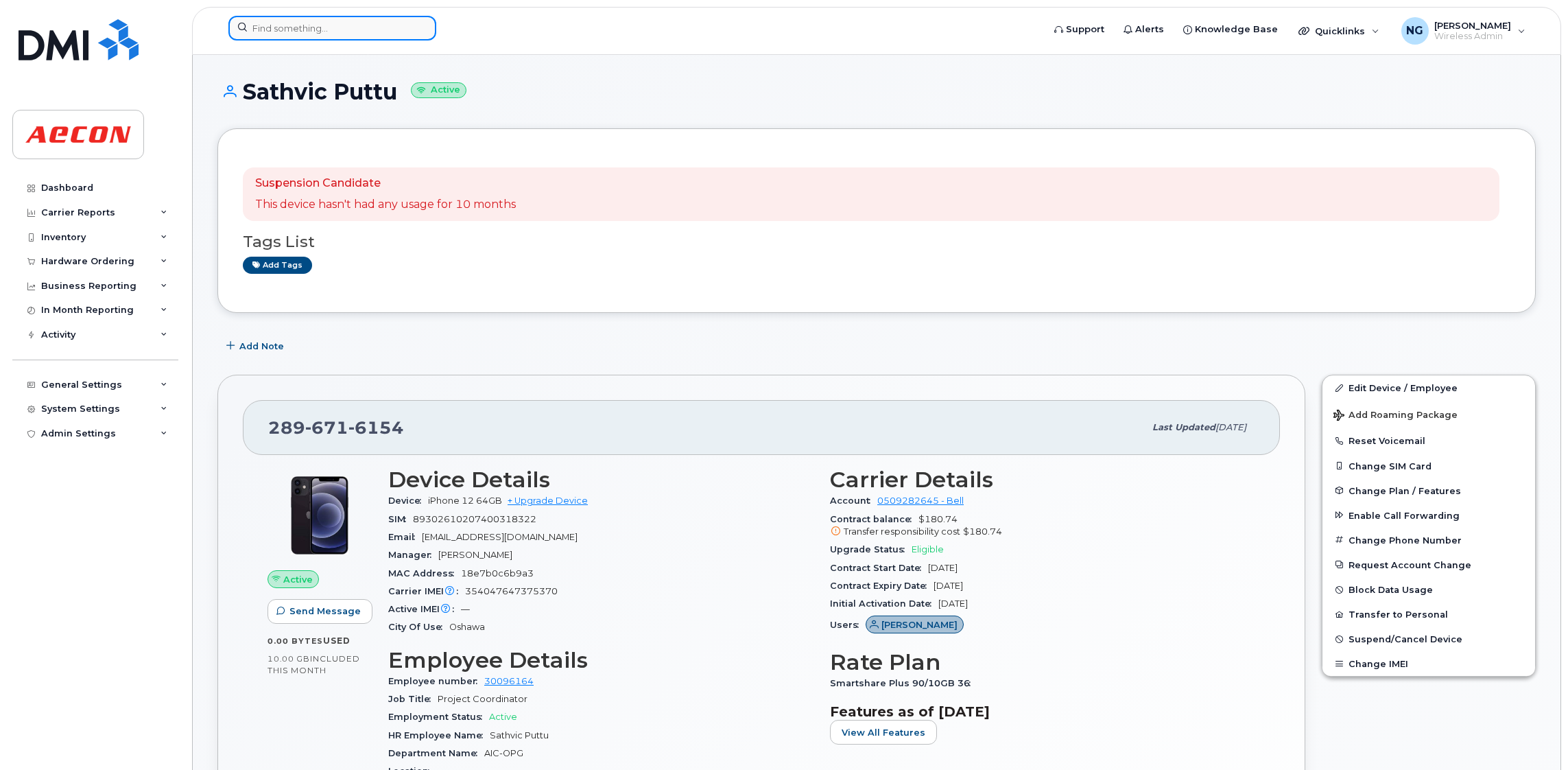
click at [263, 25] on input at bounding box center [332, 28] width 208 height 25
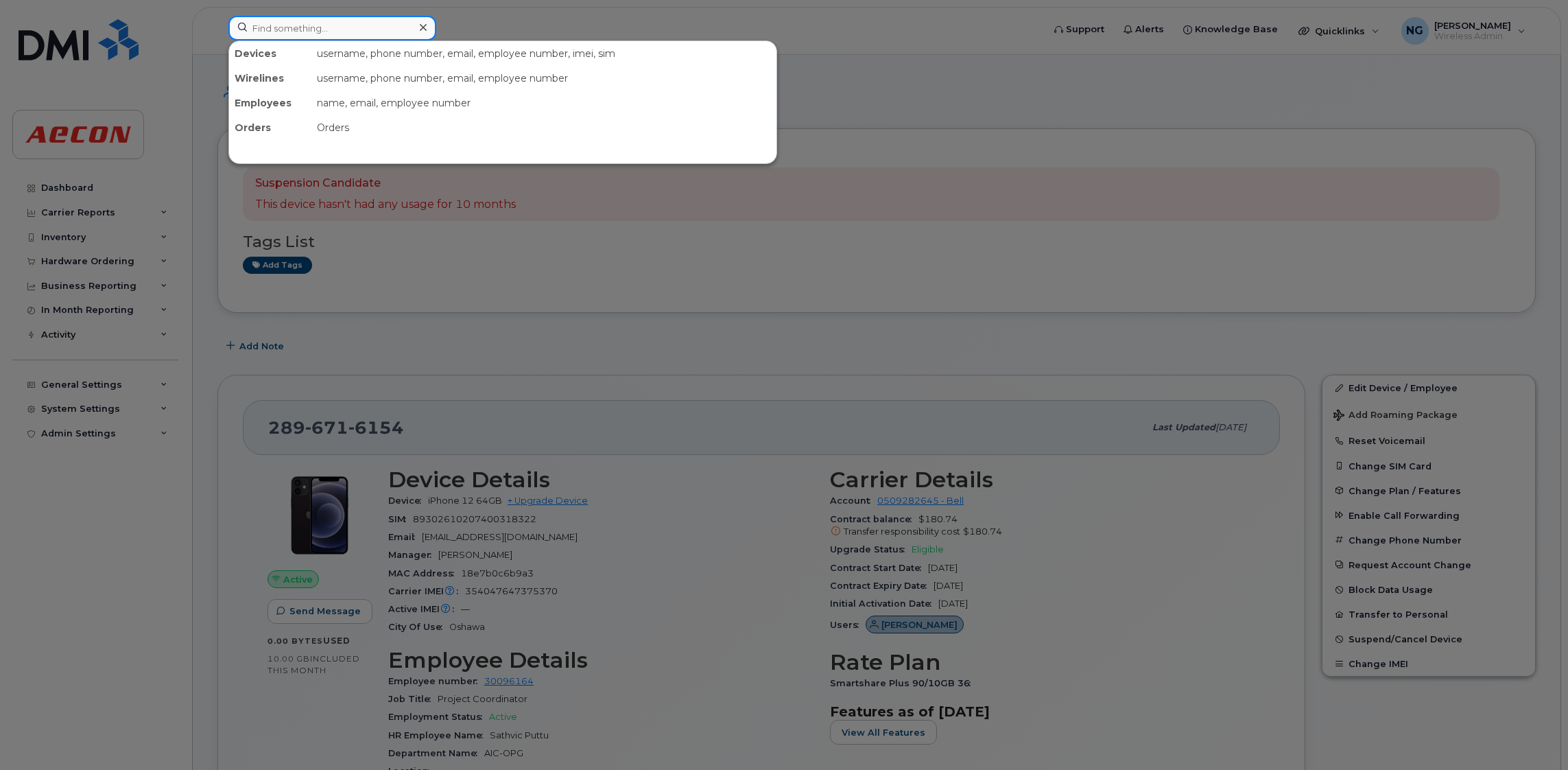
click at [338, 25] on input at bounding box center [332, 28] width 208 height 25
click at [301, 27] on input at bounding box center [332, 28] width 208 height 25
type input "4165766004"
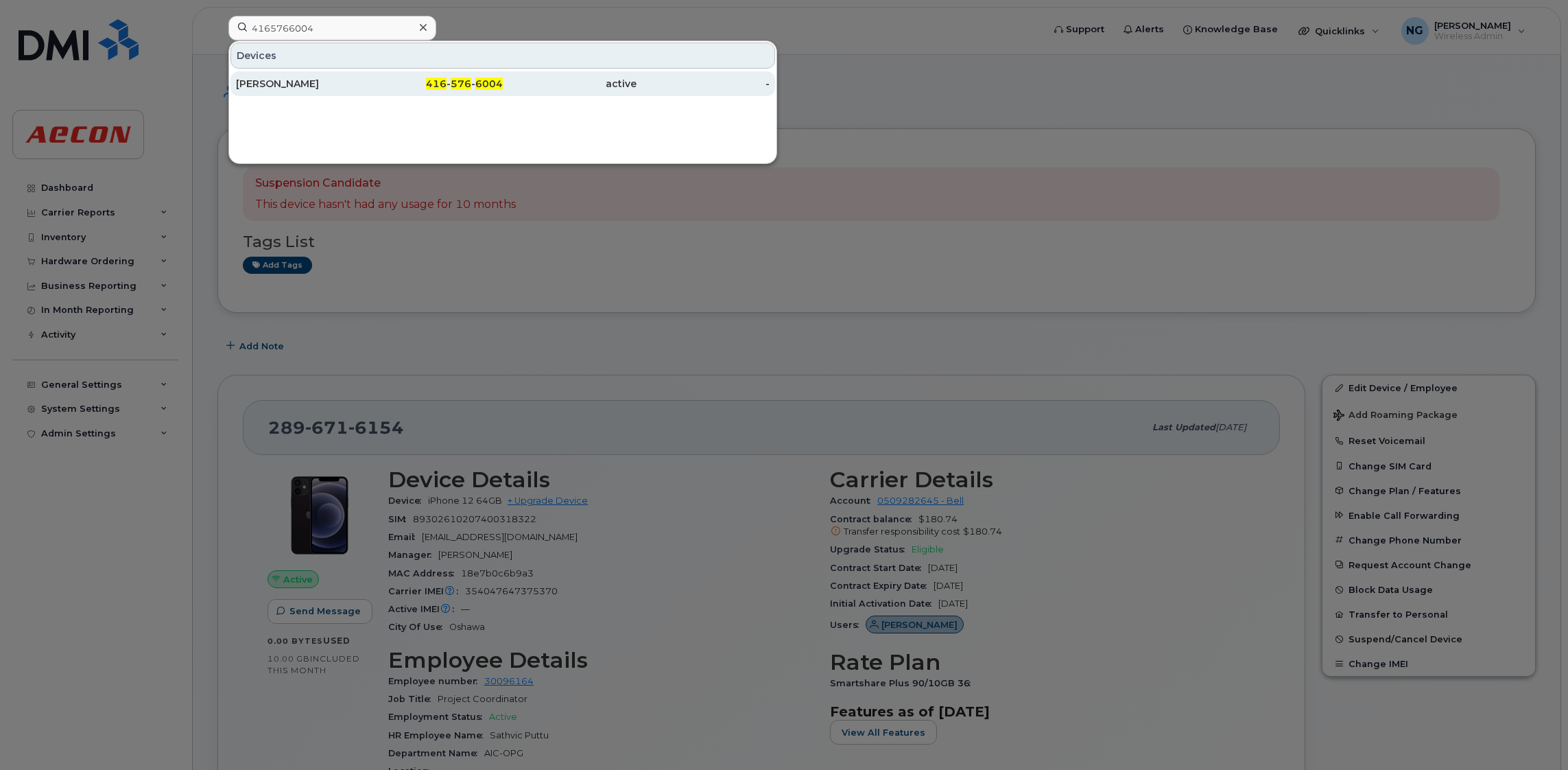
click at [250, 81] on div "Vincent Rallon" at bounding box center [302, 84] width 134 height 14
drag, startPoint x: 250, startPoint y: 81, endPoint x: 357, endPoint y: 73, distance: 107.3
click at [250, 81] on div "Vincent Rallon" at bounding box center [302, 84] width 134 height 14
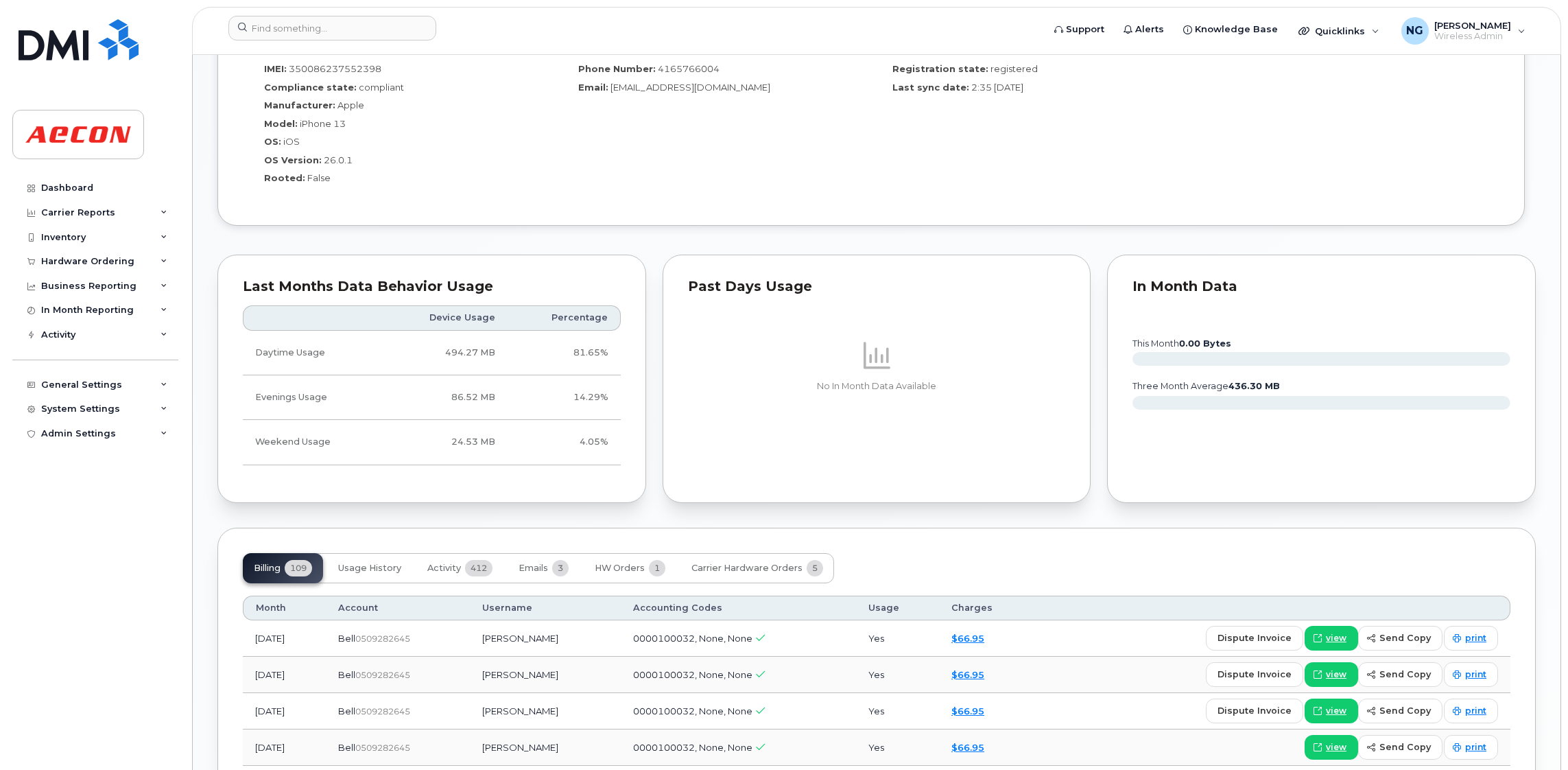
scroll to position [1234, 0]
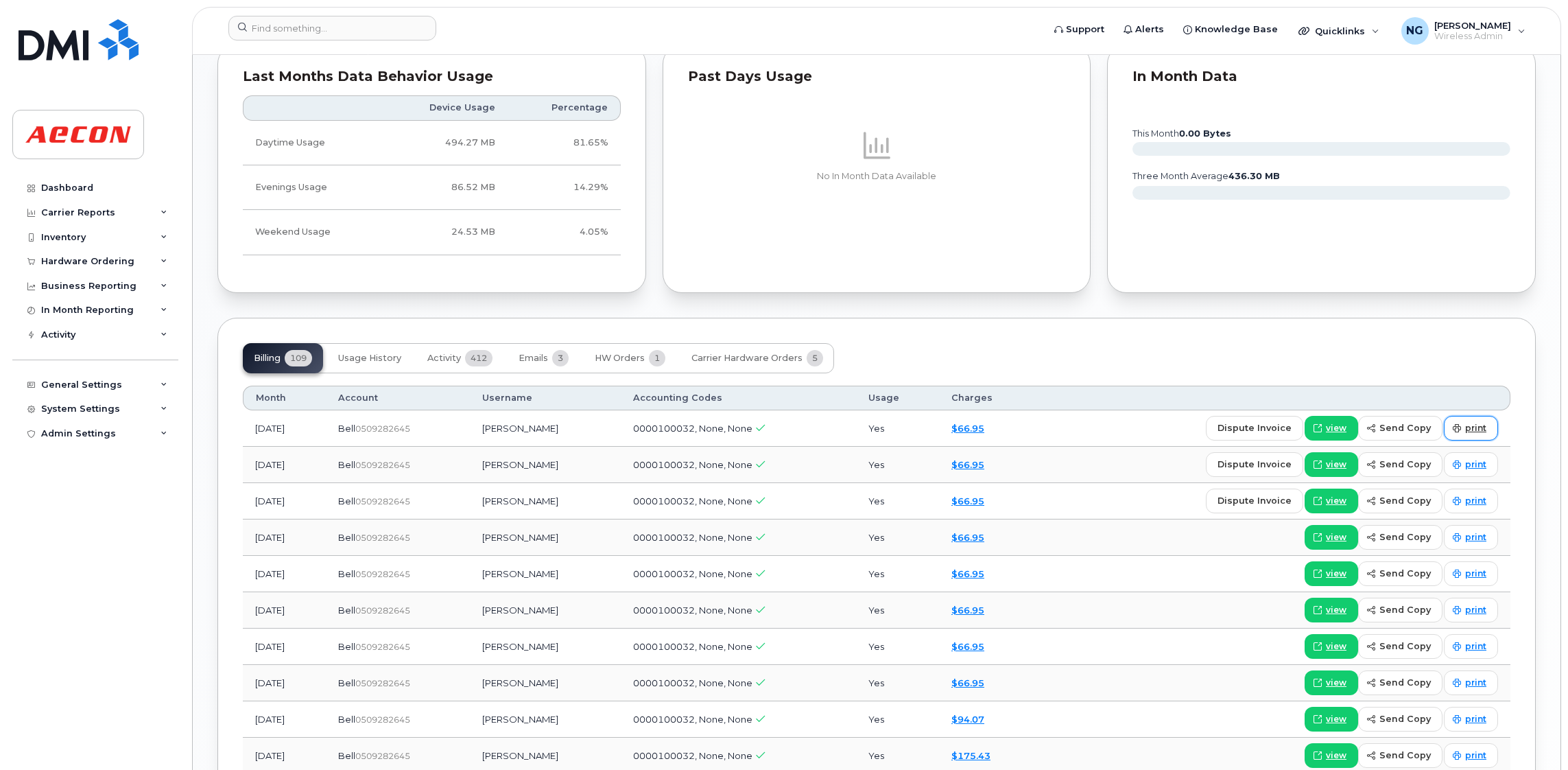
click at [1469, 433] on span "print" at bounding box center [1475, 428] width 21 height 12
click at [326, 25] on input at bounding box center [332, 28] width 208 height 25
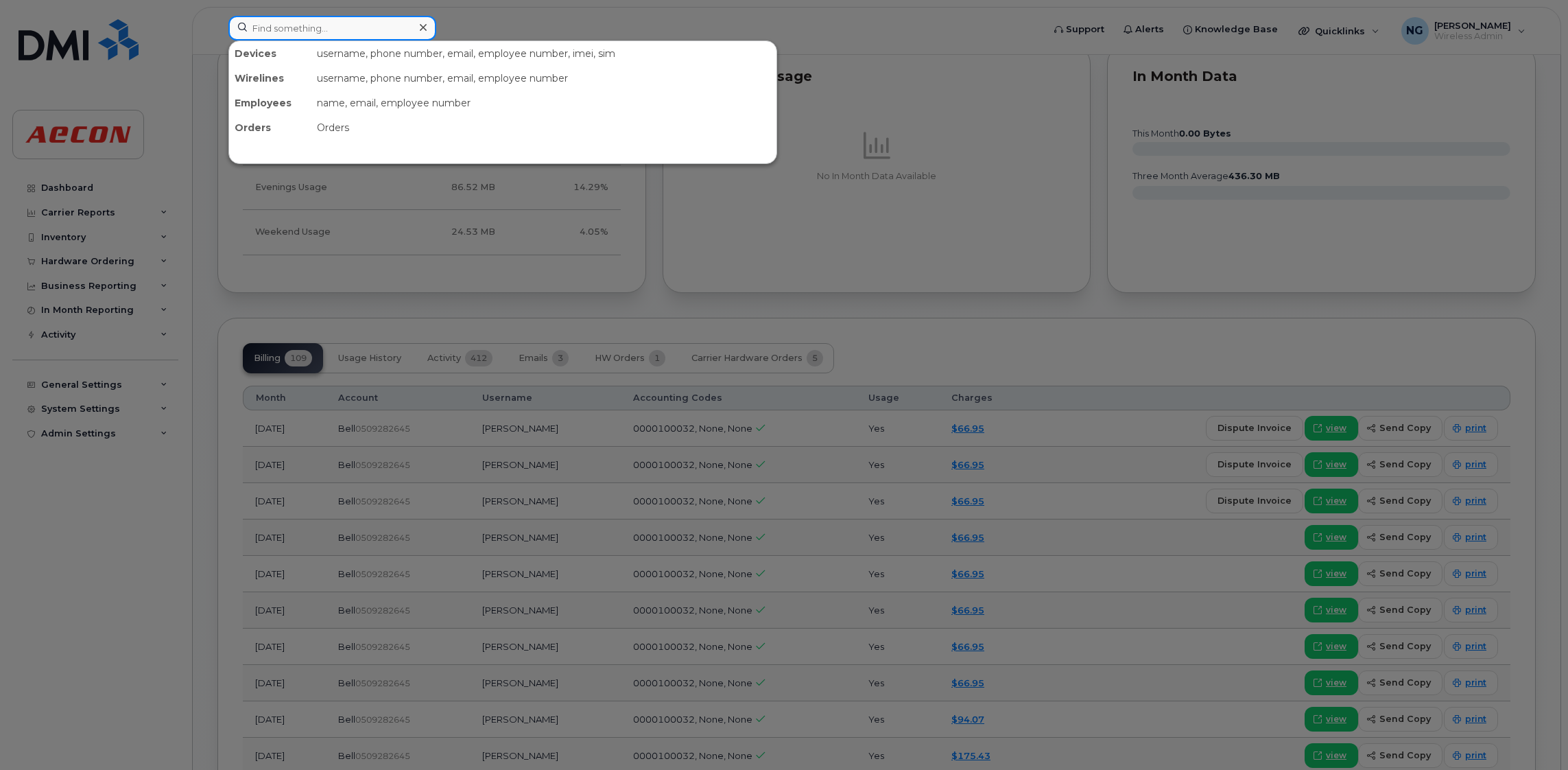
drag, startPoint x: 310, startPoint y: 27, endPoint x: 337, endPoint y: 16, distance: 29.2
click at [310, 27] on input at bounding box center [332, 28] width 208 height 25
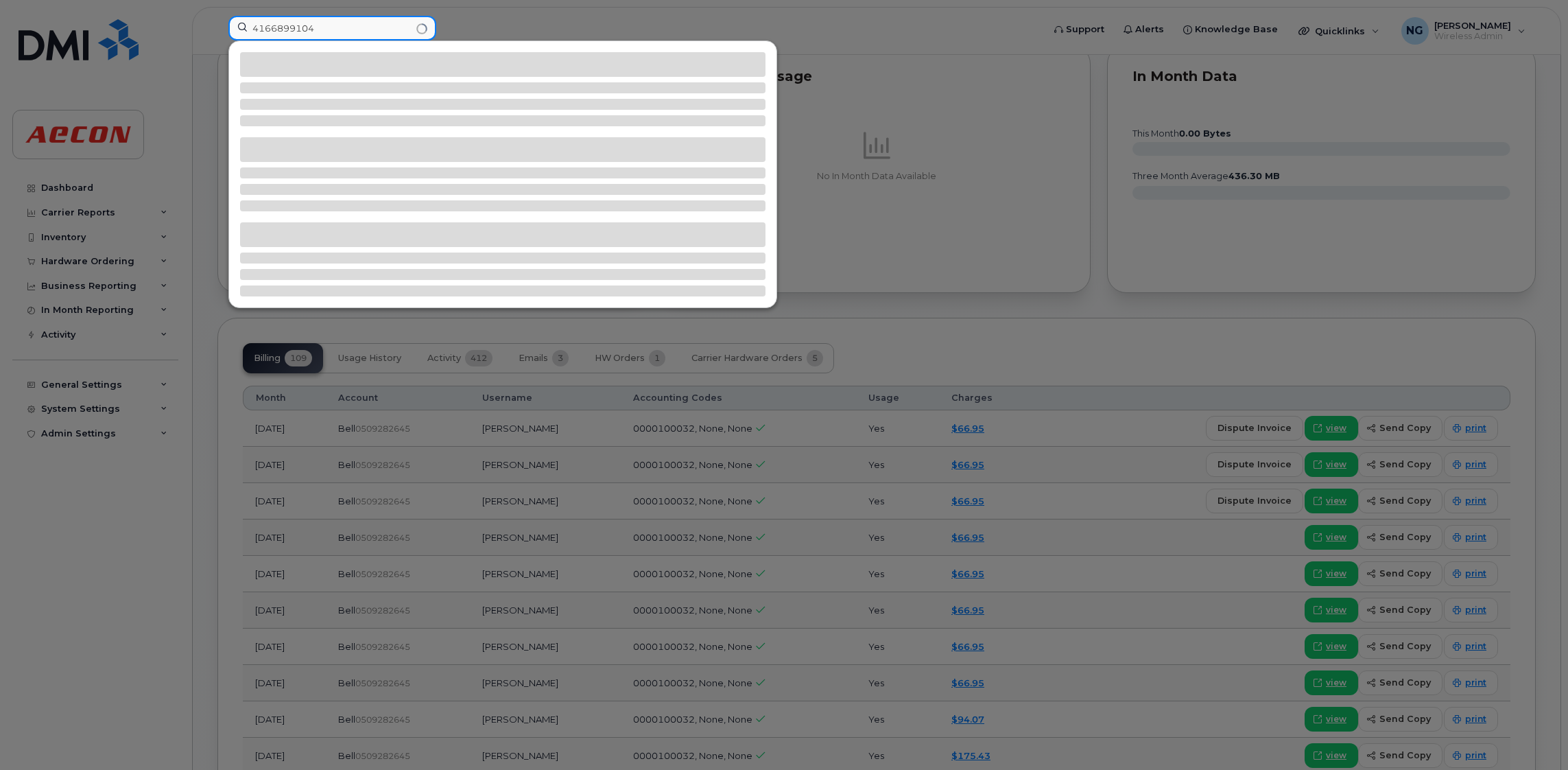
type input "4166899104"
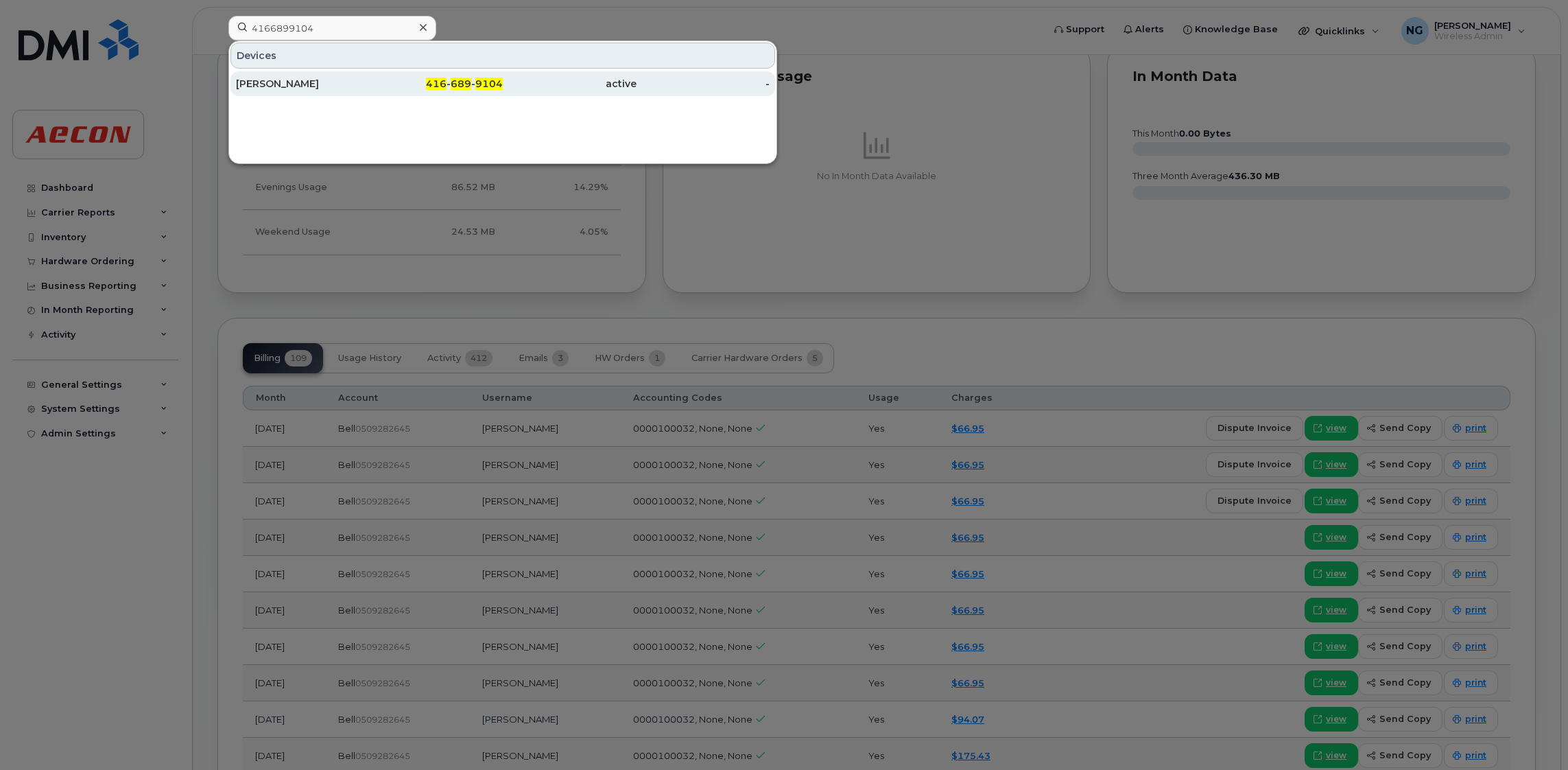
click at [252, 86] on div "[PERSON_NAME]" at bounding box center [302, 84] width 134 height 14
click at [456, 75] on div "416 - 689 - 9104" at bounding box center [436, 84] width 134 height 25
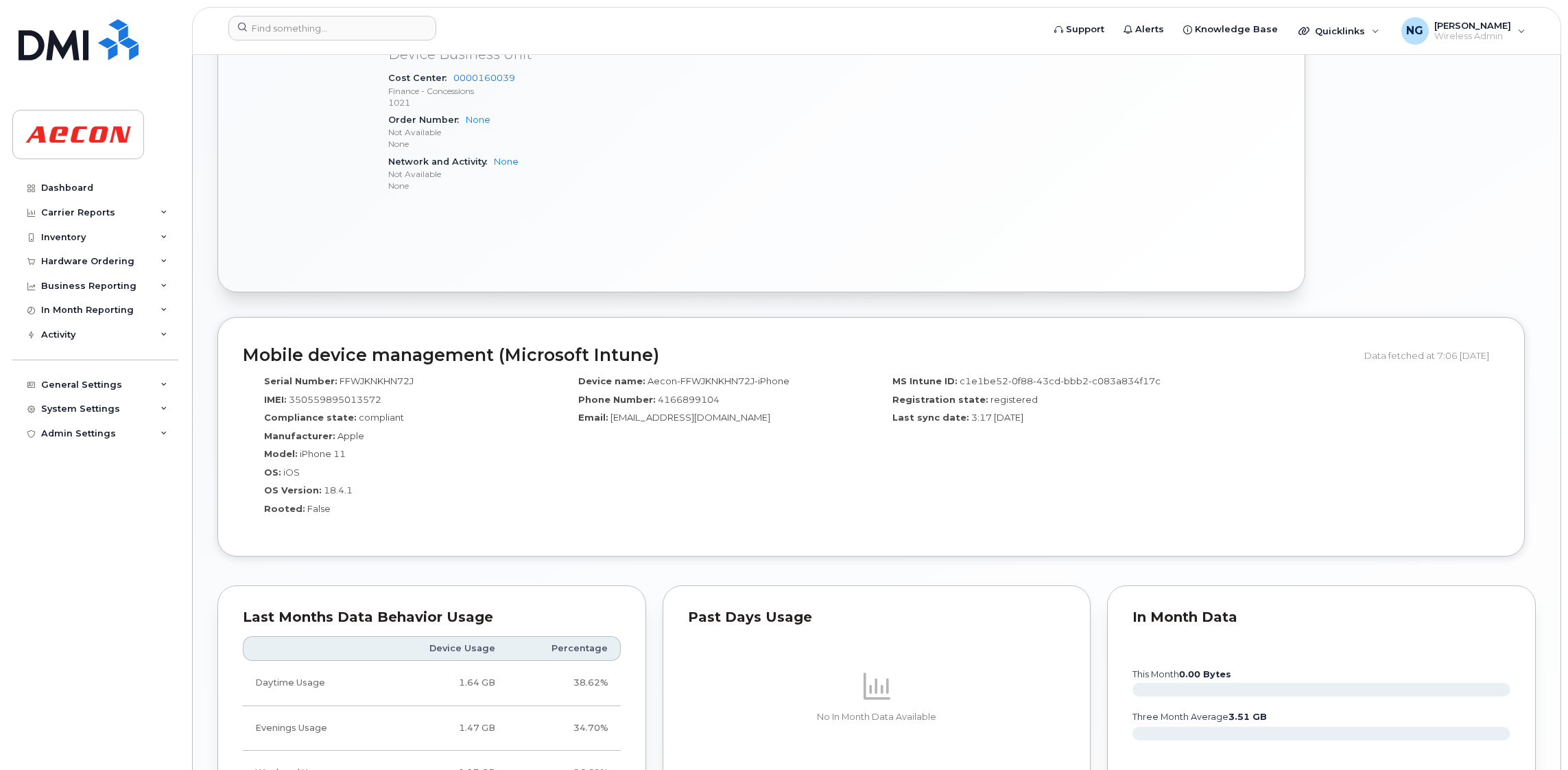
scroll to position [1029, 0]
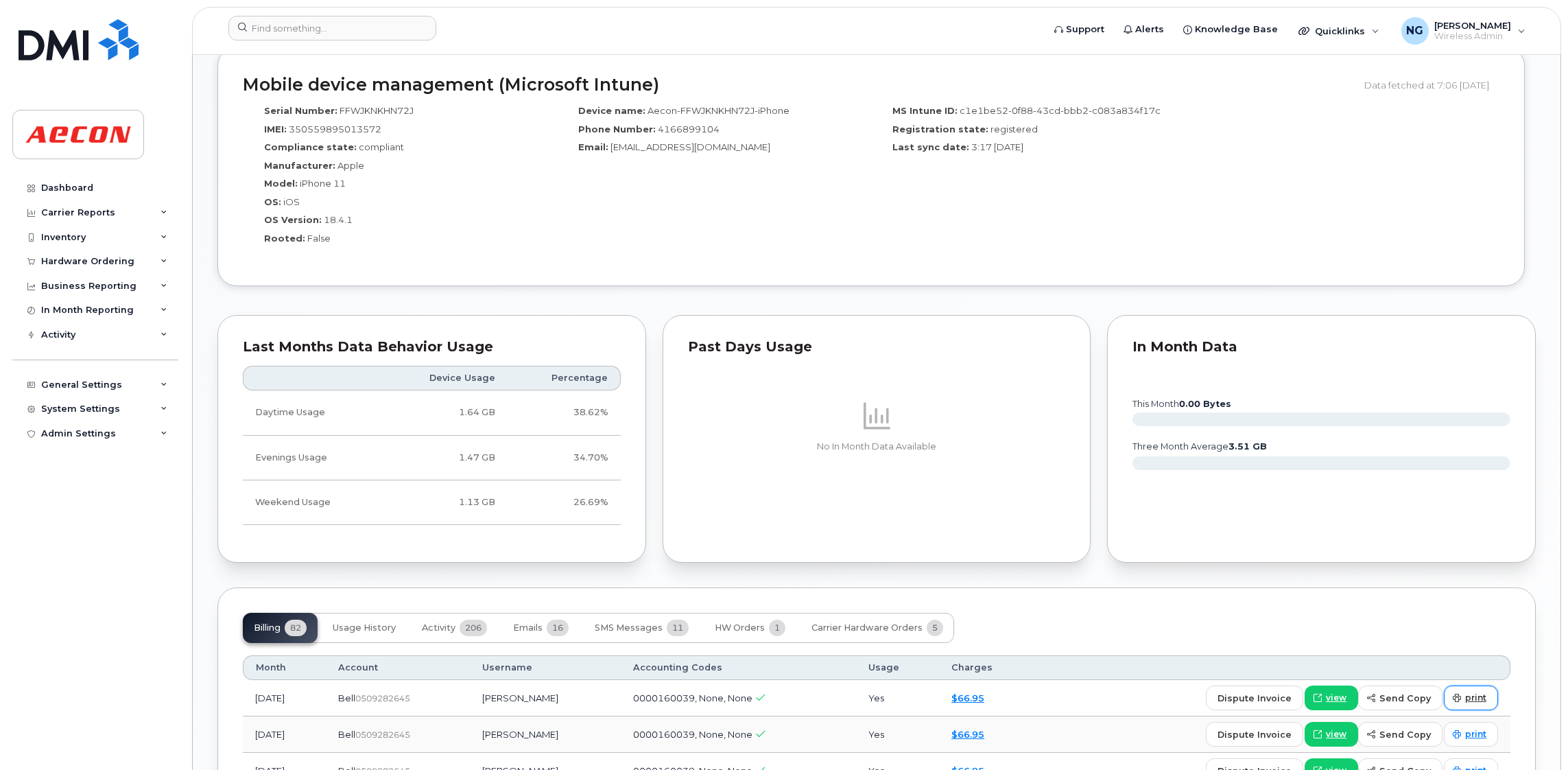
click at [1479, 704] on span "print" at bounding box center [1475, 697] width 21 height 12
drag, startPoint x: 1427, startPoint y: 279, endPoint x: 1384, endPoint y: 201, distance: 89.1
click at [1427, 279] on div "Mobile device management (Microsoft Intune) Data fetched at 7:06 [DATE] Serial …" at bounding box center [870, 166] width 1307 height 239
click at [303, 24] on input at bounding box center [332, 28] width 208 height 25
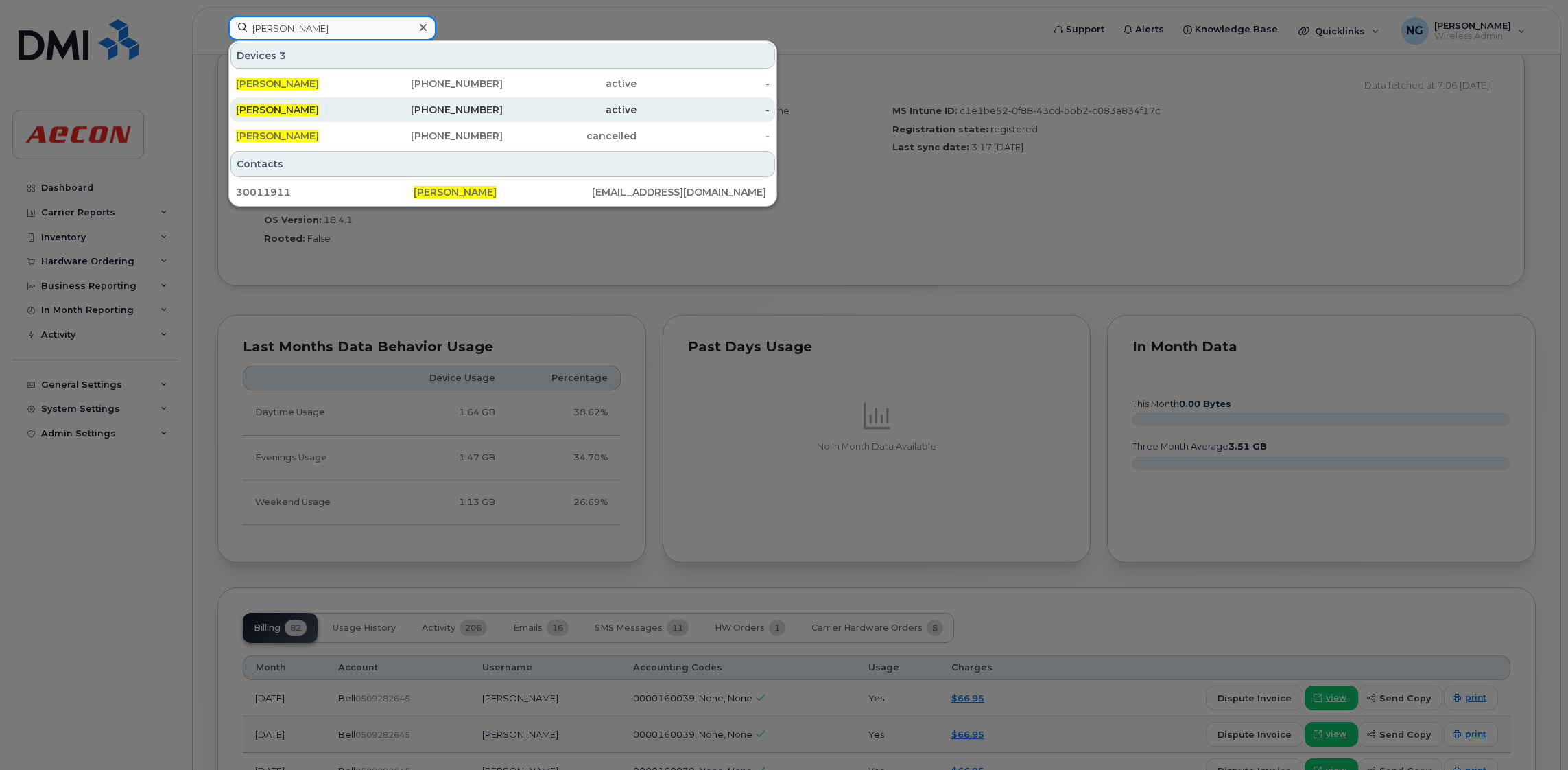
type input "franca vercillo"
click at [468, 110] on div "647-290-1241" at bounding box center [436, 109] width 134 height 14
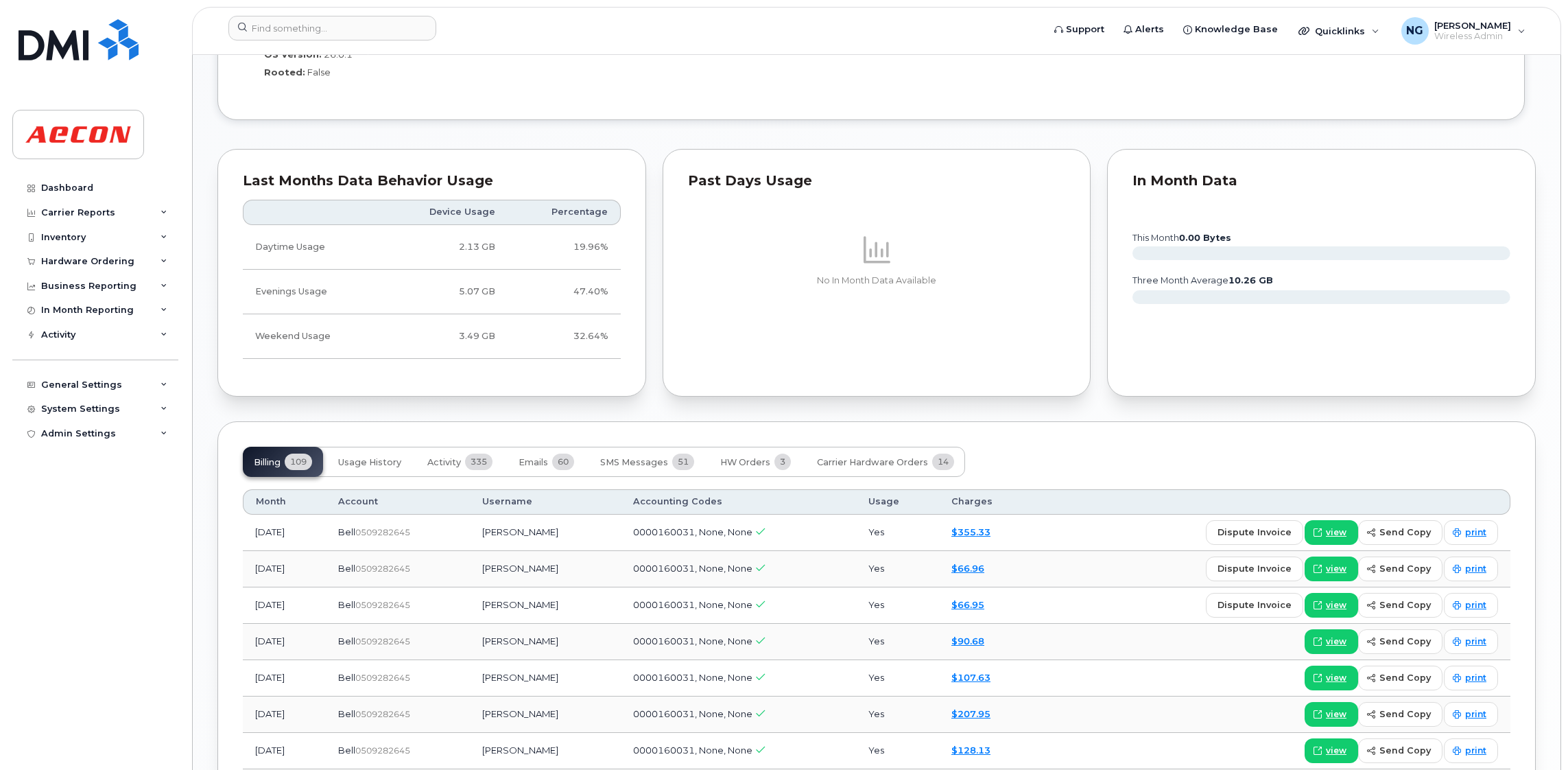
scroll to position [1441, 0]
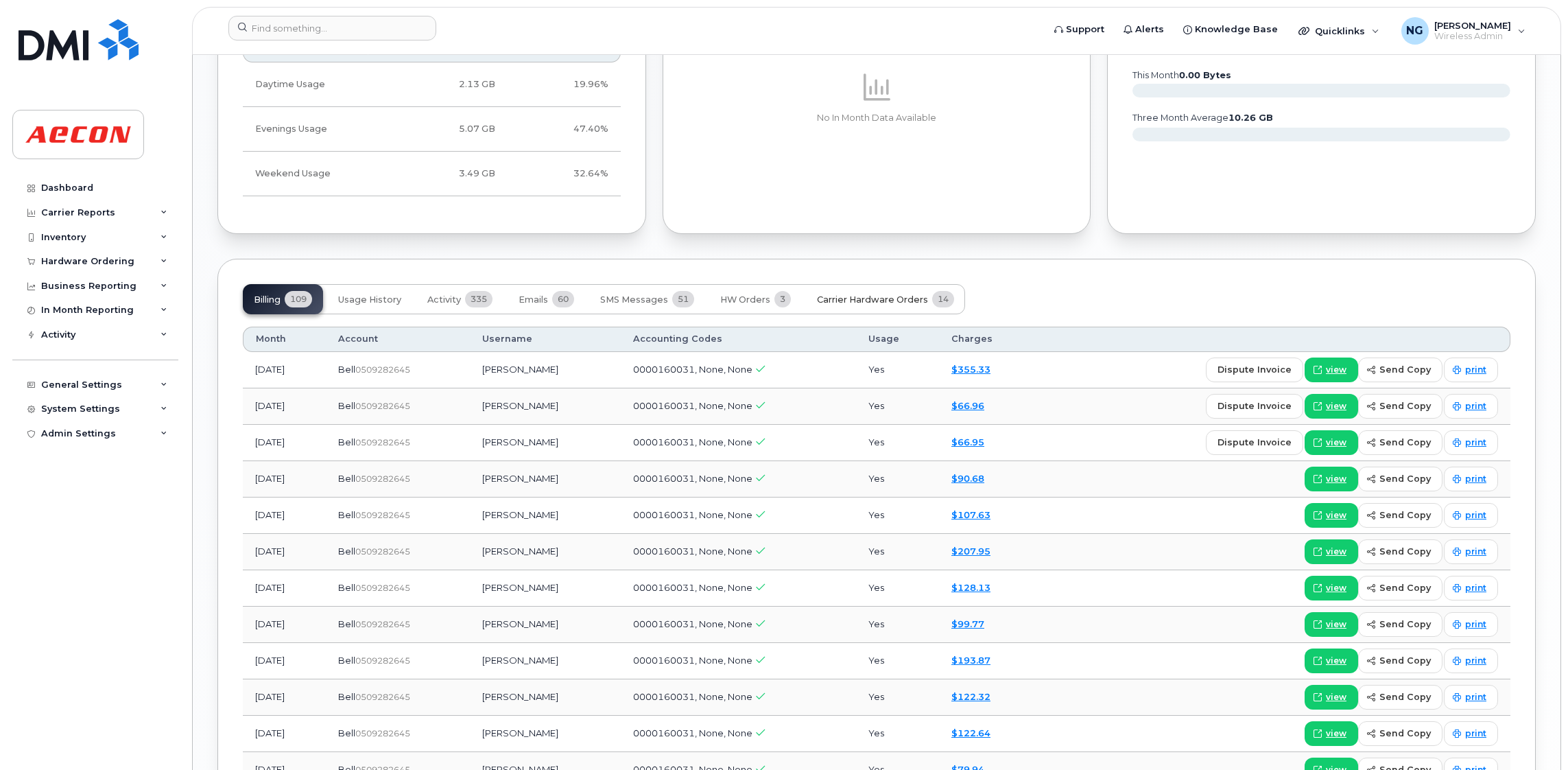
click at [875, 298] on span "Carrier Hardware Orders" at bounding box center [873, 299] width 111 height 11
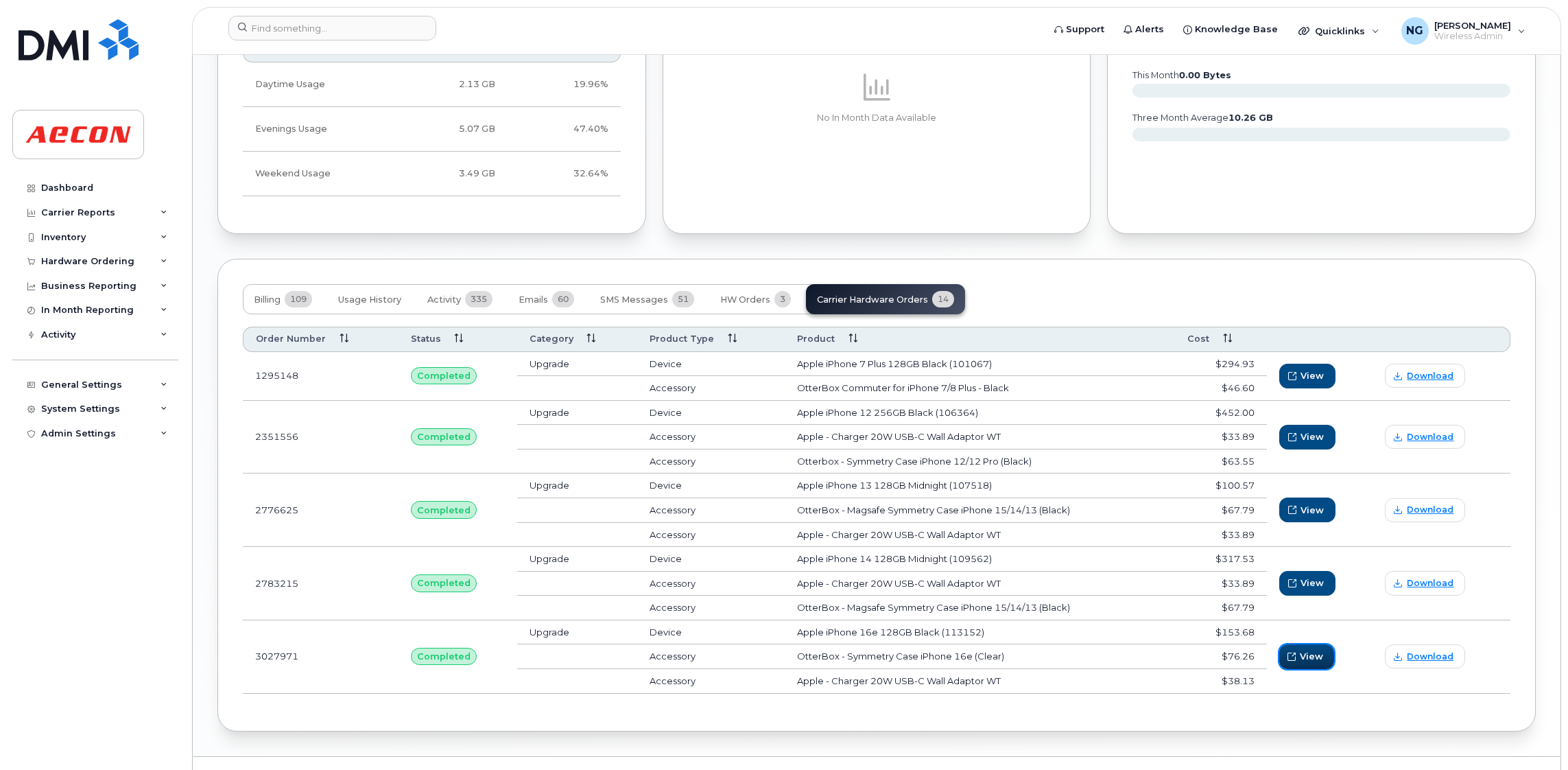
click at [1314, 654] on span "View" at bounding box center [1311, 656] width 24 height 13
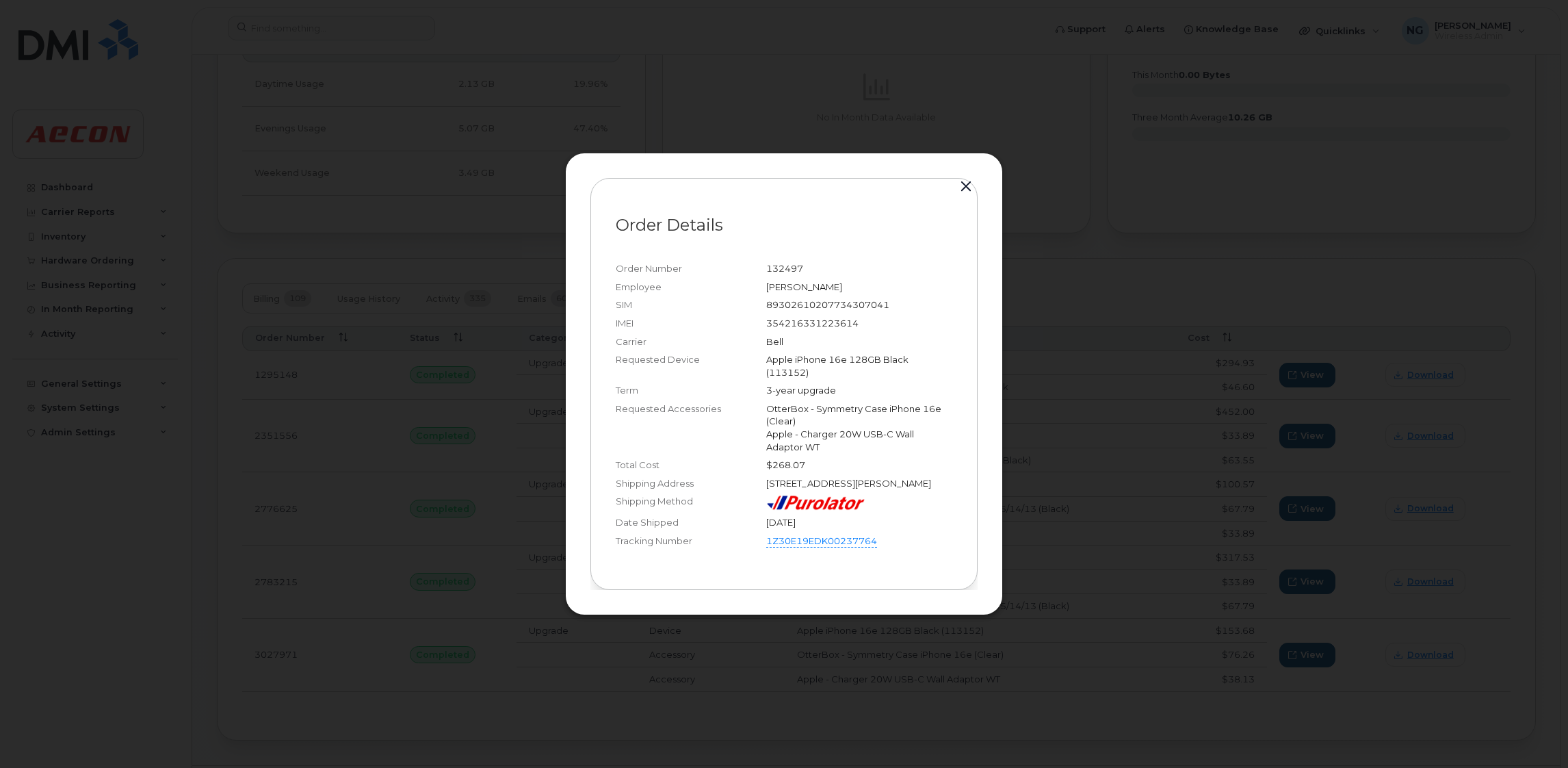
click at [962, 177] on button "button" at bounding box center [966, 187] width 21 height 19
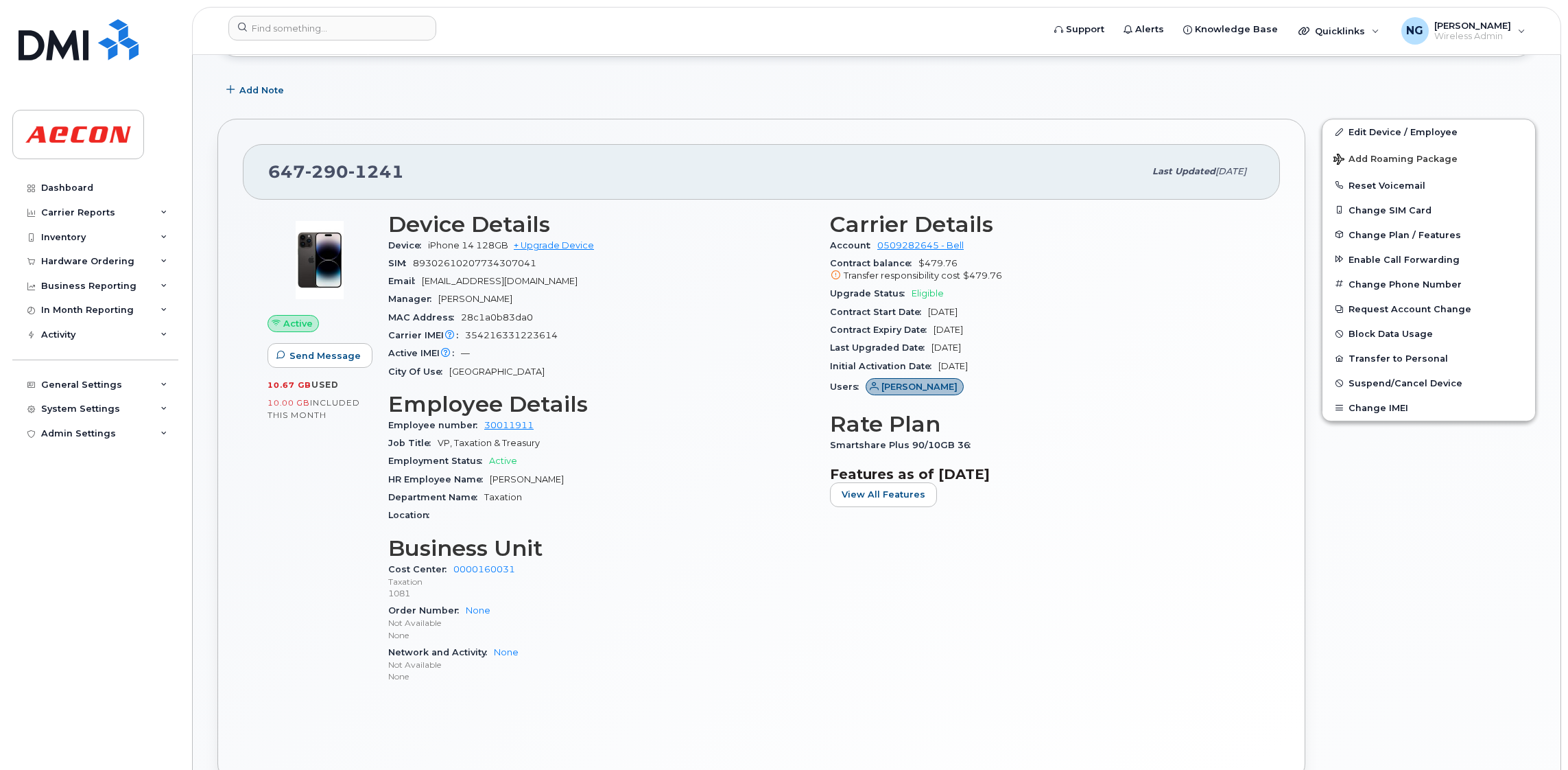
scroll to position [0, 0]
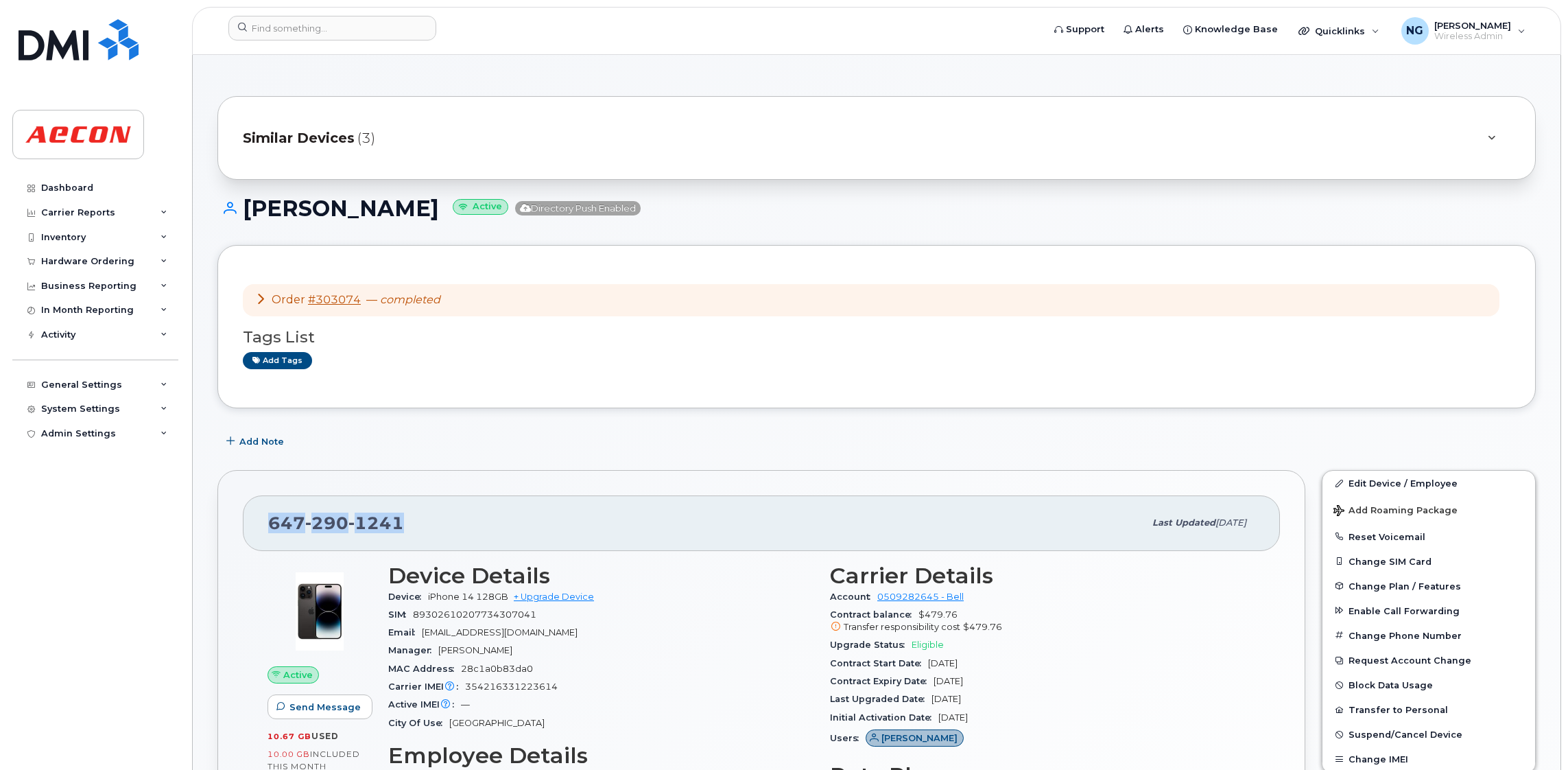
drag, startPoint x: 398, startPoint y: 521, endPoint x: 242, endPoint y: 522, distance: 156.0
click at [243, 522] on div "[PHONE_NUMBER] Last updated [DATE]" at bounding box center [761, 522] width 1037 height 55
drag, startPoint x: 242, startPoint y: 522, endPoint x: 324, endPoint y: 524, distance: 82.0
copy span "[PHONE_NUMBER]"
drag, startPoint x: 859, startPoint y: 728, endPoint x: 838, endPoint y: 724, distance: 21.4
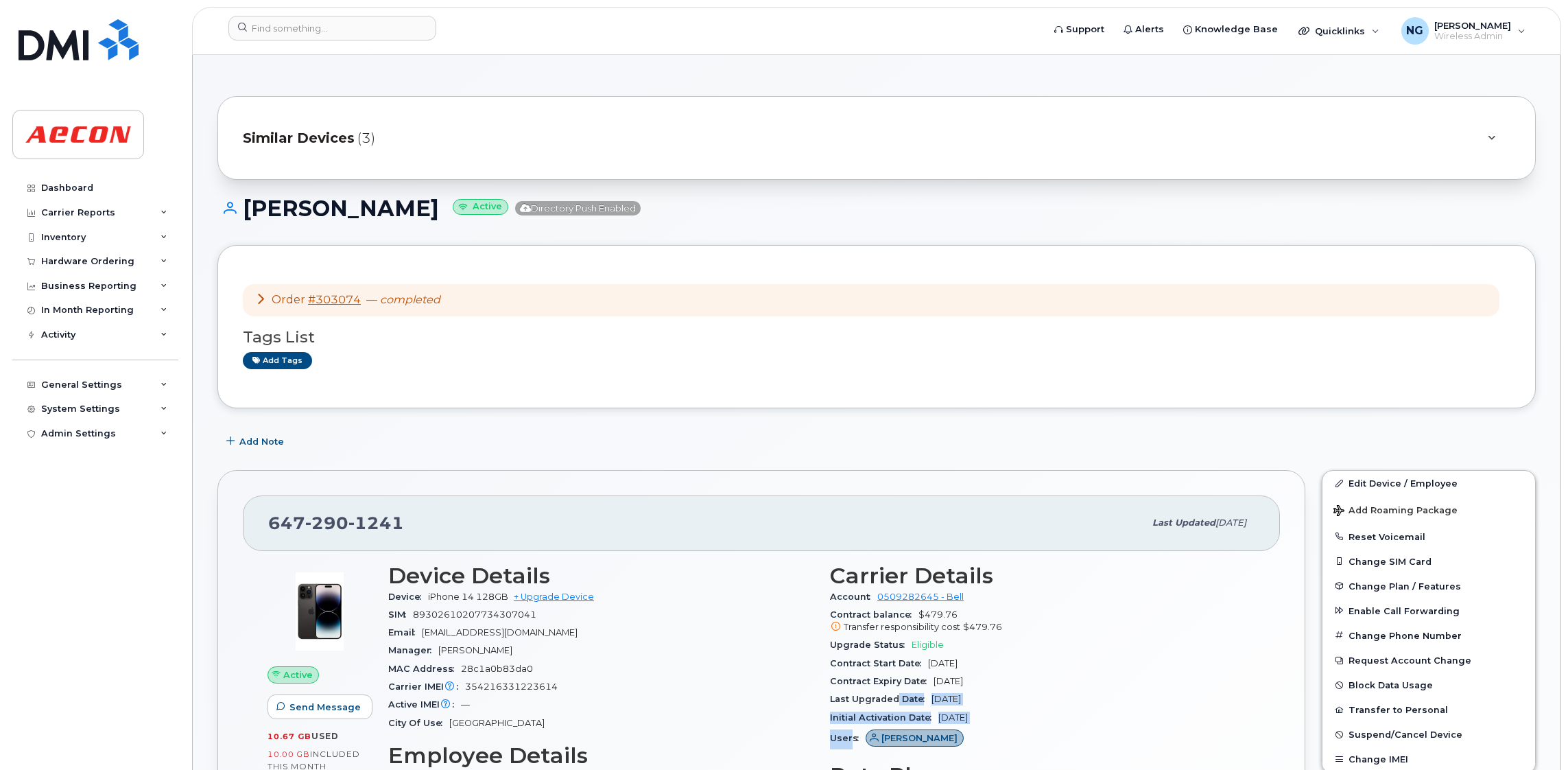
click at [844, 727] on section "Carrier Details Account 0509282645 - Bell Contract balance $479.76 Transfer res…" at bounding box center [1042, 658] width 425 height 189
